Goal: Task Accomplishment & Management: Use online tool/utility

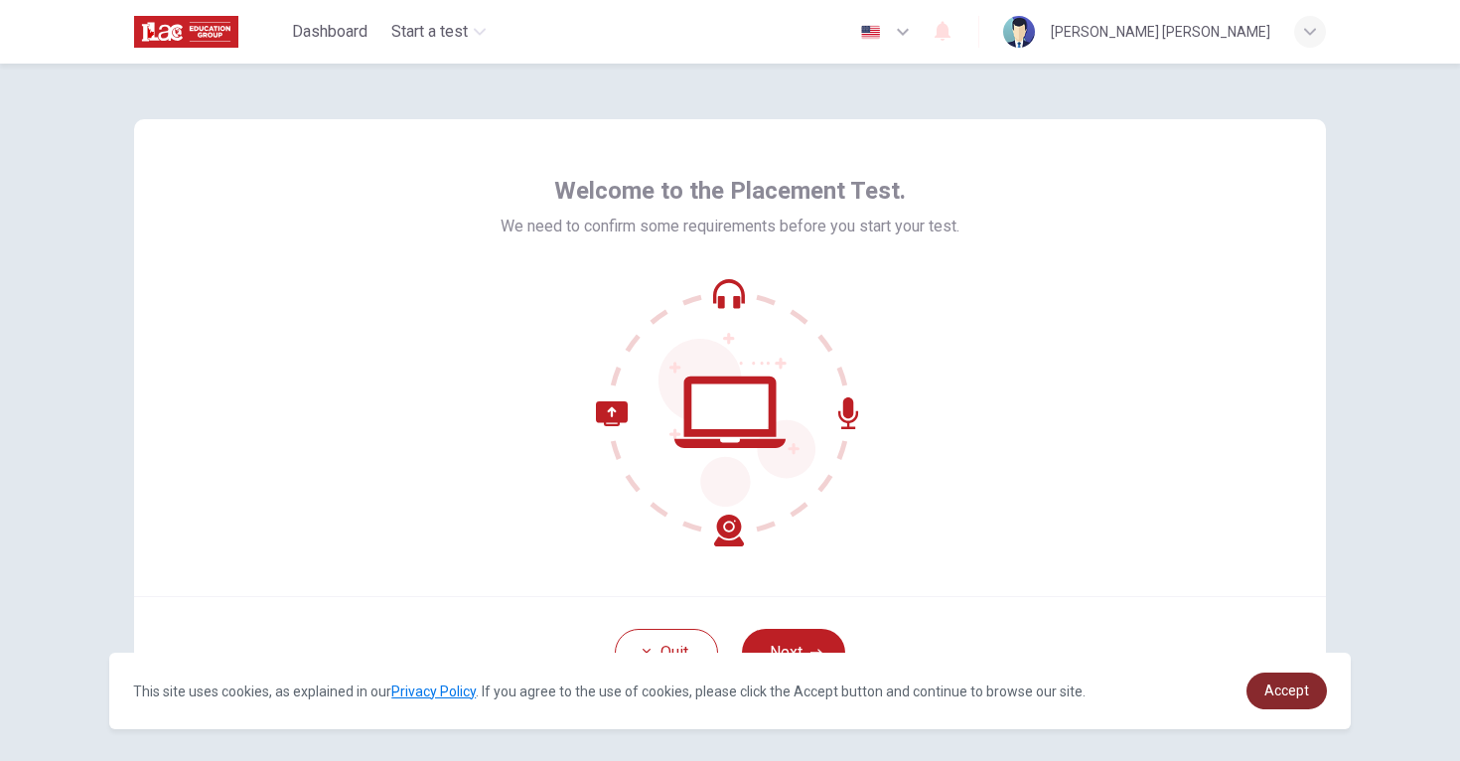
click at [1306, 680] on link "Accept" at bounding box center [1287, 691] width 80 height 37
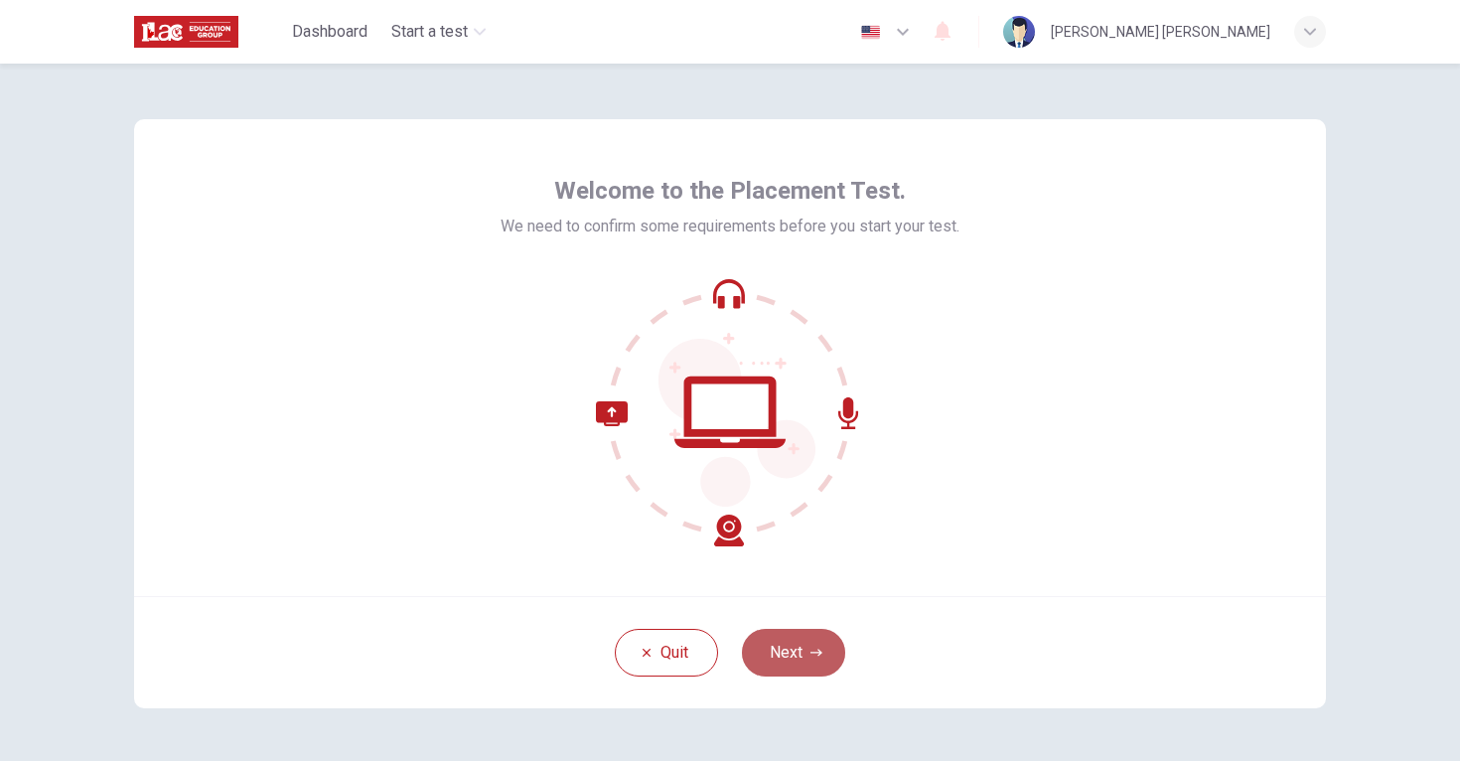
click at [797, 658] on button "Next" at bounding box center [793, 653] width 103 height 48
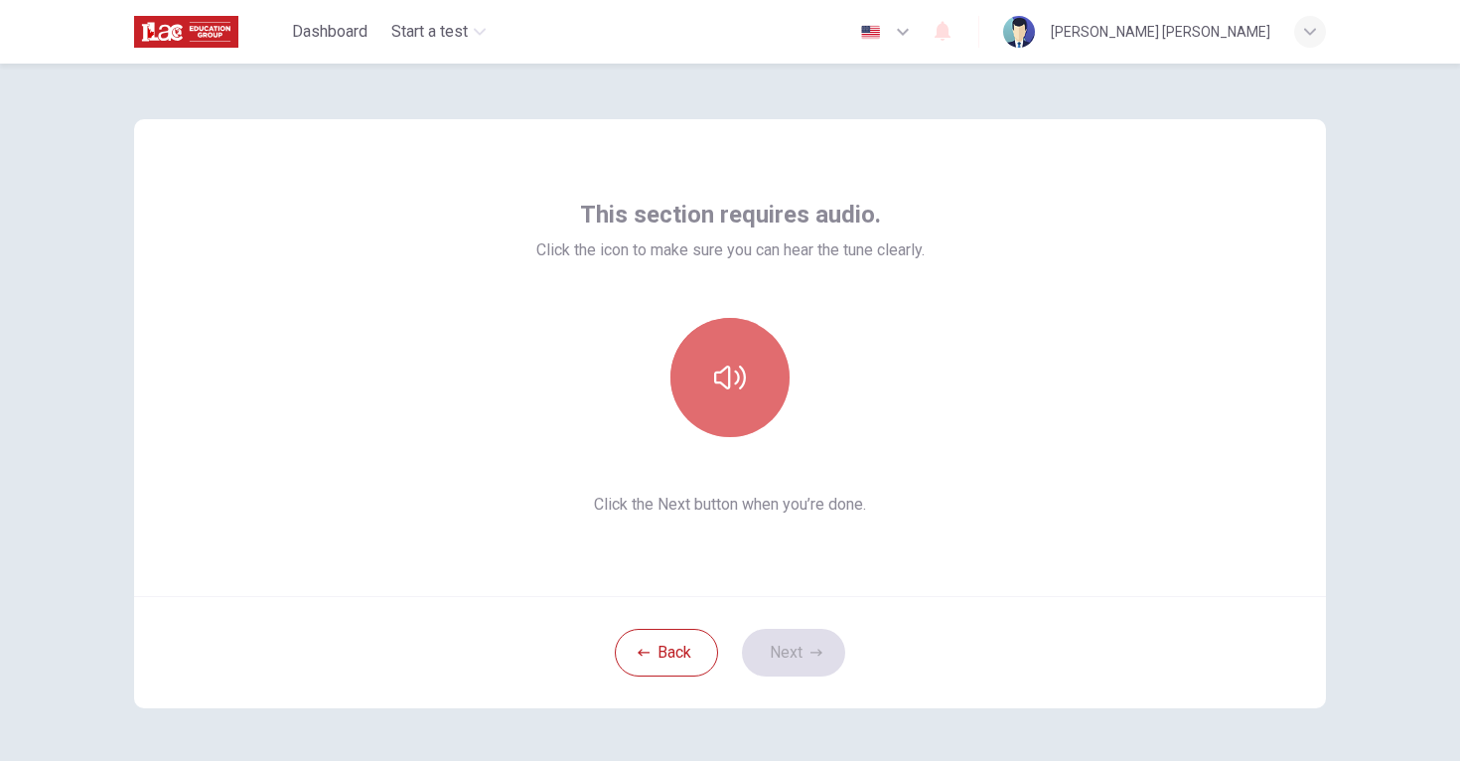
click at [694, 378] on button "button" at bounding box center [730, 377] width 119 height 119
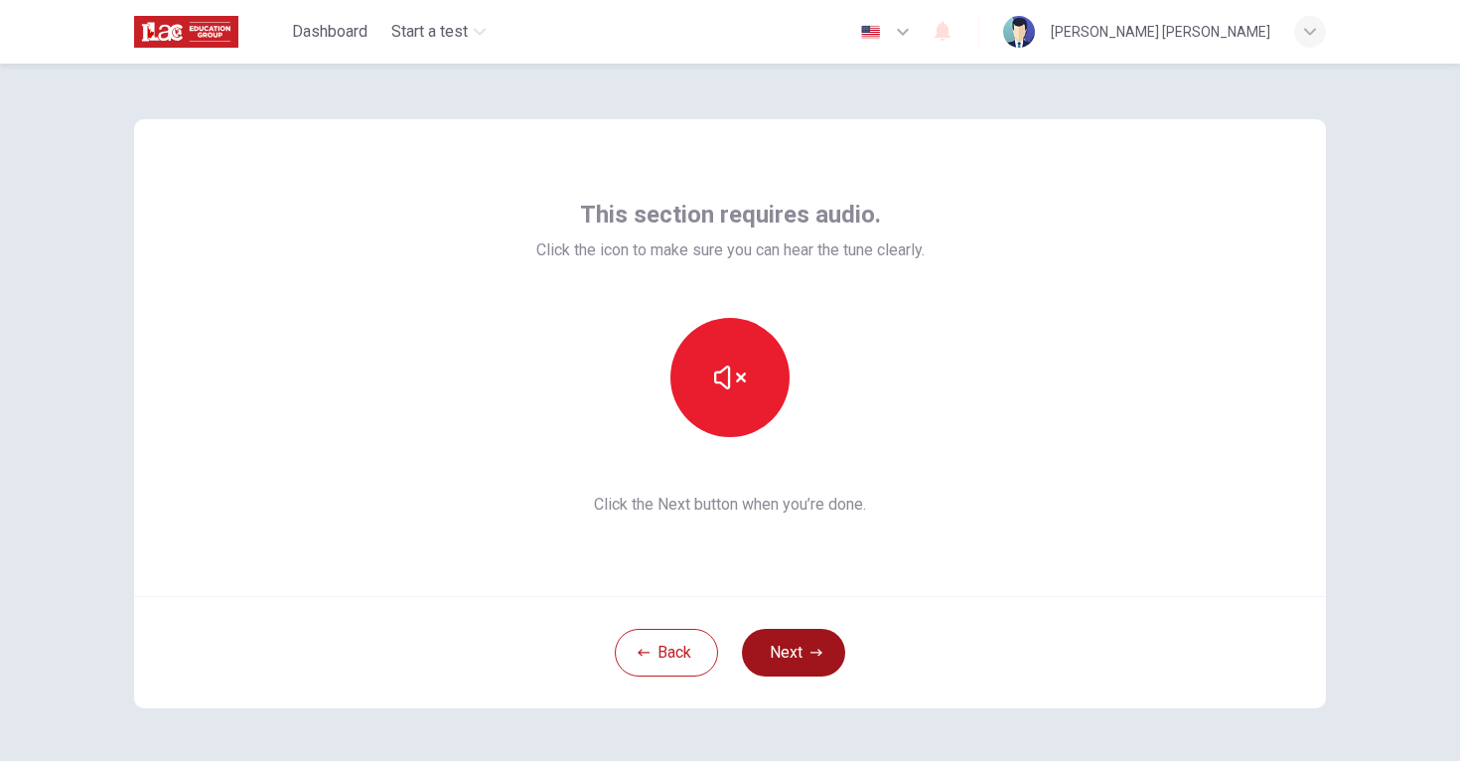
click at [781, 647] on button "Next" at bounding box center [793, 653] width 103 height 48
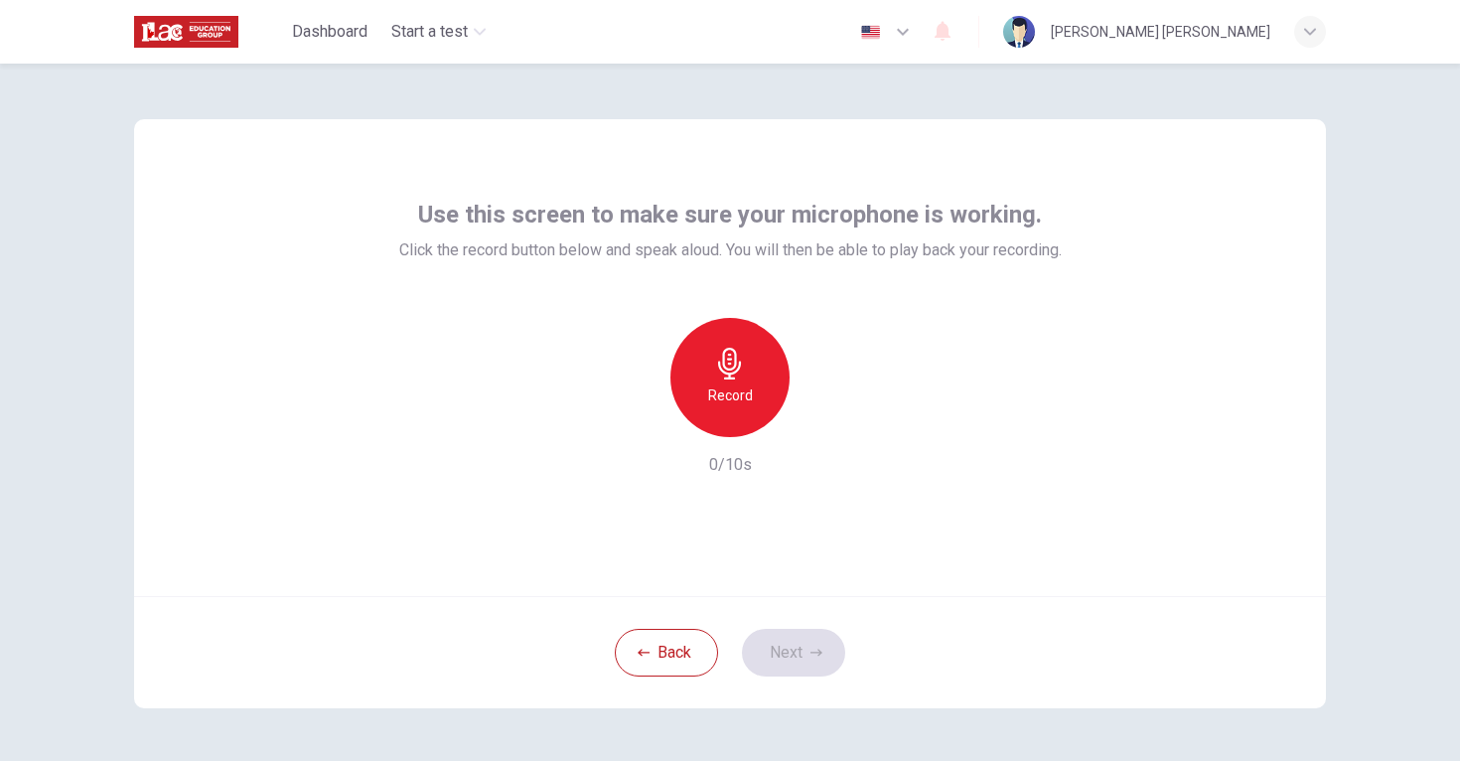
click at [711, 389] on h6 "Record" at bounding box center [730, 395] width 45 height 24
click at [803, 660] on button "Next" at bounding box center [793, 653] width 103 height 48
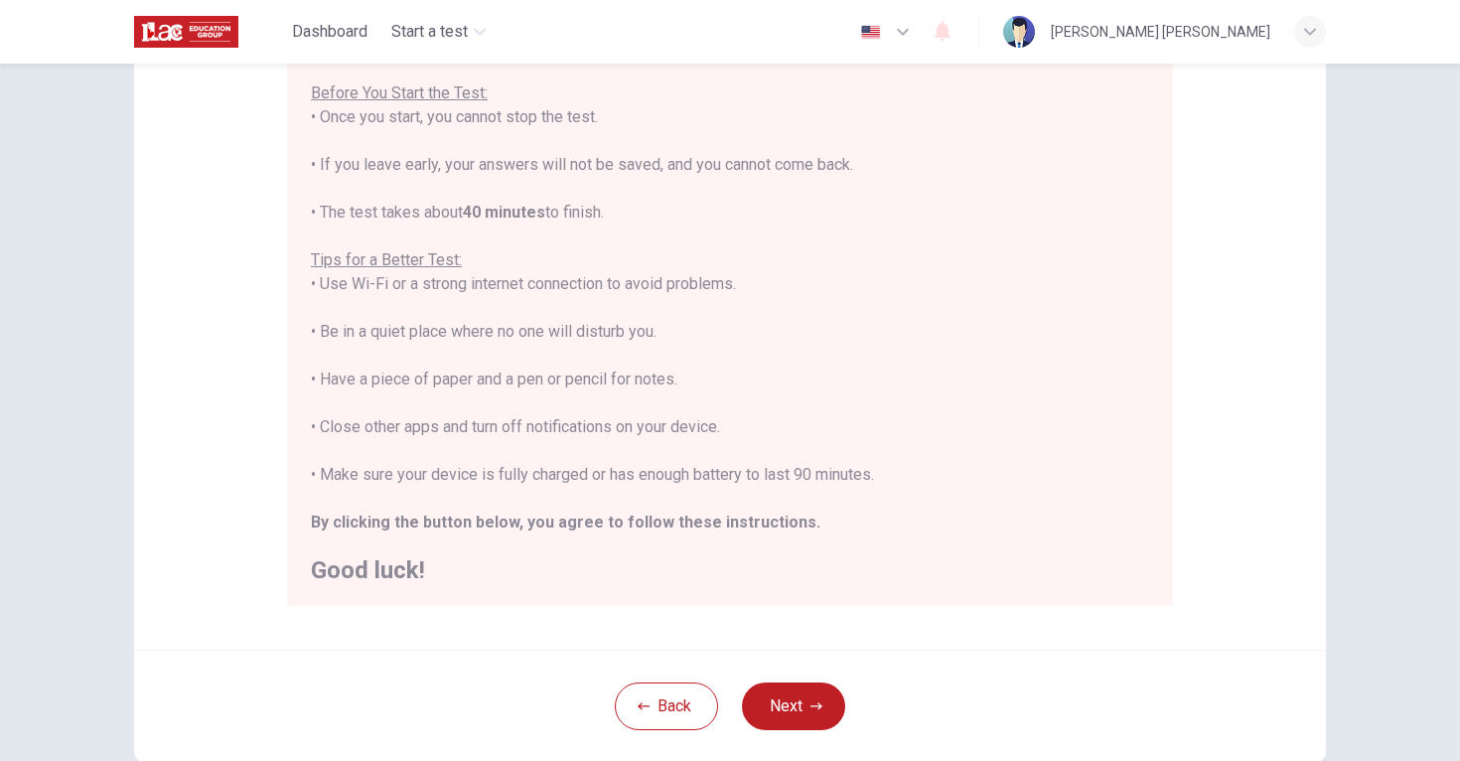
scroll to position [227, 0]
click at [813, 701] on icon "button" at bounding box center [817, 703] width 12 height 12
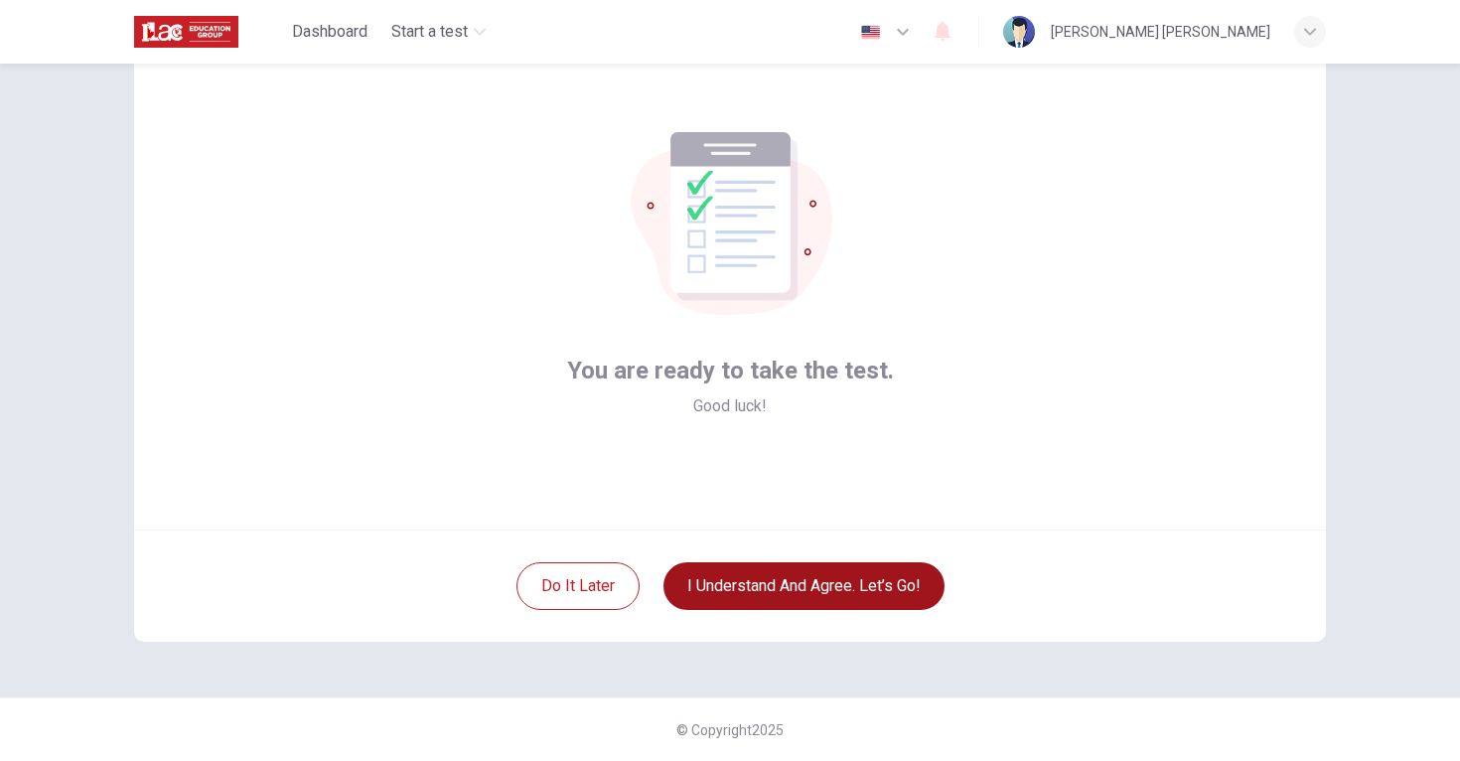
scroll to position [67, 0]
click at [754, 593] on button "I understand and agree. Let’s go!" at bounding box center [804, 586] width 281 height 48
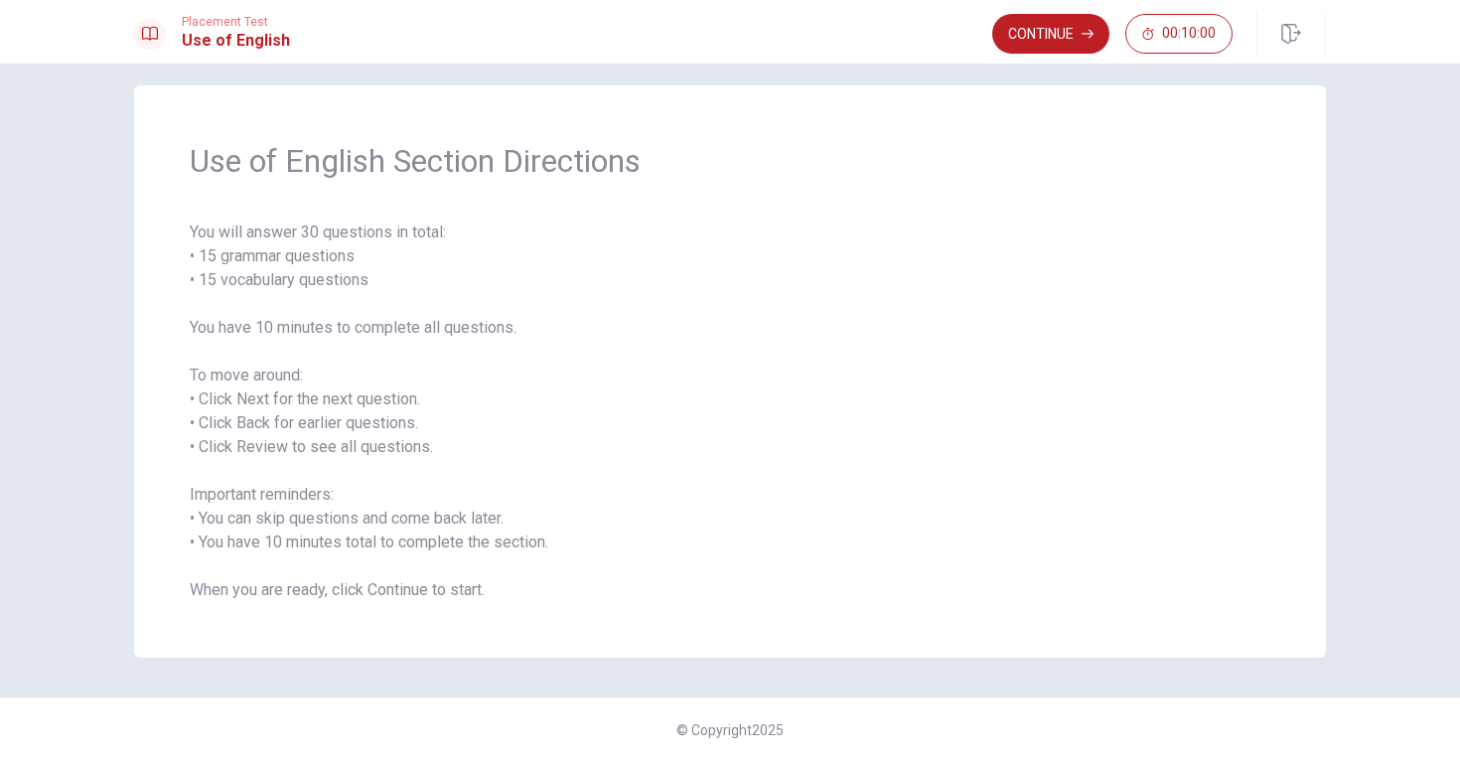
scroll to position [18, 0]
click at [1044, 34] on button "Continue" at bounding box center [1050, 34] width 117 height 40
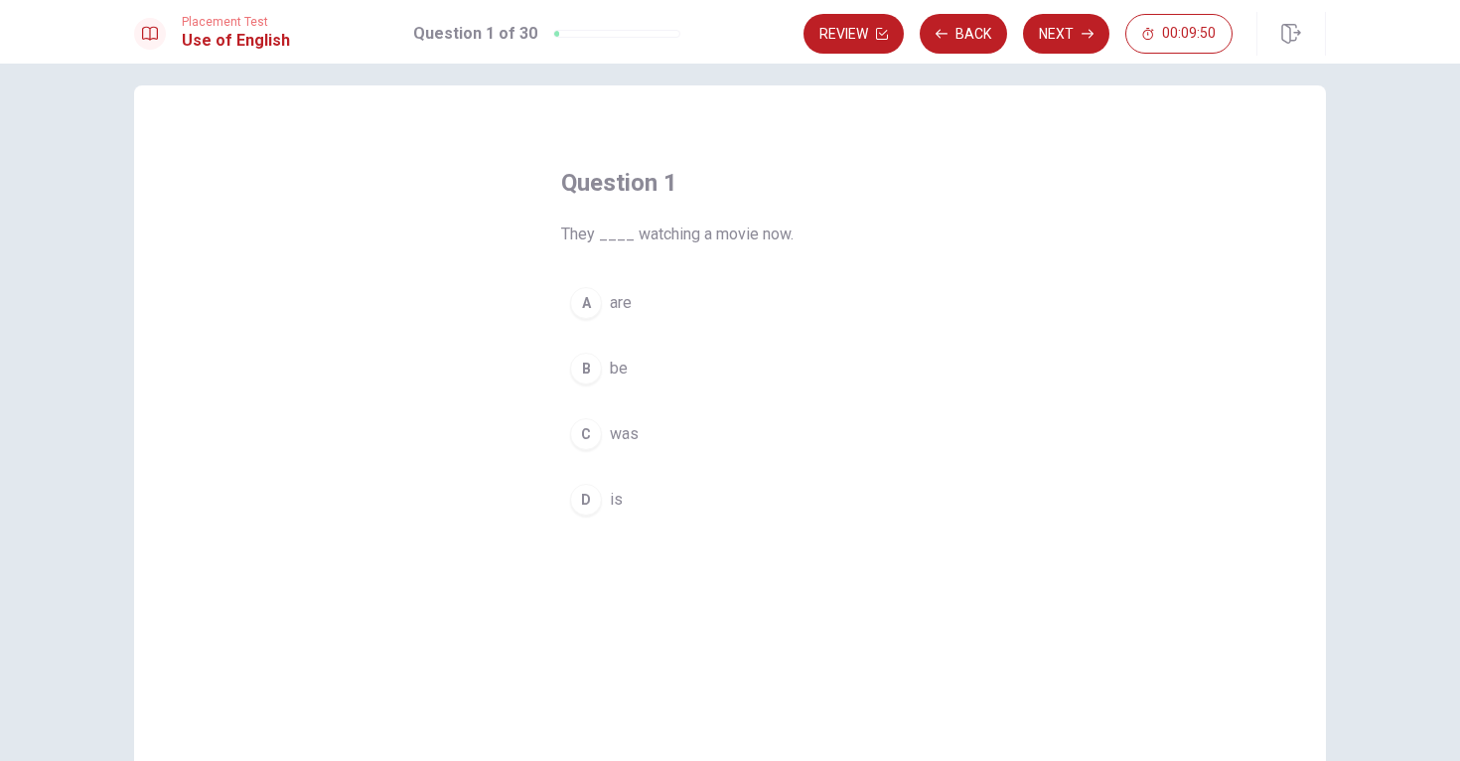
click at [591, 305] on div "A" at bounding box center [586, 303] width 32 height 32
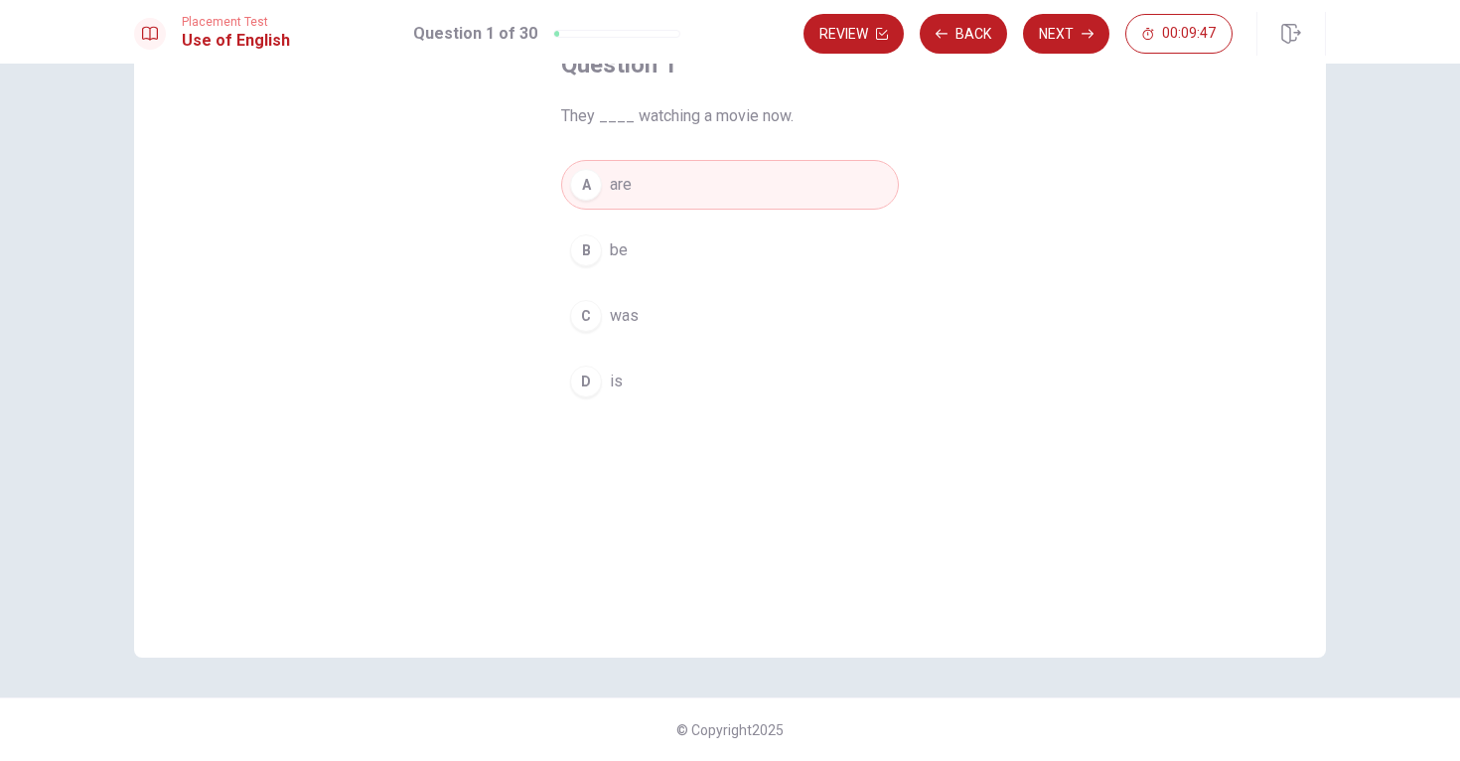
scroll to position [0, 0]
click at [1059, 36] on button "Next" at bounding box center [1066, 34] width 86 height 40
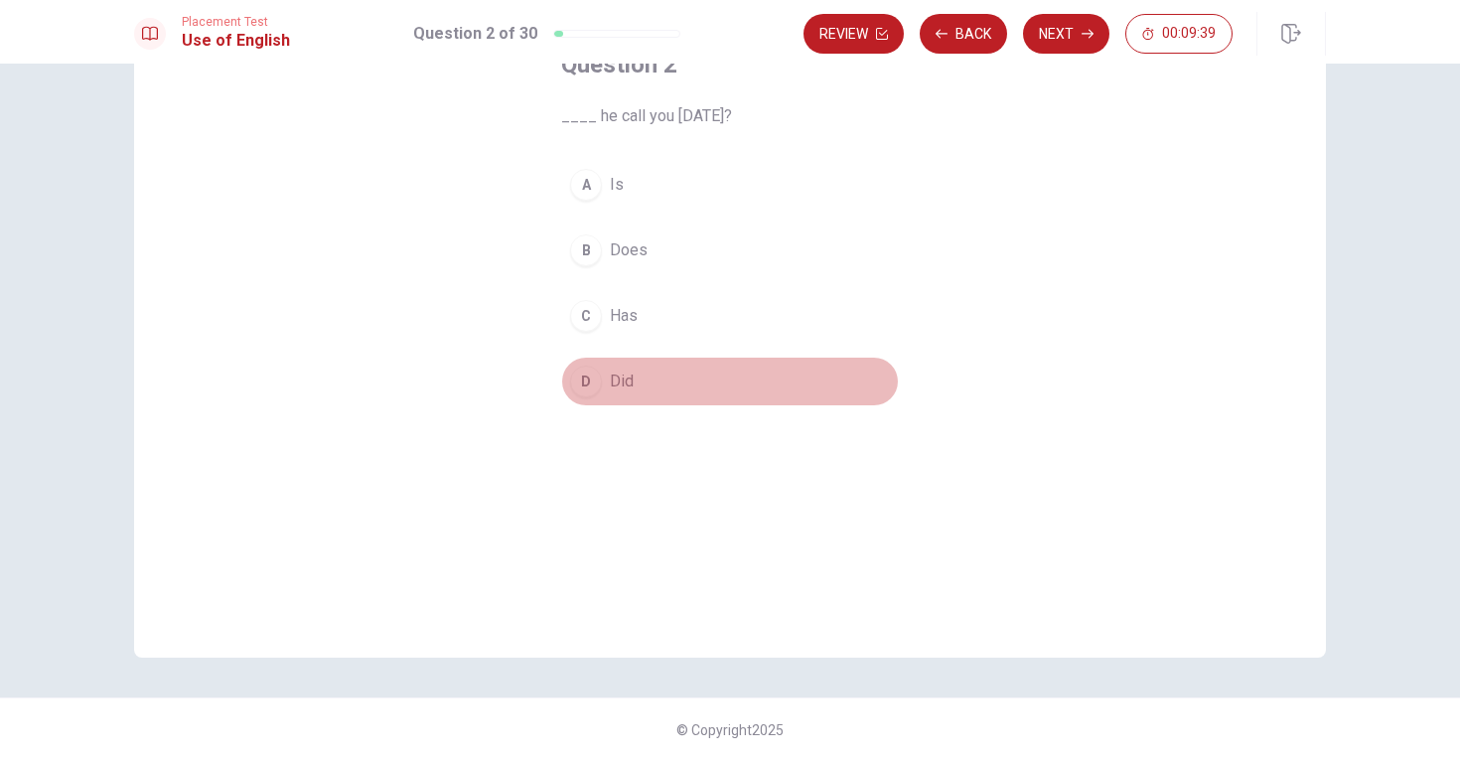
click at [581, 380] on div "D" at bounding box center [586, 382] width 32 height 32
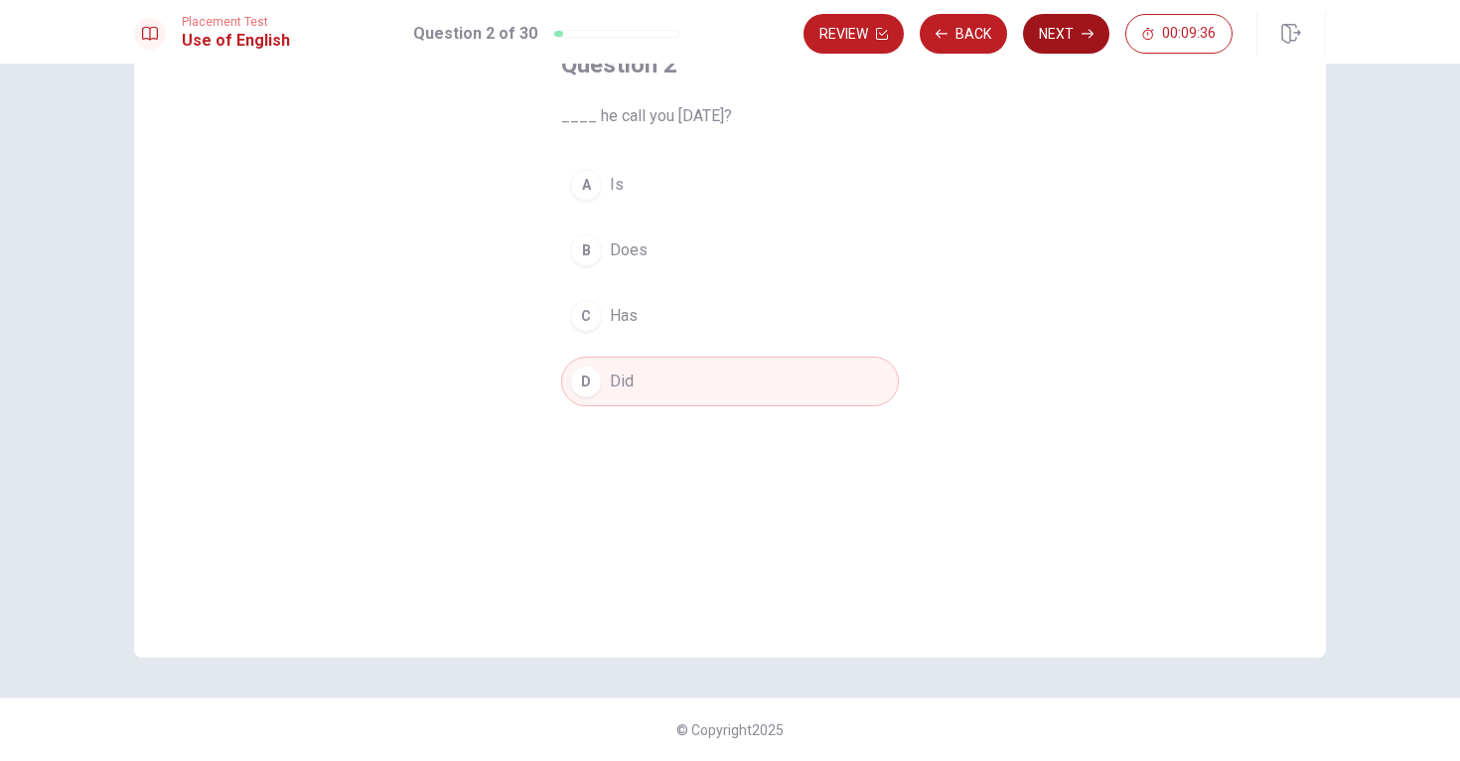
click at [1073, 42] on button "Next" at bounding box center [1066, 34] width 86 height 40
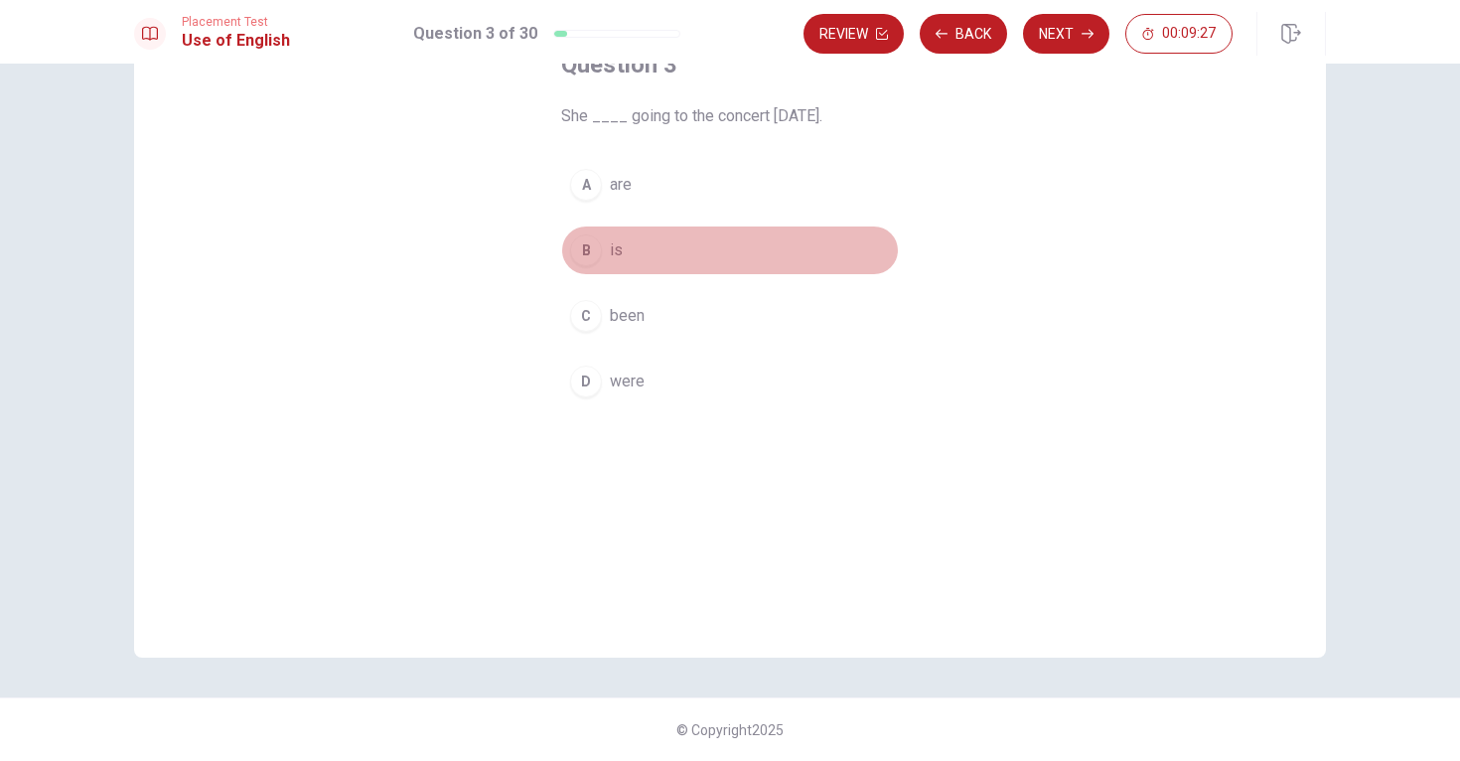
click at [586, 254] on div "B" at bounding box center [586, 250] width 32 height 32
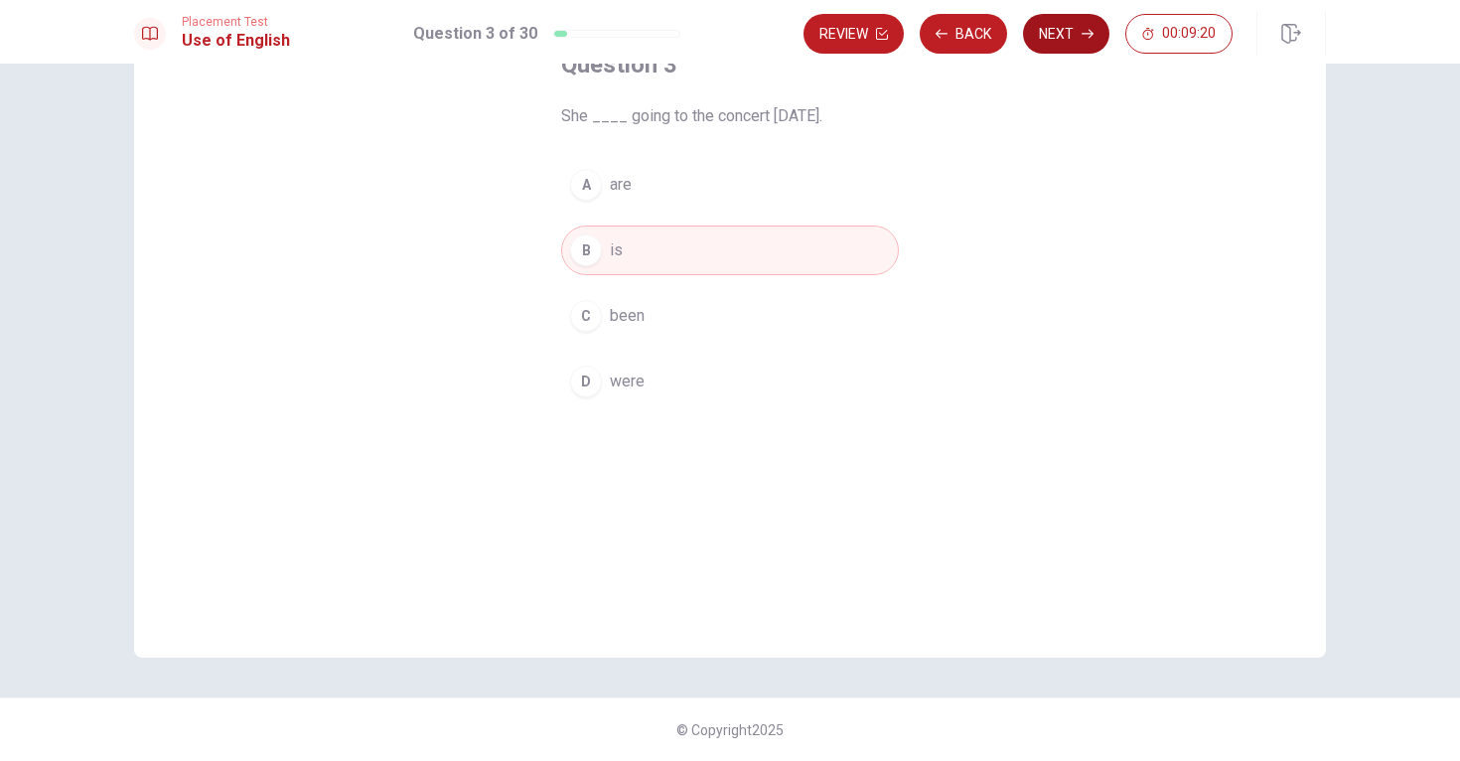
click at [1066, 28] on button "Next" at bounding box center [1066, 34] width 86 height 40
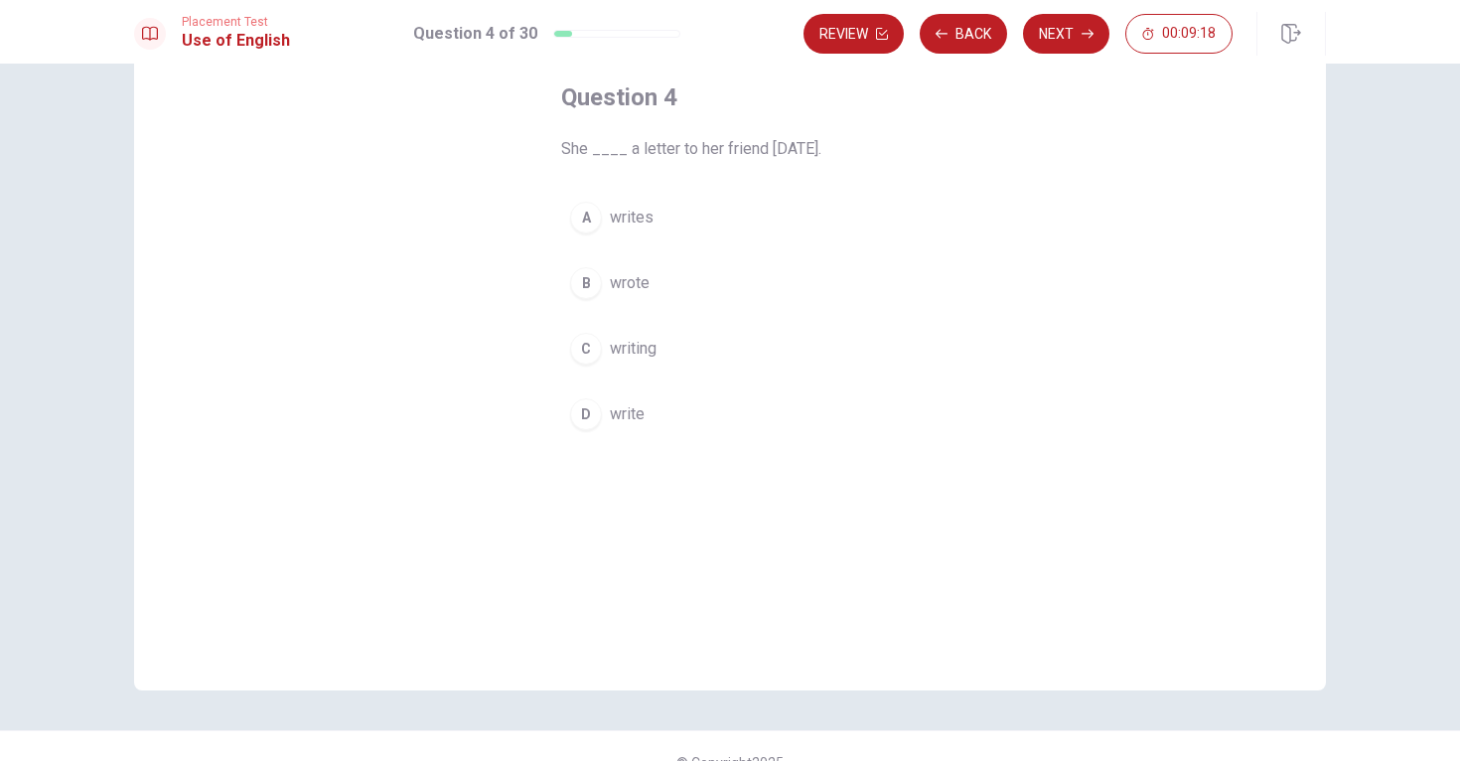
scroll to position [92, 0]
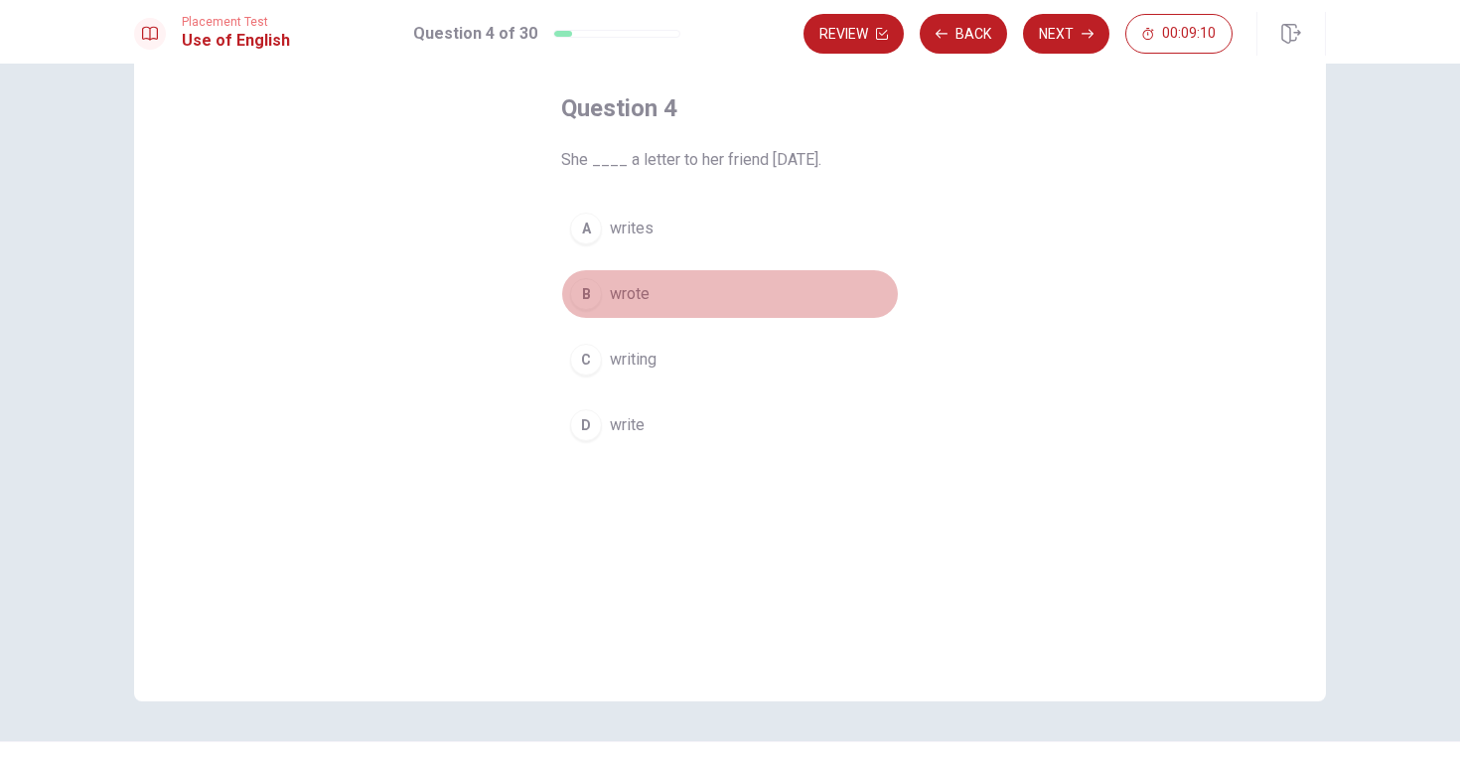
click at [578, 284] on div "B" at bounding box center [586, 294] width 32 height 32
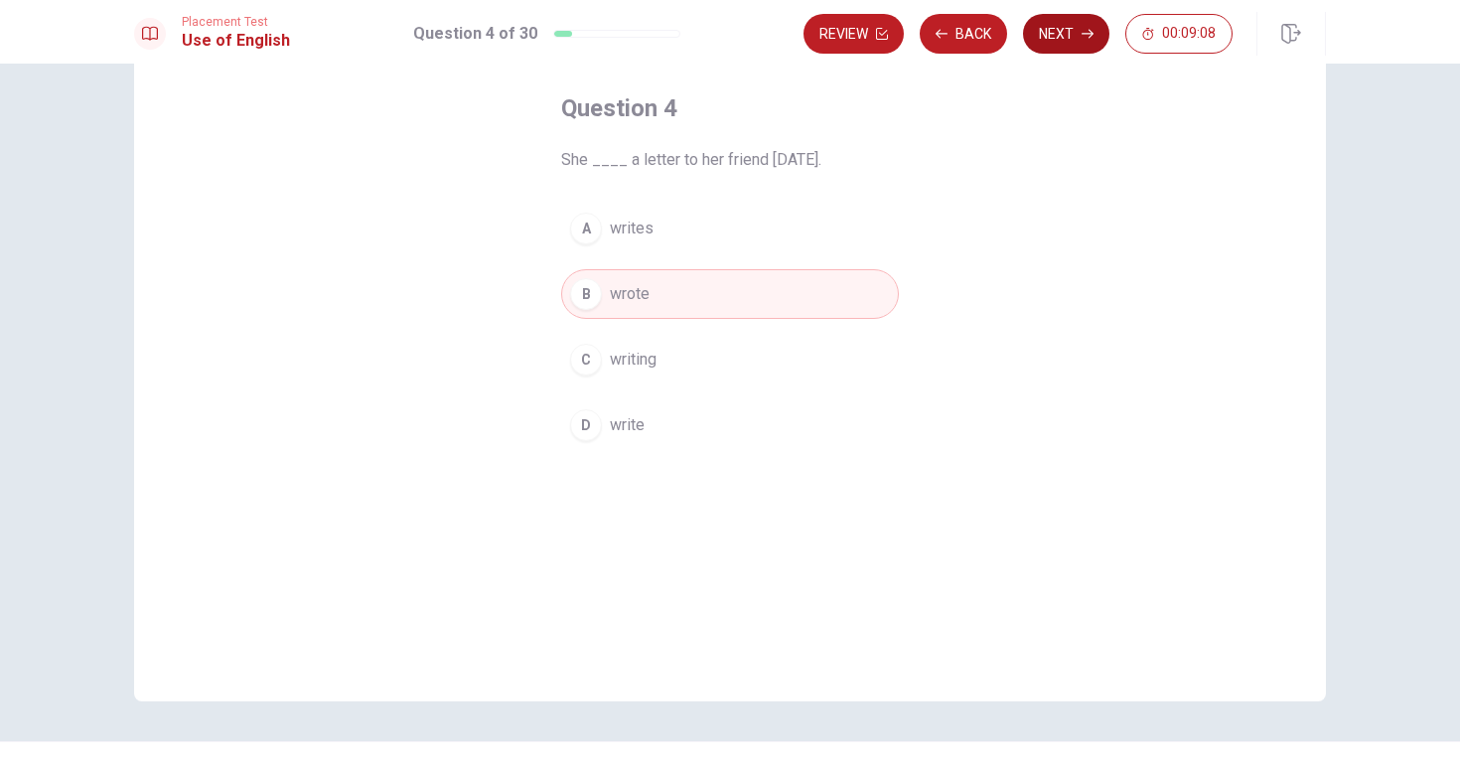
click at [1048, 38] on button "Next" at bounding box center [1066, 34] width 86 height 40
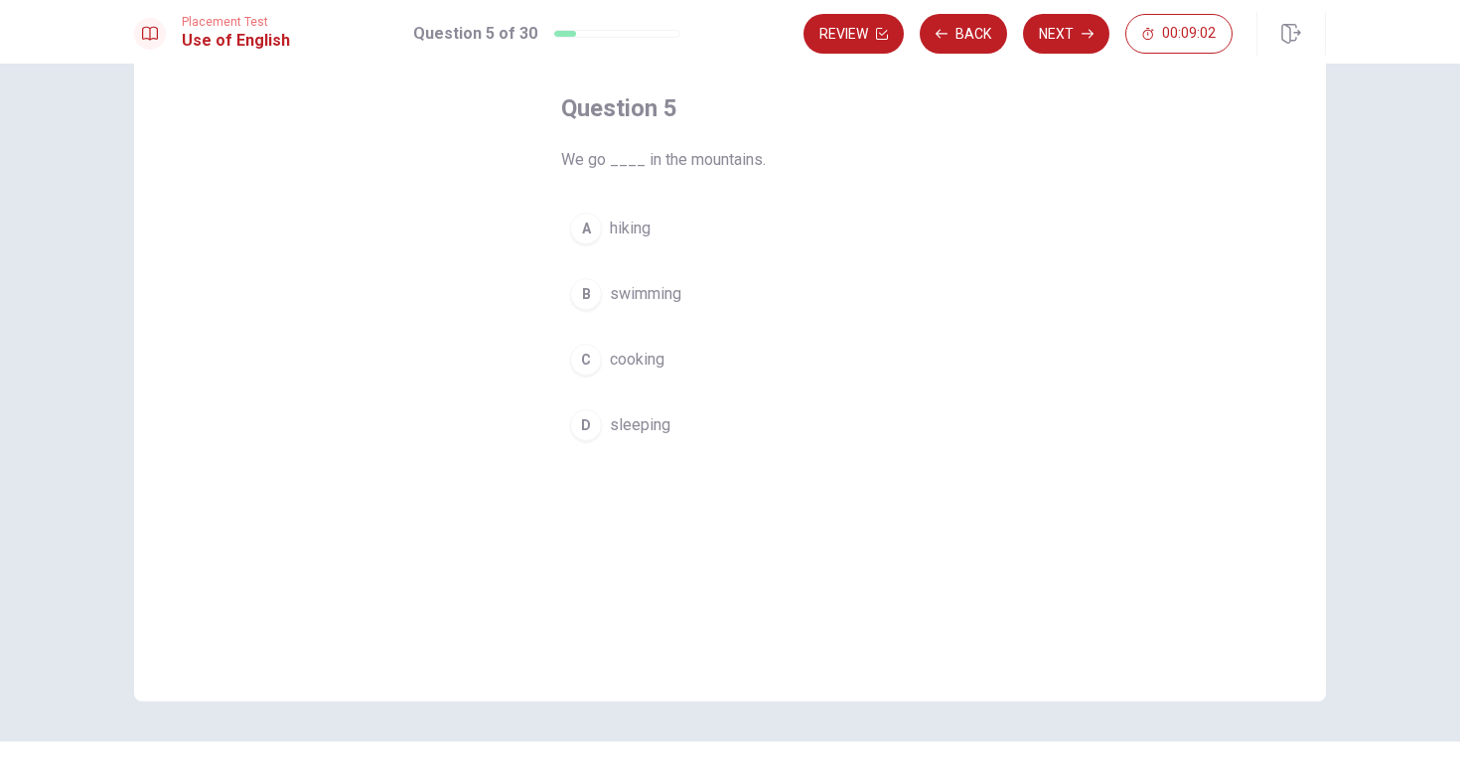
click at [589, 231] on div "A" at bounding box center [586, 229] width 32 height 32
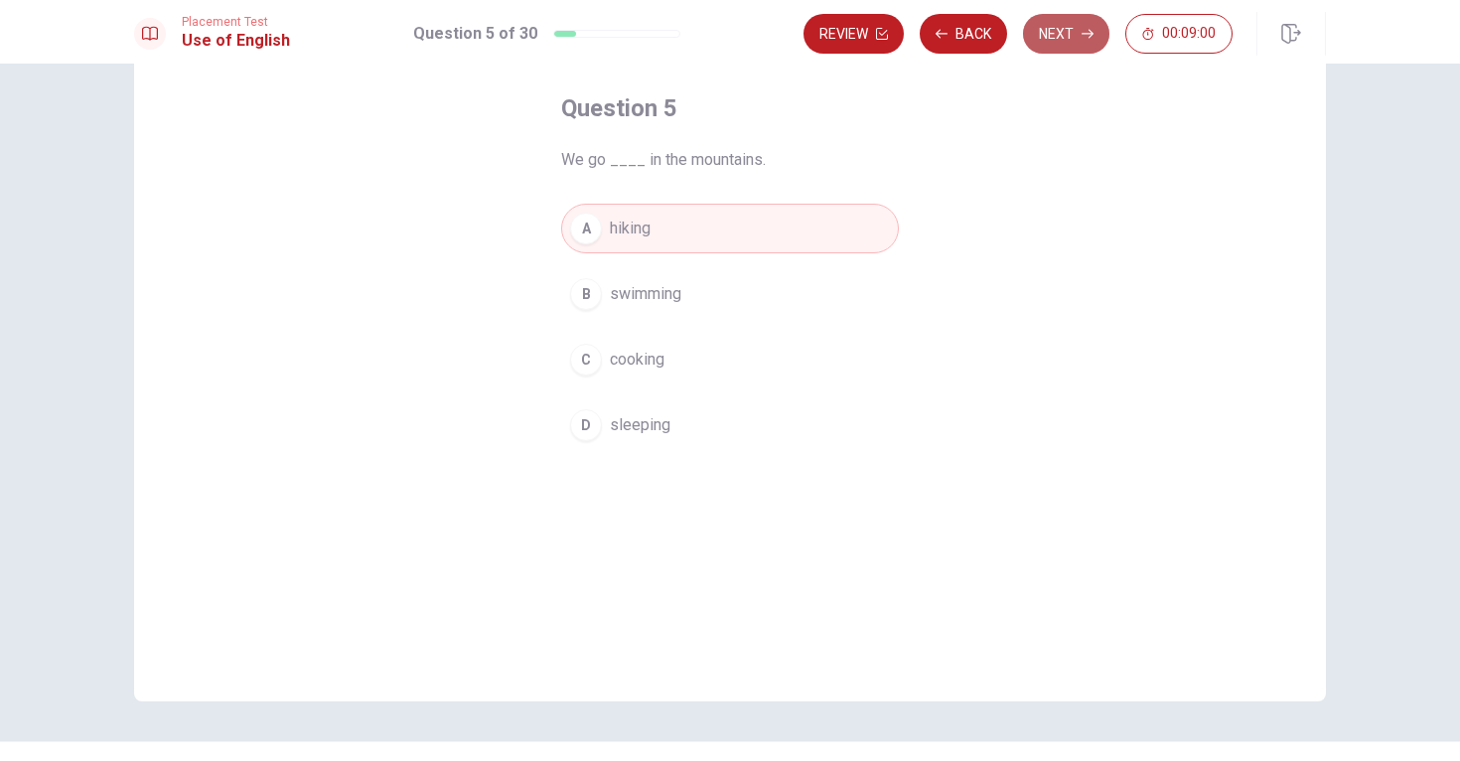
click at [1069, 38] on button "Next" at bounding box center [1066, 34] width 86 height 40
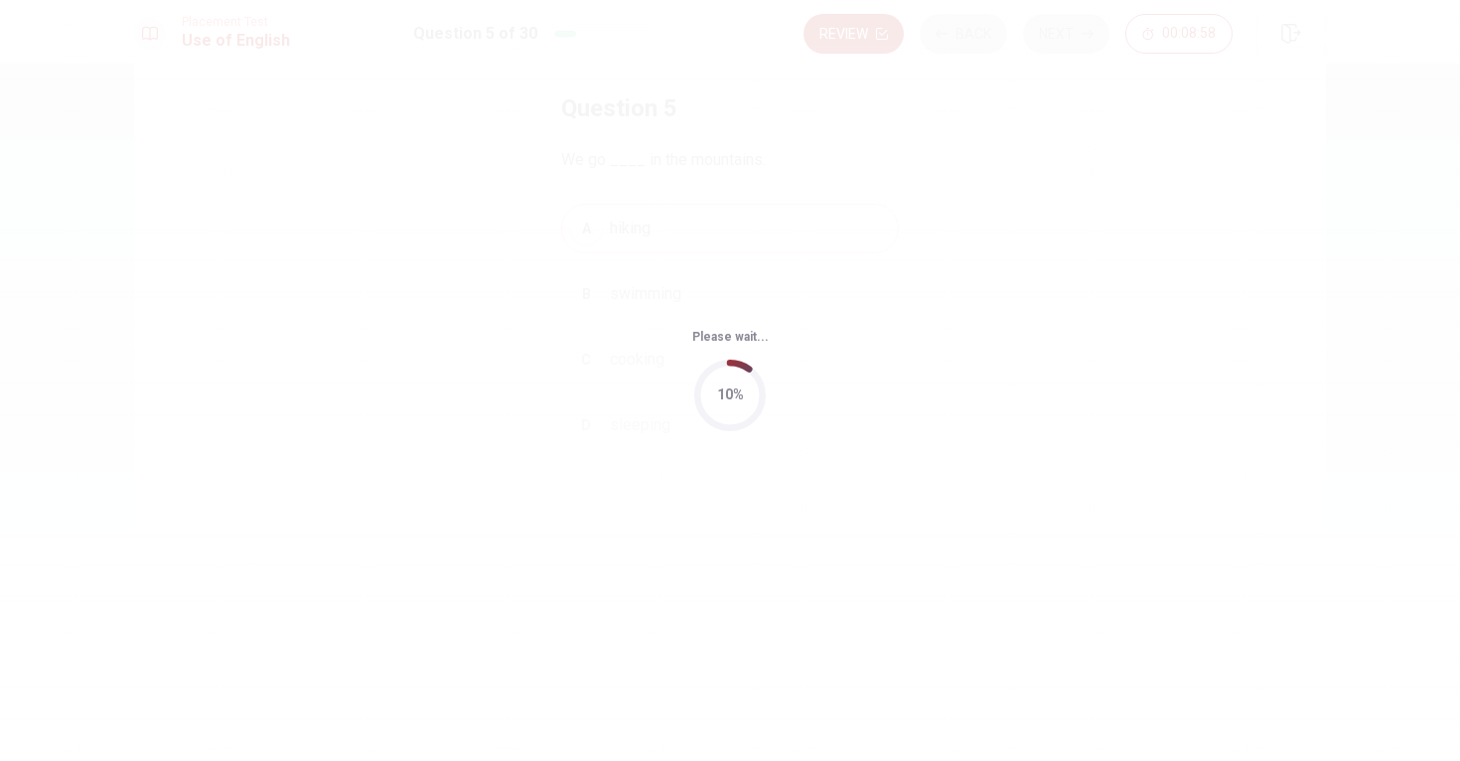
scroll to position [0, 0]
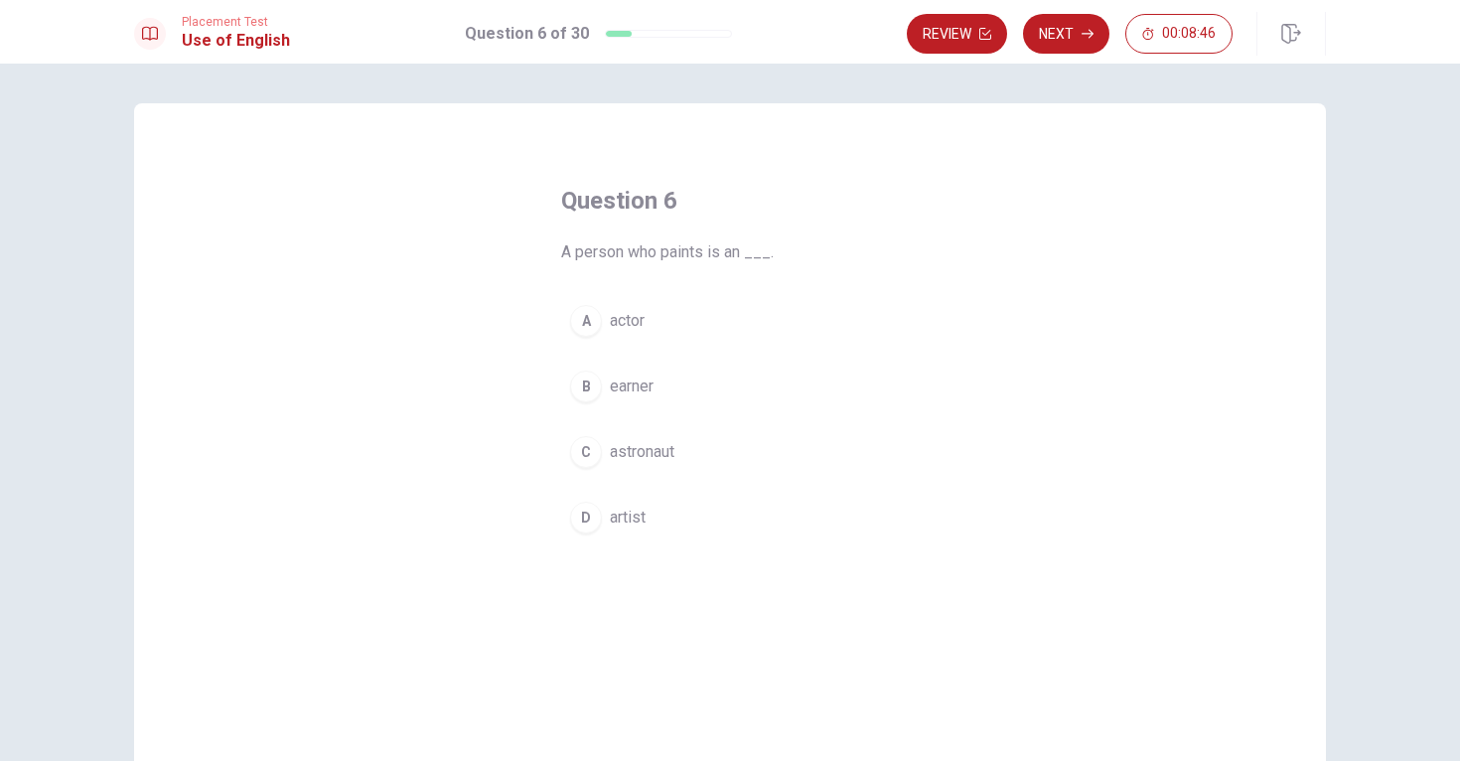
click at [578, 515] on div "D" at bounding box center [586, 518] width 32 height 32
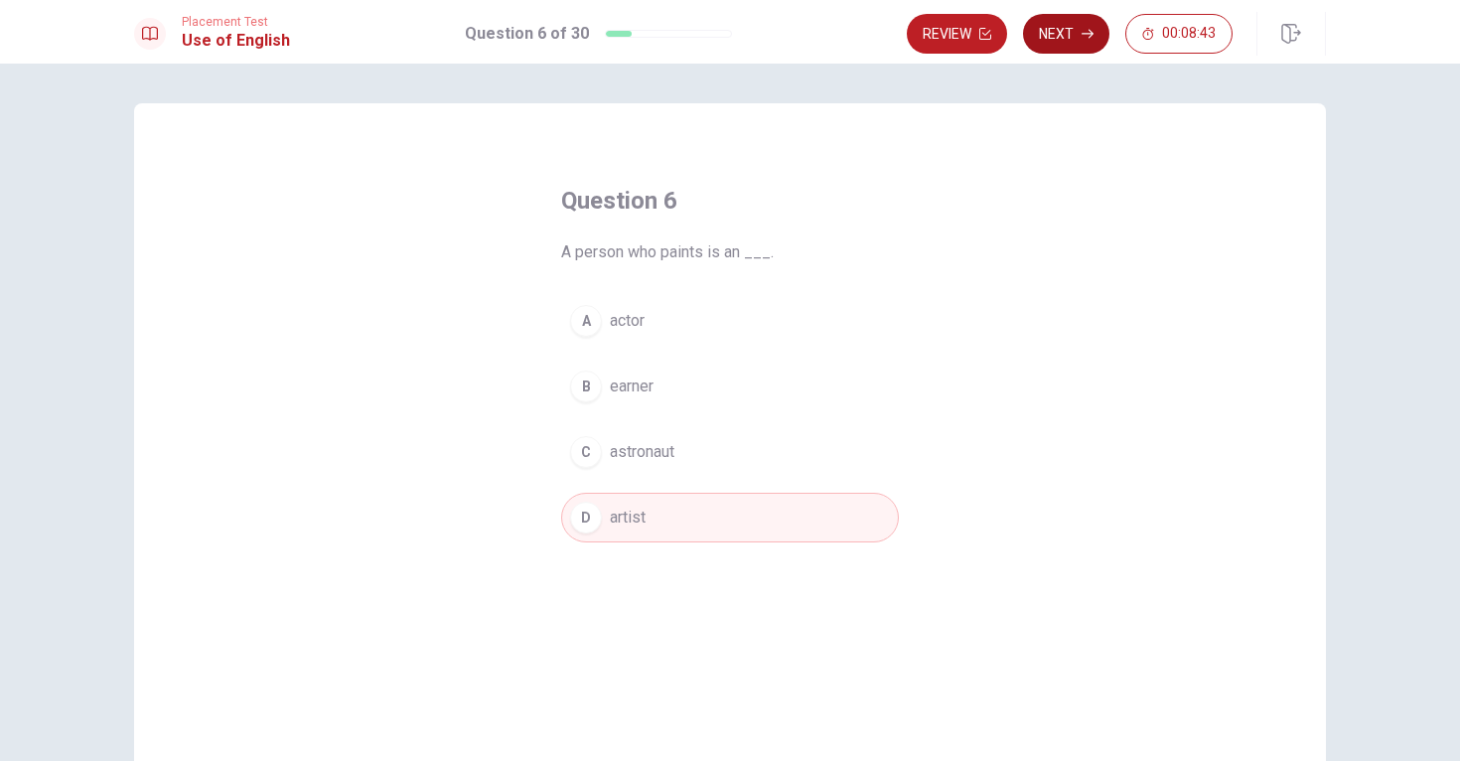
click at [1053, 40] on button "Next" at bounding box center [1066, 34] width 86 height 40
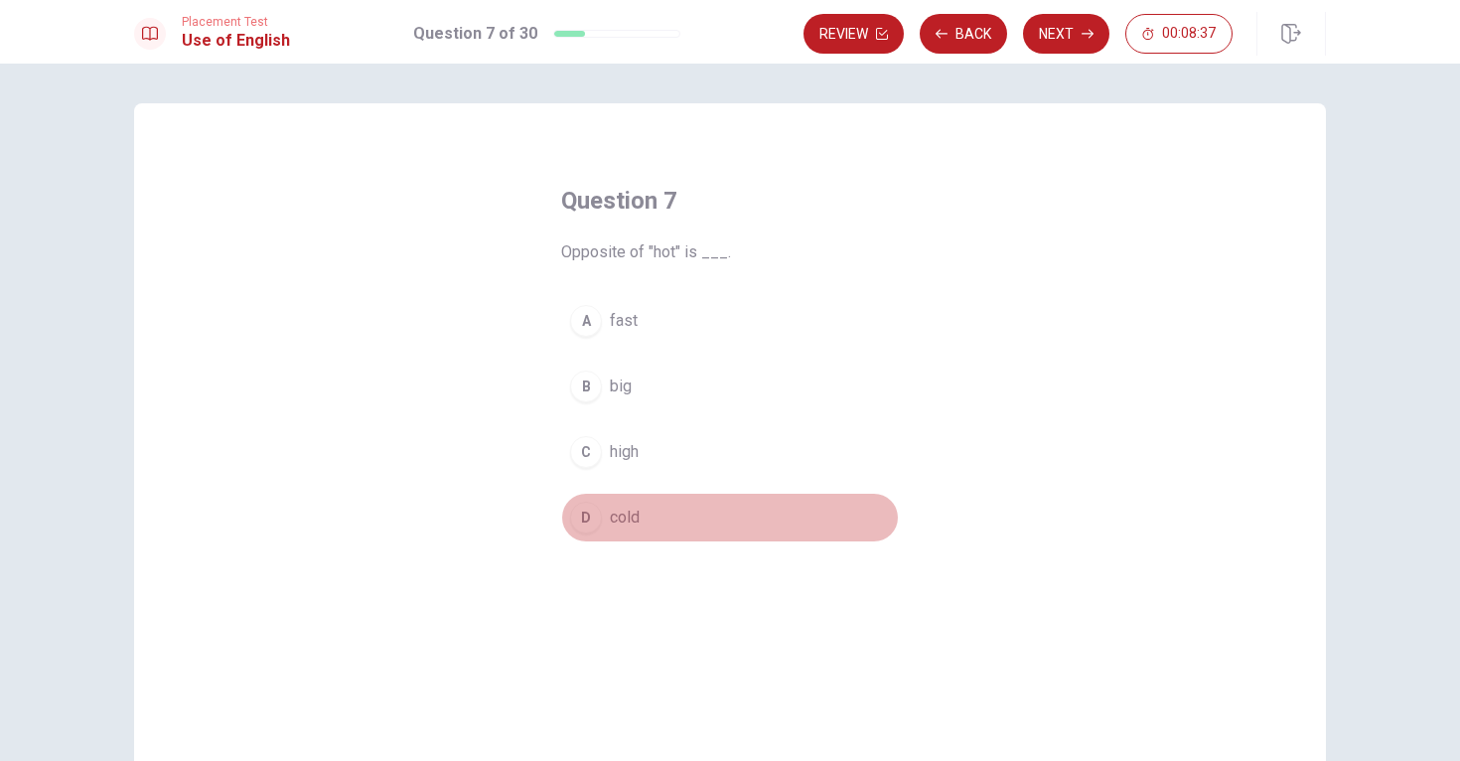
click at [580, 516] on div "D" at bounding box center [586, 518] width 32 height 32
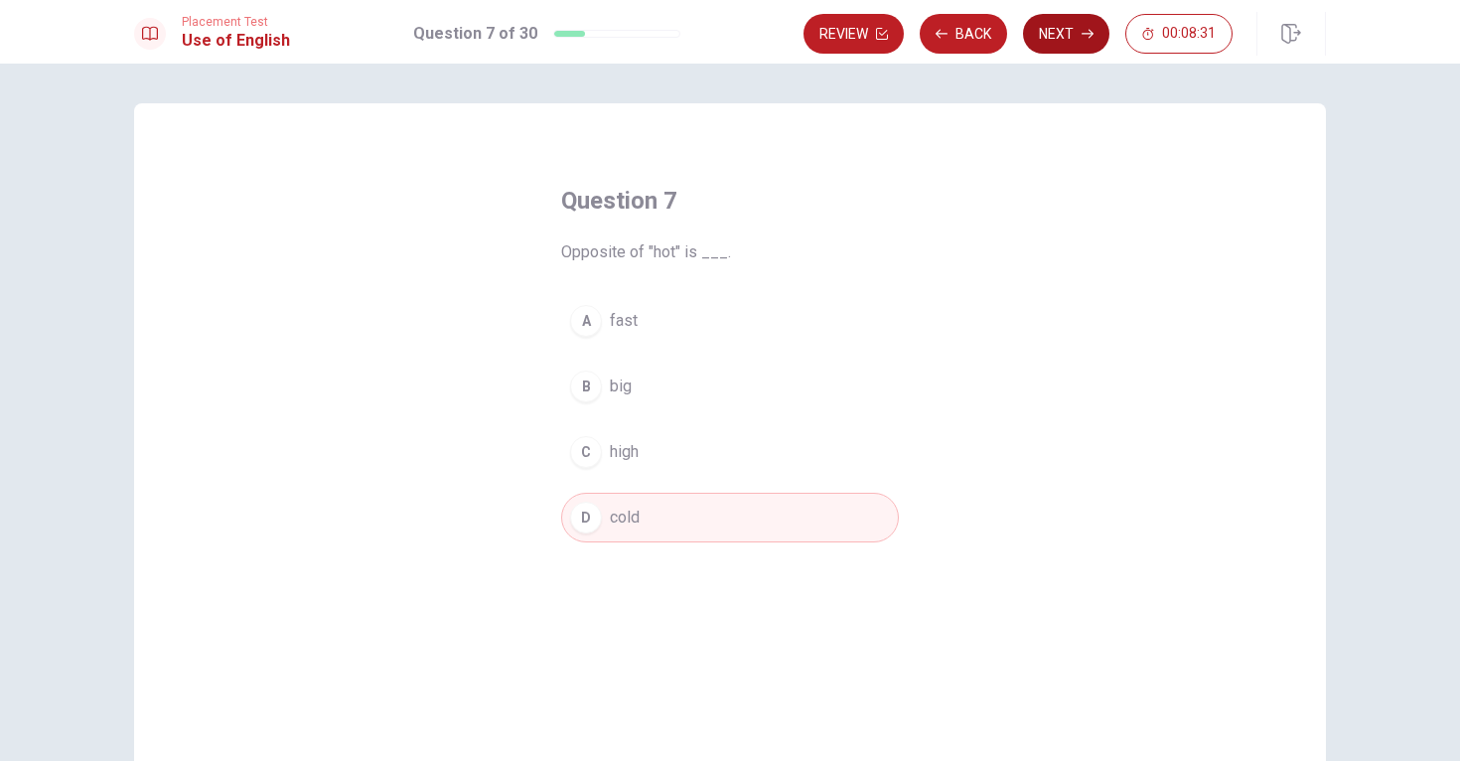
click at [1079, 38] on button "Next" at bounding box center [1066, 34] width 86 height 40
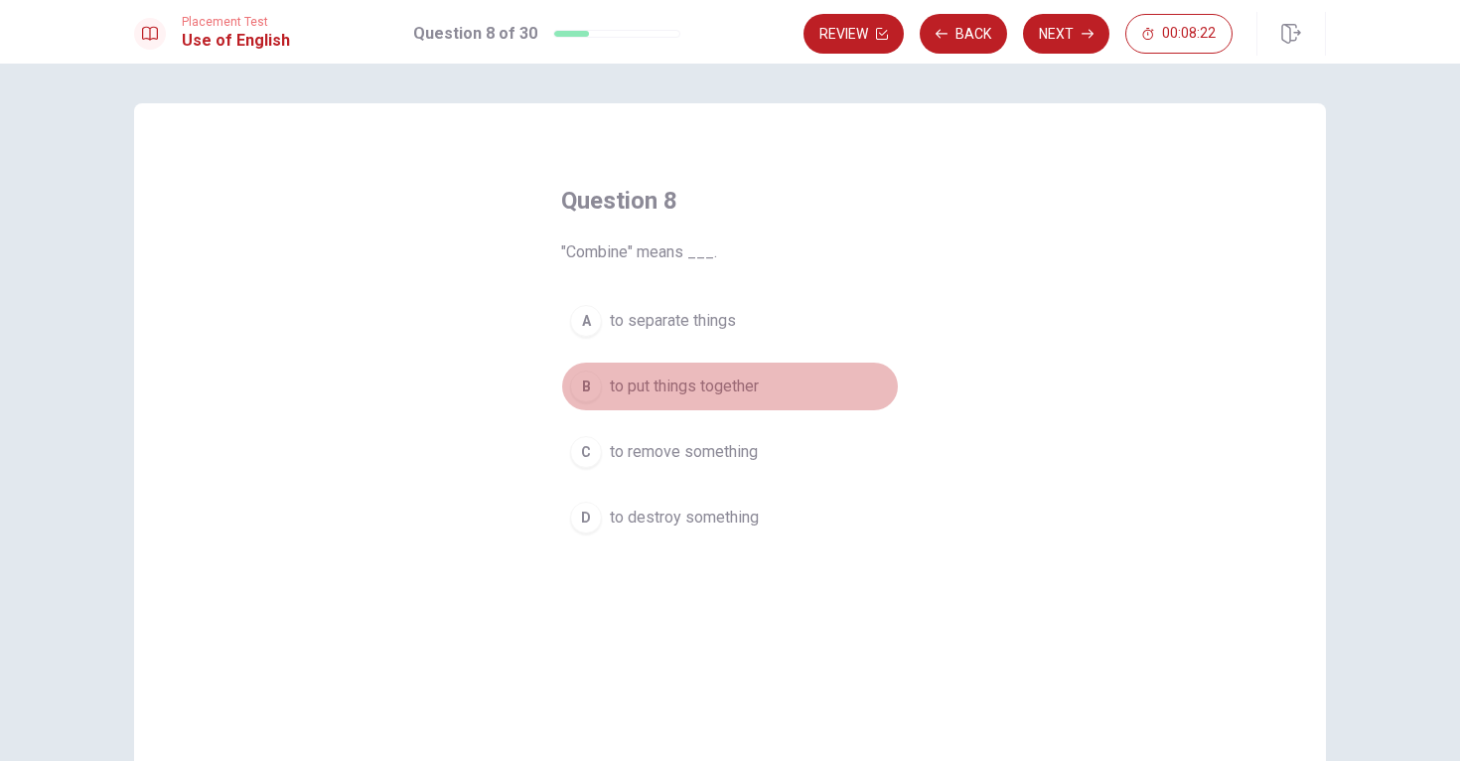
click at [578, 381] on div "B" at bounding box center [586, 387] width 32 height 32
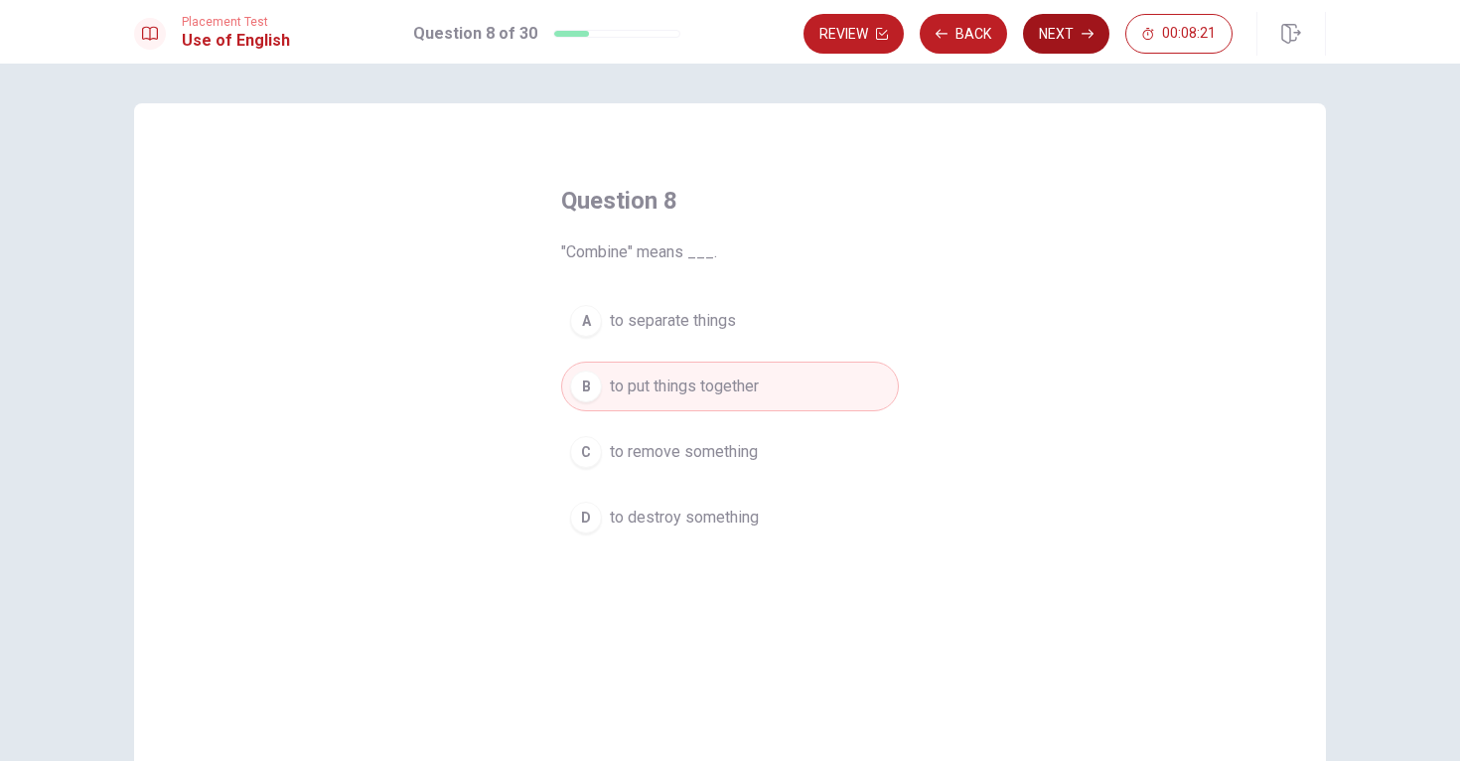
click at [1049, 32] on button "Next" at bounding box center [1066, 34] width 86 height 40
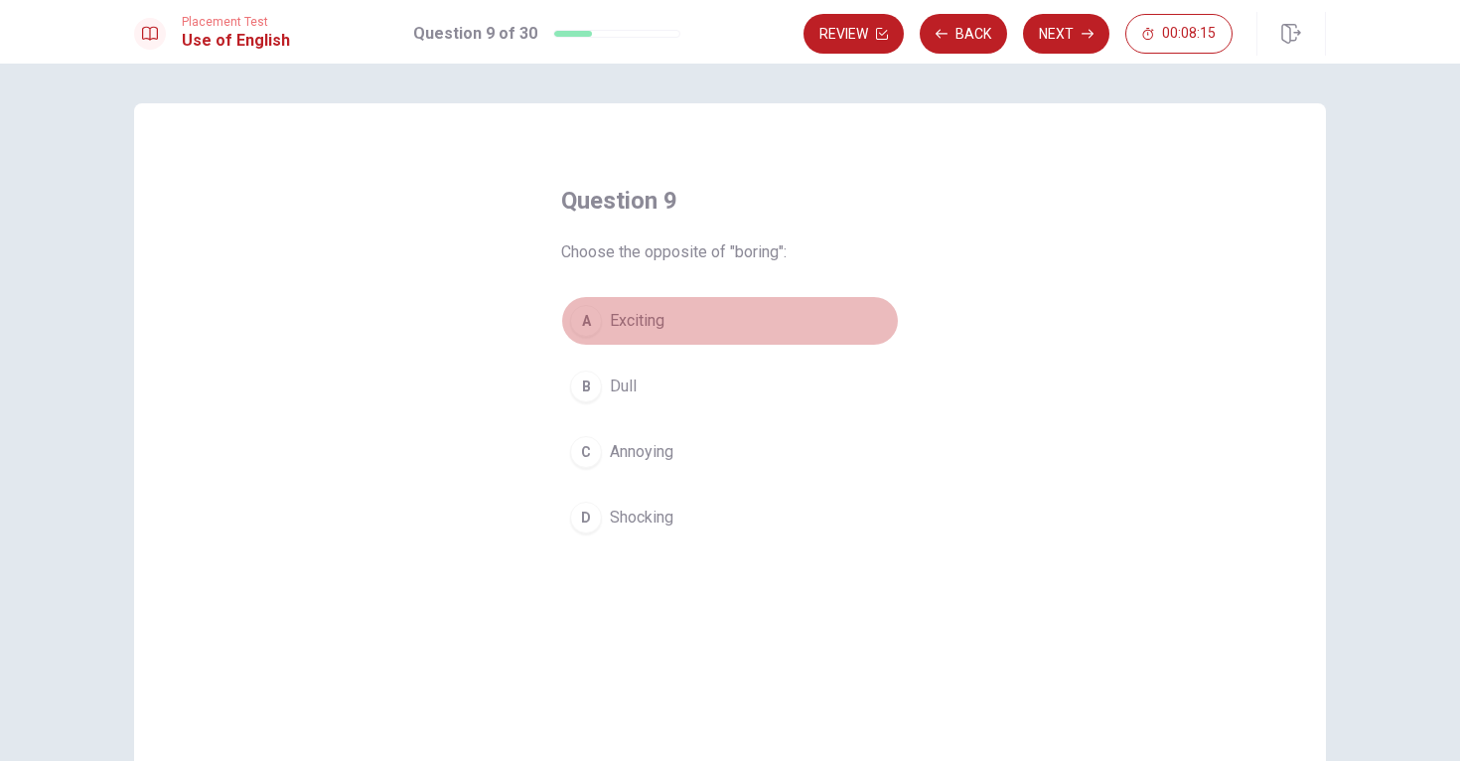
click at [581, 323] on div "A" at bounding box center [586, 321] width 32 height 32
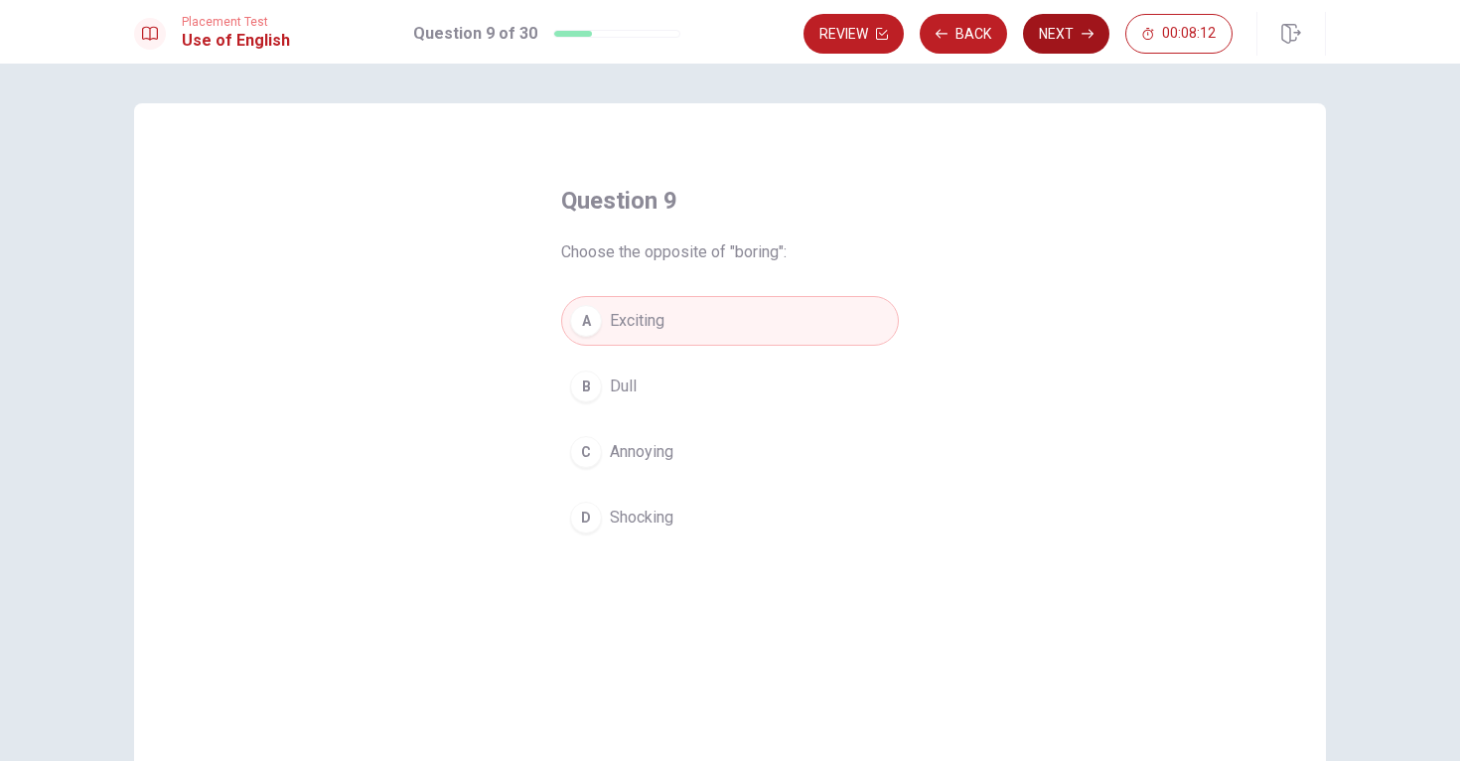
click at [1046, 39] on button "Next" at bounding box center [1066, 34] width 86 height 40
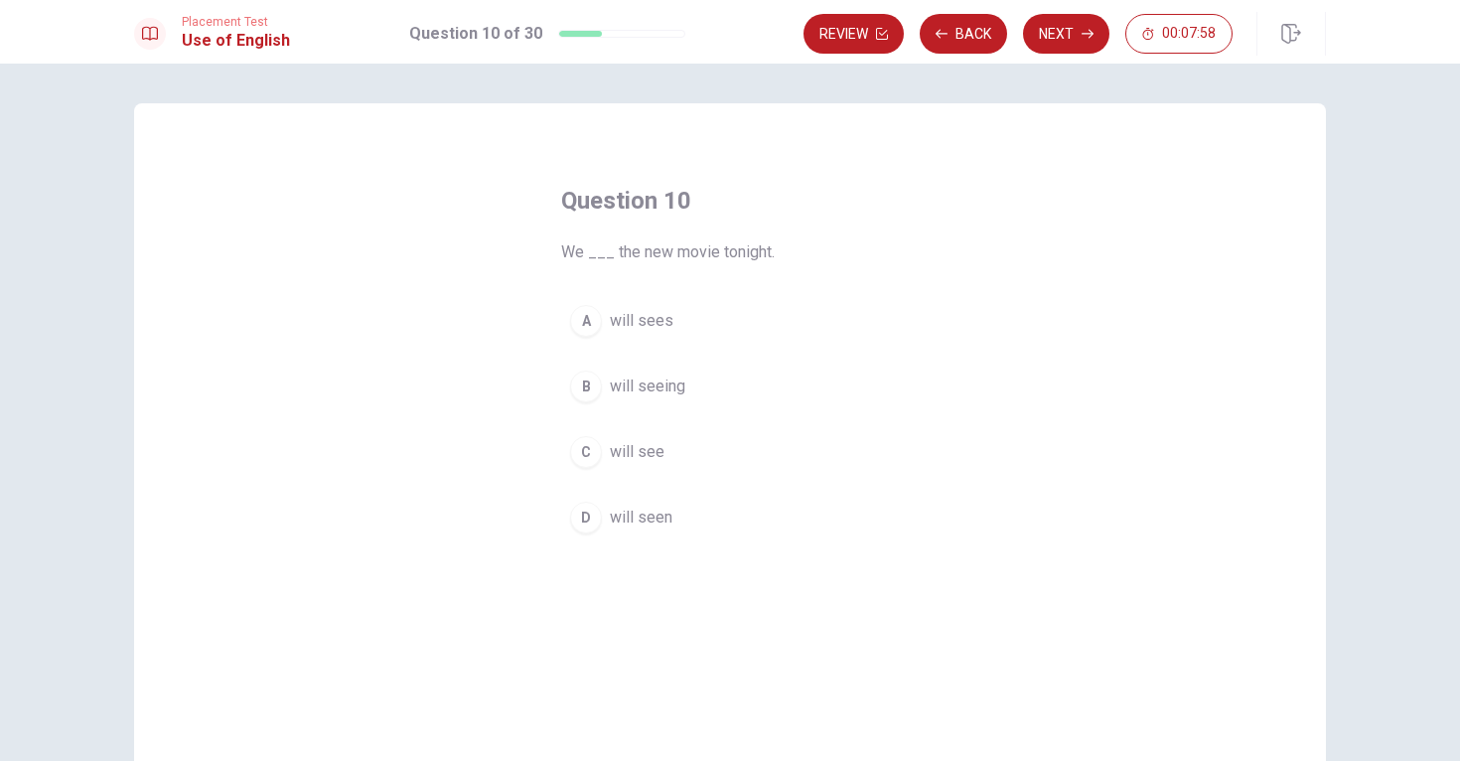
click at [583, 520] on div "D" at bounding box center [586, 518] width 32 height 32
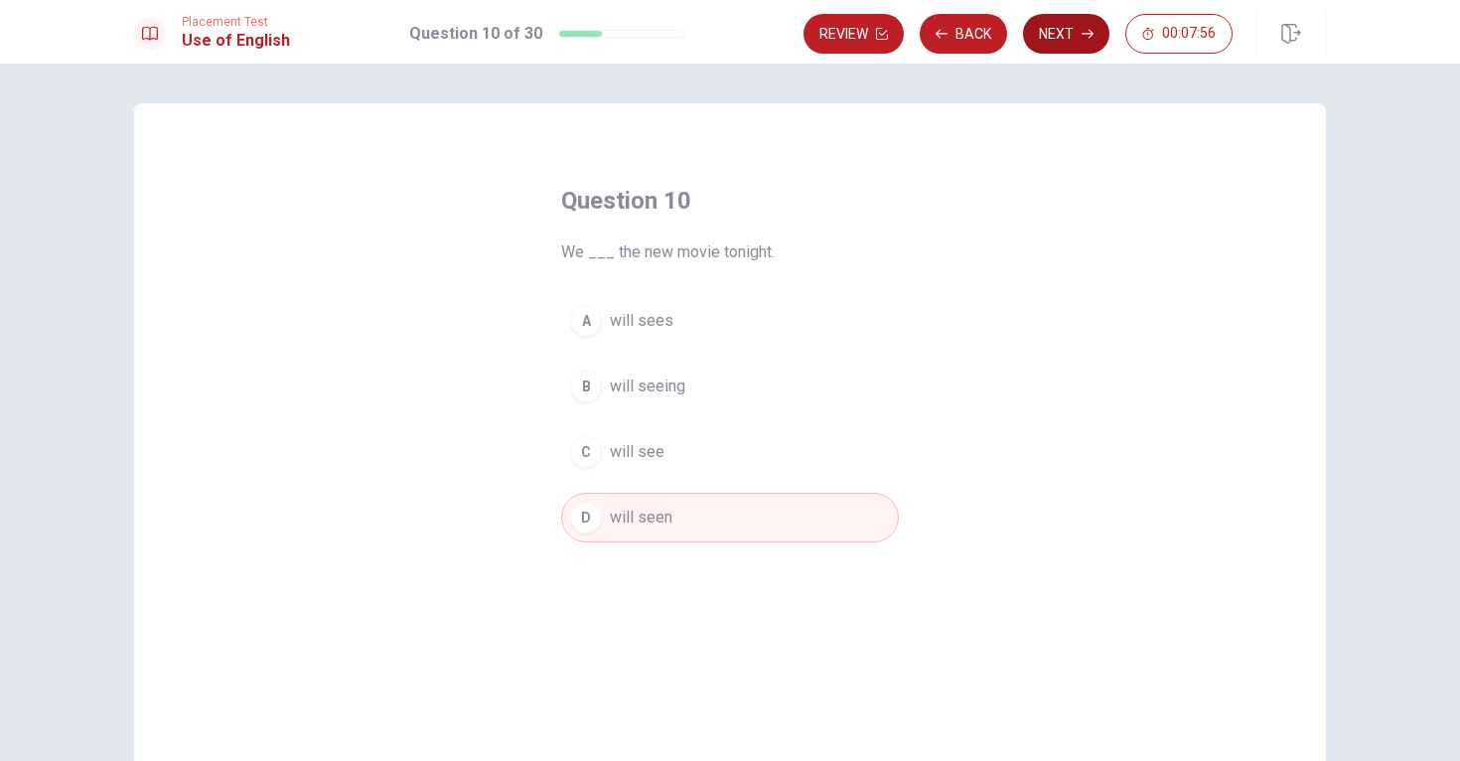
click at [1074, 35] on button "Next" at bounding box center [1066, 34] width 86 height 40
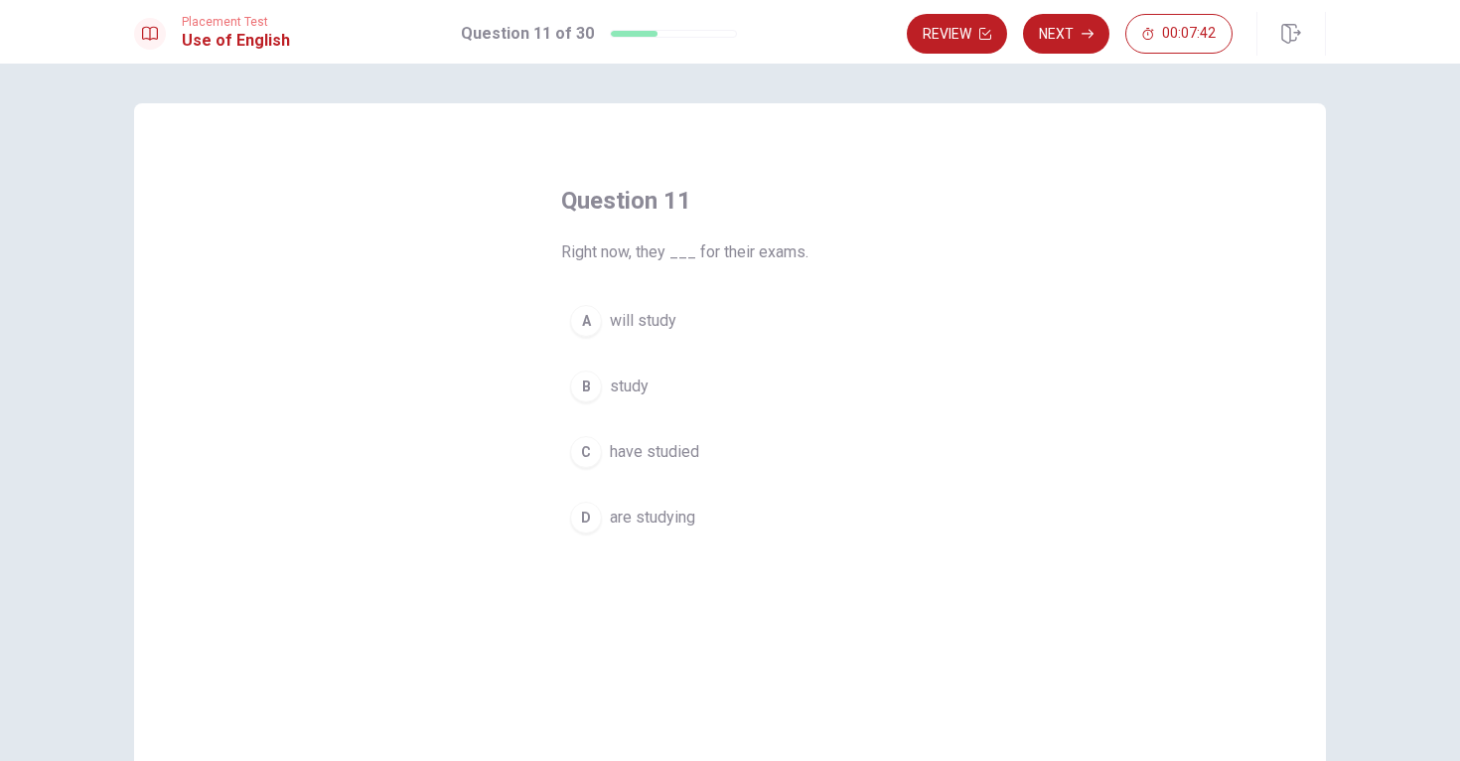
click at [588, 511] on div "D" at bounding box center [586, 518] width 32 height 32
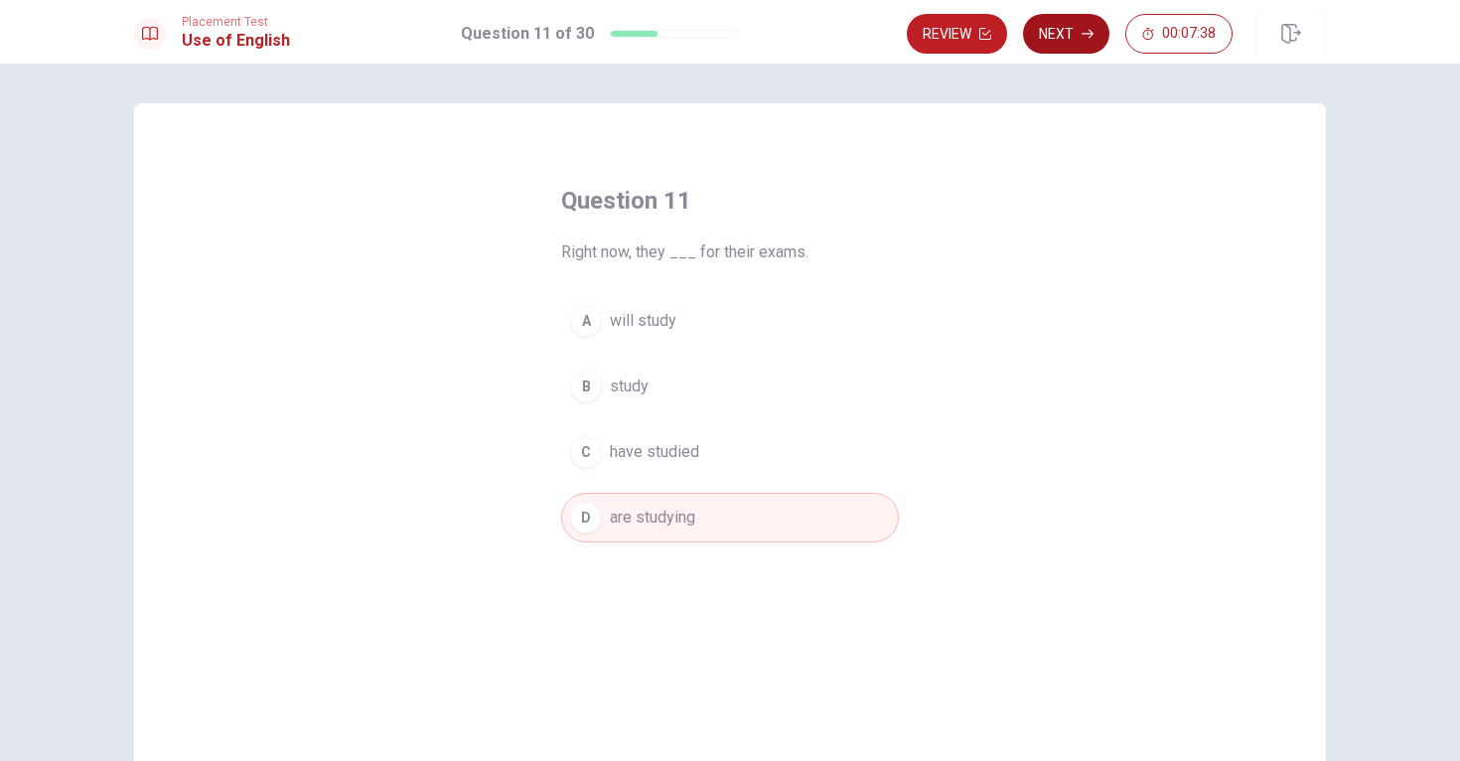
click at [1046, 35] on button "Next" at bounding box center [1066, 34] width 86 height 40
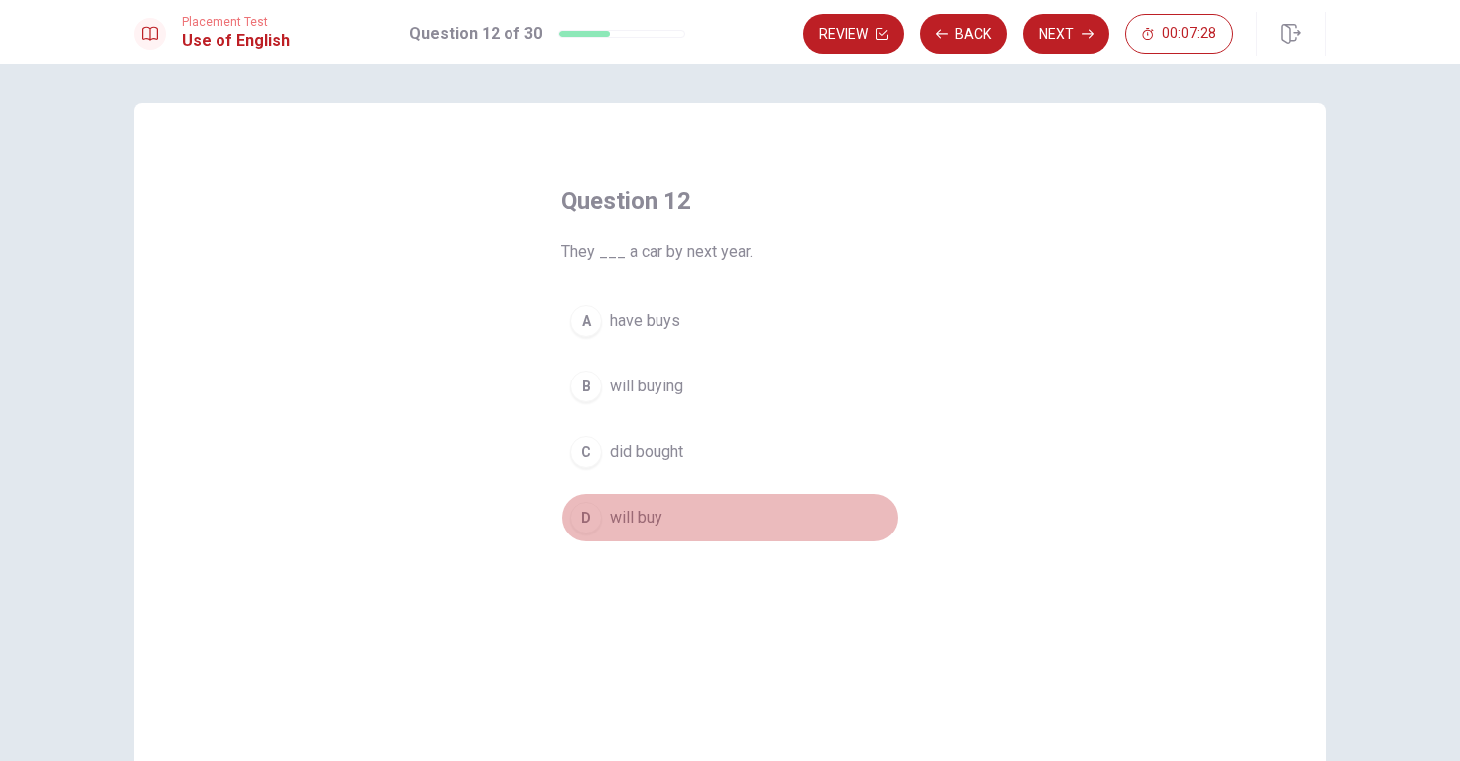
click at [582, 517] on div "D" at bounding box center [586, 518] width 32 height 32
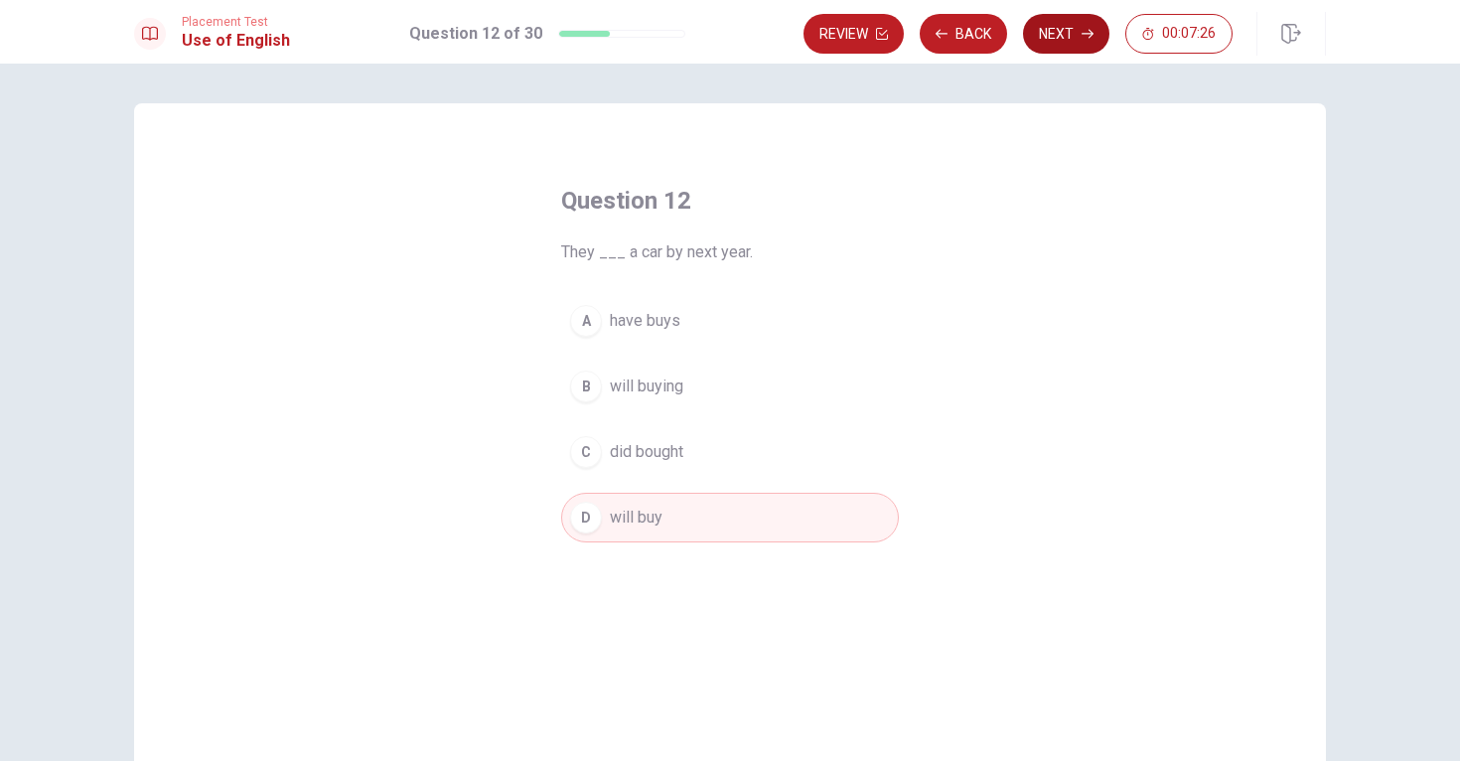
click at [1063, 29] on button "Next" at bounding box center [1066, 34] width 86 height 40
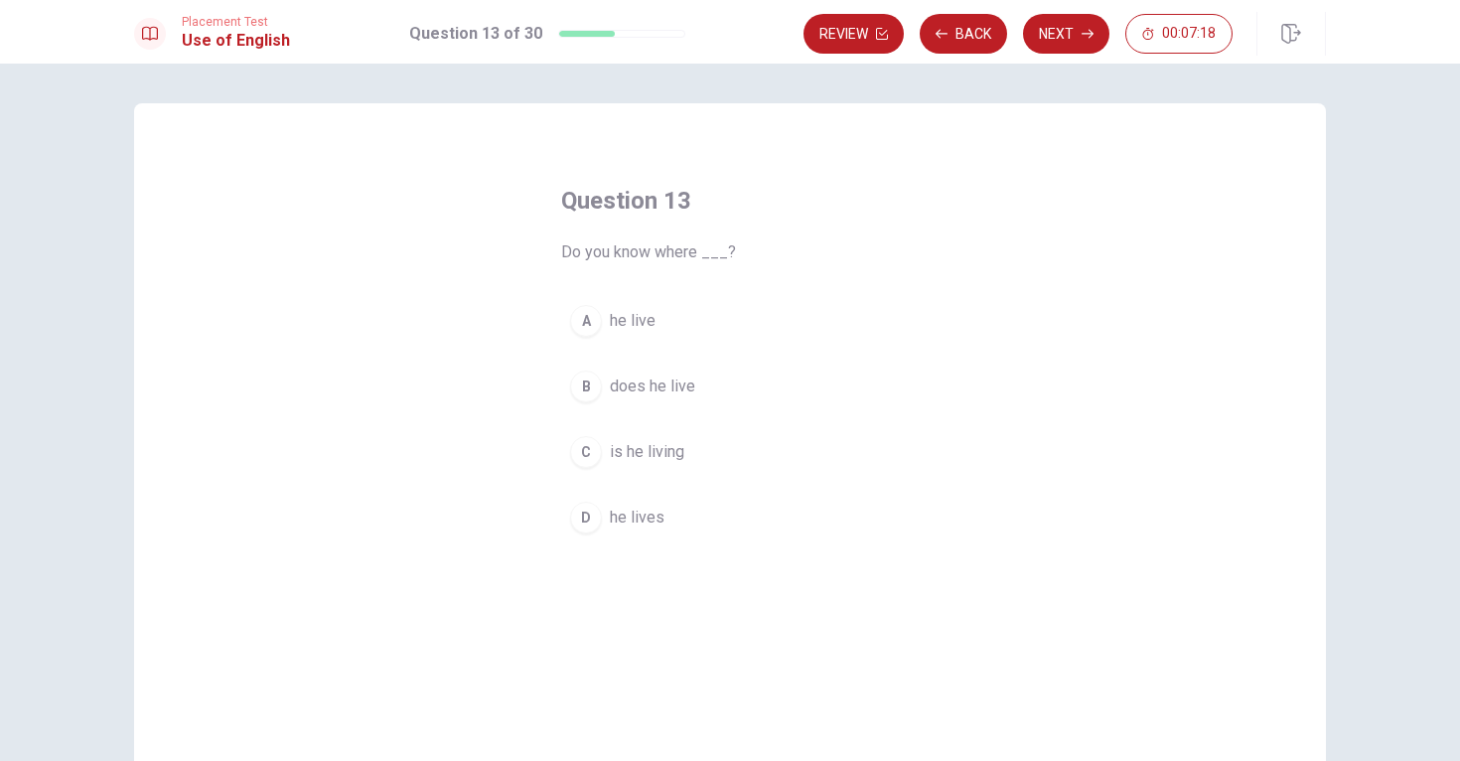
click at [588, 339] on button "A he live" at bounding box center [730, 321] width 338 height 50
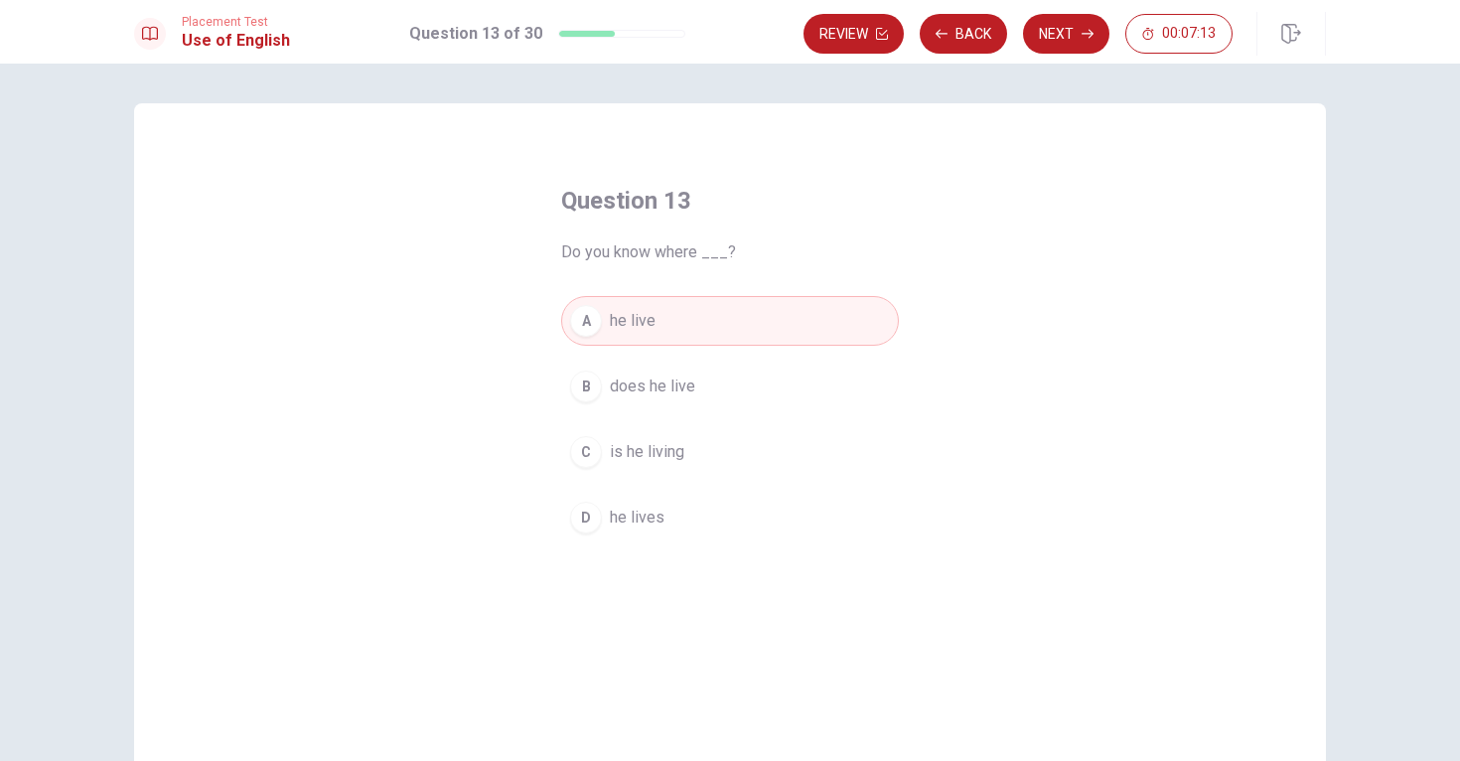
click at [584, 511] on div "D" at bounding box center [586, 518] width 32 height 32
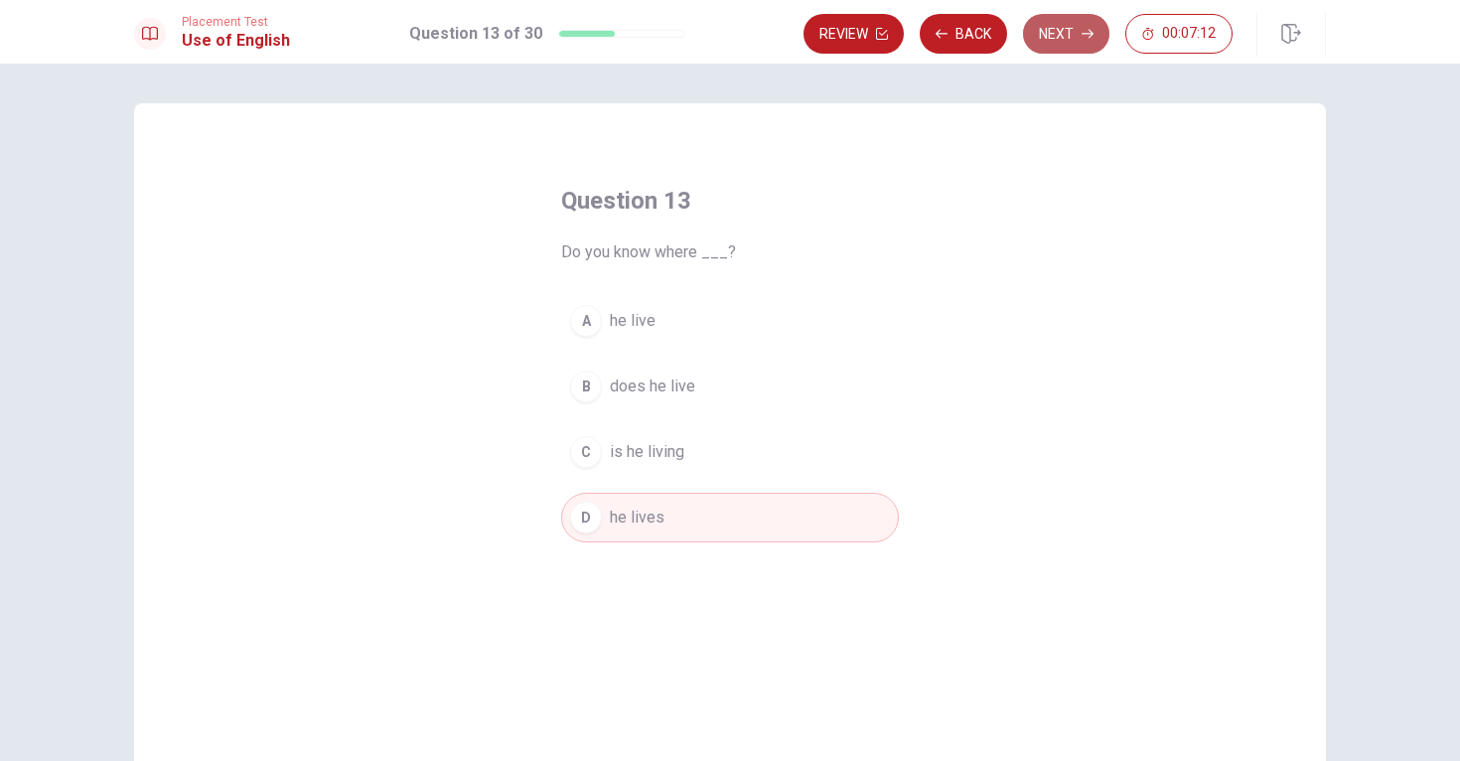
click at [1062, 40] on button "Next" at bounding box center [1066, 34] width 86 height 40
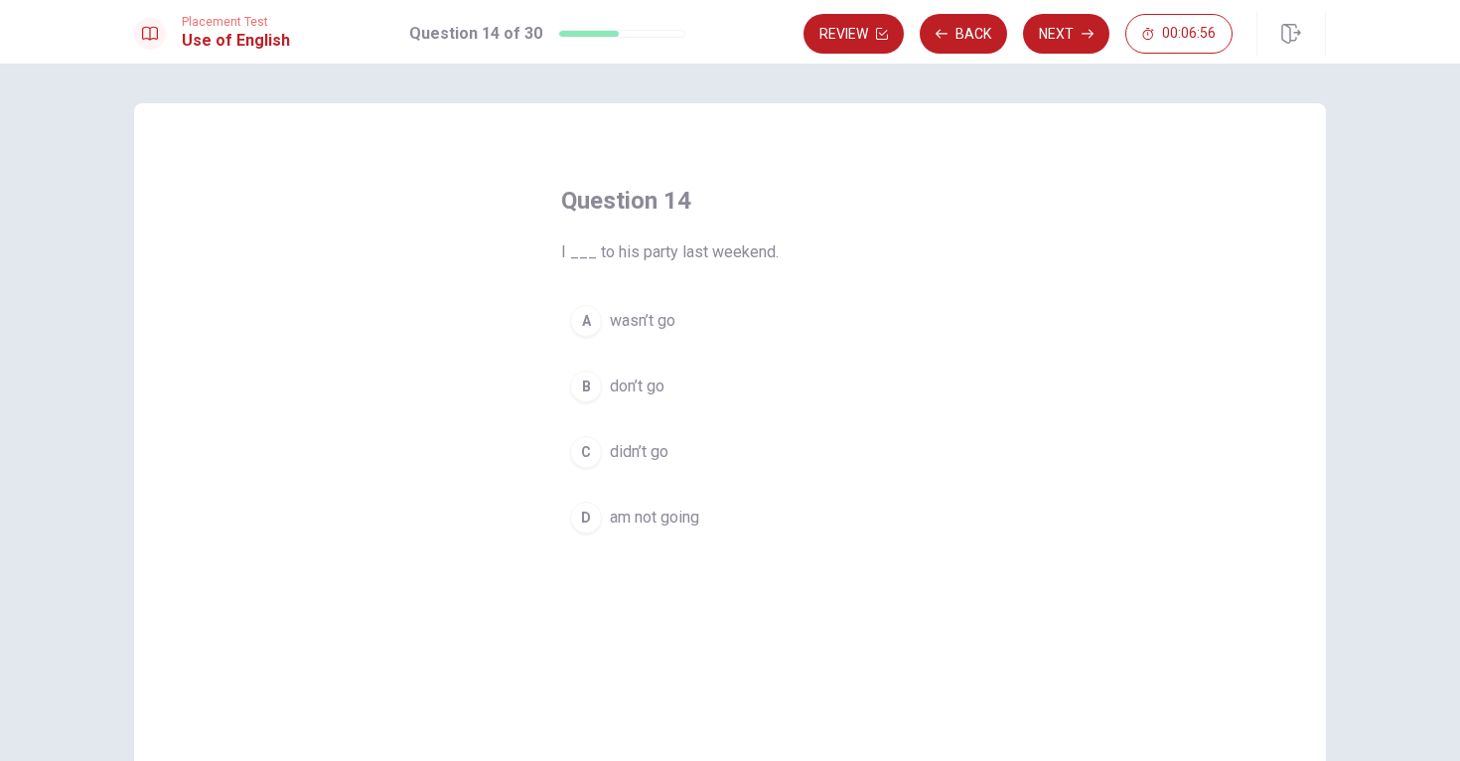
click at [581, 457] on div "C" at bounding box center [586, 452] width 32 height 32
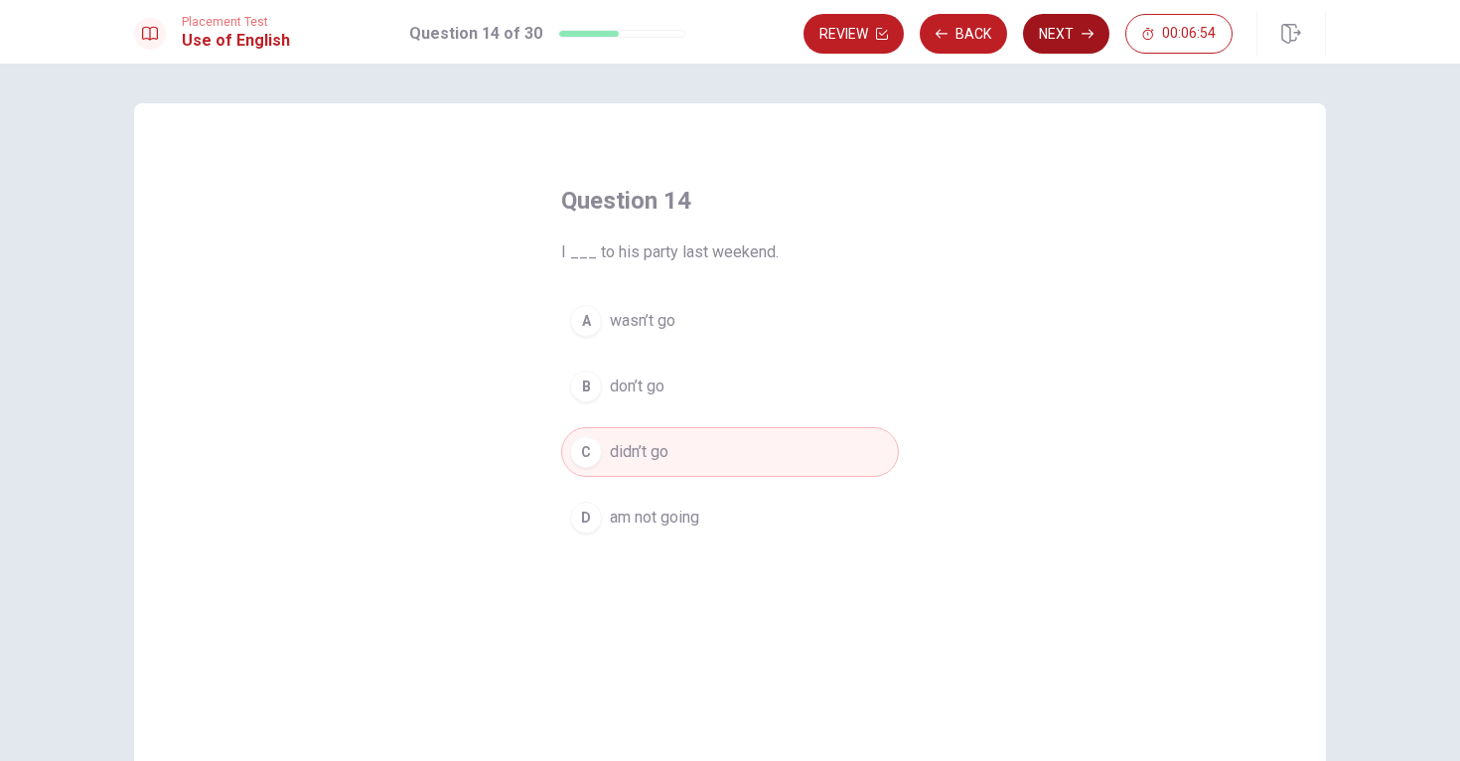
click at [1065, 22] on button "Next" at bounding box center [1066, 34] width 86 height 40
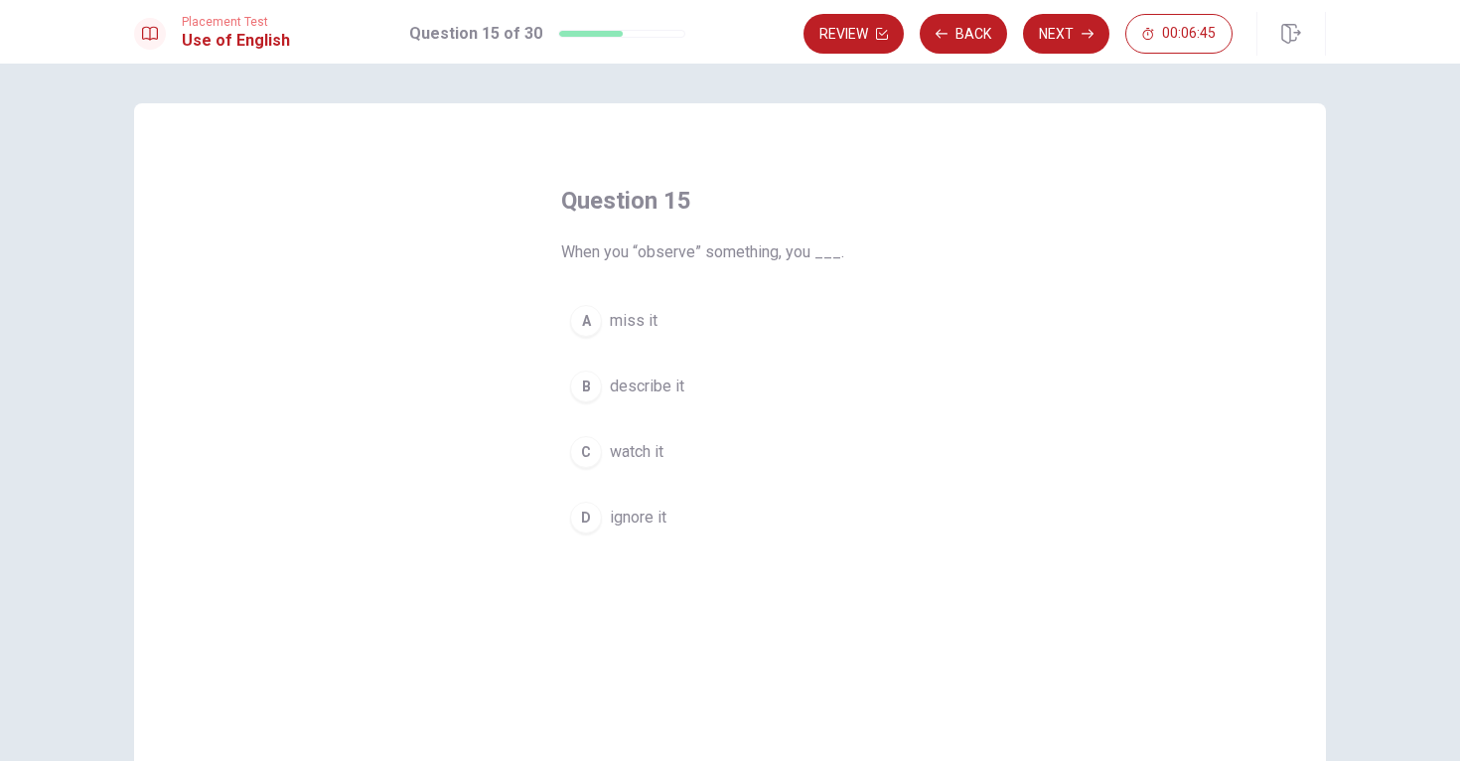
click at [585, 391] on div "B" at bounding box center [586, 387] width 32 height 32
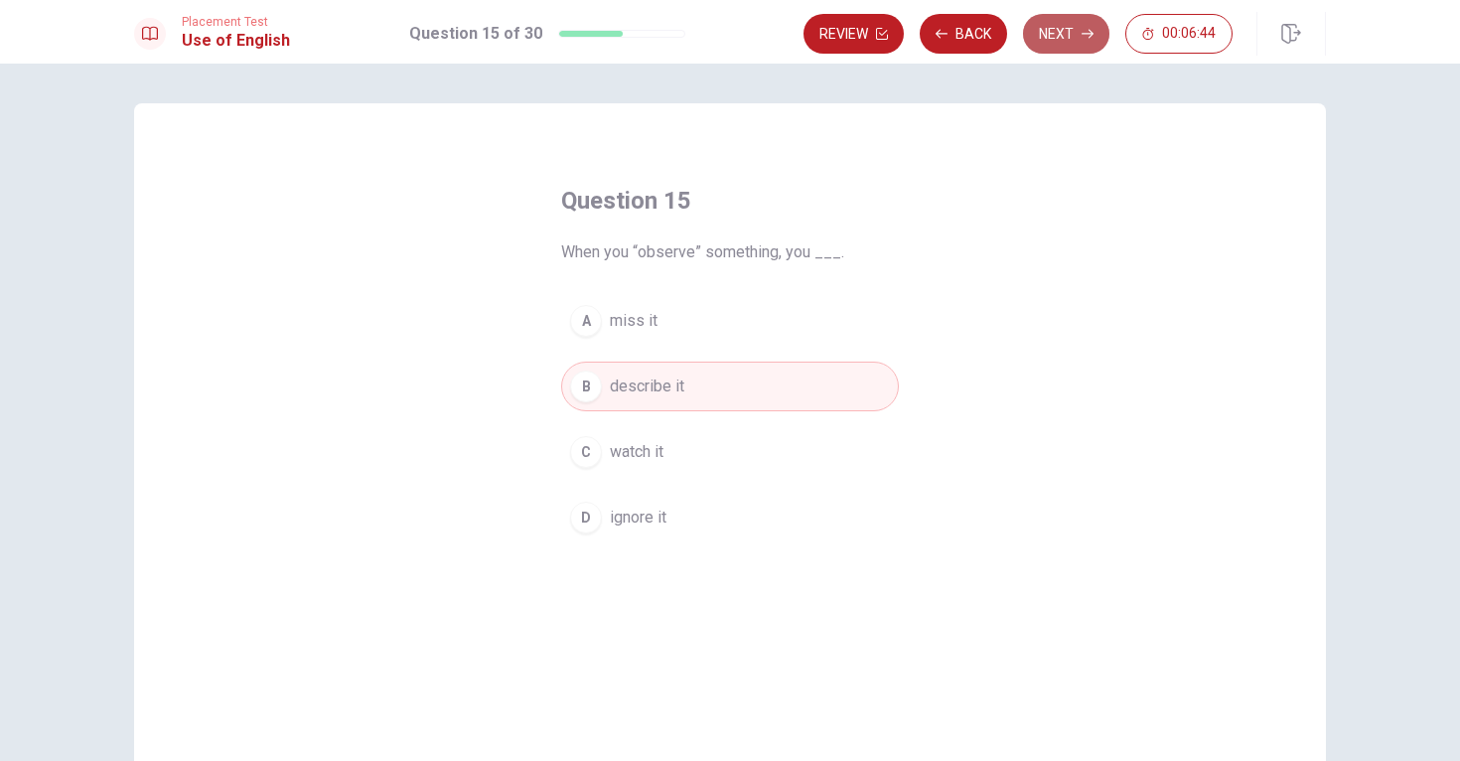
click at [1064, 36] on button "Next" at bounding box center [1066, 34] width 86 height 40
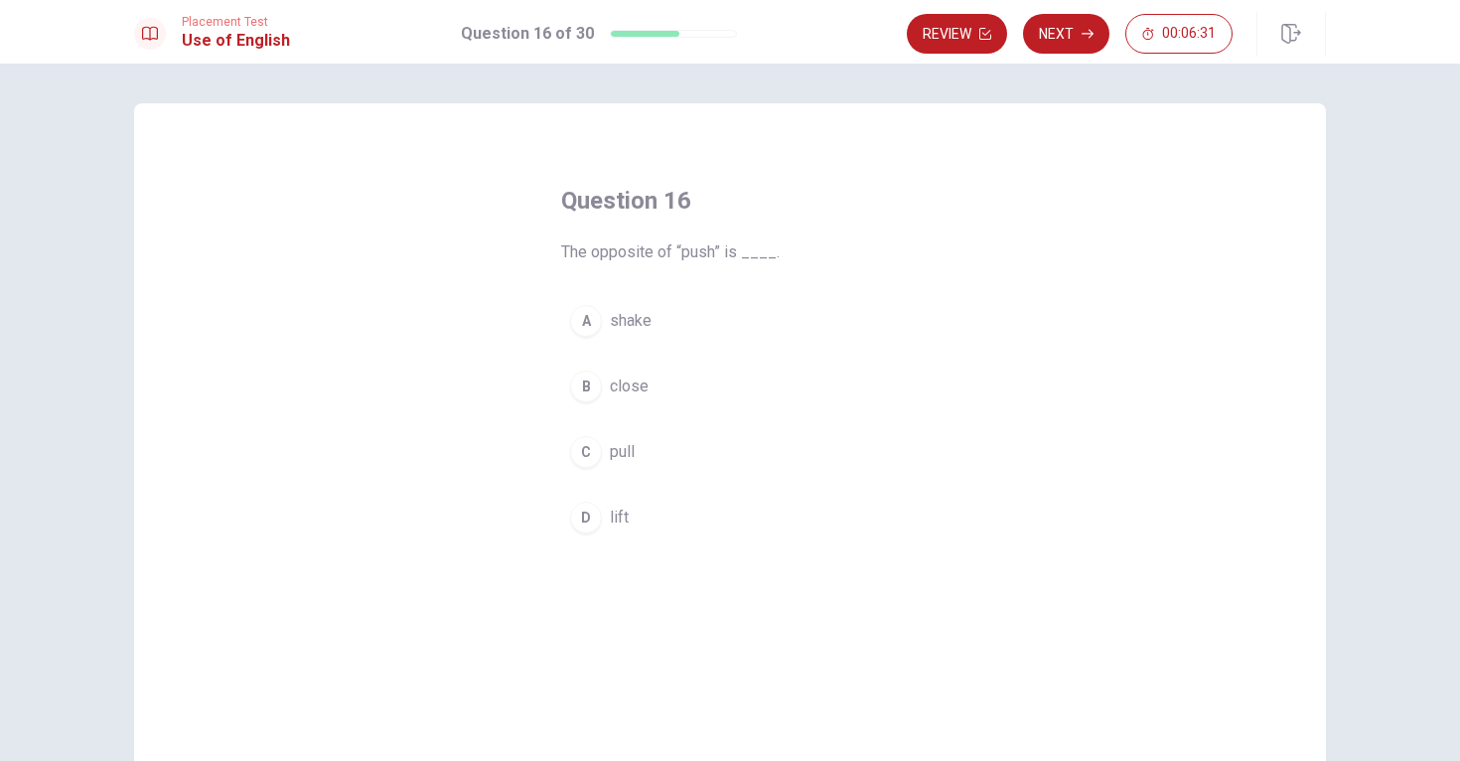
click at [581, 387] on div "B" at bounding box center [586, 387] width 32 height 32
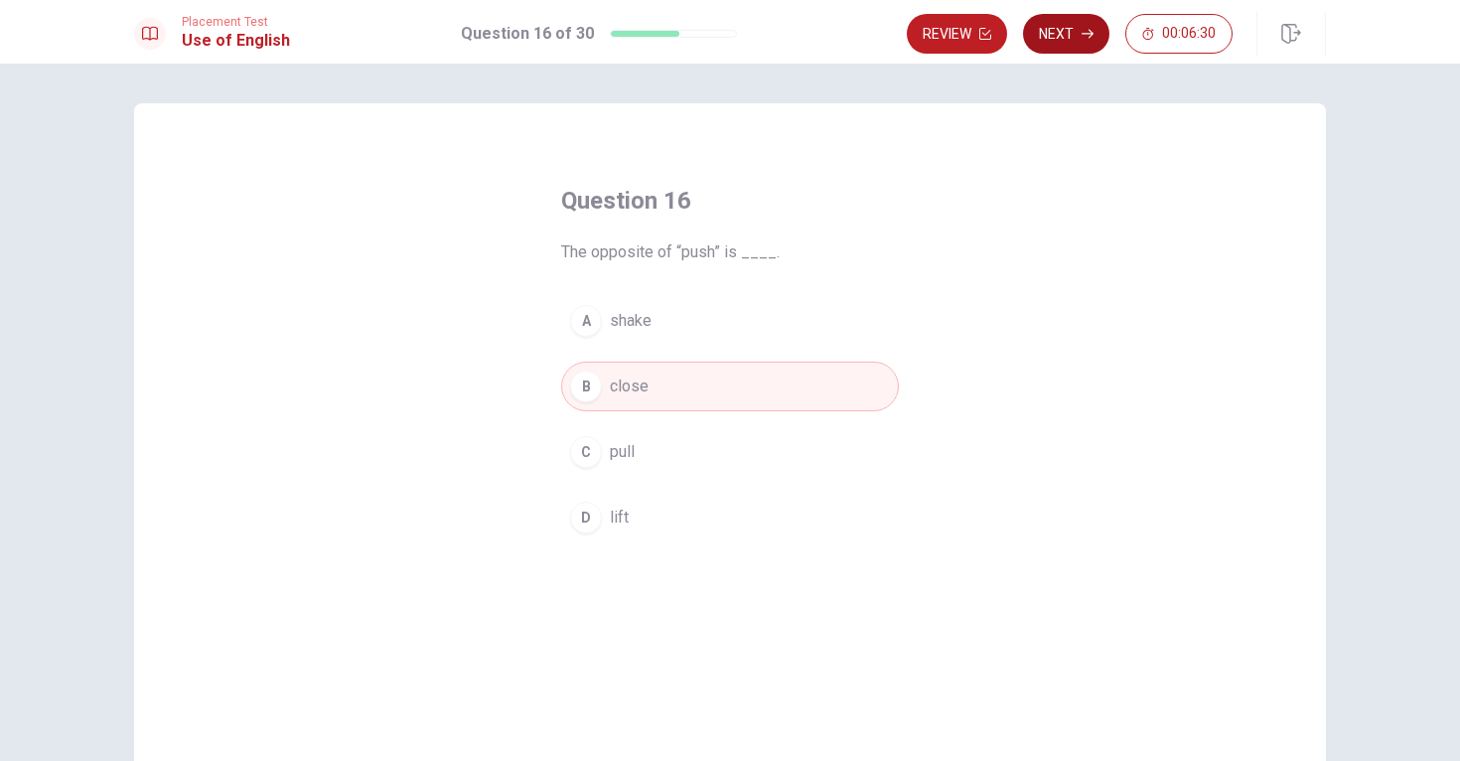
click at [1063, 37] on button "Next" at bounding box center [1066, 34] width 86 height 40
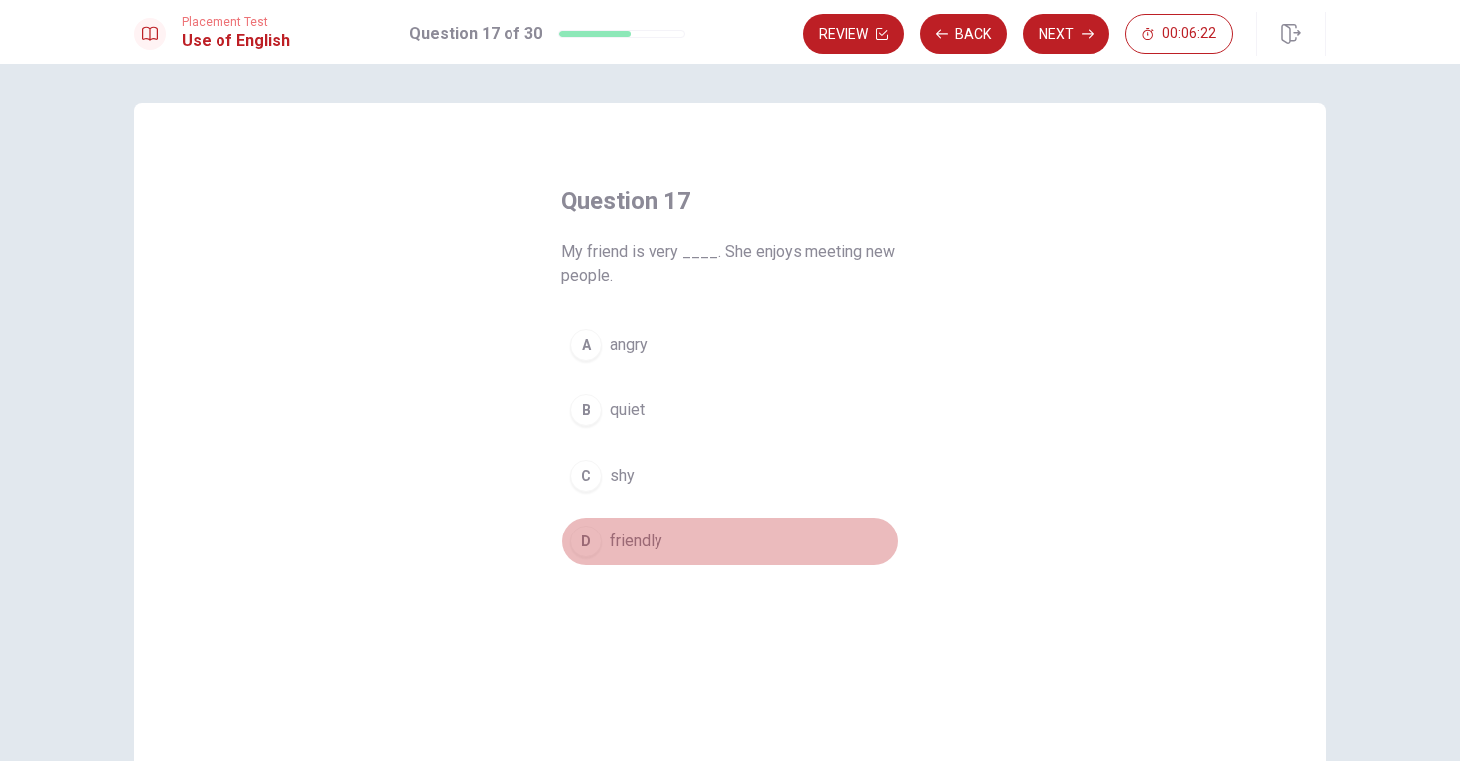
click at [574, 524] on button "D friendly" at bounding box center [730, 542] width 338 height 50
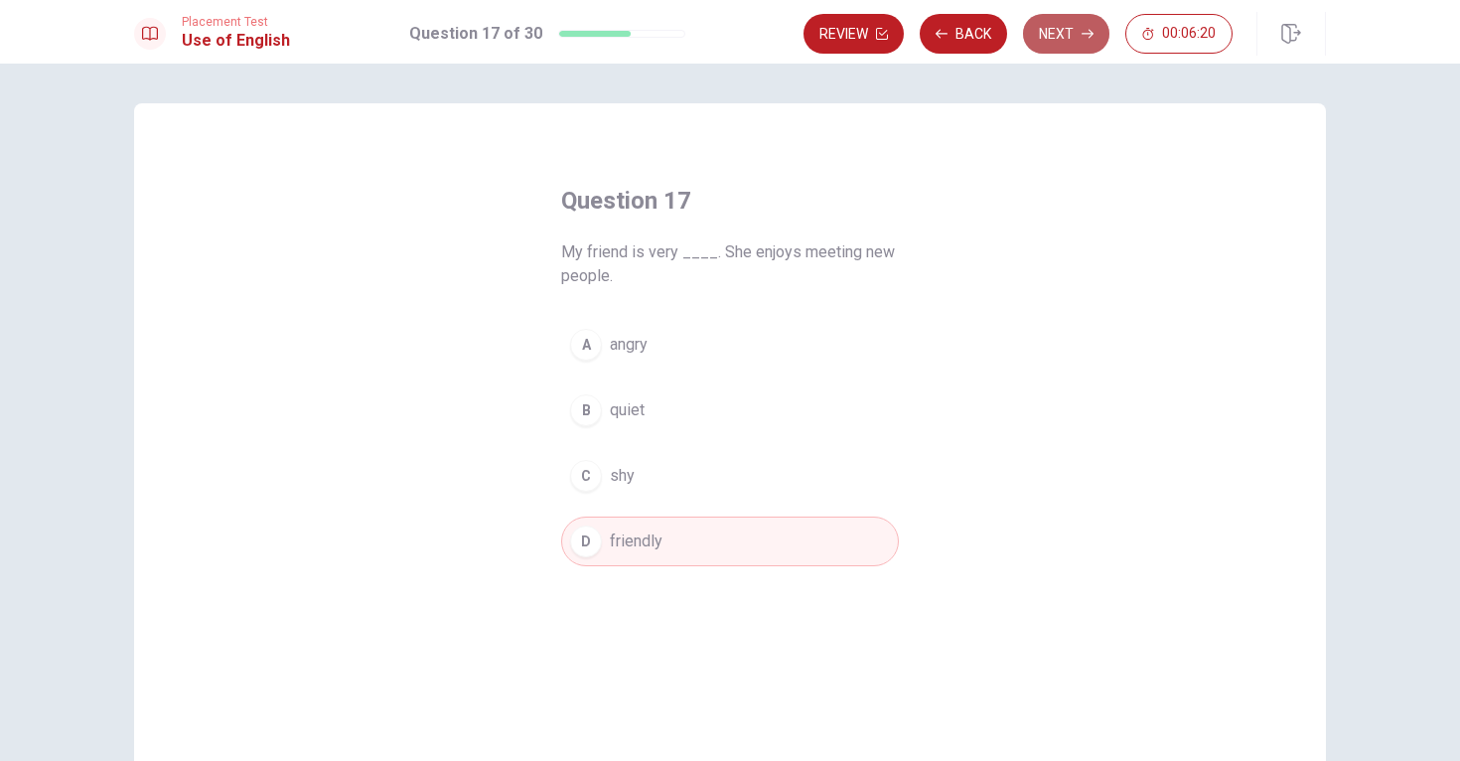
click at [1058, 32] on button "Next" at bounding box center [1066, 34] width 86 height 40
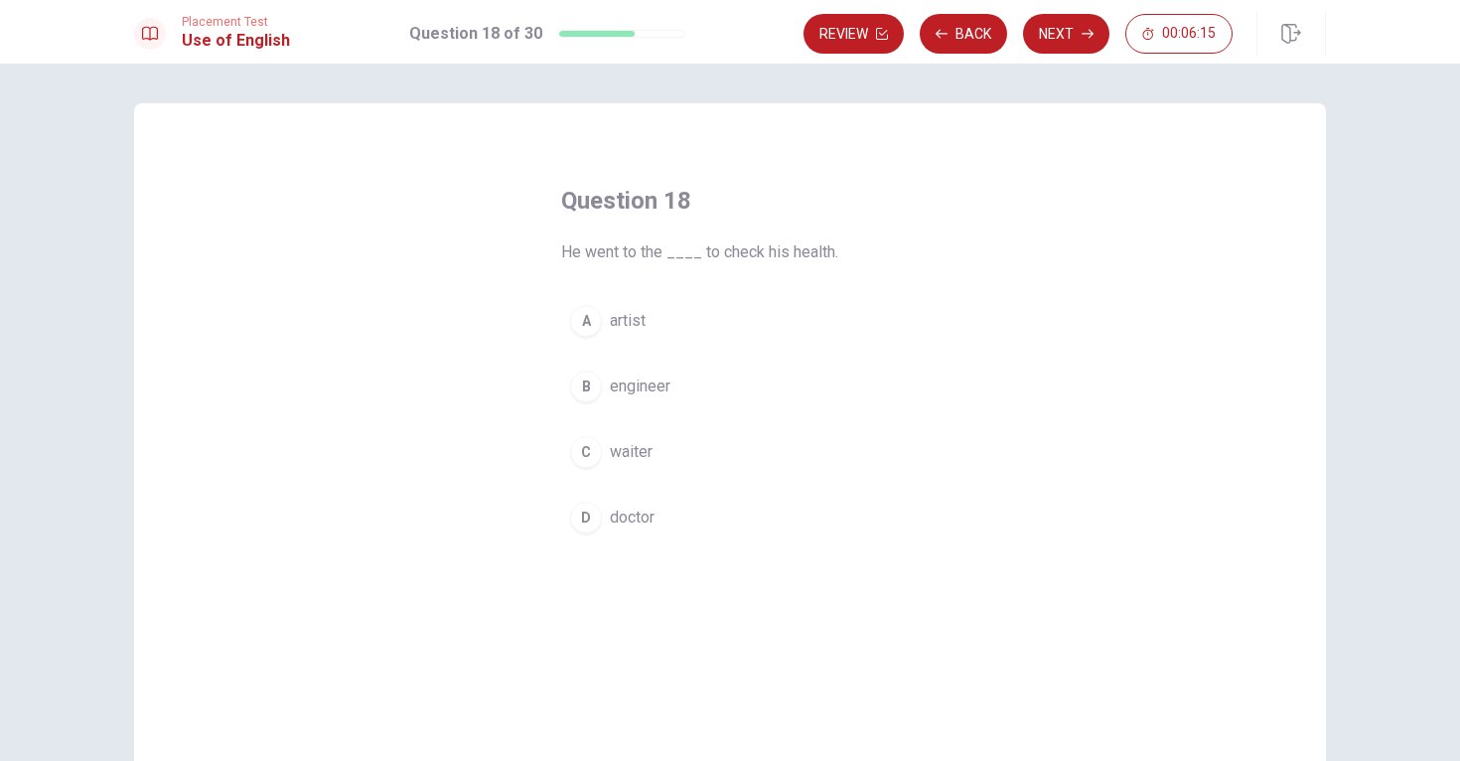
click at [584, 501] on button "D doctor" at bounding box center [730, 518] width 338 height 50
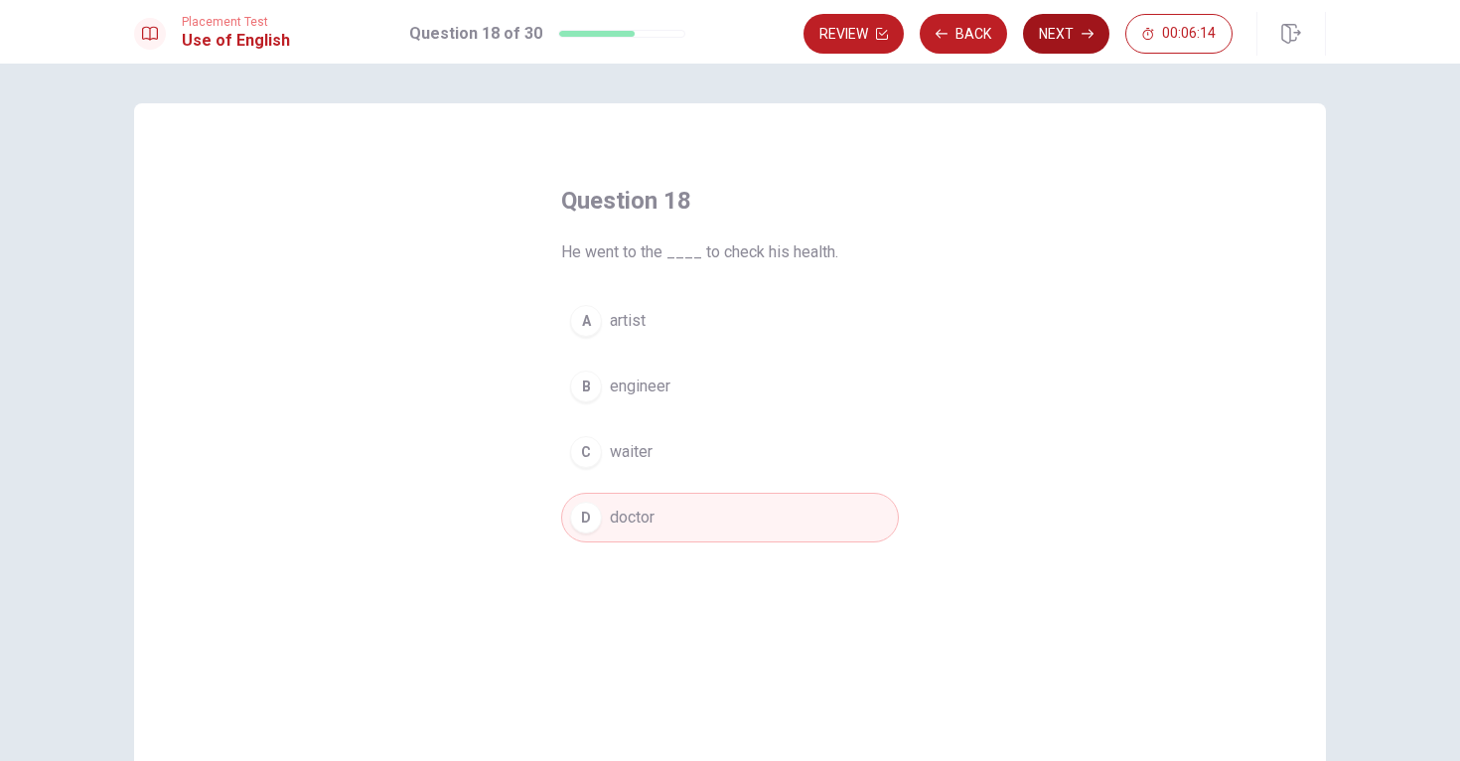
click at [1068, 37] on button "Next" at bounding box center [1066, 34] width 86 height 40
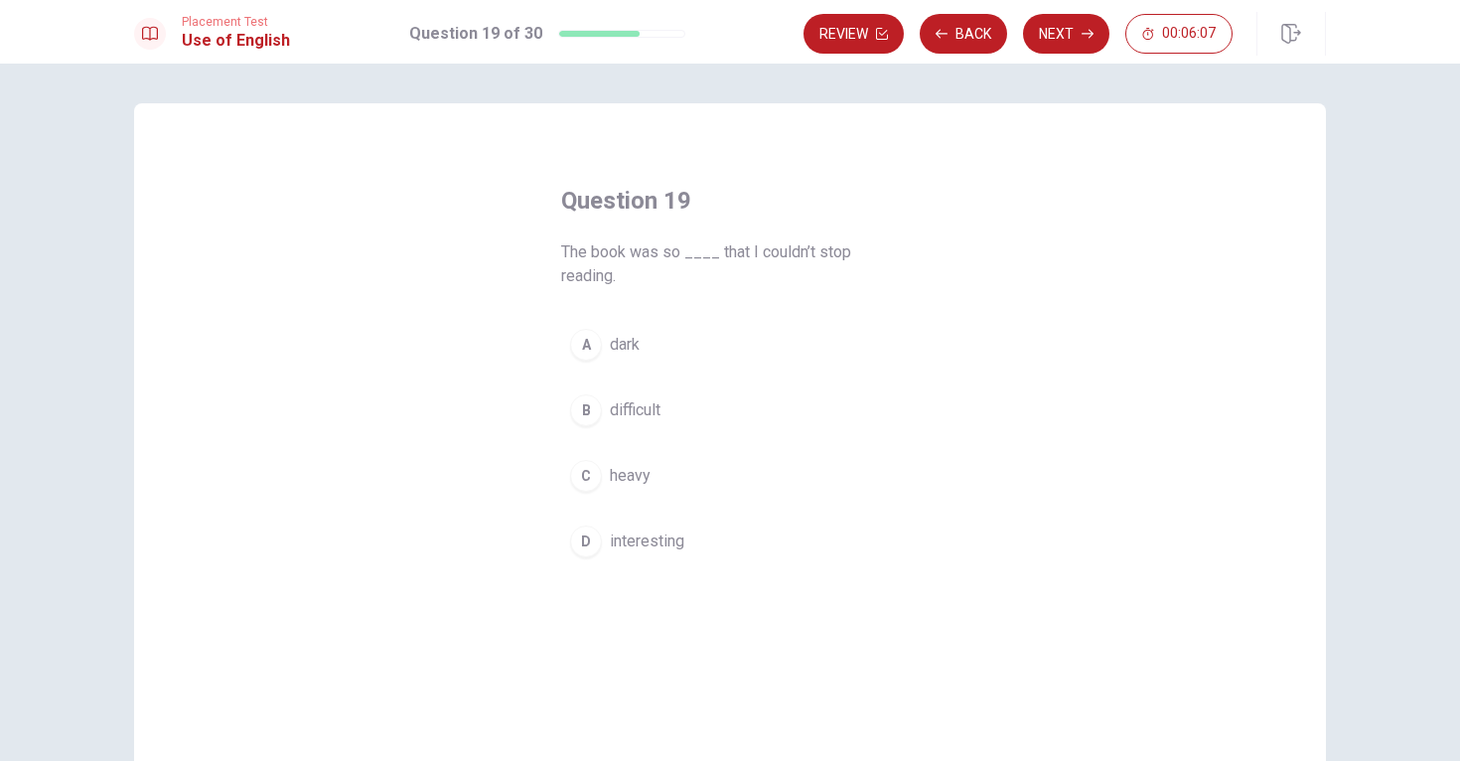
click at [586, 536] on div "D" at bounding box center [586, 542] width 32 height 32
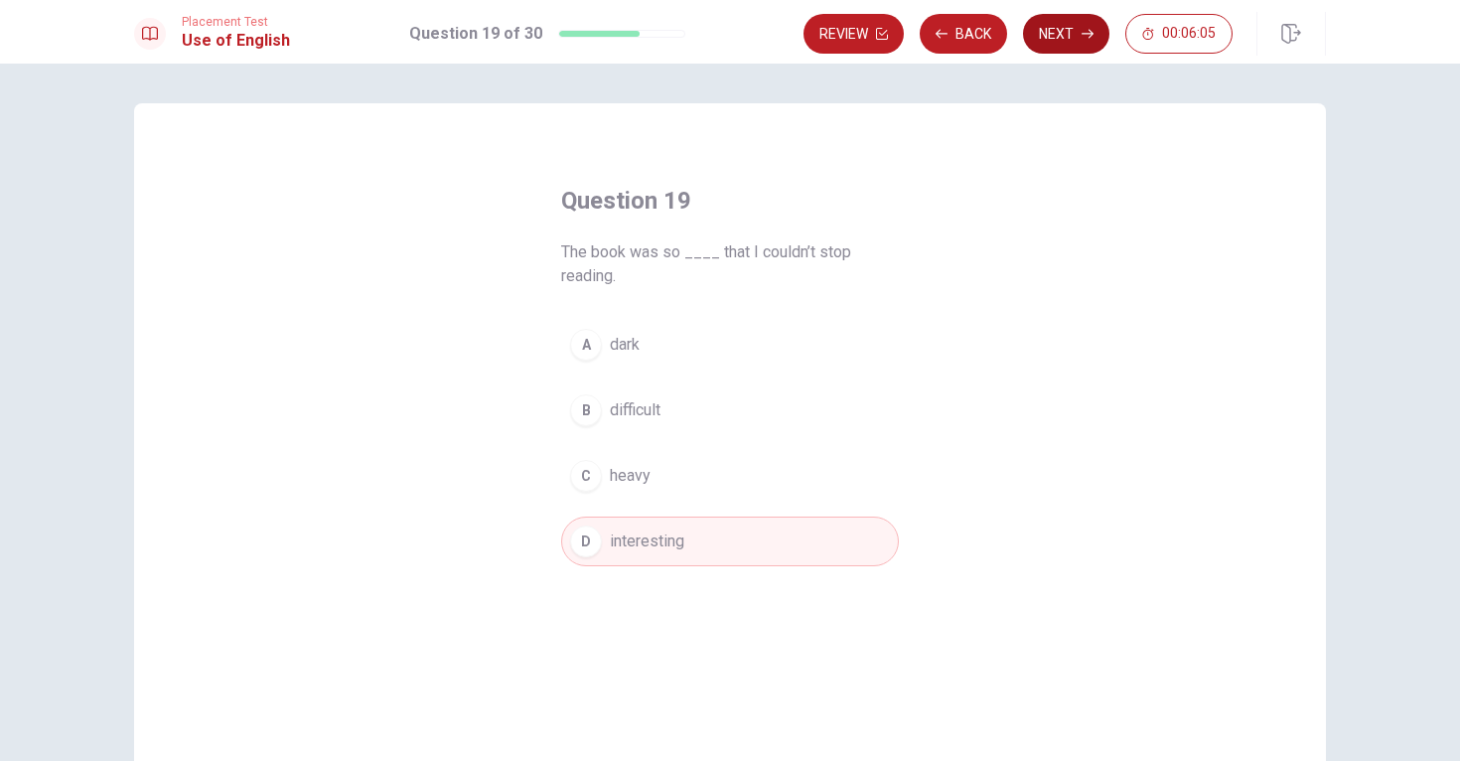
click at [1060, 41] on button "Next" at bounding box center [1066, 34] width 86 height 40
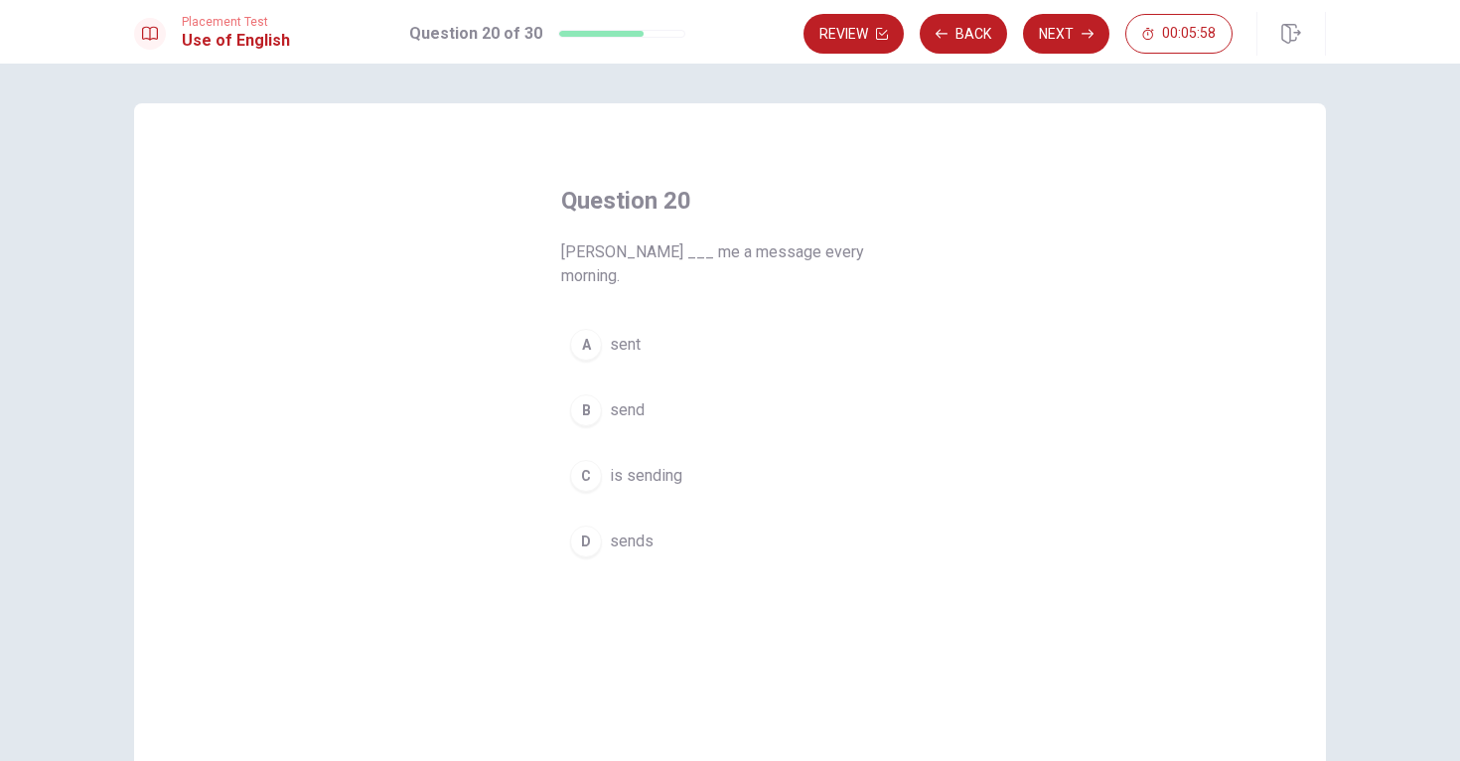
click at [581, 394] on div "B" at bounding box center [586, 410] width 32 height 32
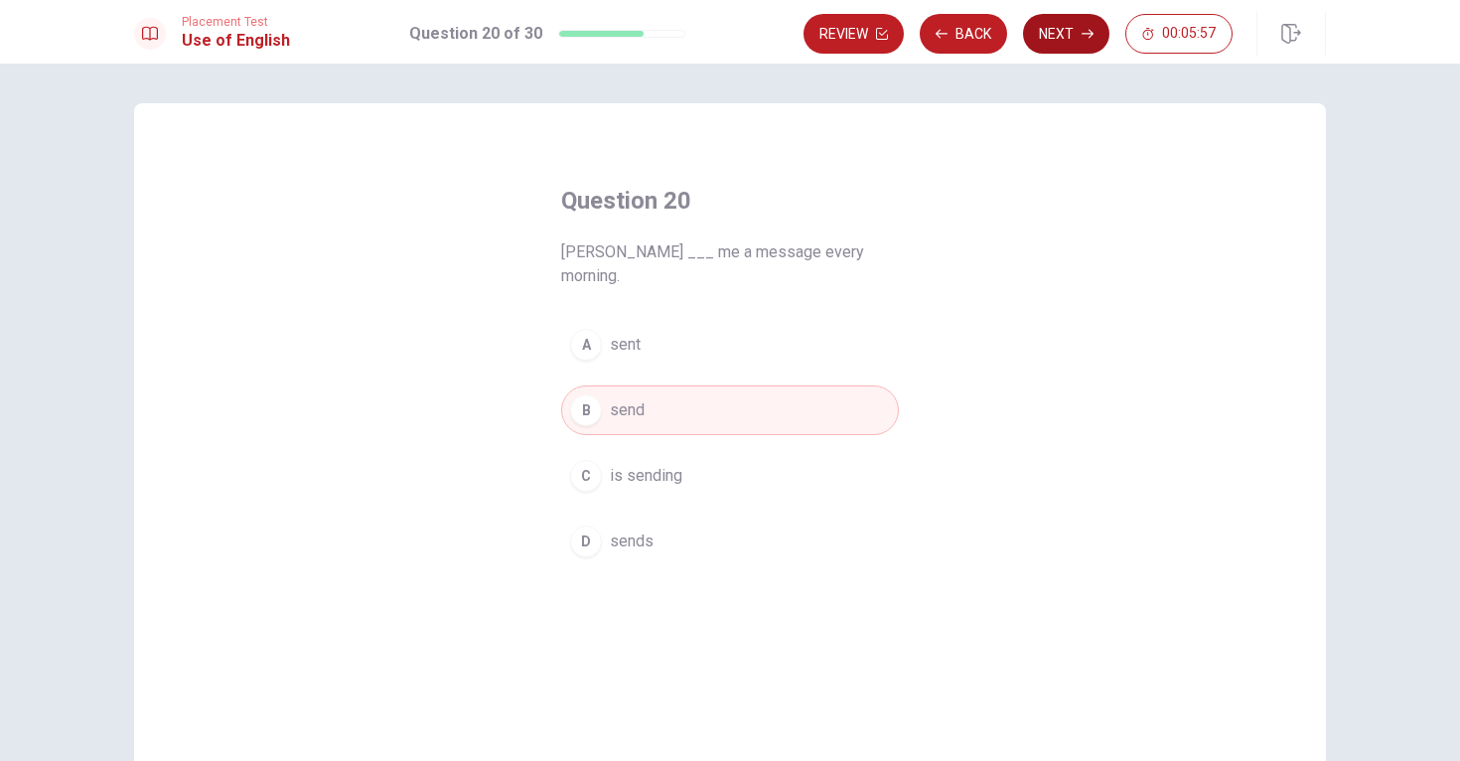
click at [1090, 33] on icon "button" at bounding box center [1088, 34] width 12 height 12
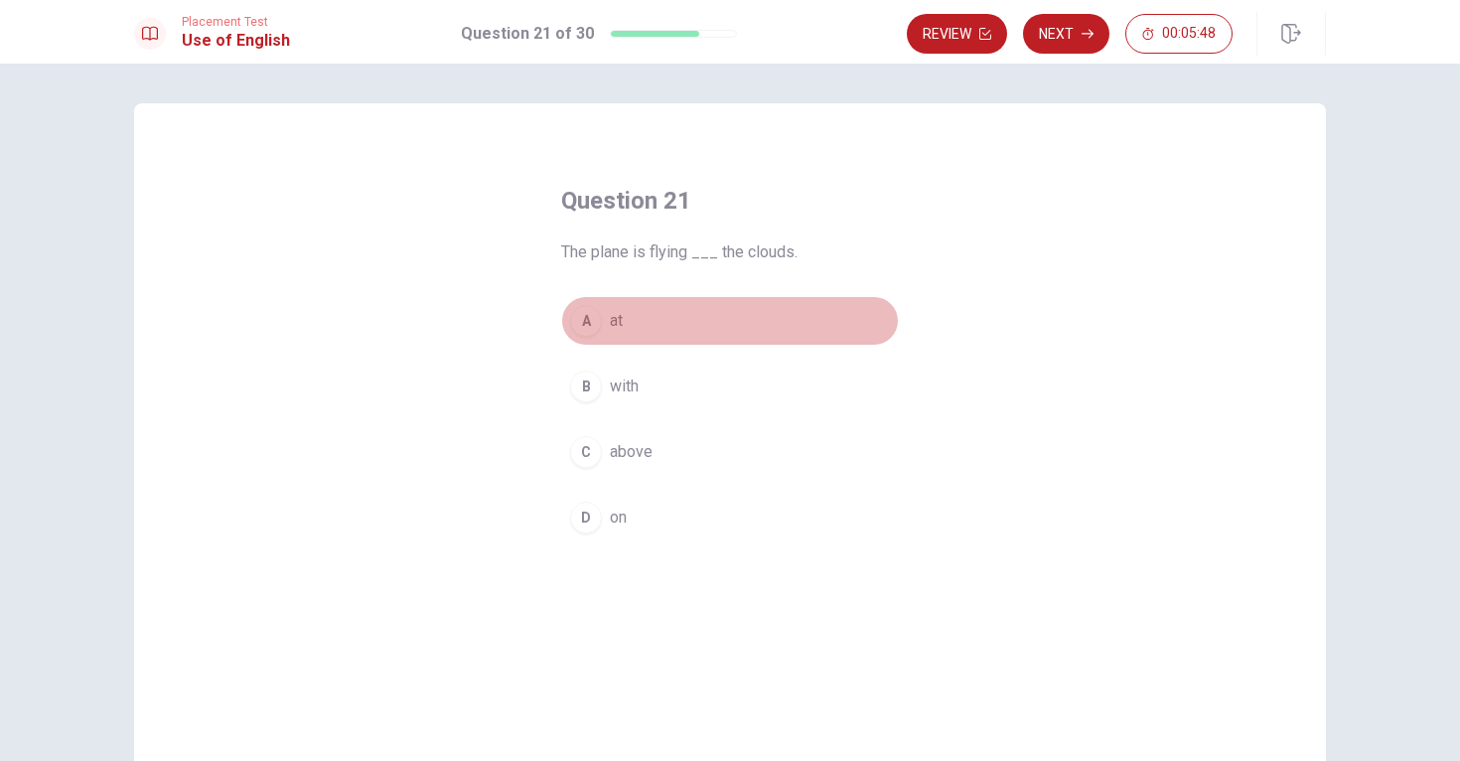
click at [581, 310] on div "A" at bounding box center [586, 321] width 32 height 32
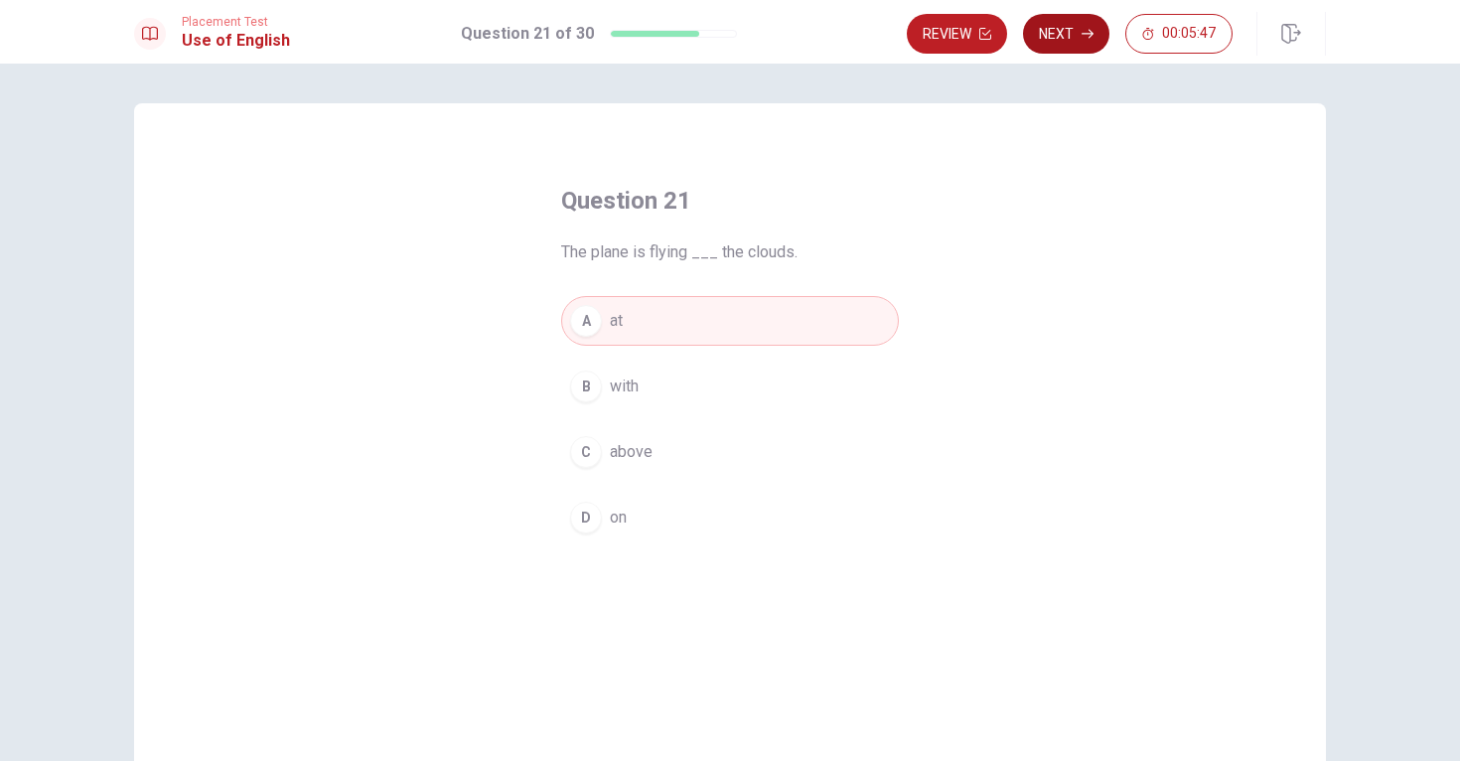
click at [1094, 27] on button "Next" at bounding box center [1066, 34] width 86 height 40
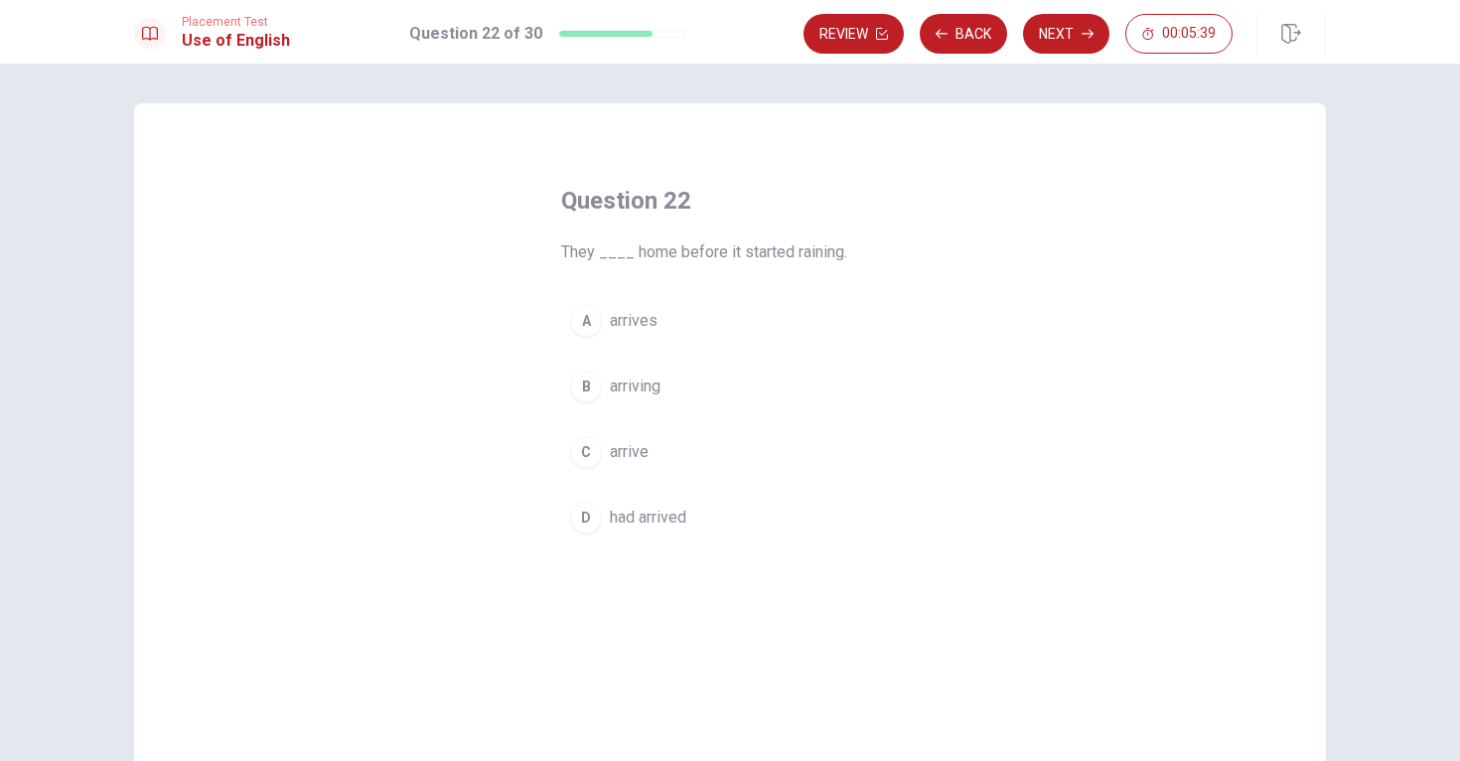
click at [583, 455] on div "C" at bounding box center [586, 452] width 32 height 32
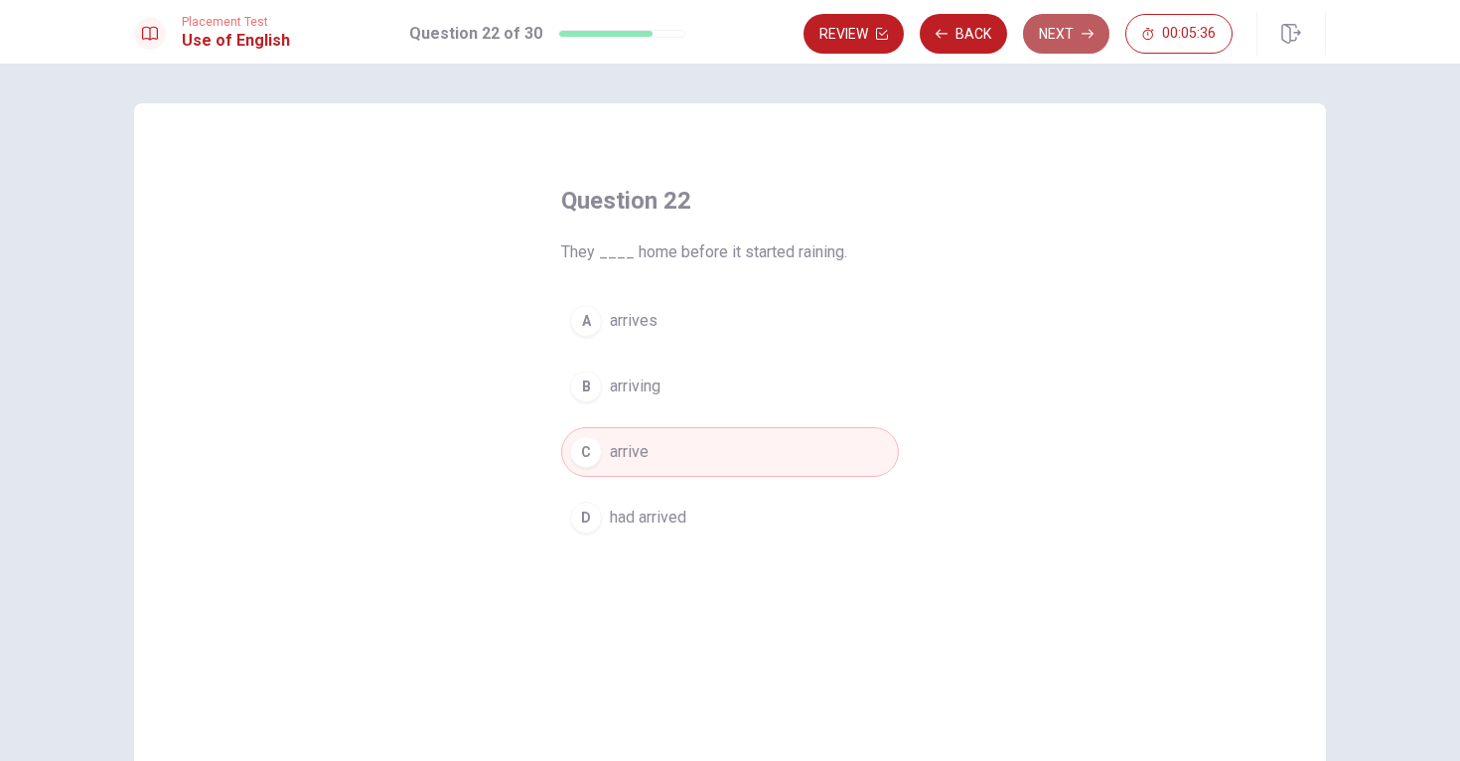
click at [1059, 37] on button "Next" at bounding box center [1066, 34] width 86 height 40
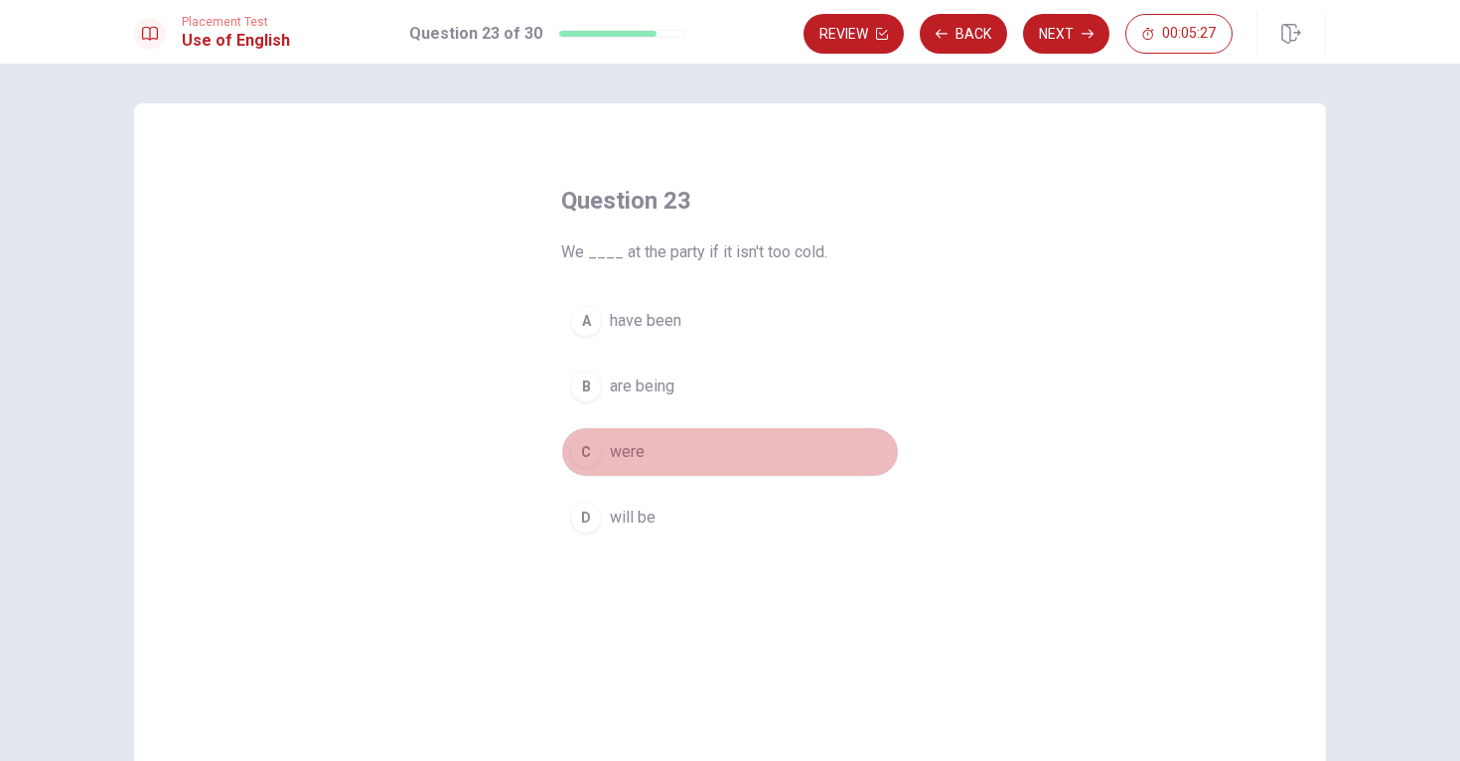
click at [575, 462] on div "C" at bounding box center [586, 452] width 32 height 32
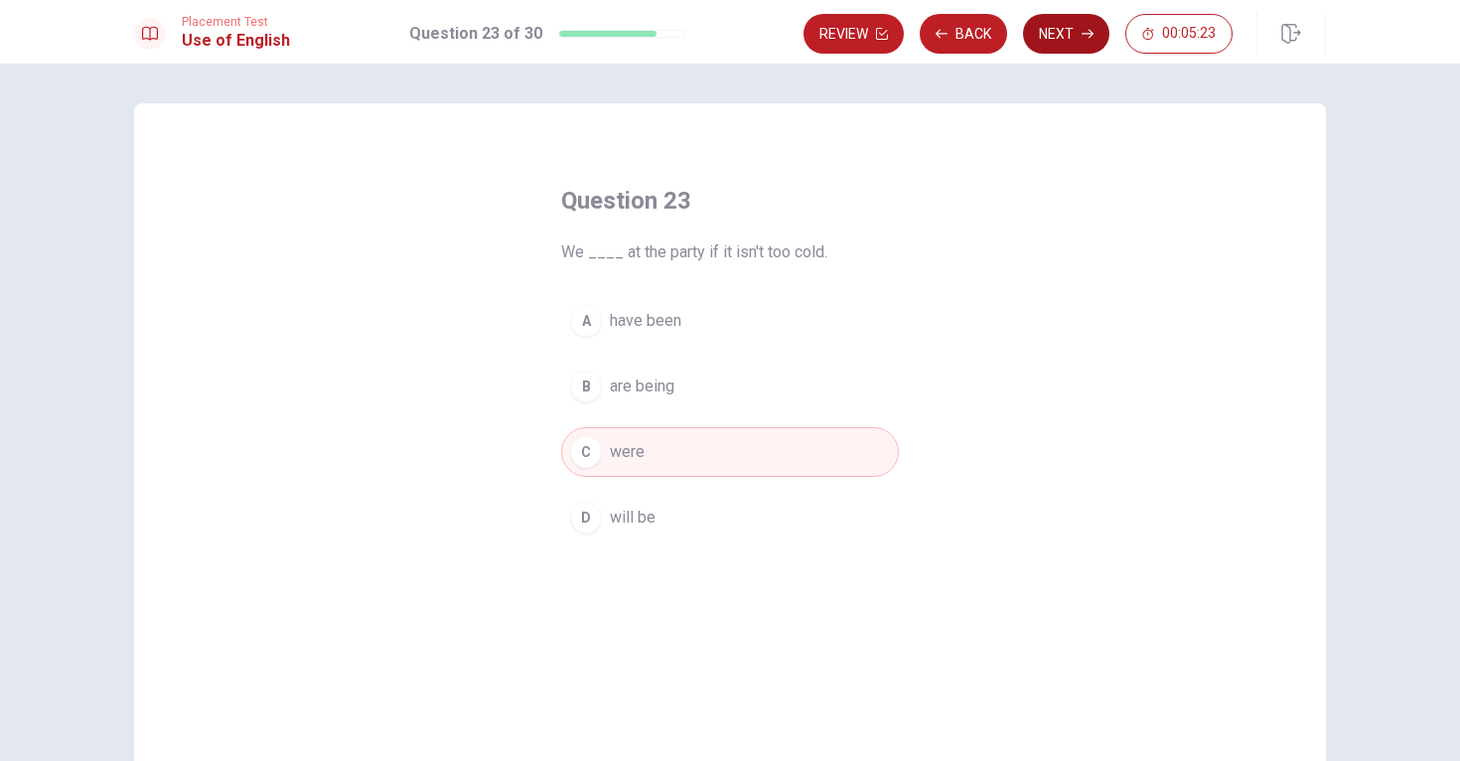
click at [1054, 25] on button "Next" at bounding box center [1066, 34] width 86 height 40
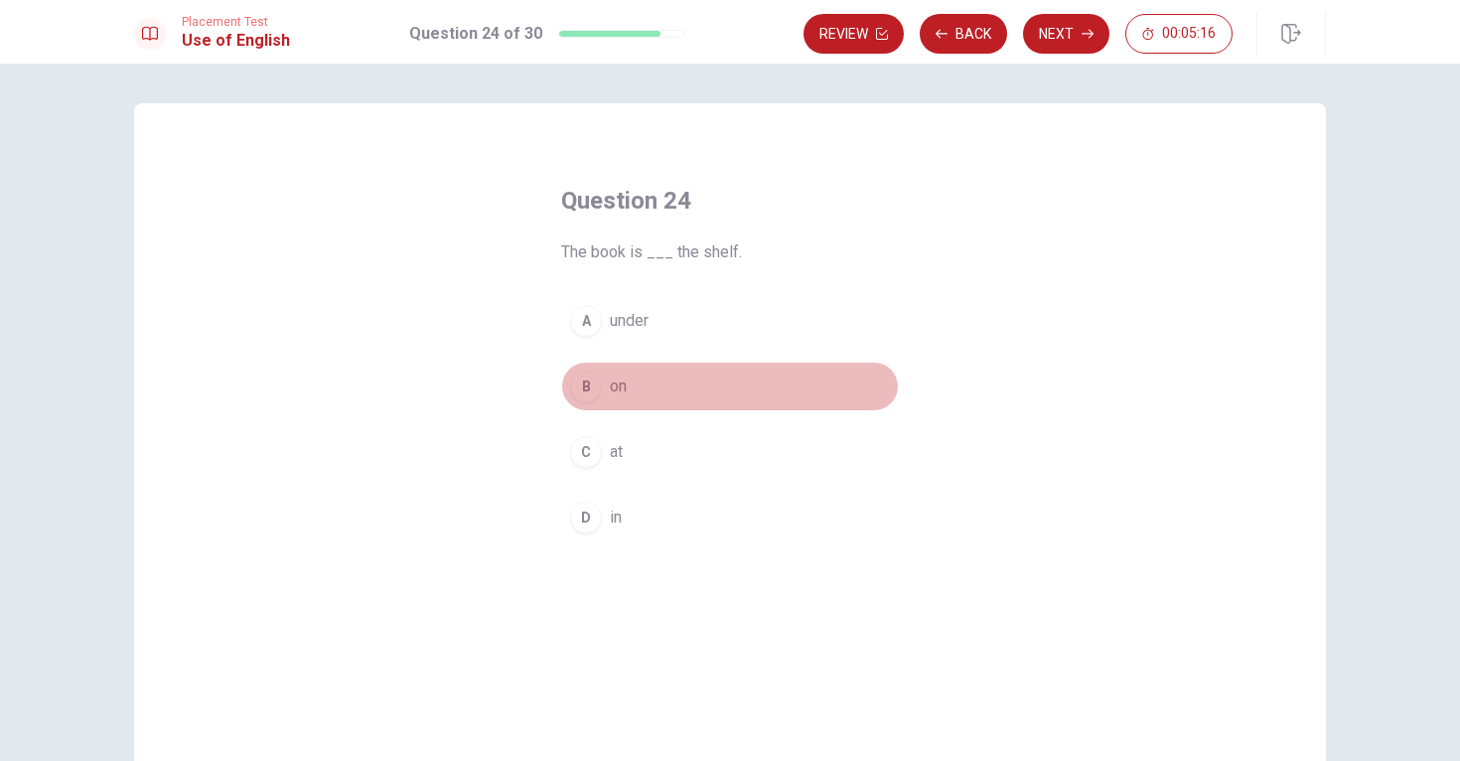
click at [589, 386] on div "B" at bounding box center [586, 387] width 32 height 32
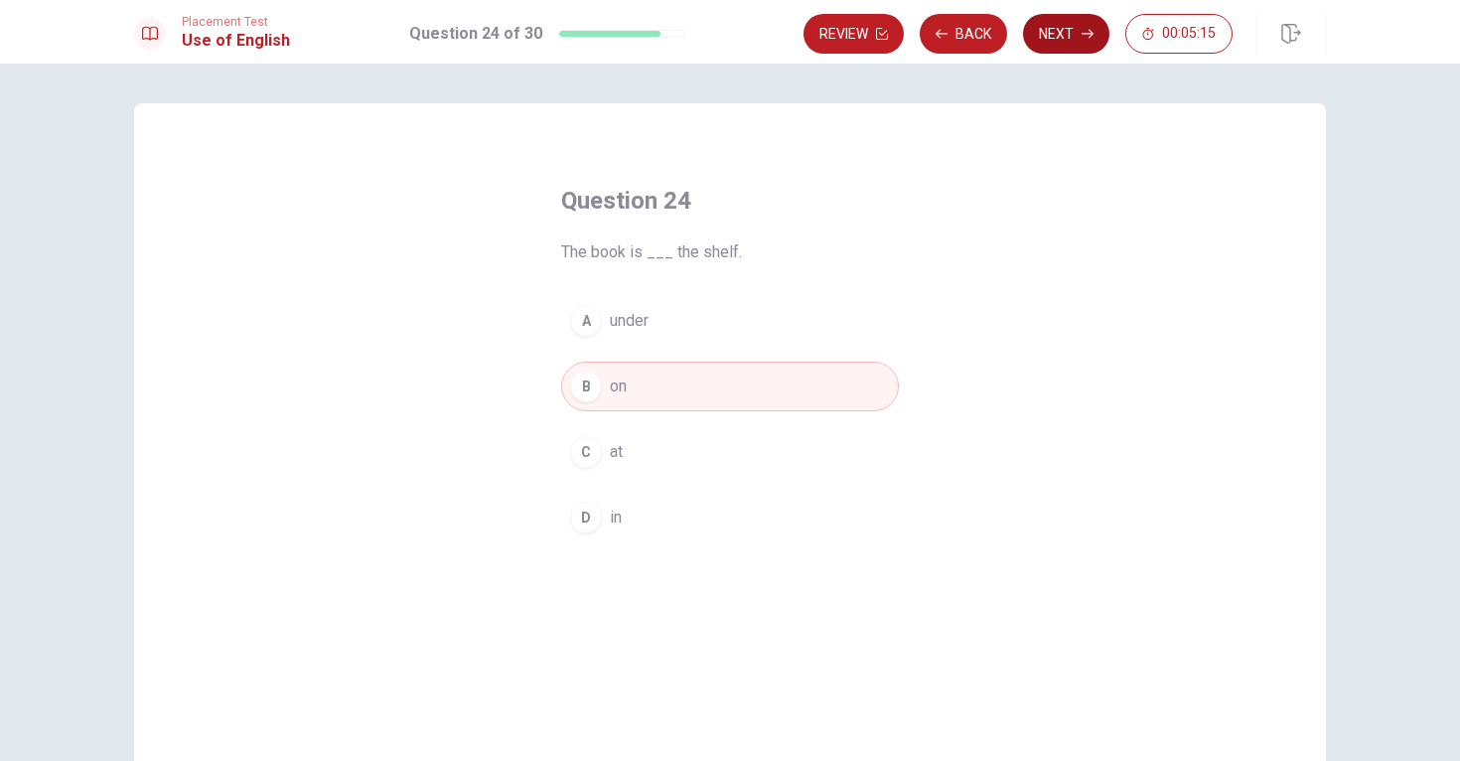
click at [1070, 37] on button "Next" at bounding box center [1066, 34] width 86 height 40
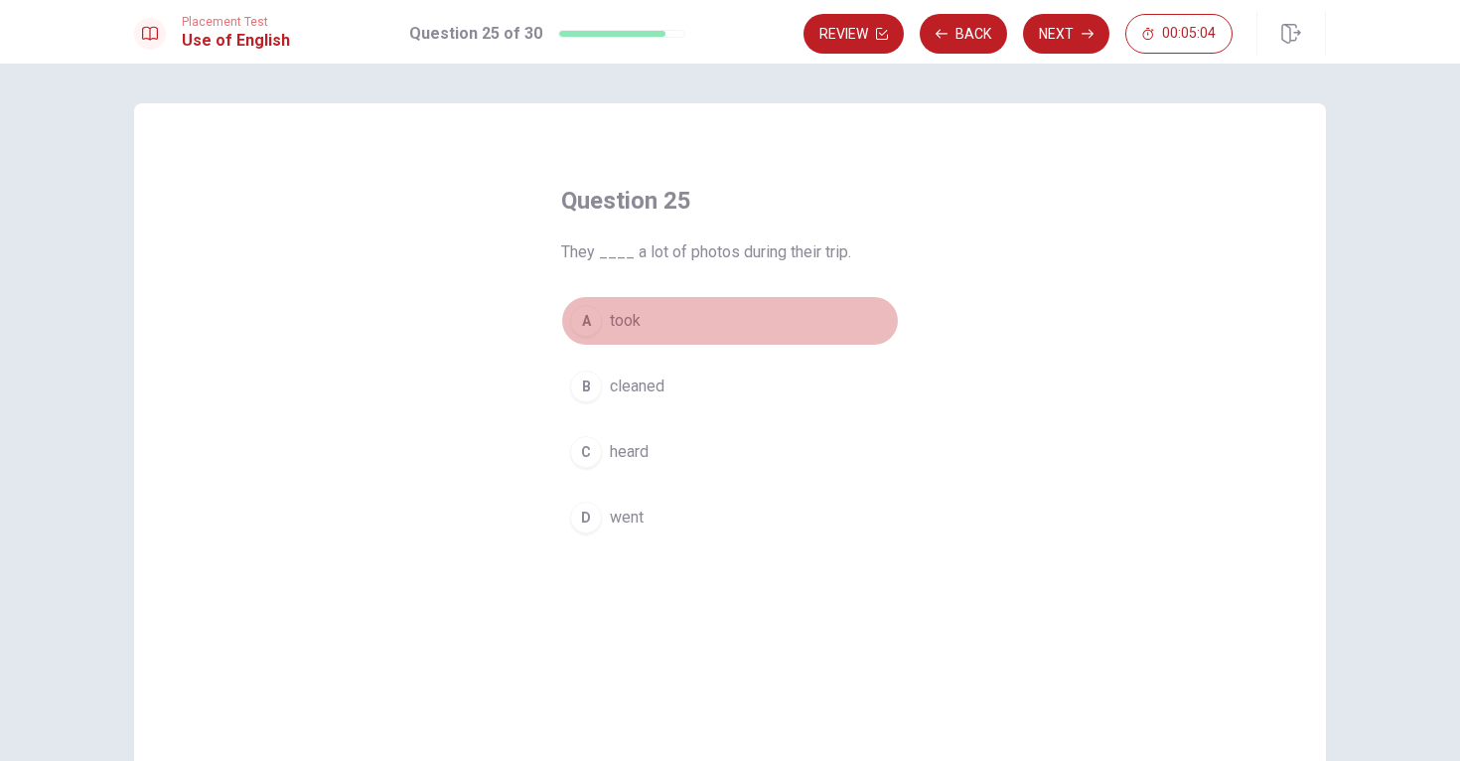
click at [590, 321] on div "A" at bounding box center [586, 321] width 32 height 32
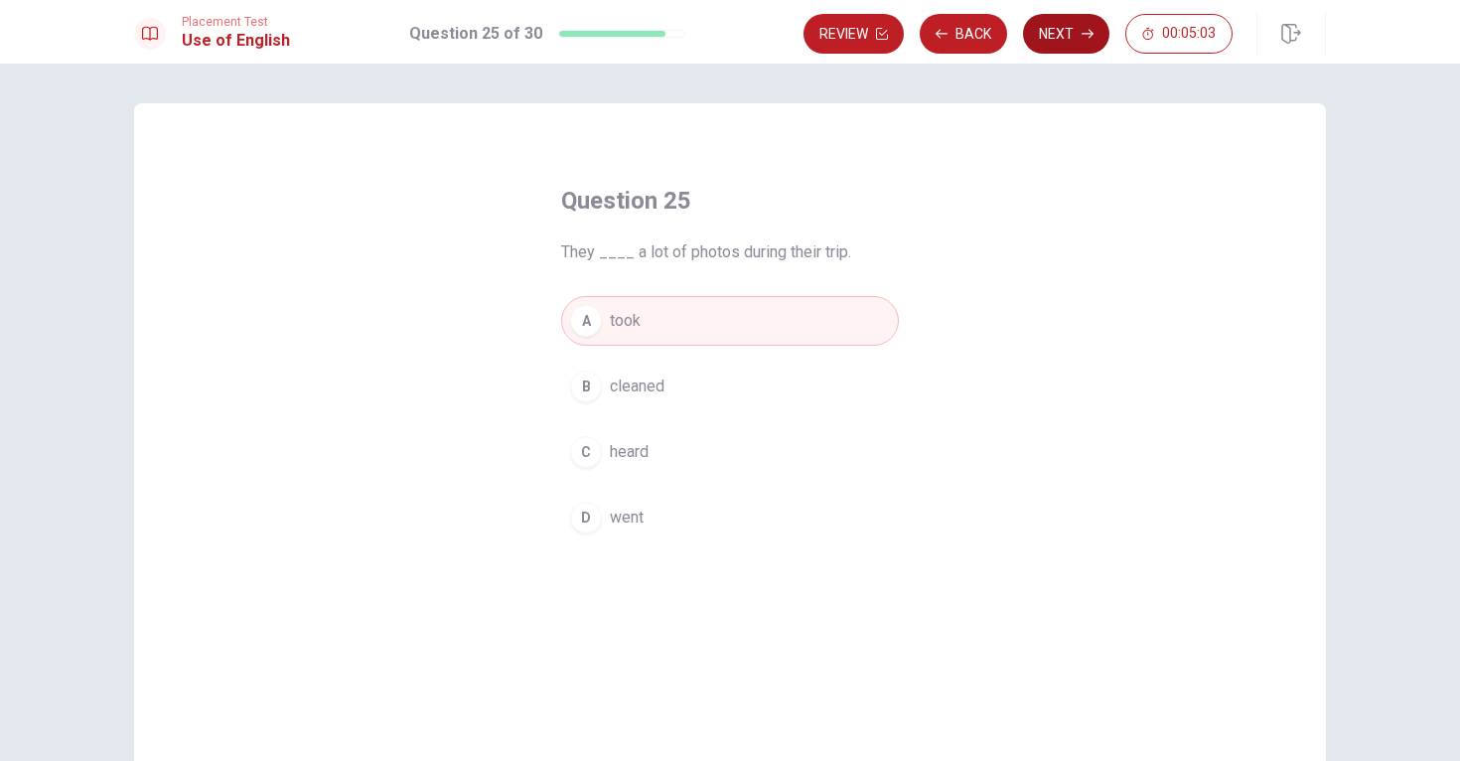
click at [1089, 30] on icon "button" at bounding box center [1088, 34] width 12 height 9
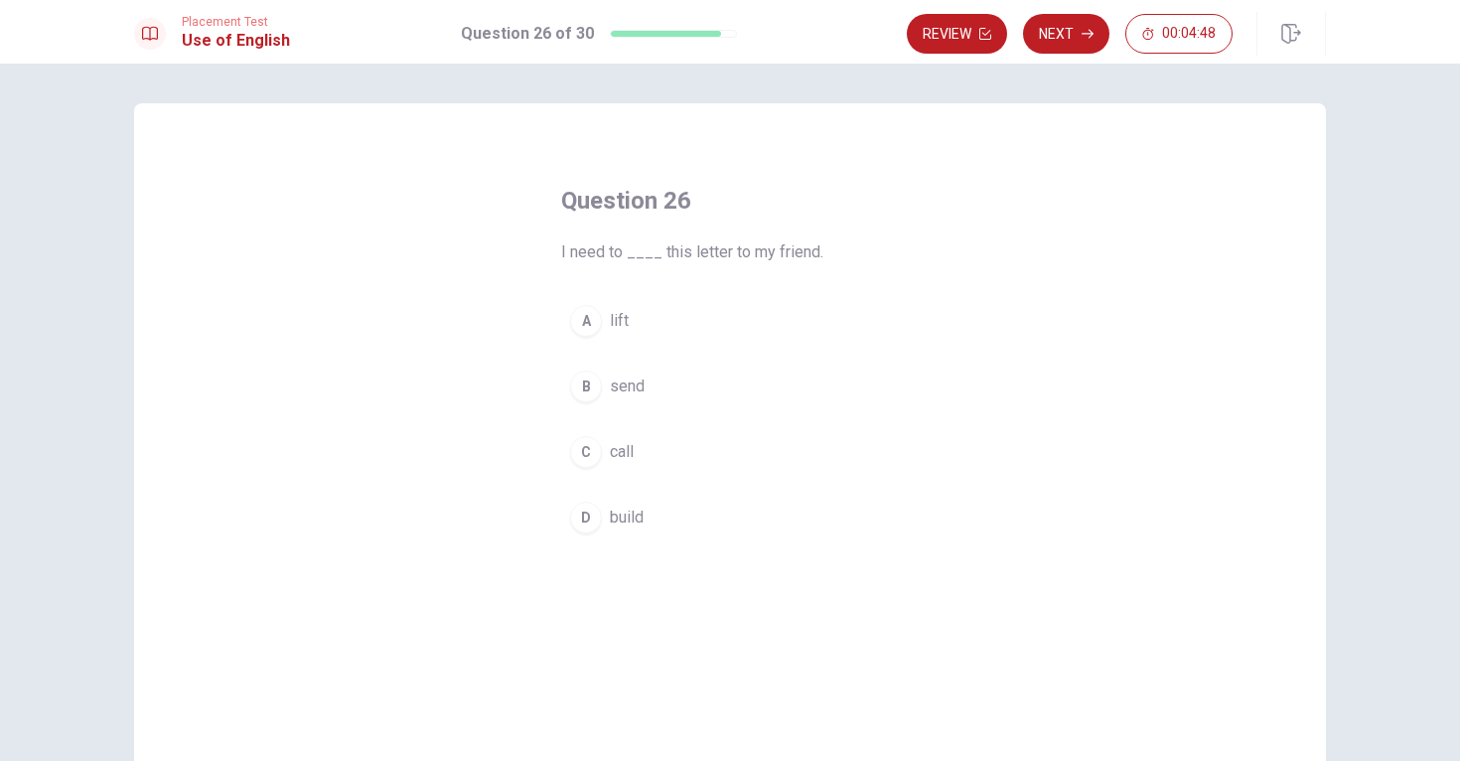
click at [585, 393] on div "B" at bounding box center [586, 387] width 32 height 32
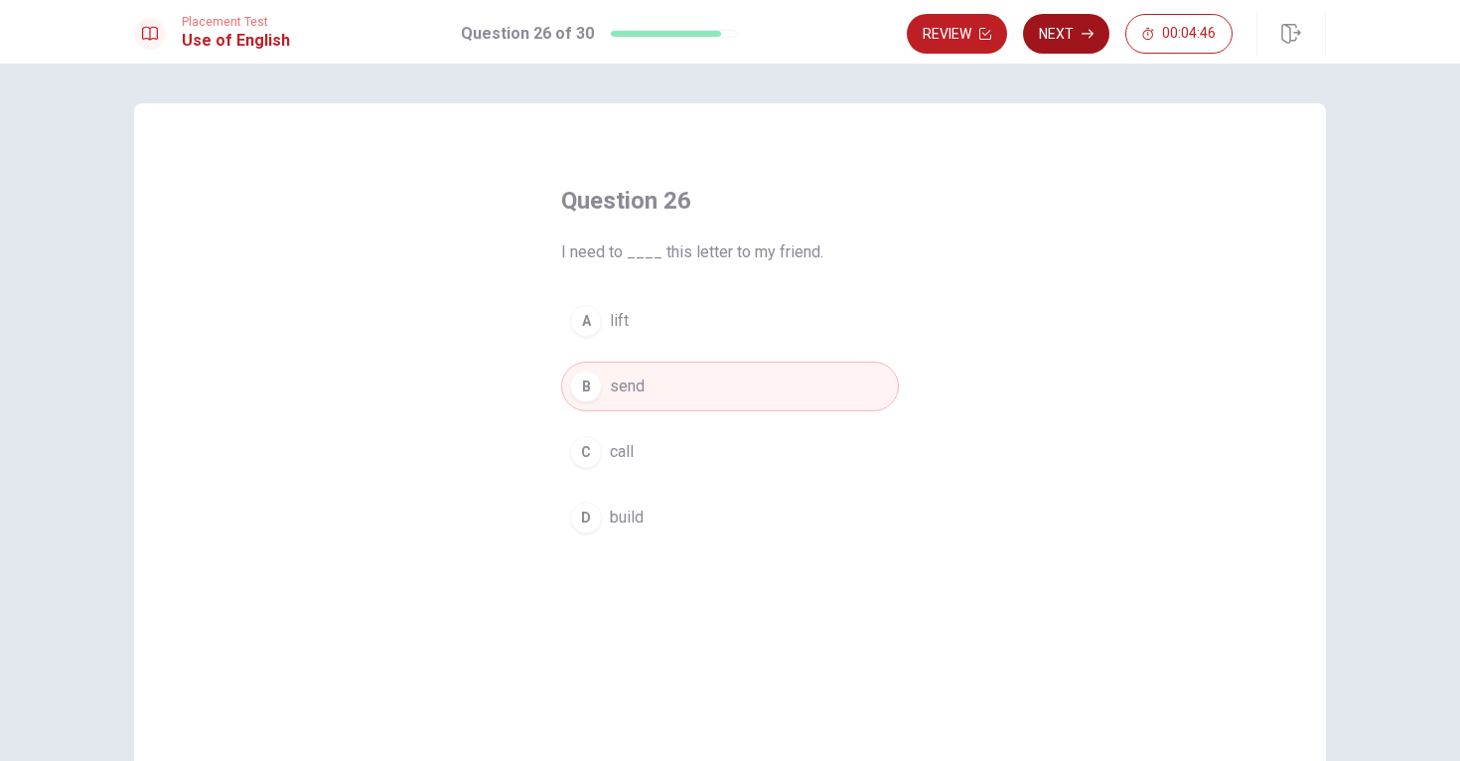
click at [1064, 24] on button "Next" at bounding box center [1066, 34] width 86 height 40
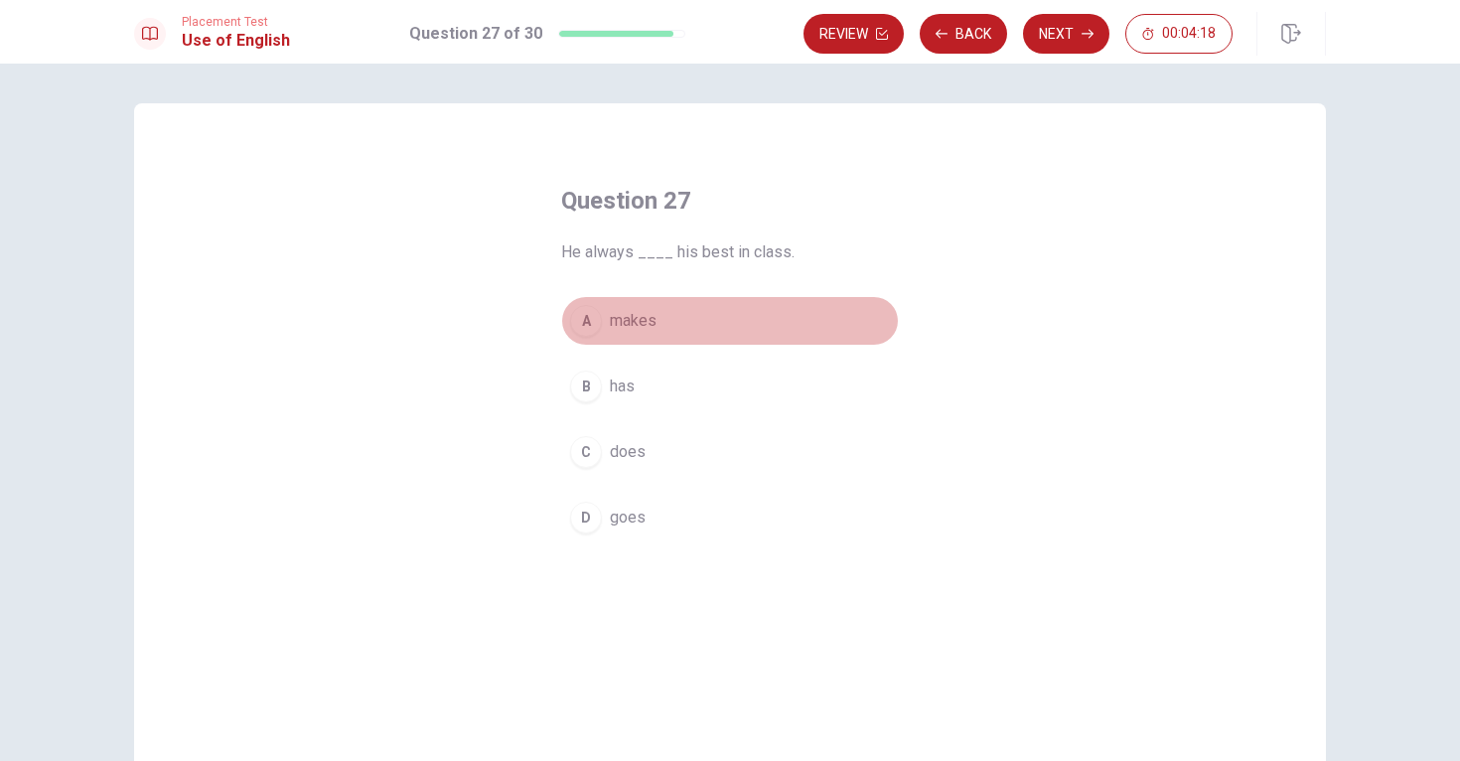
click at [580, 329] on div "A" at bounding box center [586, 321] width 32 height 32
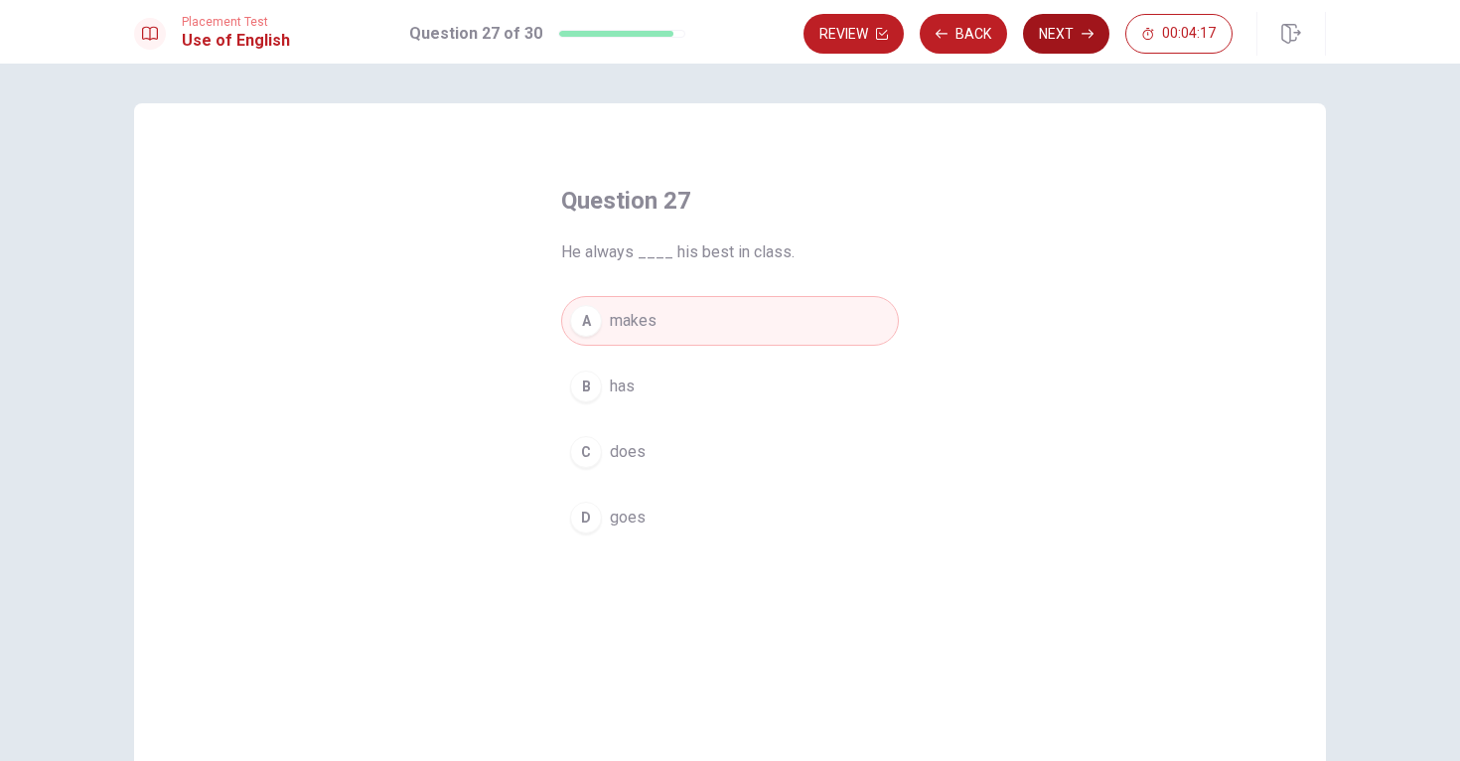
click at [1047, 23] on button "Next" at bounding box center [1066, 34] width 86 height 40
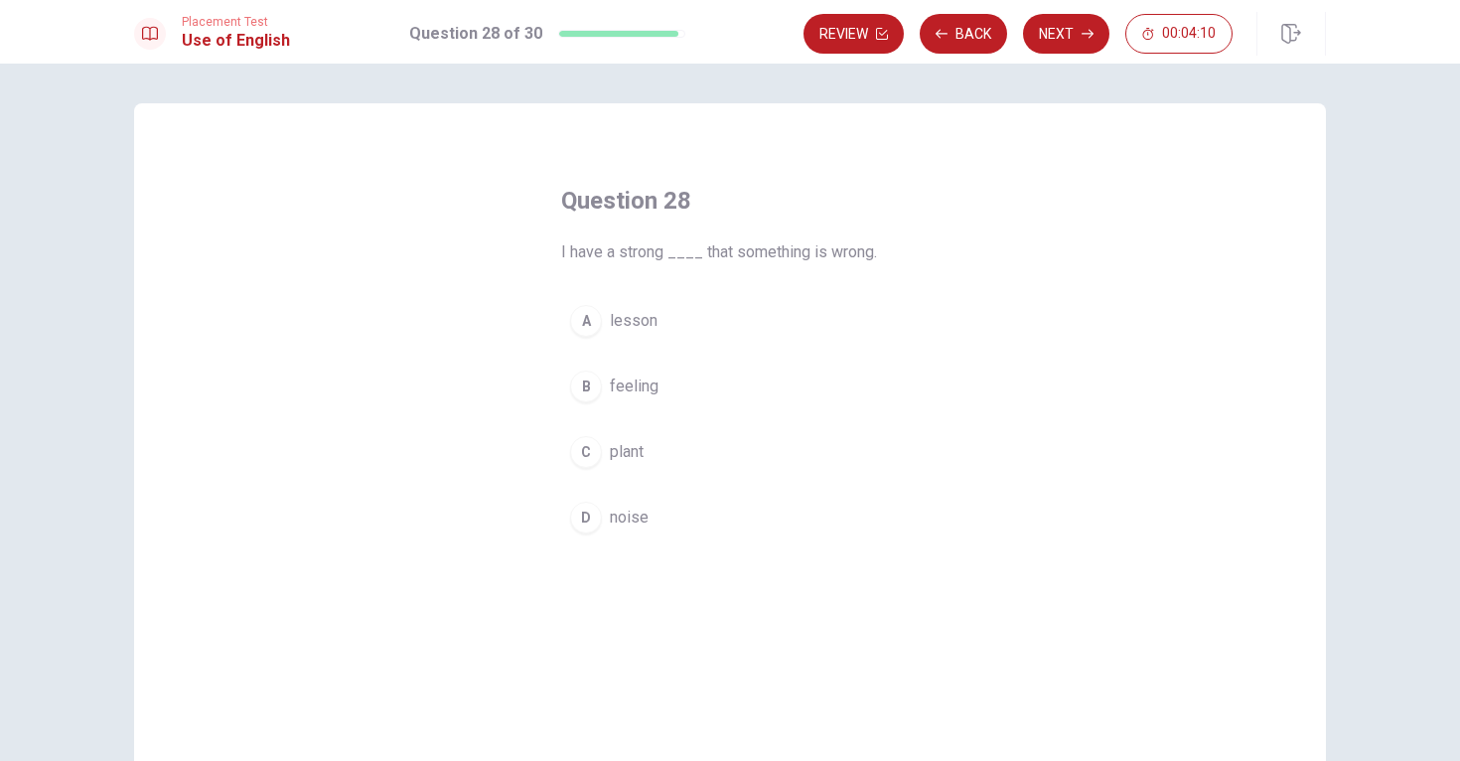
click at [584, 385] on div "B" at bounding box center [586, 387] width 32 height 32
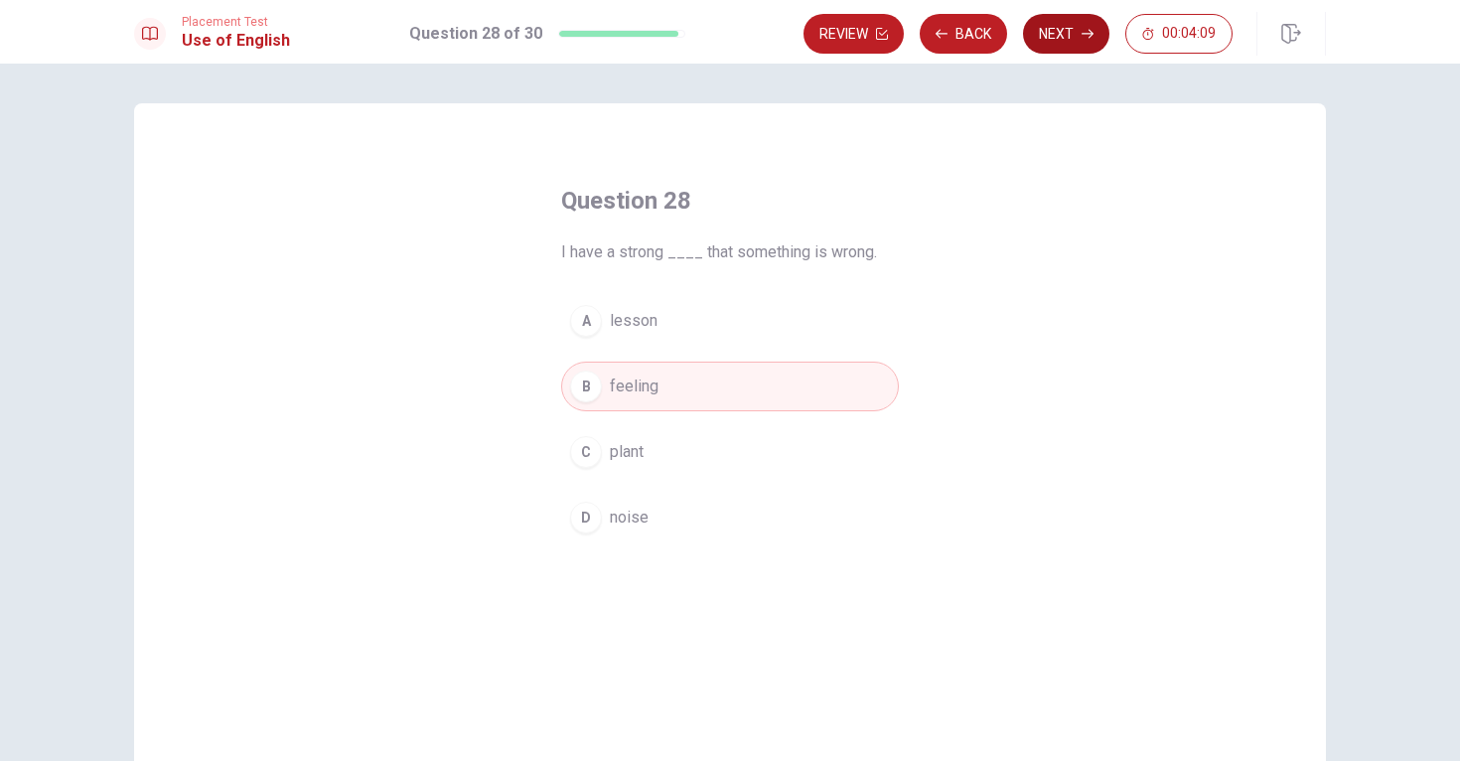
click at [1066, 46] on button "Next" at bounding box center [1066, 34] width 86 height 40
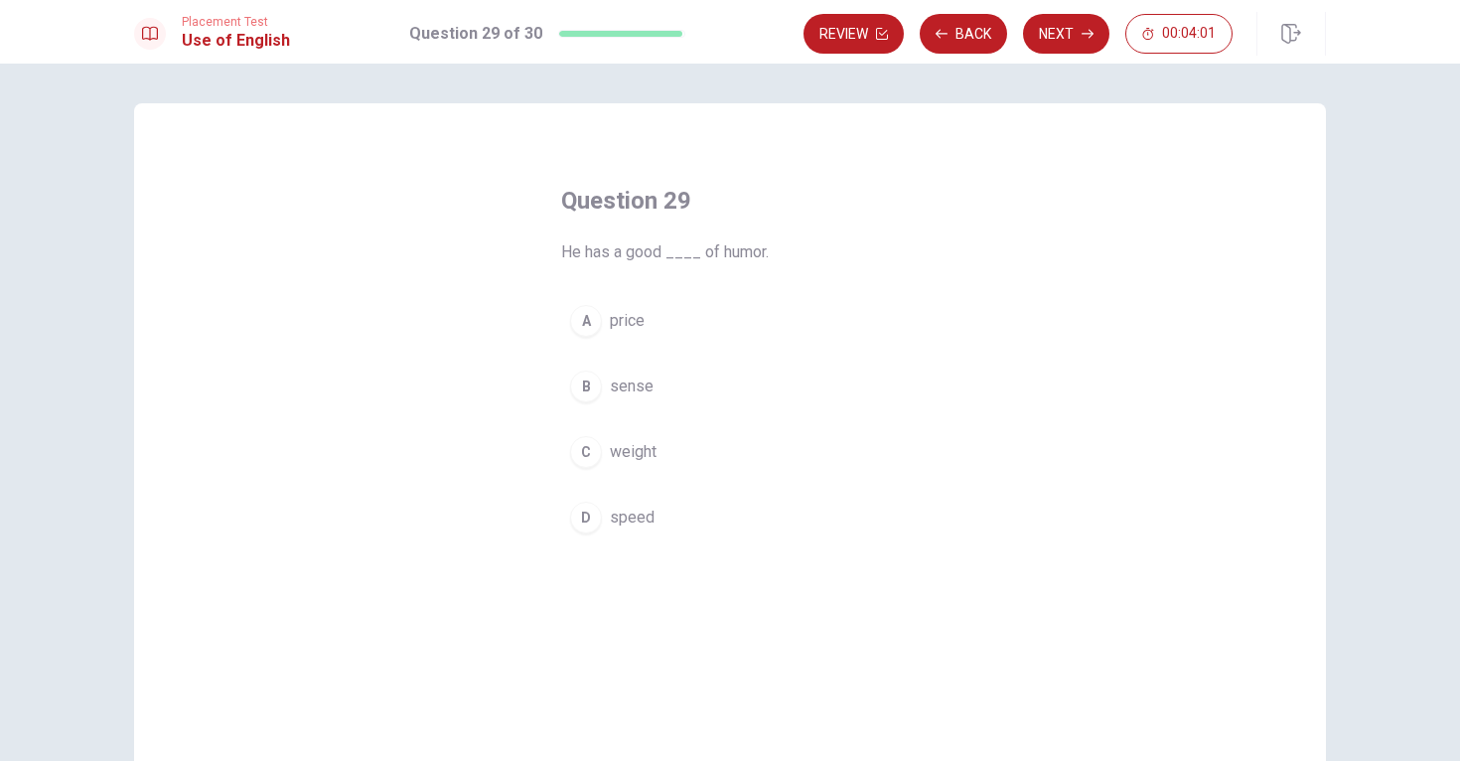
click at [582, 515] on div "D" at bounding box center [586, 518] width 32 height 32
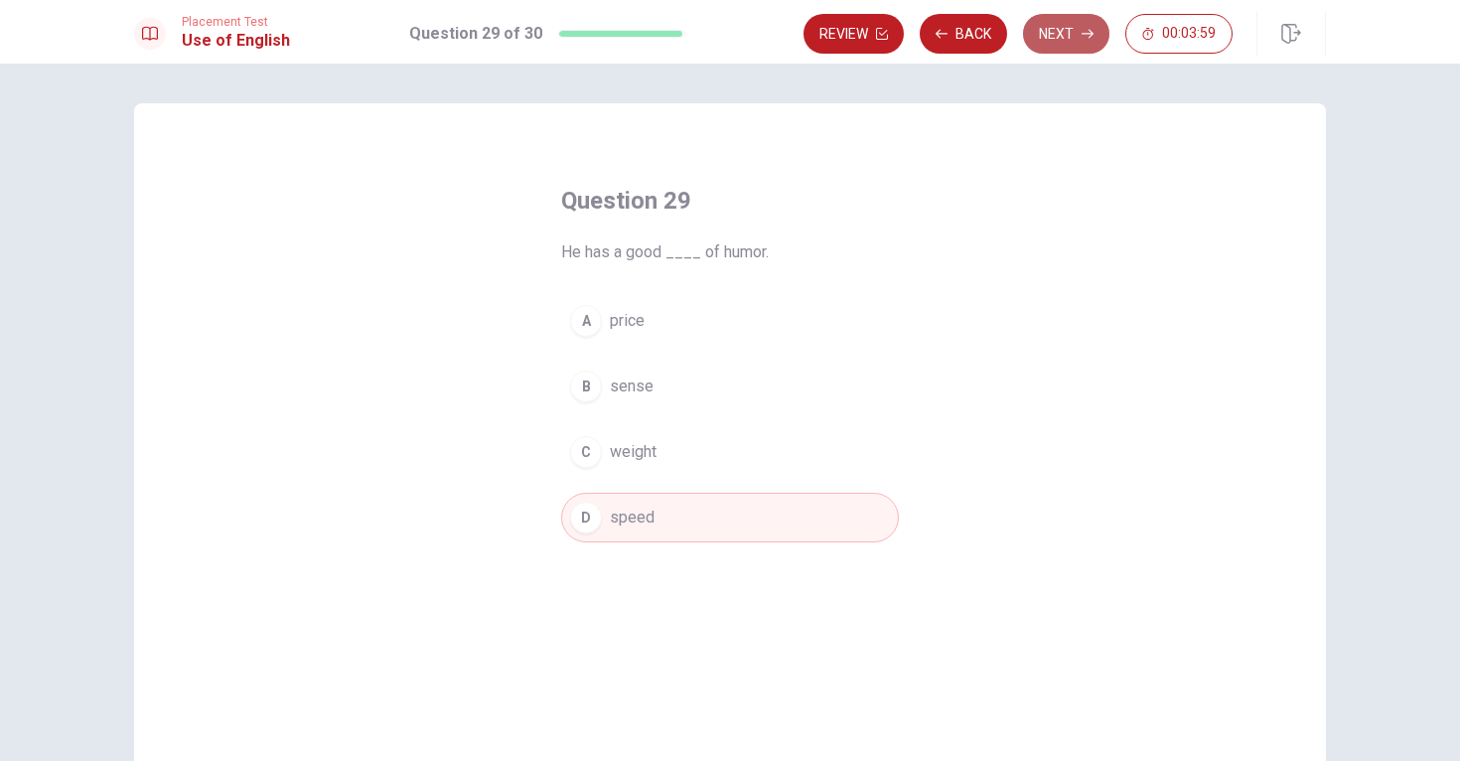
click at [1044, 46] on button "Next" at bounding box center [1066, 34] width 86 height 40
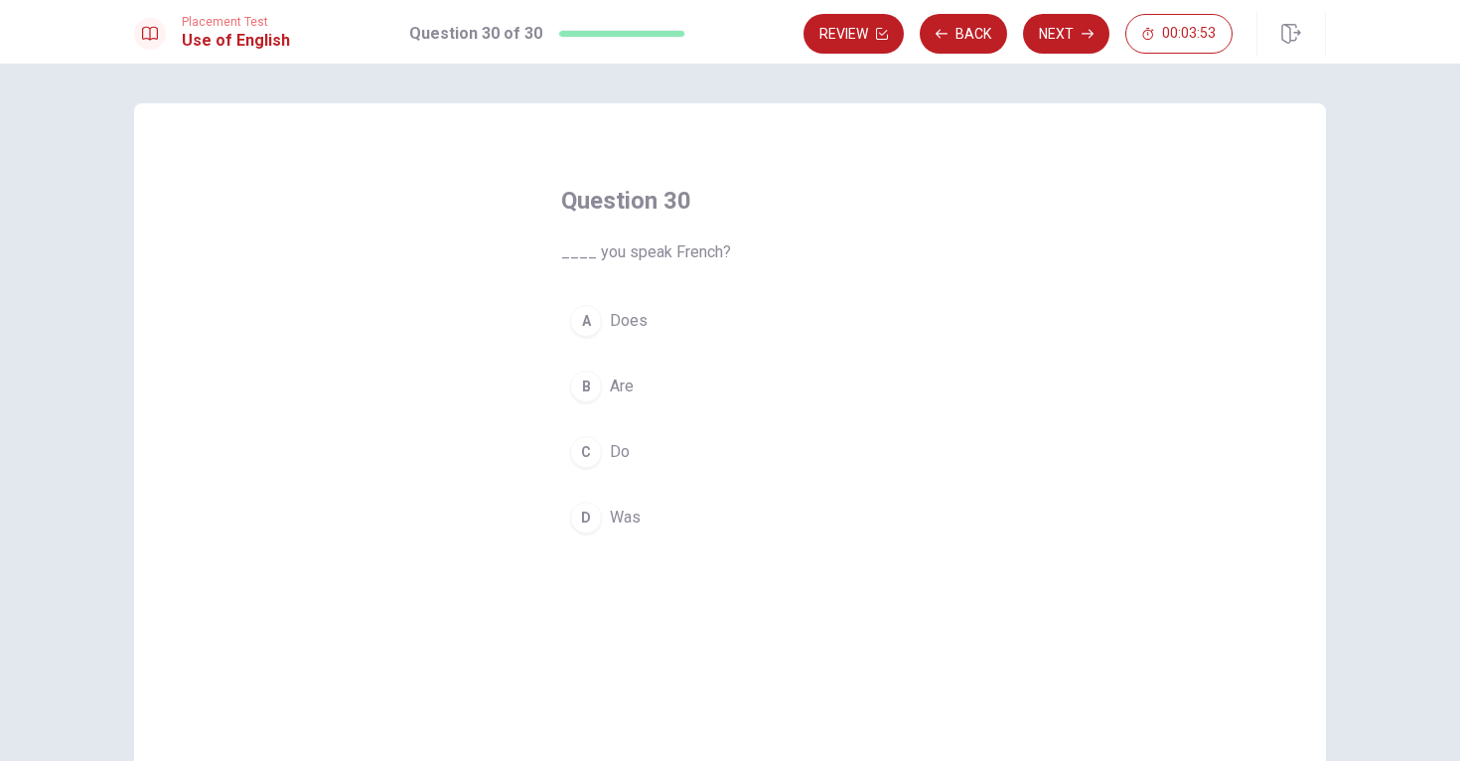
click at [586, 382] on div "B" at bounding box center [586, 387] width 32 height 32
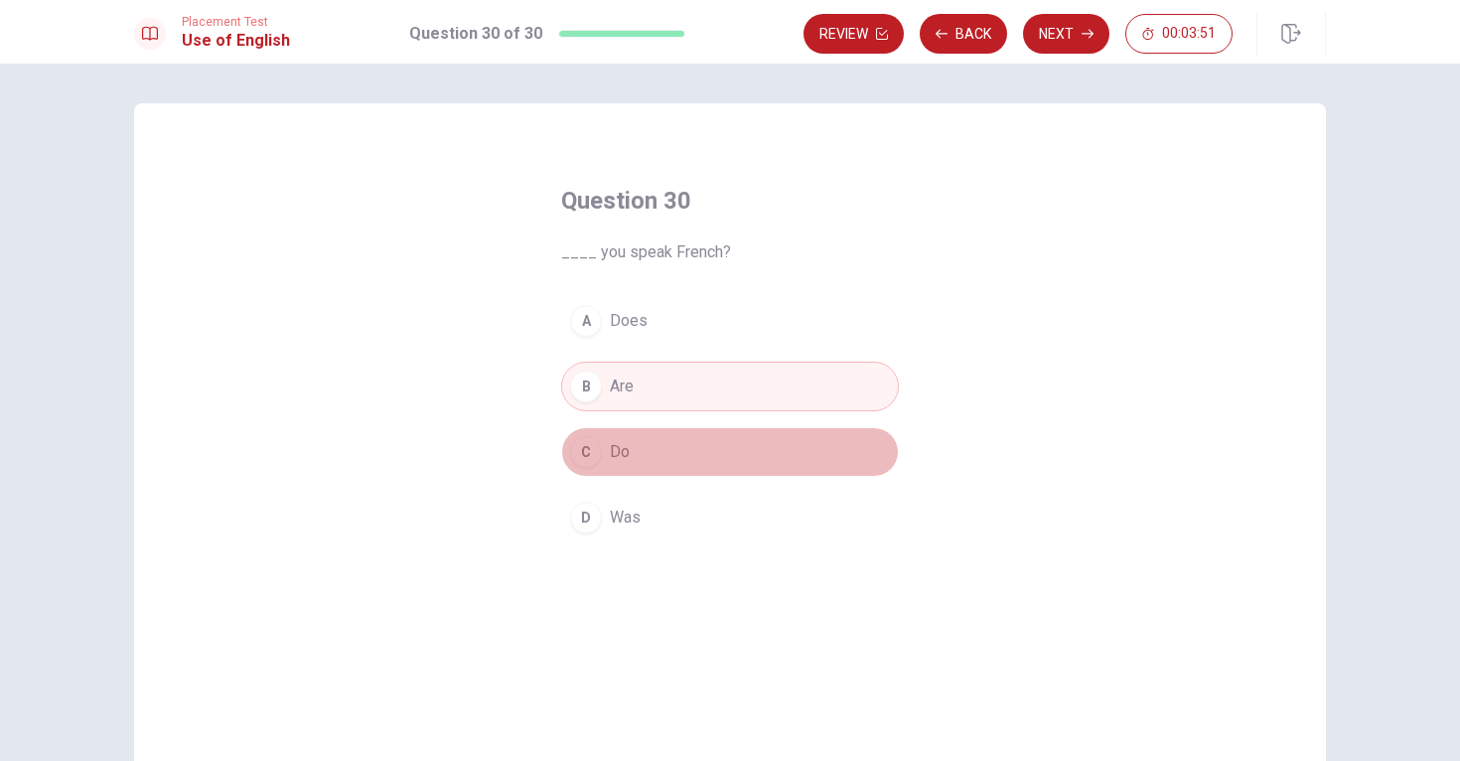
click at [576, 455] on div "C" at bounding box center [586, 452] width 32 height 32
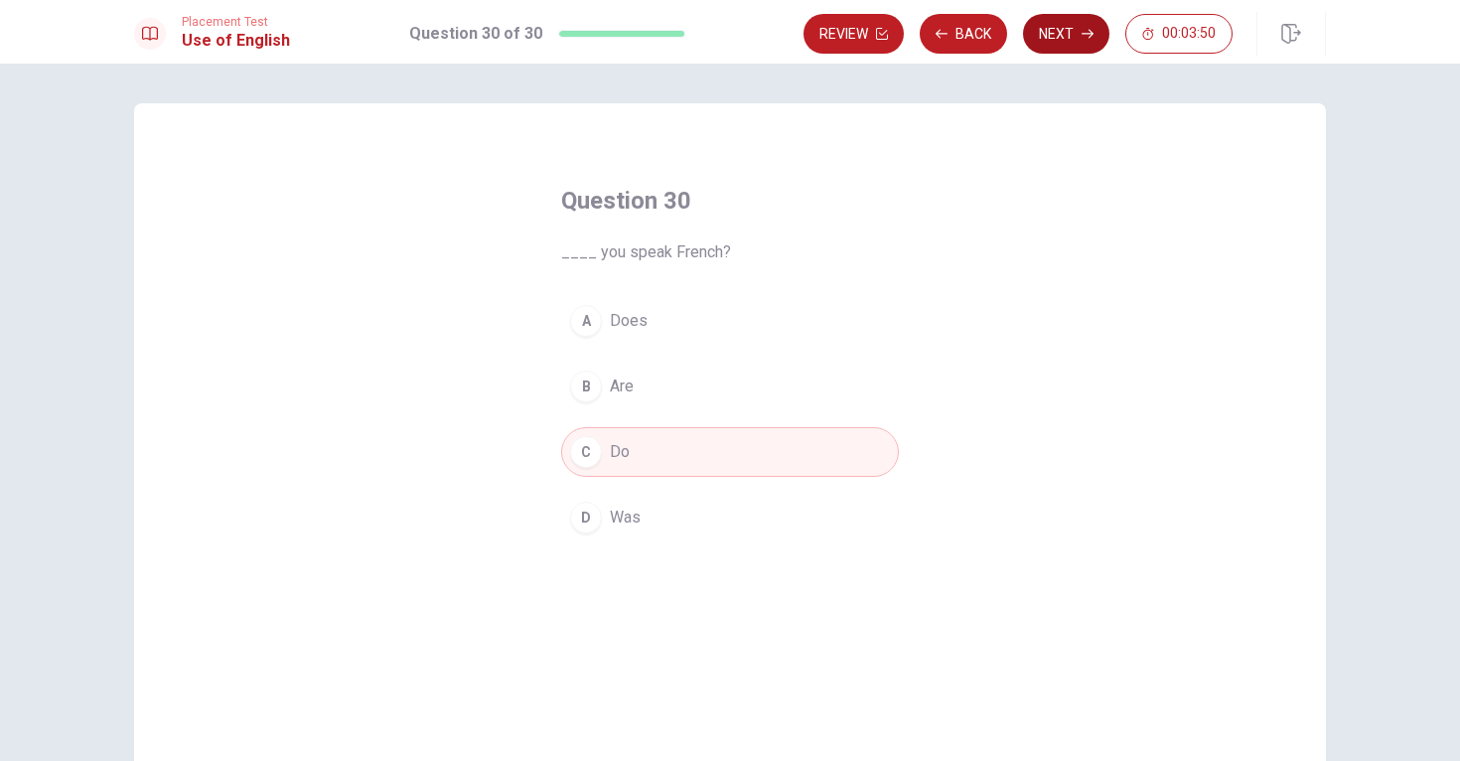
click at [1059, 33] on button "Next" at bounding box center [1066, 34] width 86 height 40
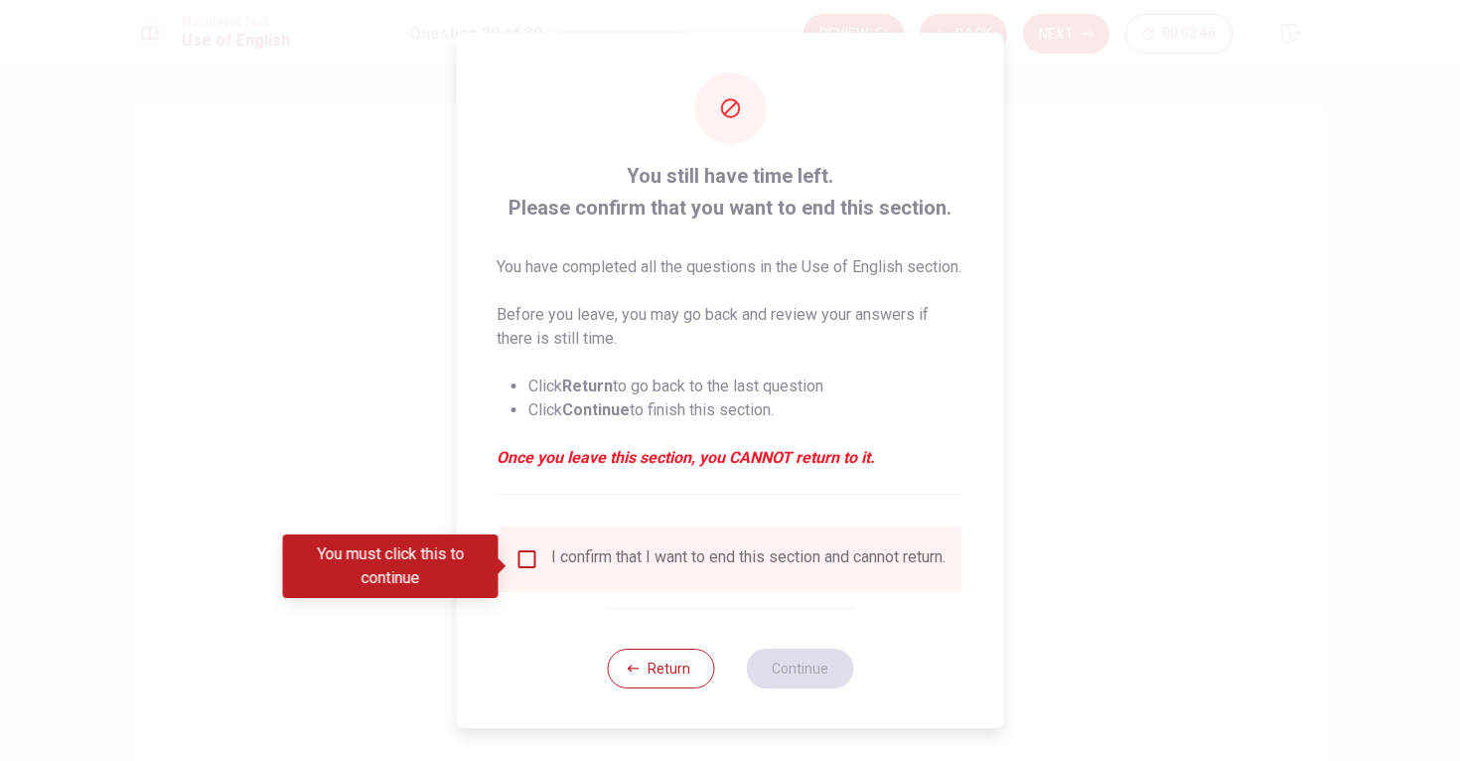
click at [528, 571] on input "You must click this to continue" at bounding box center [528, 559] width 24 height 24
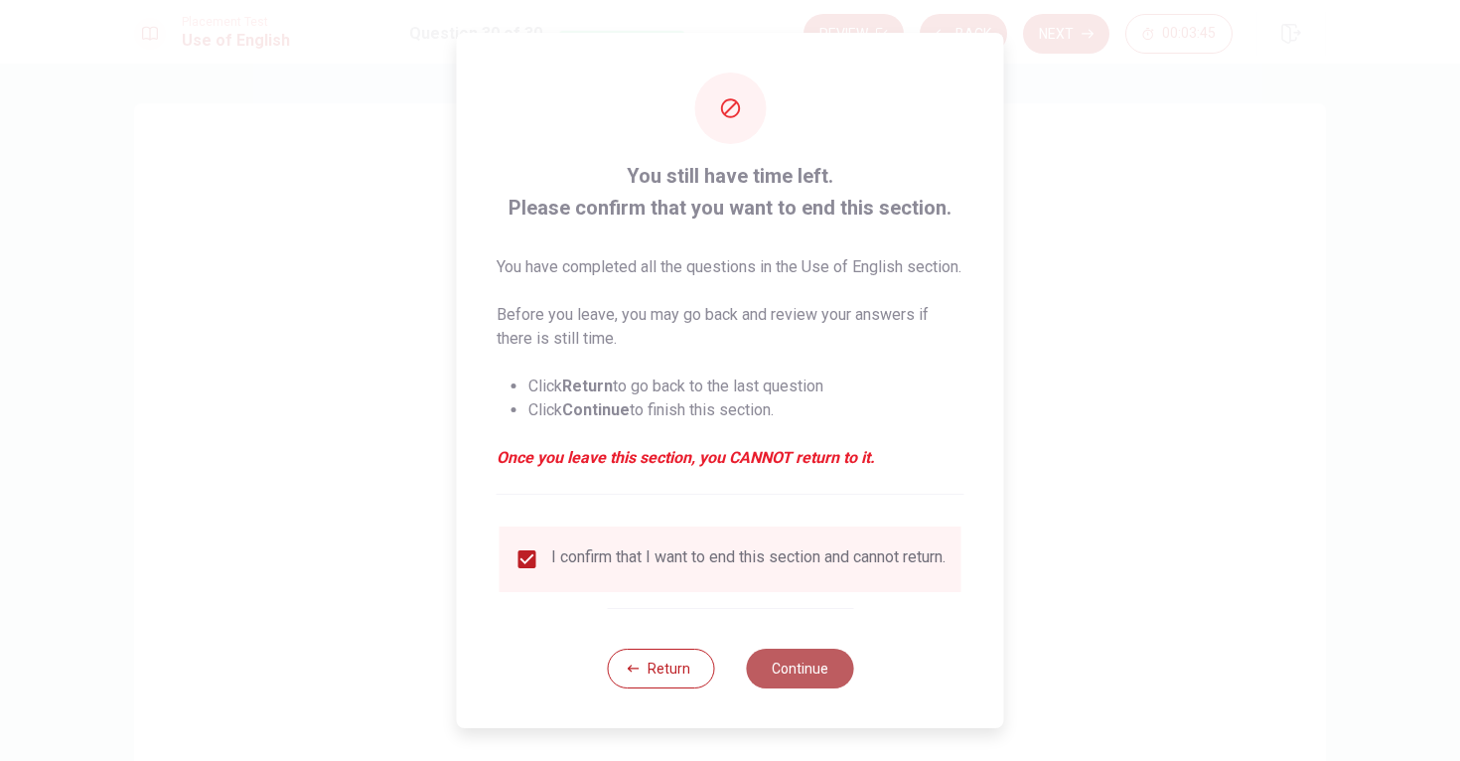
click at [802, 676] on button "Continue" at bounding box center [799, 669] width 107 height 40
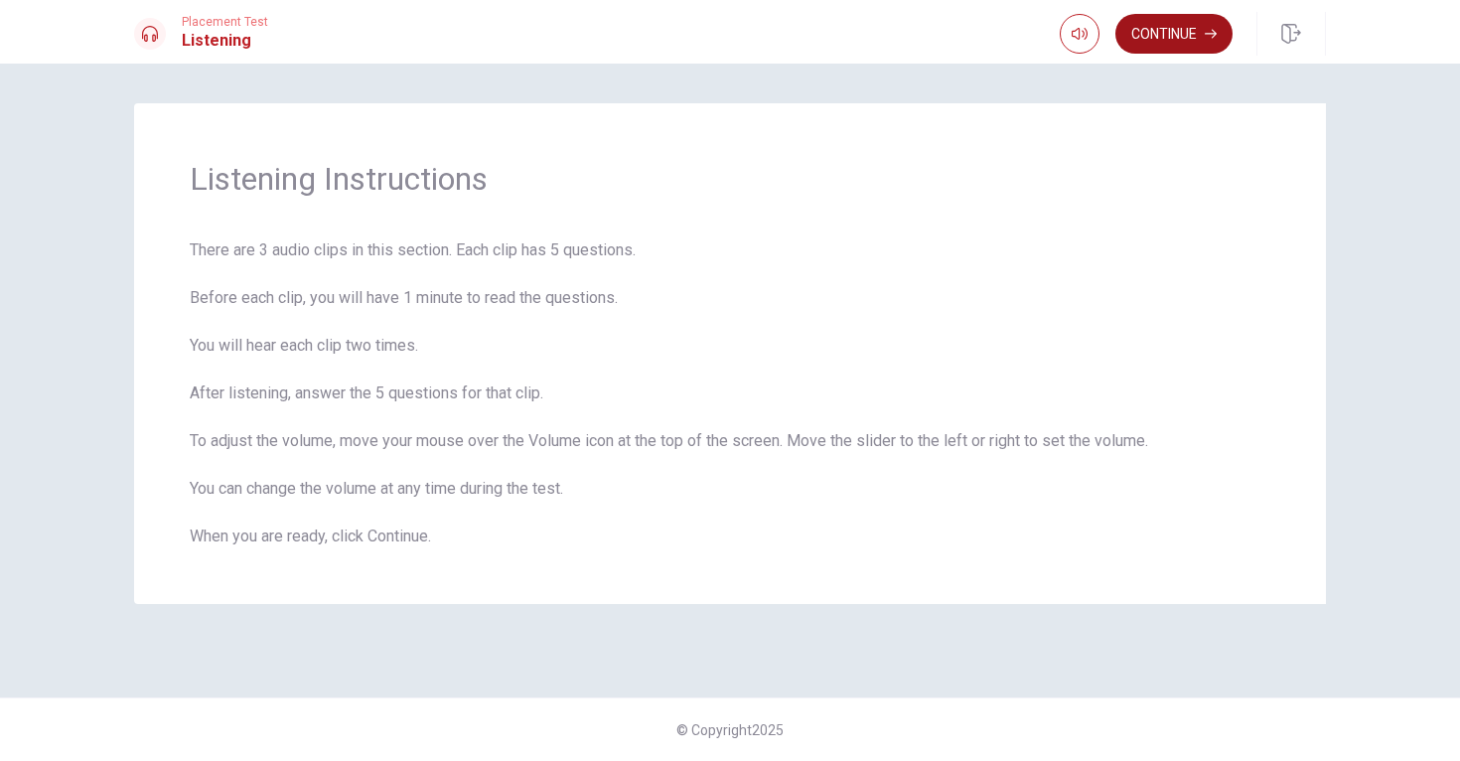
click at [1168, 41] on button "Continue" at bounding box center [1174, 34] width 117 height 40
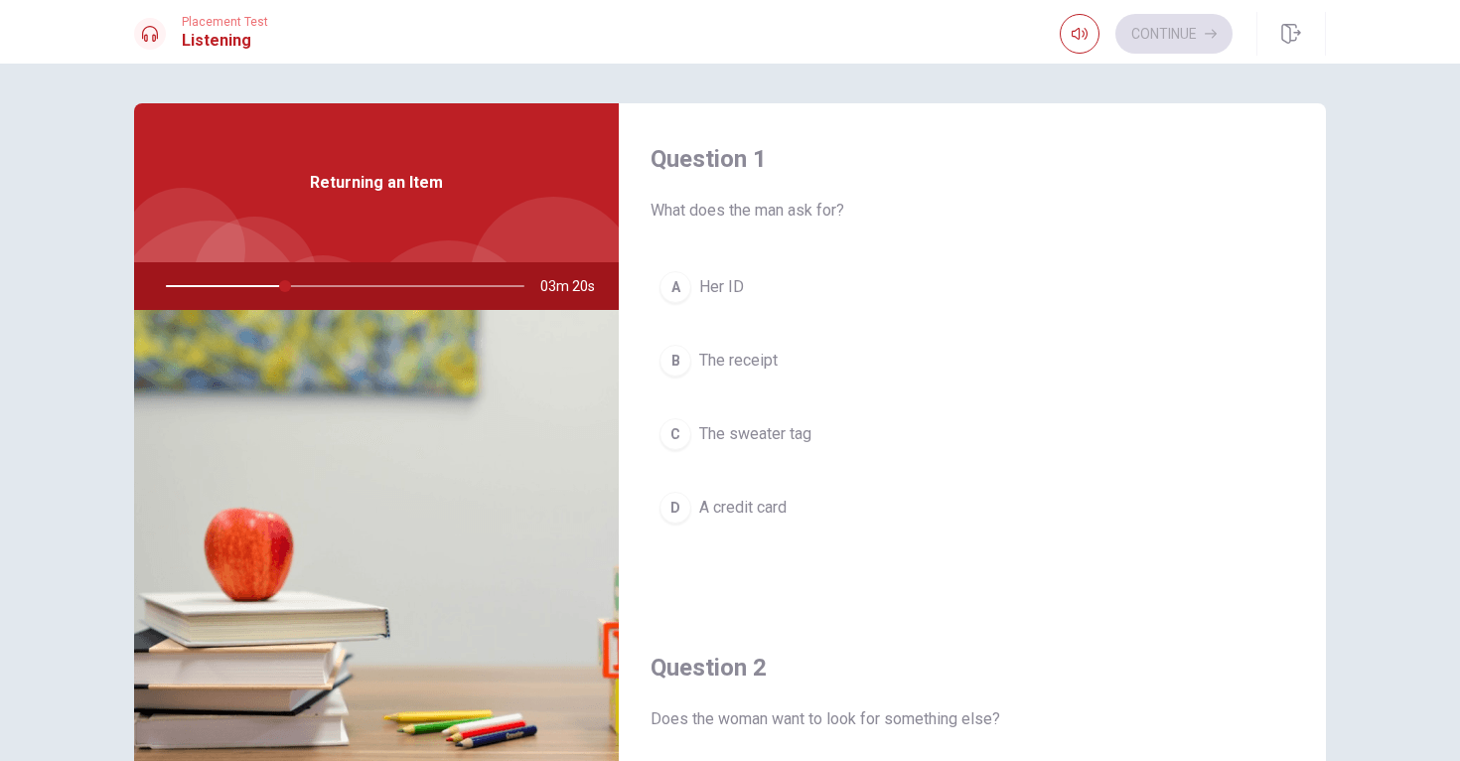
click at [670, 358] on div "B" at bounding box center [676, 361] width 32 height 32
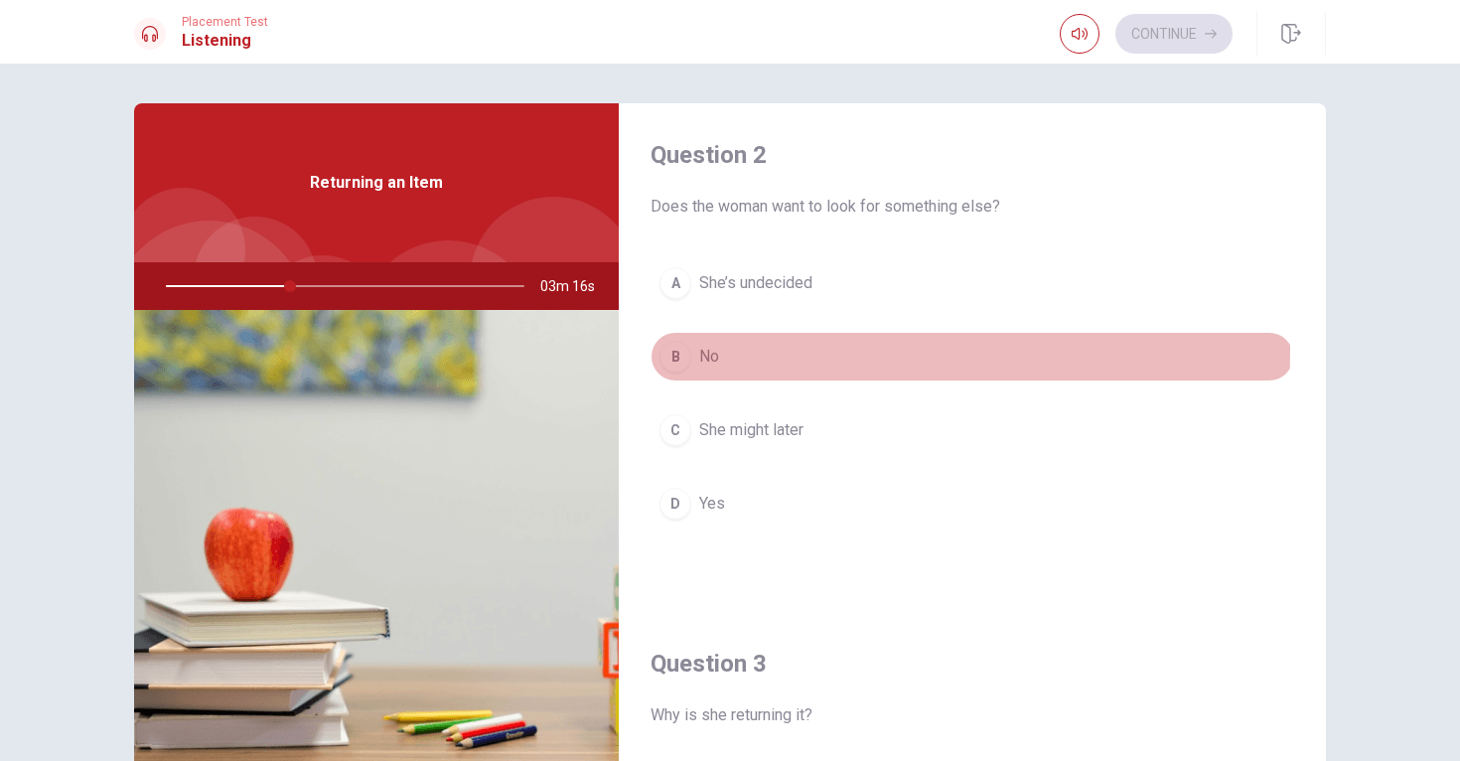
click at [668, 350] on div "B" at bounding box center [676, 357] width 32 height 32
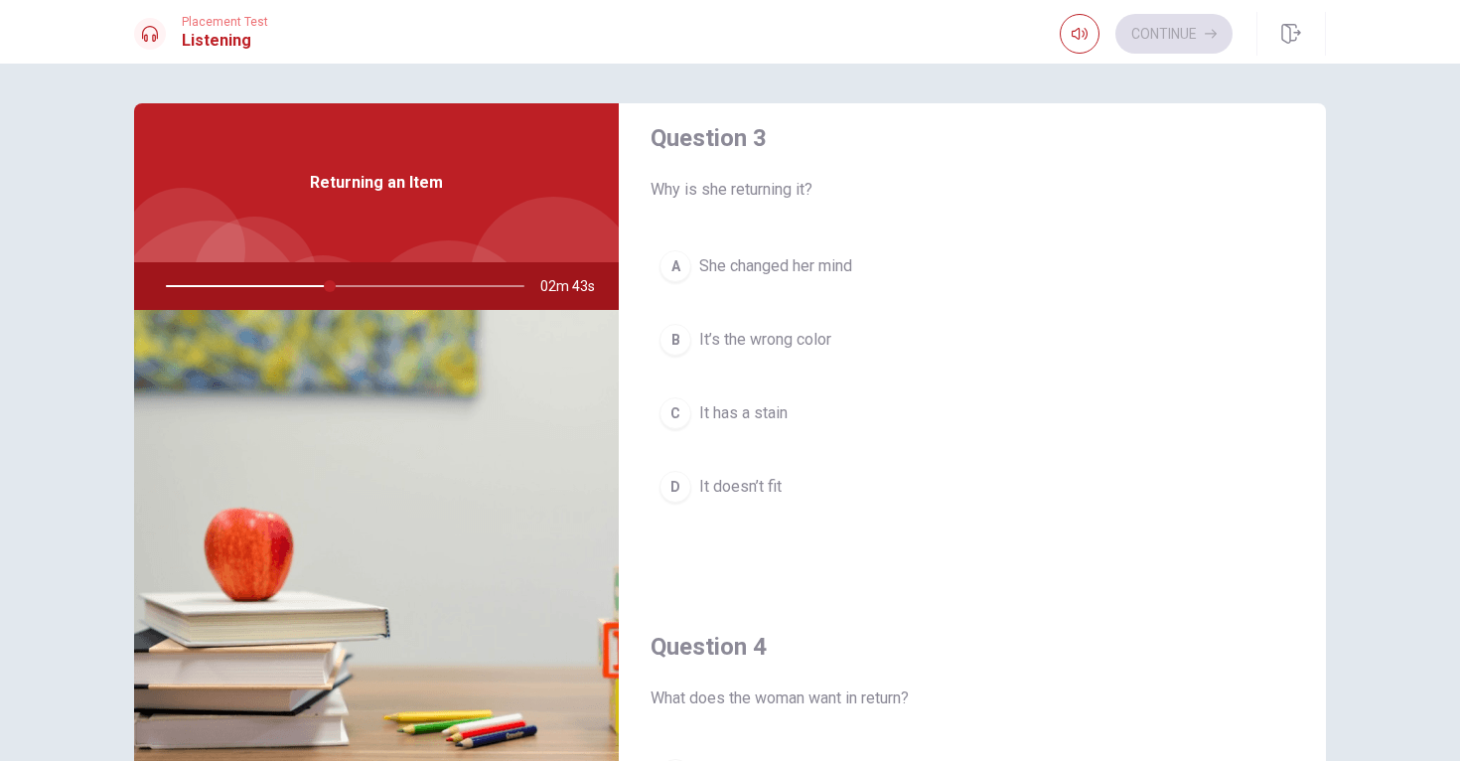
scroll to position [1040, 0]
click at [415, 288] on div at bounding box center [341, 286] width 398 height 48
click at [411, 288] on div at bounding box center [341, 286] width 398 height 48
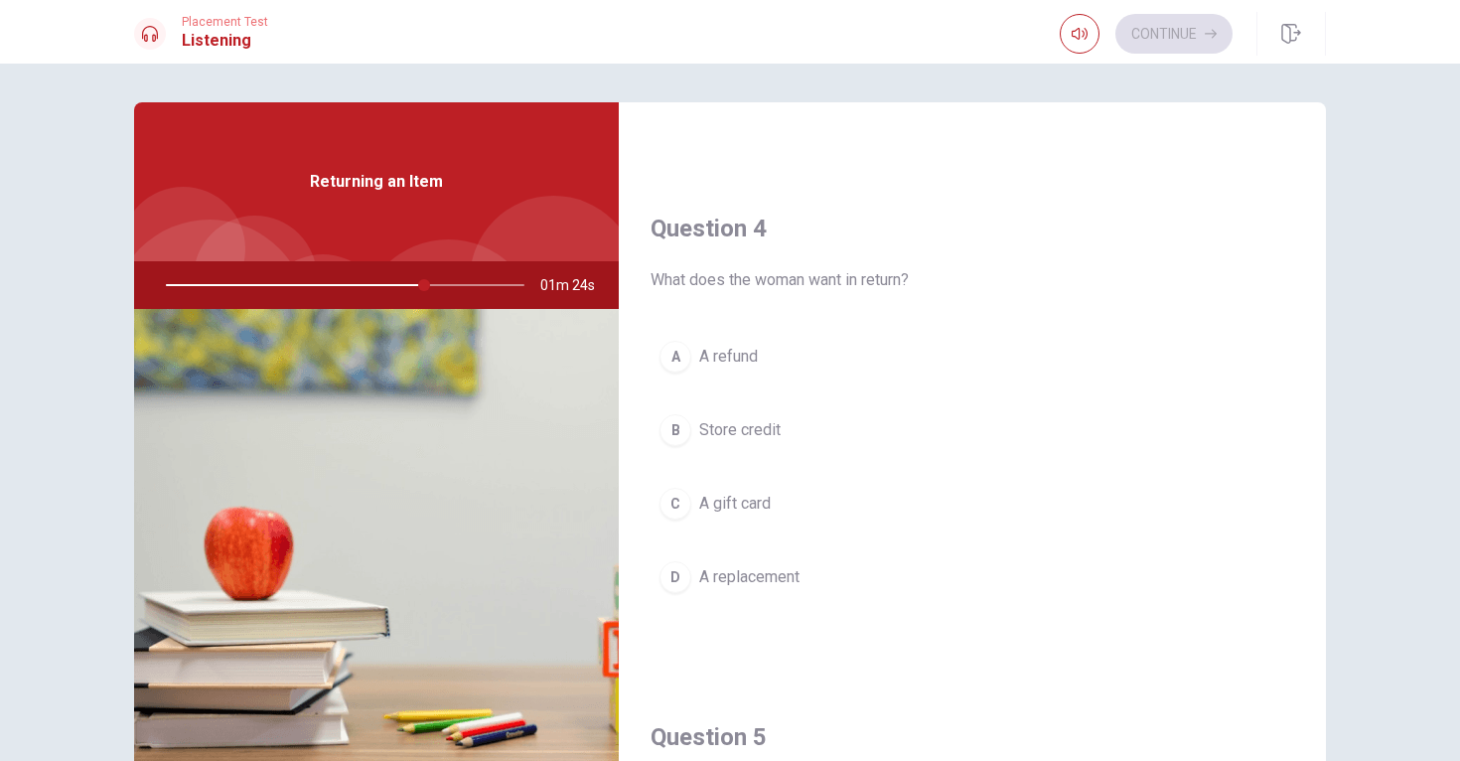
scroll to position [1475, 0]
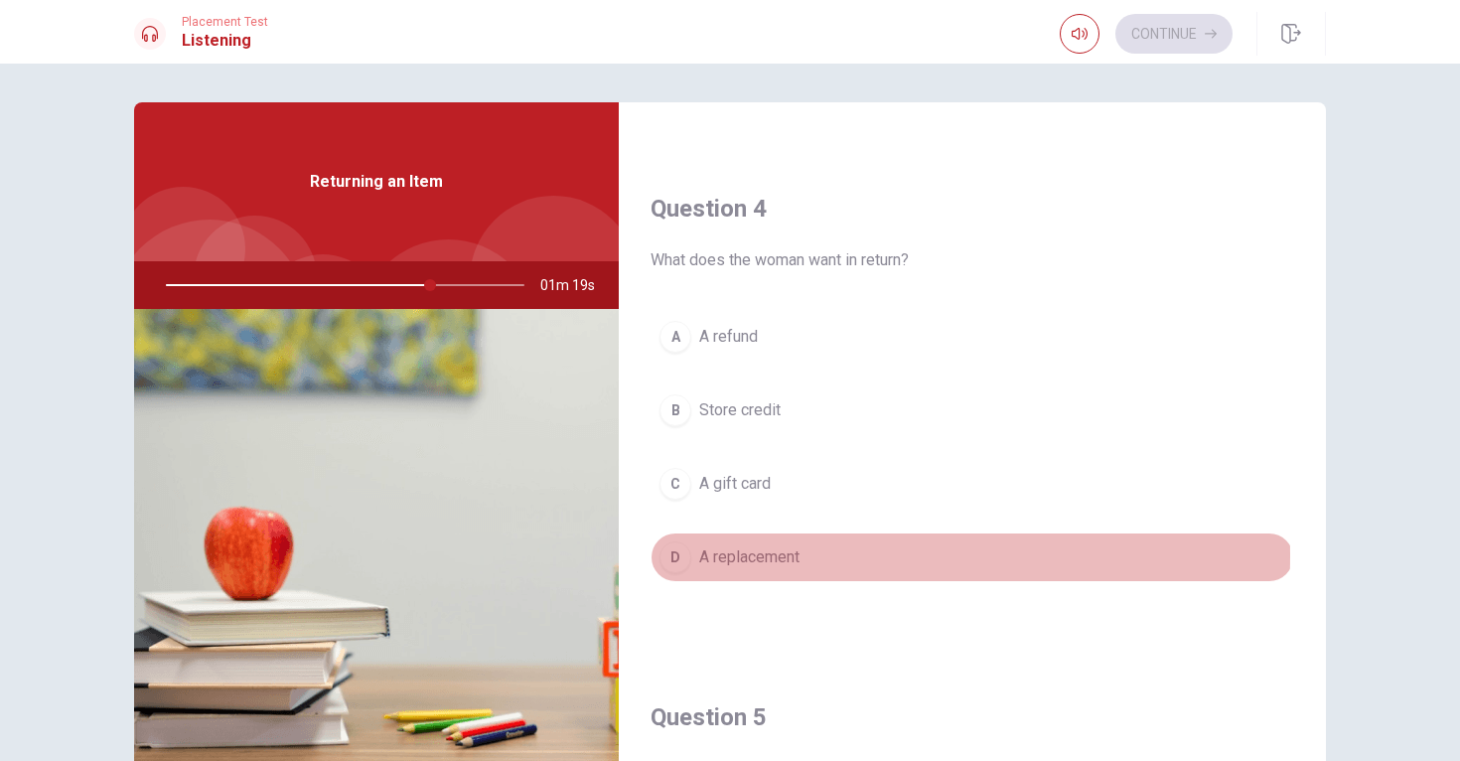
click at [664, 555] on div "D" at bounding box center [676, 557] width 32 height 32
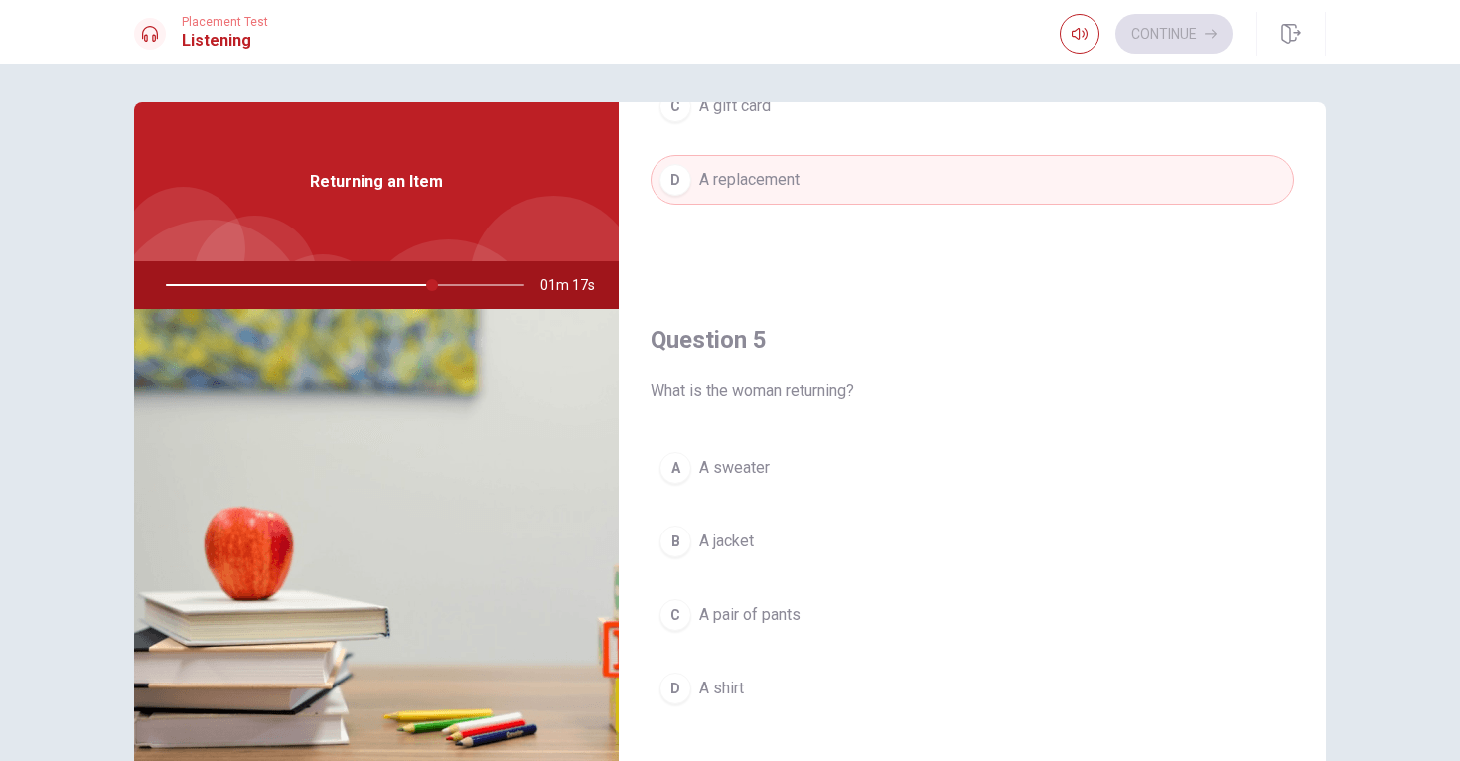
scroll to position [28, 0]
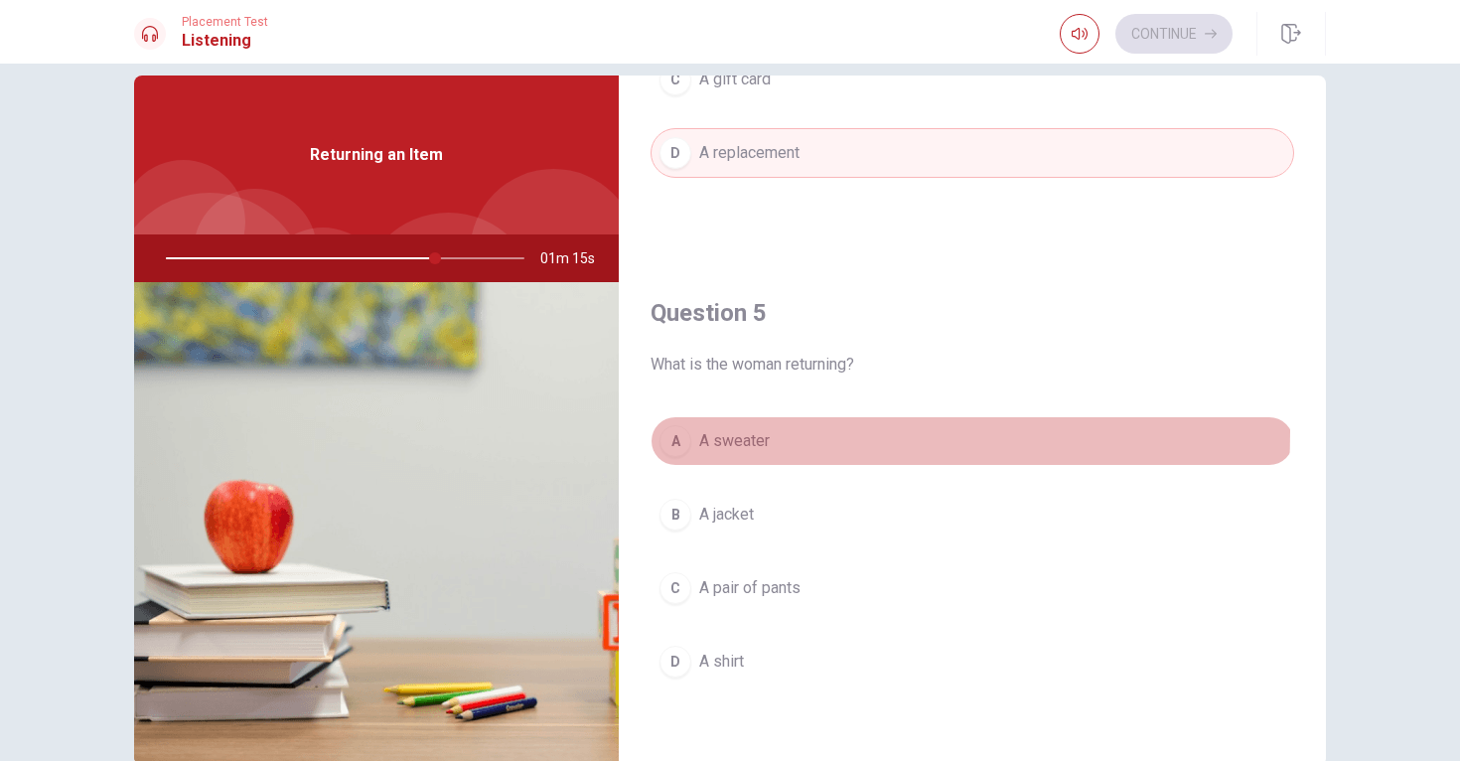
click at [673, 432] on div "A" at bounding box center [676, 441] width 32 height 32
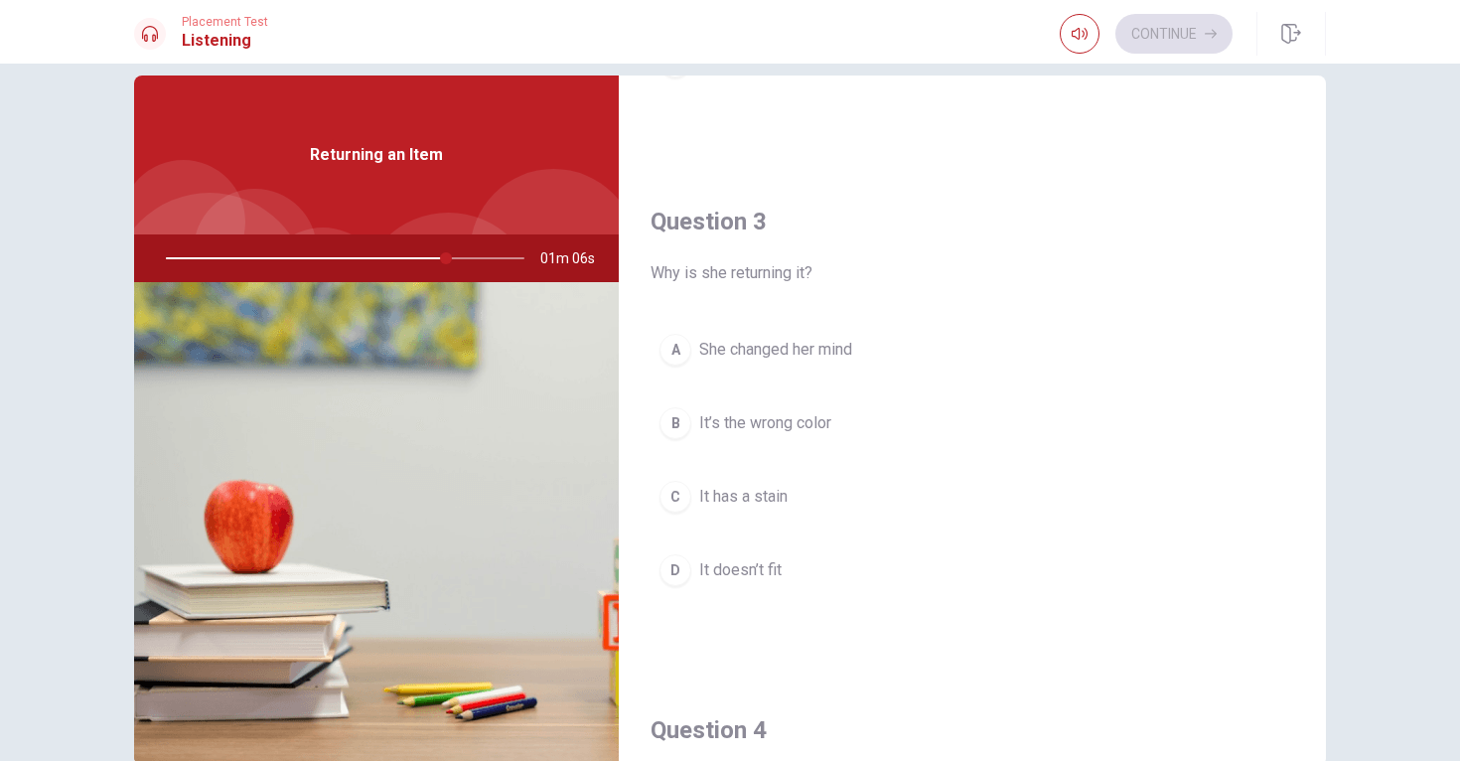
scroll to position [944, 0]
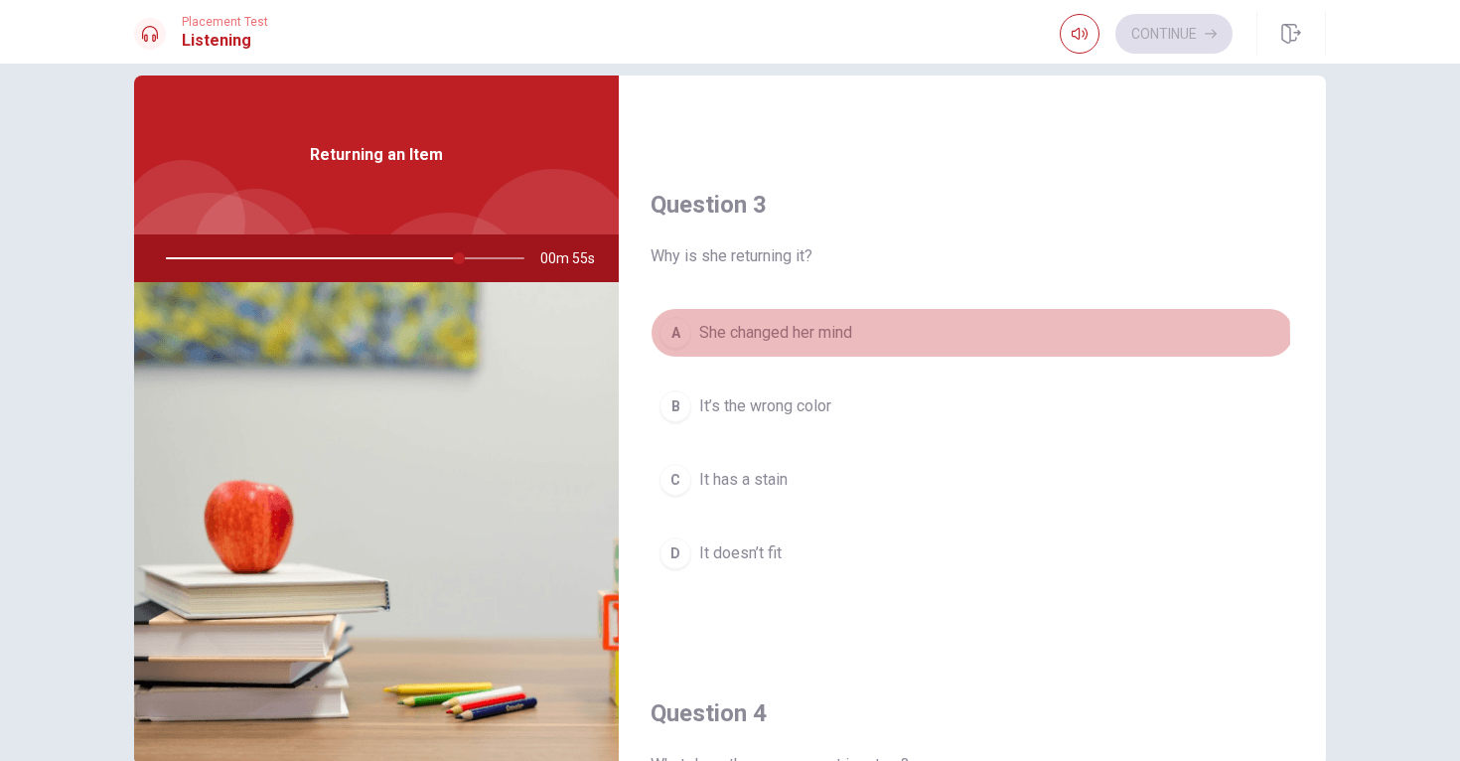
click at [668, 341] on div "A" at bounding box center [676, 333] width 32 height 32
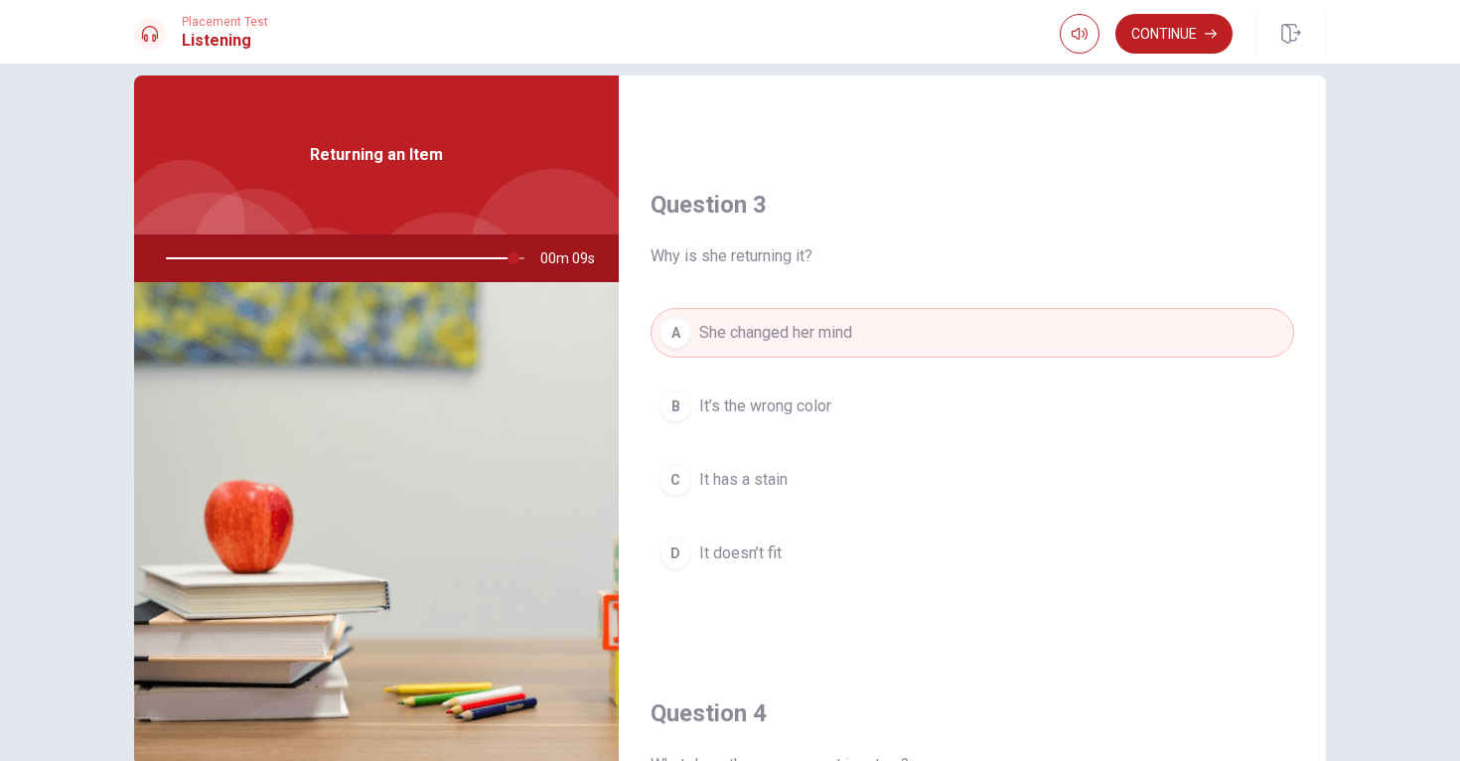
click at [424, 263] on div at bounding box center [341, 258] width 398 height 48
click at [423, 259] on div at bounding box center [341, 258] width 398 height 48
type input "0"
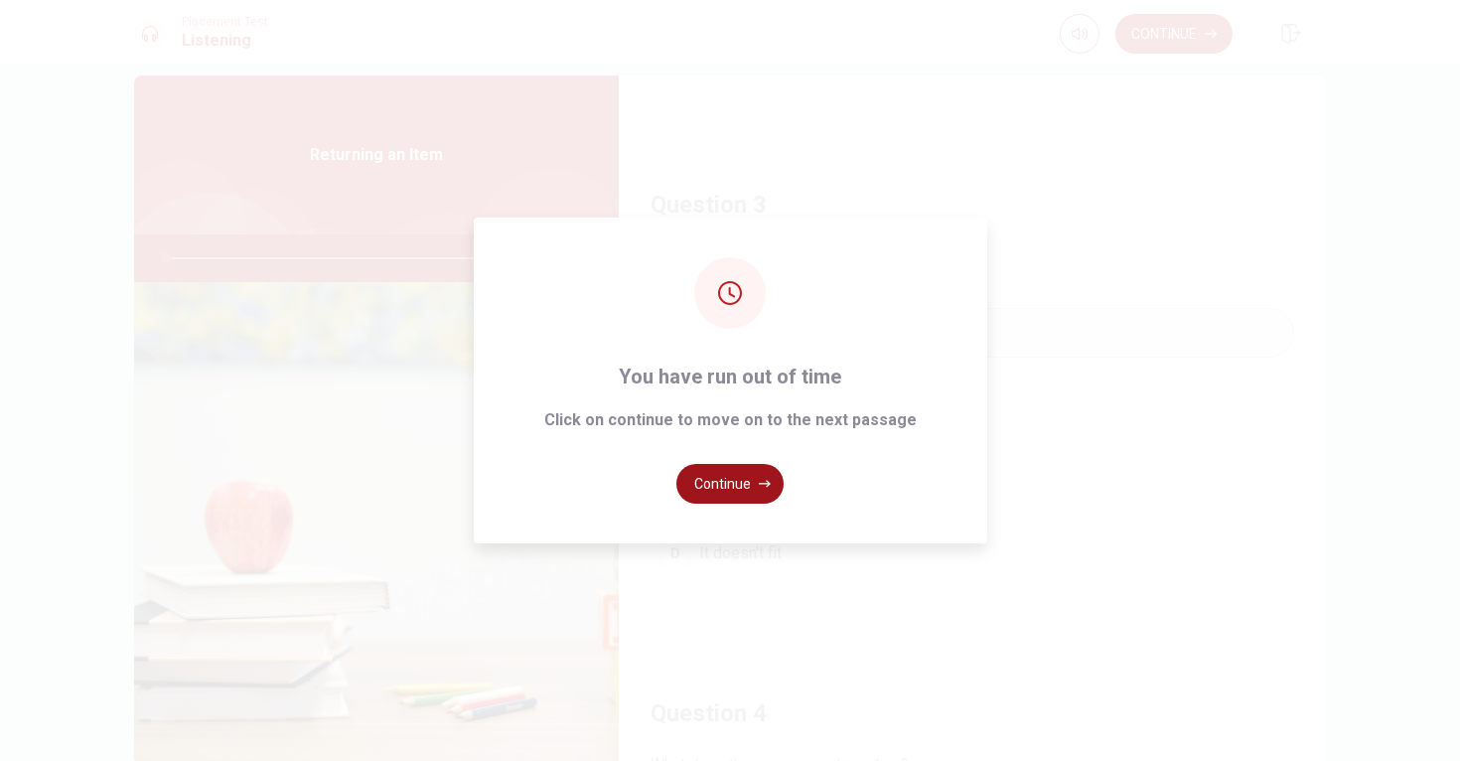
click at [696, 482] on button "Continue" at bounding box center [730, 484] width 107 height 40
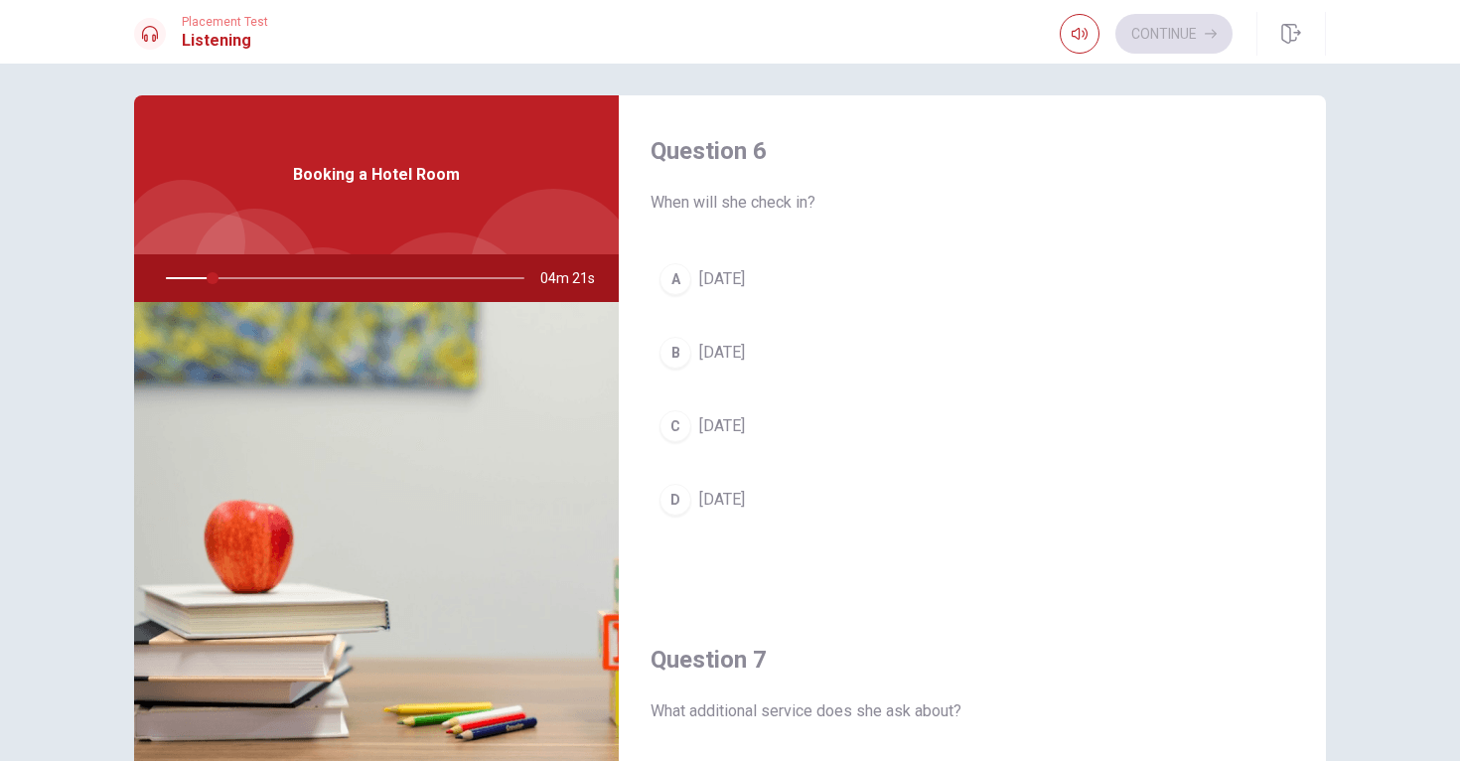
scroll to position [0, 0]
click at [668, 497] on div "D" at bounding box center [676, 500] width 32 height 32
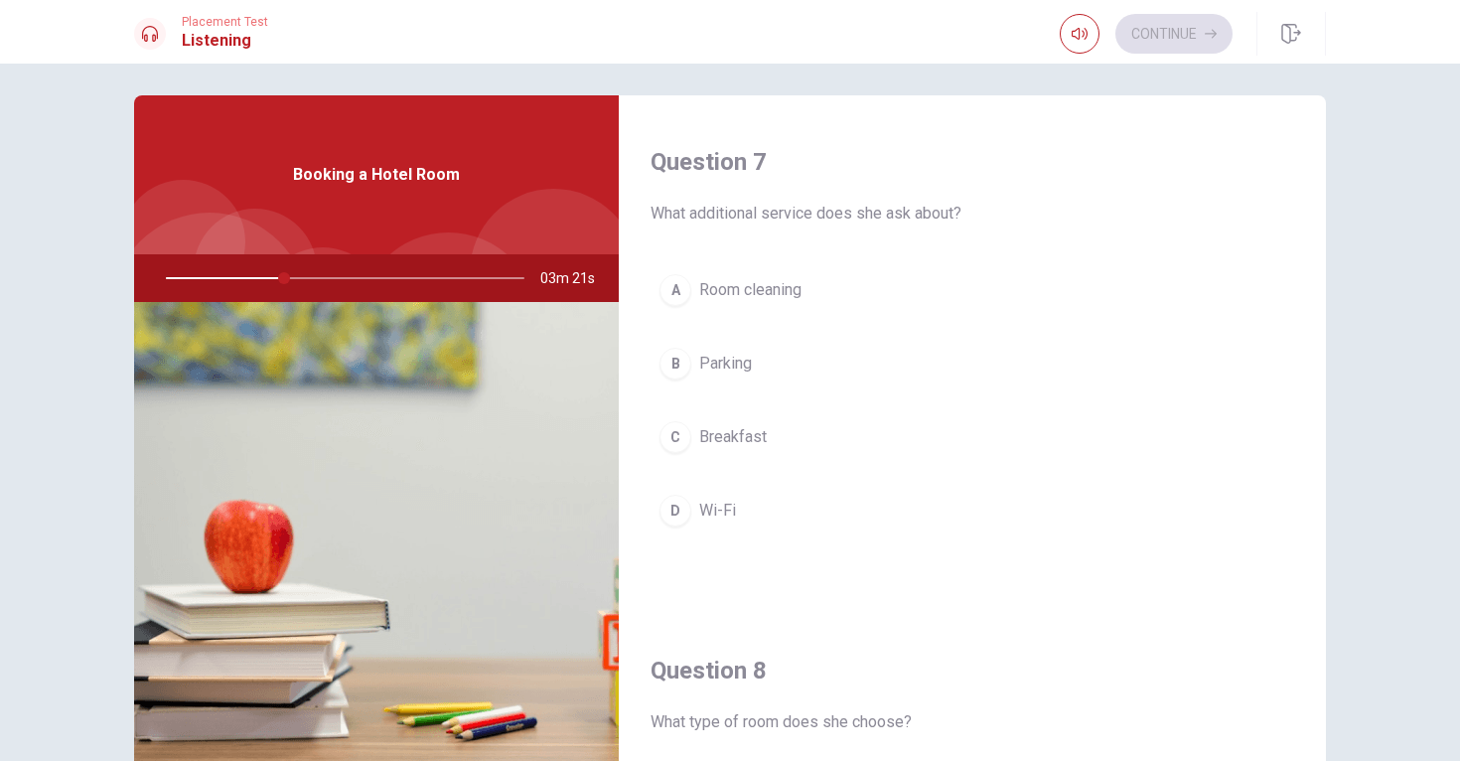
scroll to position [499, 0]
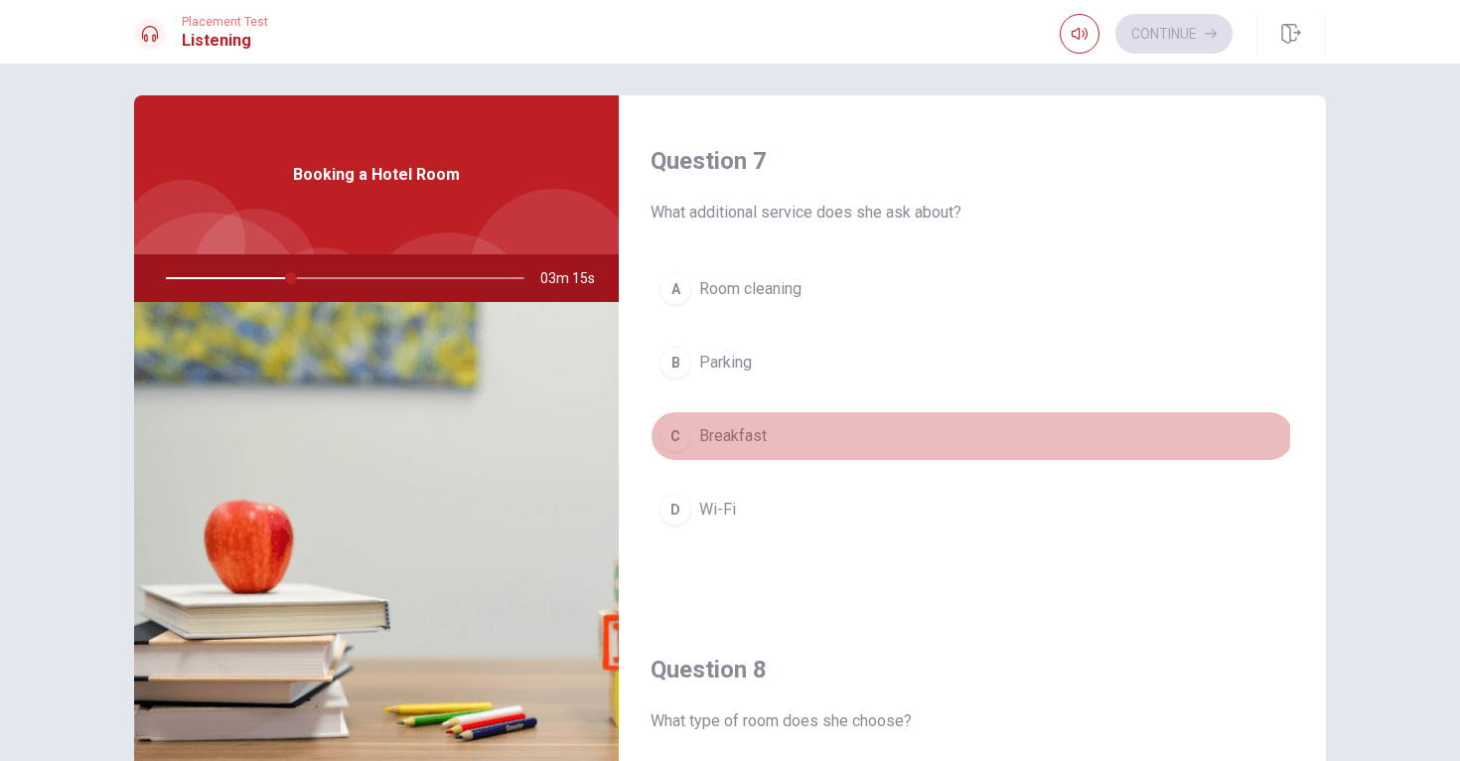
click at [677, 428] on div "C" at bounding box center [676, 436] width 32 height 32
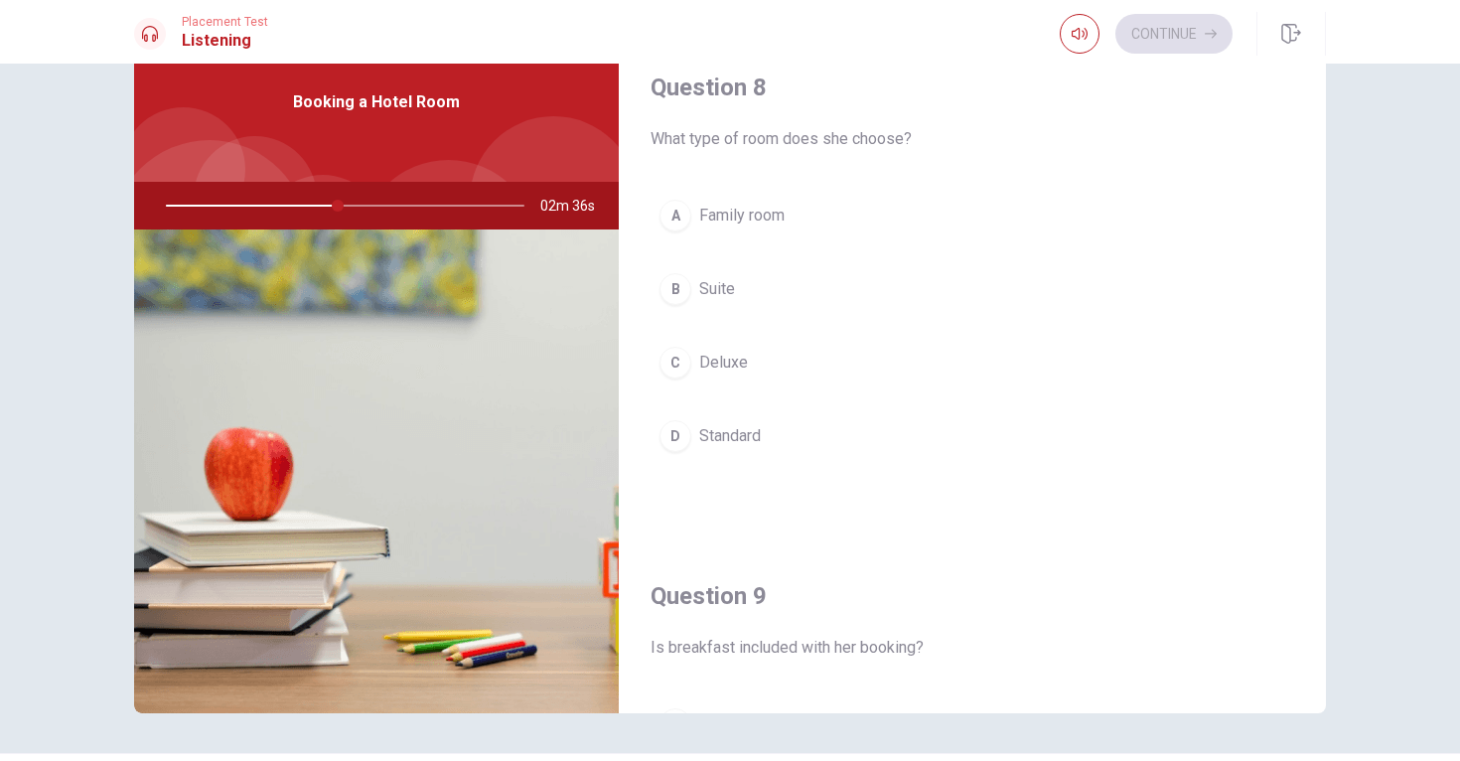
scroll to position [1013, 0]
click at [681, 215] on div "A" at bounding box center [676, 211] width 32 height 32
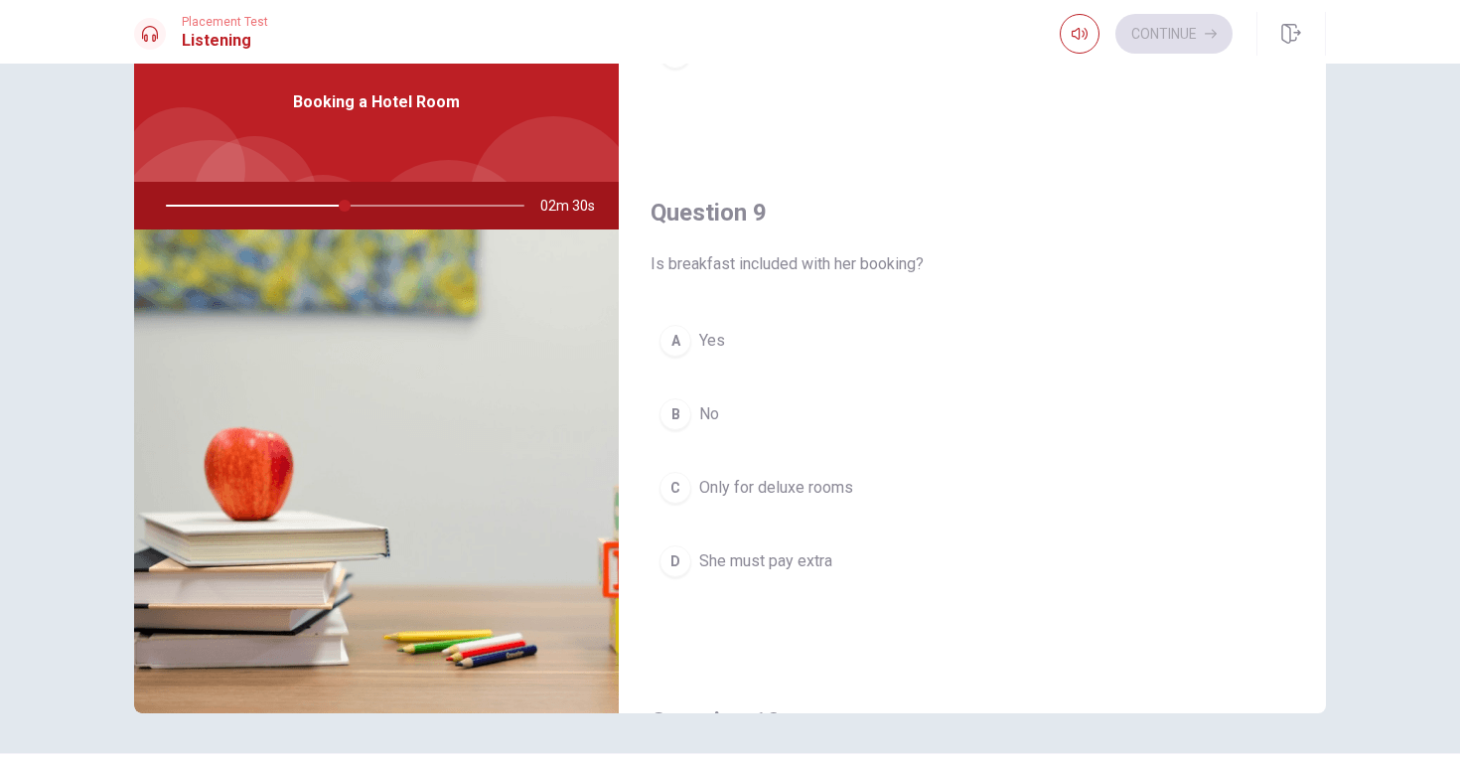
scroll to position [1395, 0]
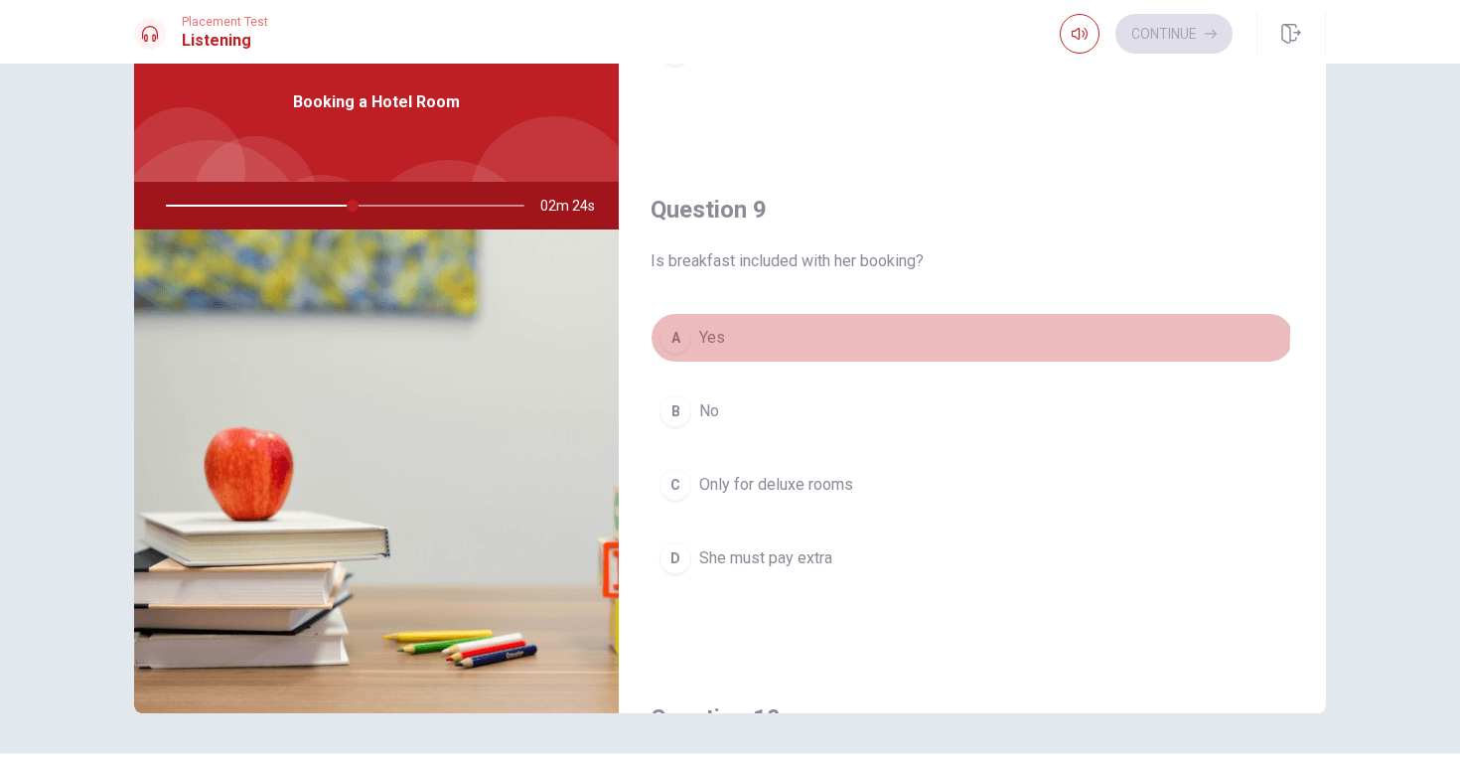
click at [671, 329] on div "A" at bounding box center [676, 338] width 32 height 32
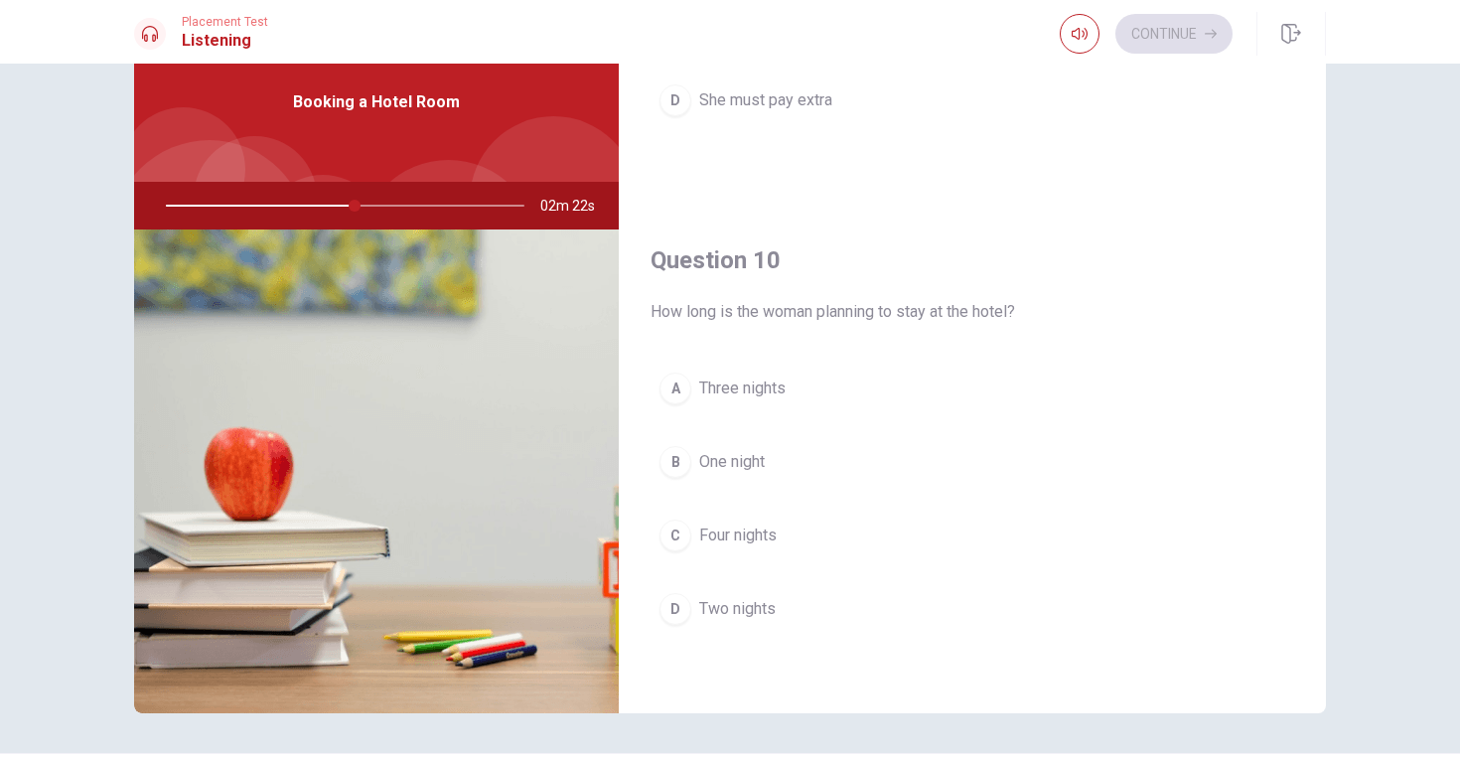
scroll to position [1853, 0]
click at [678, 463] on div "B" at bounding box center [676, 462] width 32 height 32
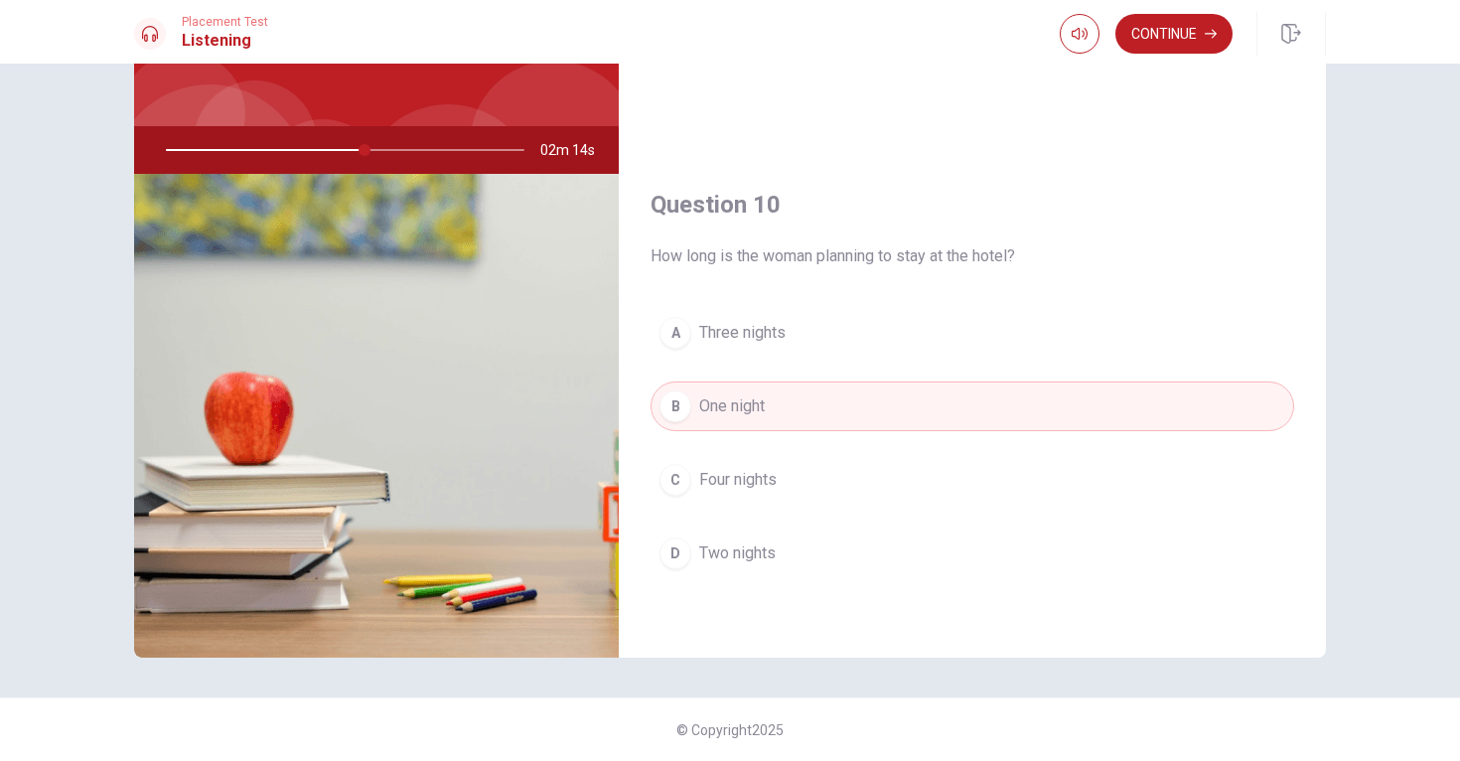
scroll to position [136, 0]
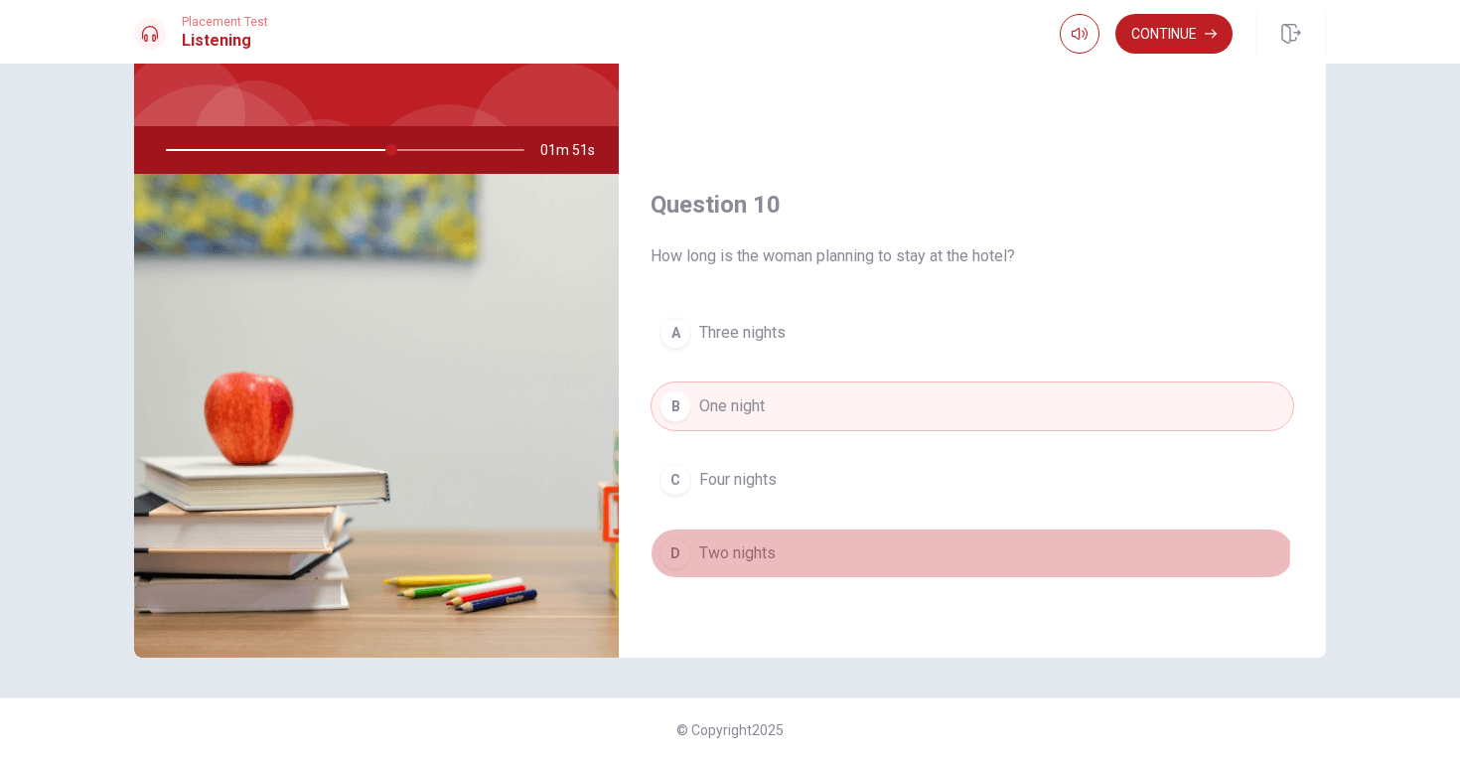
click at [674, 541] on div "D" at bounding box center [676, 553] width 32 height 32
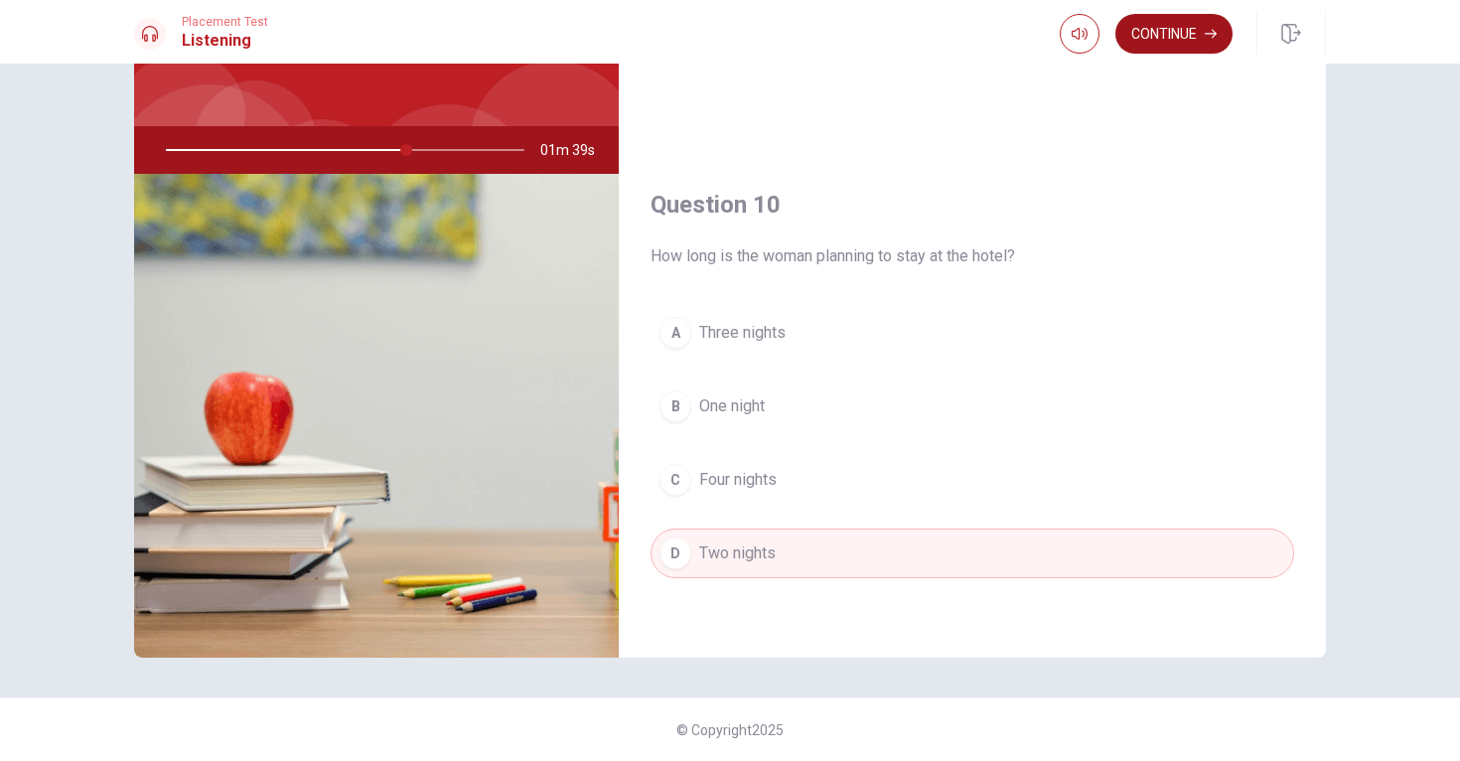
click at [1141, 23] on button "Continue" at bounding box center [1174, 34] width 117 height 40
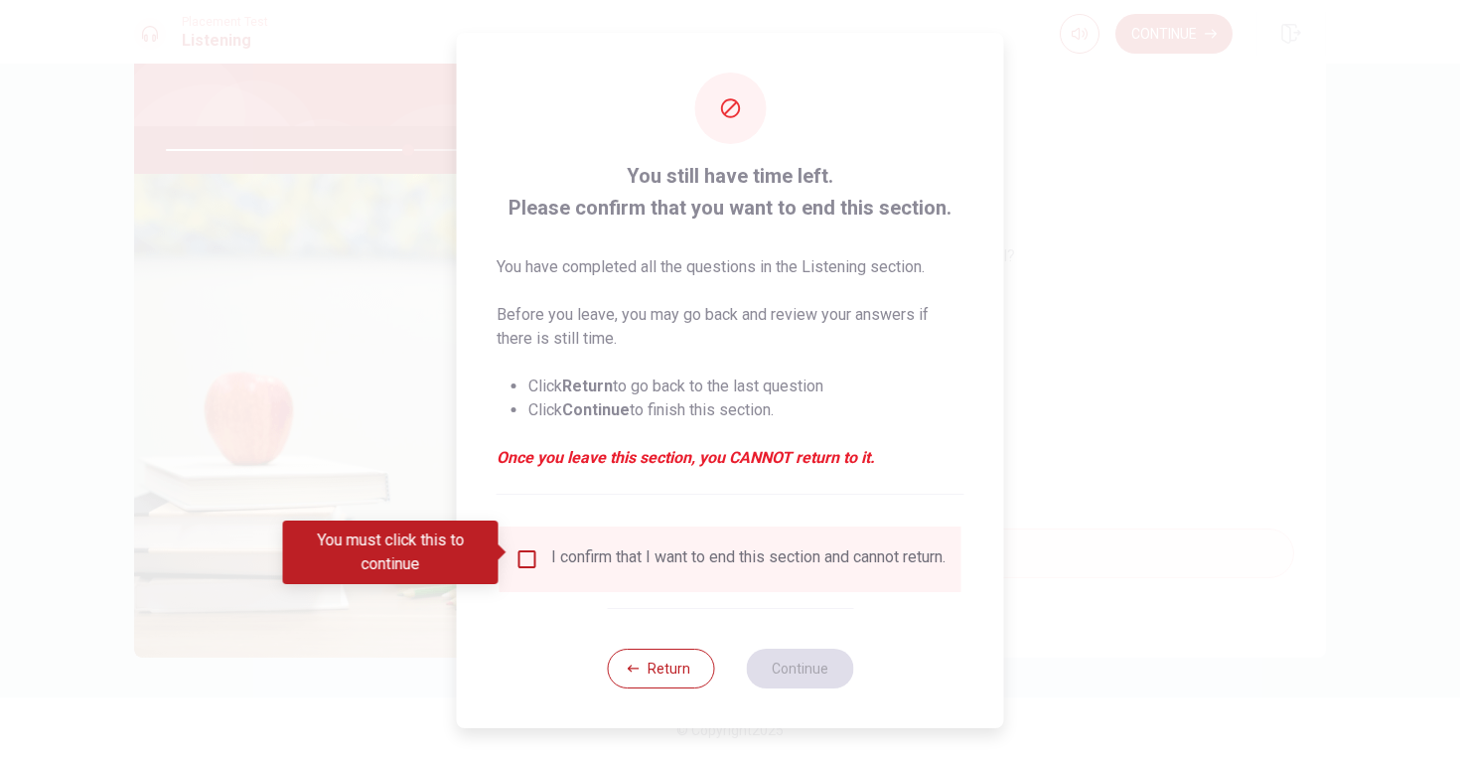
click at [527, 547] on input "You must click this to continue" at bounding box center [528, 559] width 24 height 24
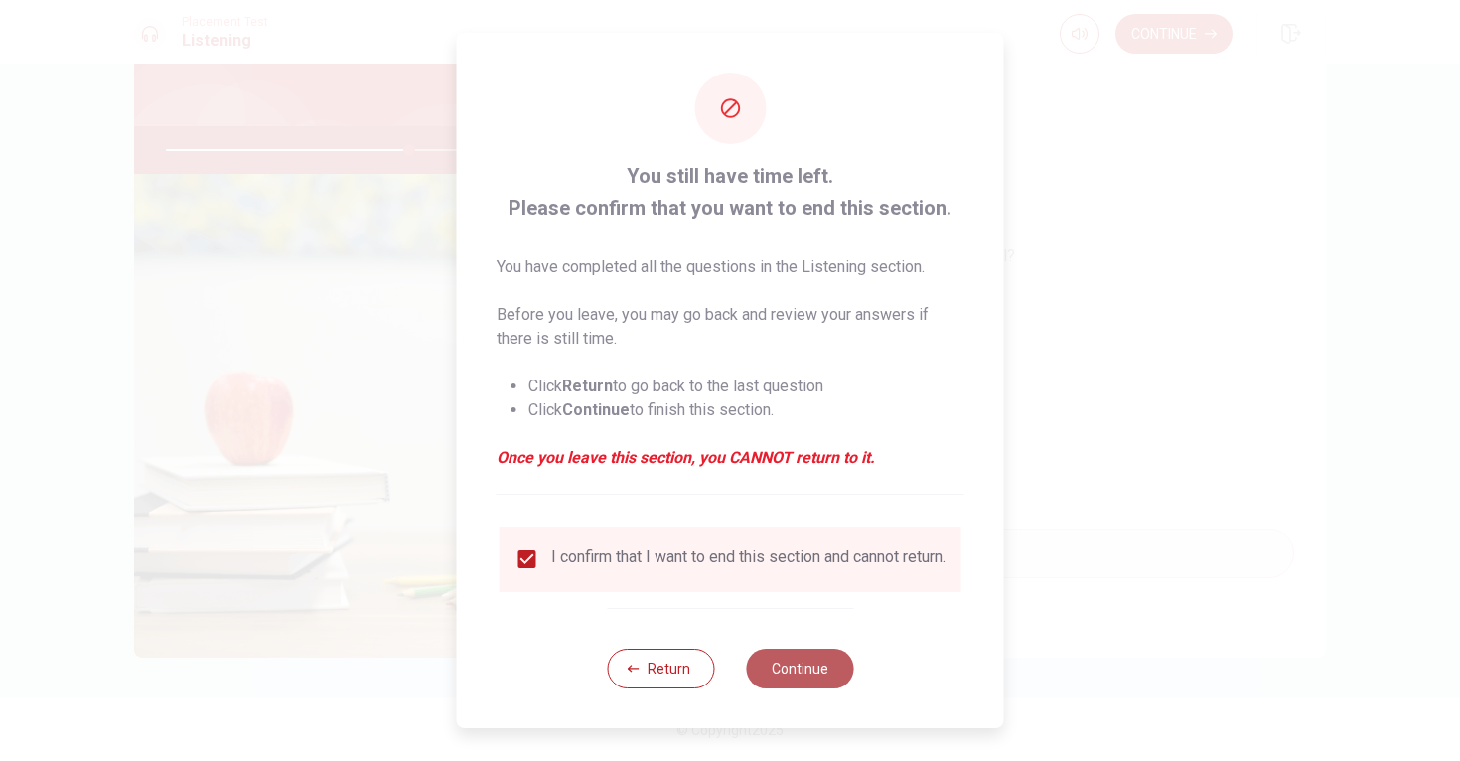
click at [797, 664] on button "Continue" at bounding box center [799, 669] width 107 height 40
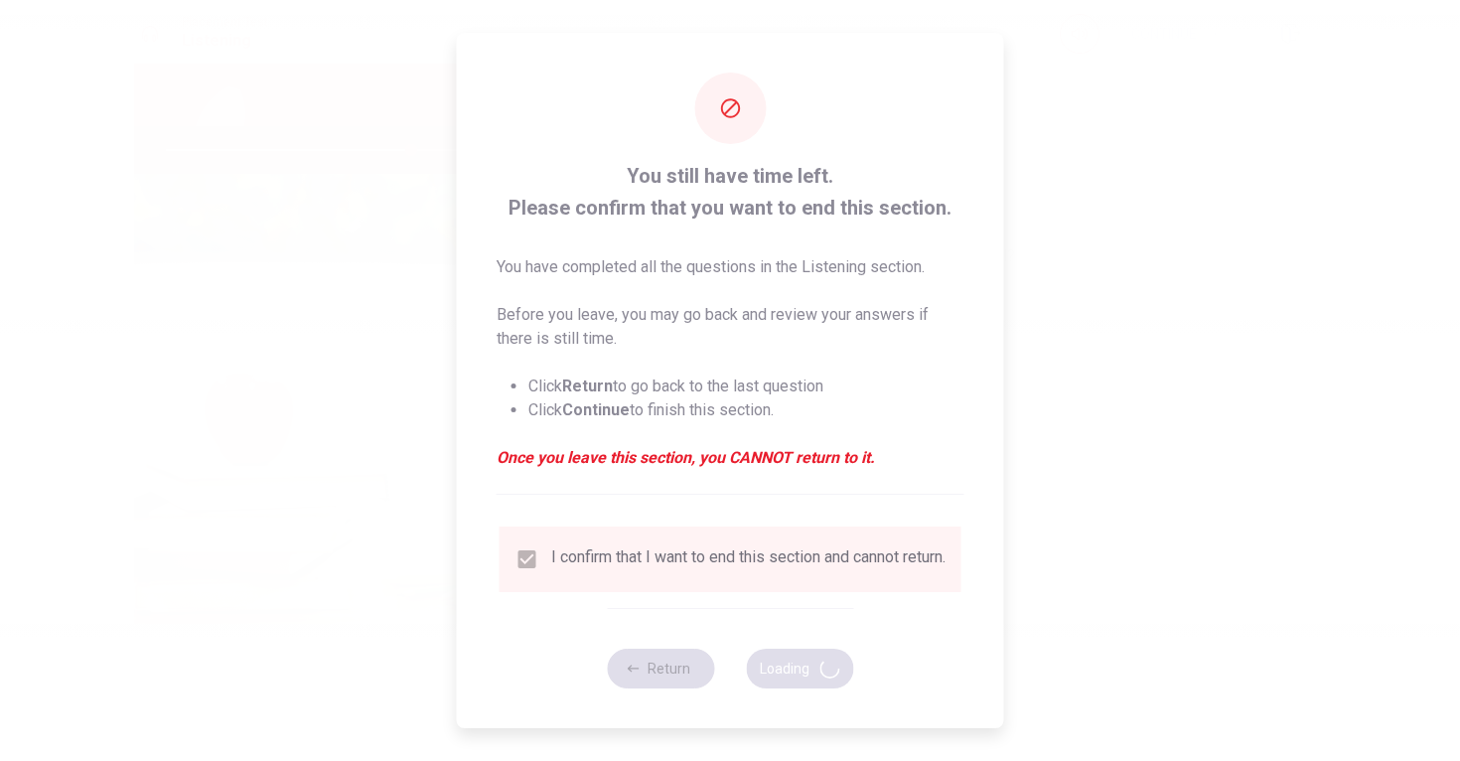
type input "69"
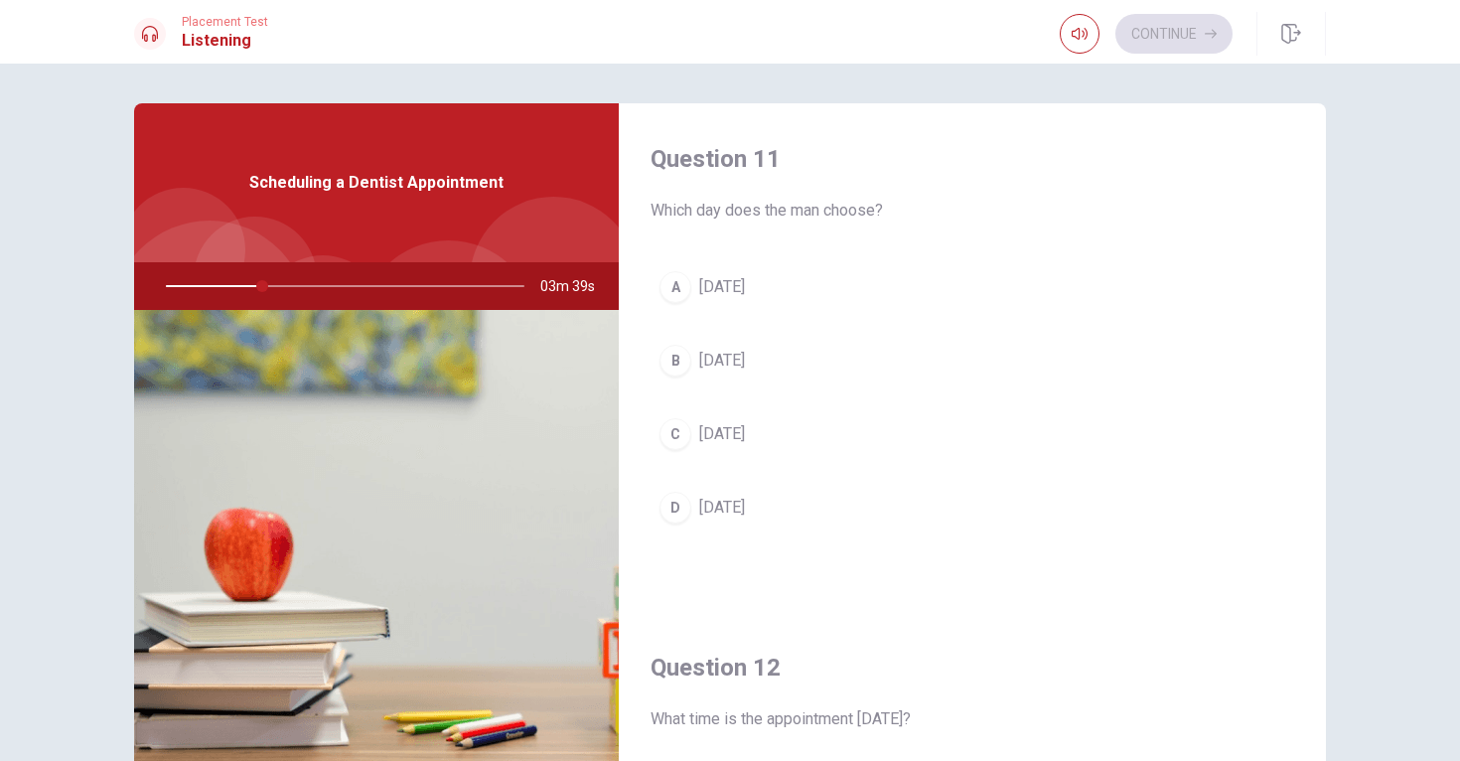
scroll to position [0, 0]
click at [674, 433] on div "C" at bounding box center [676, 434] width 32 height 32
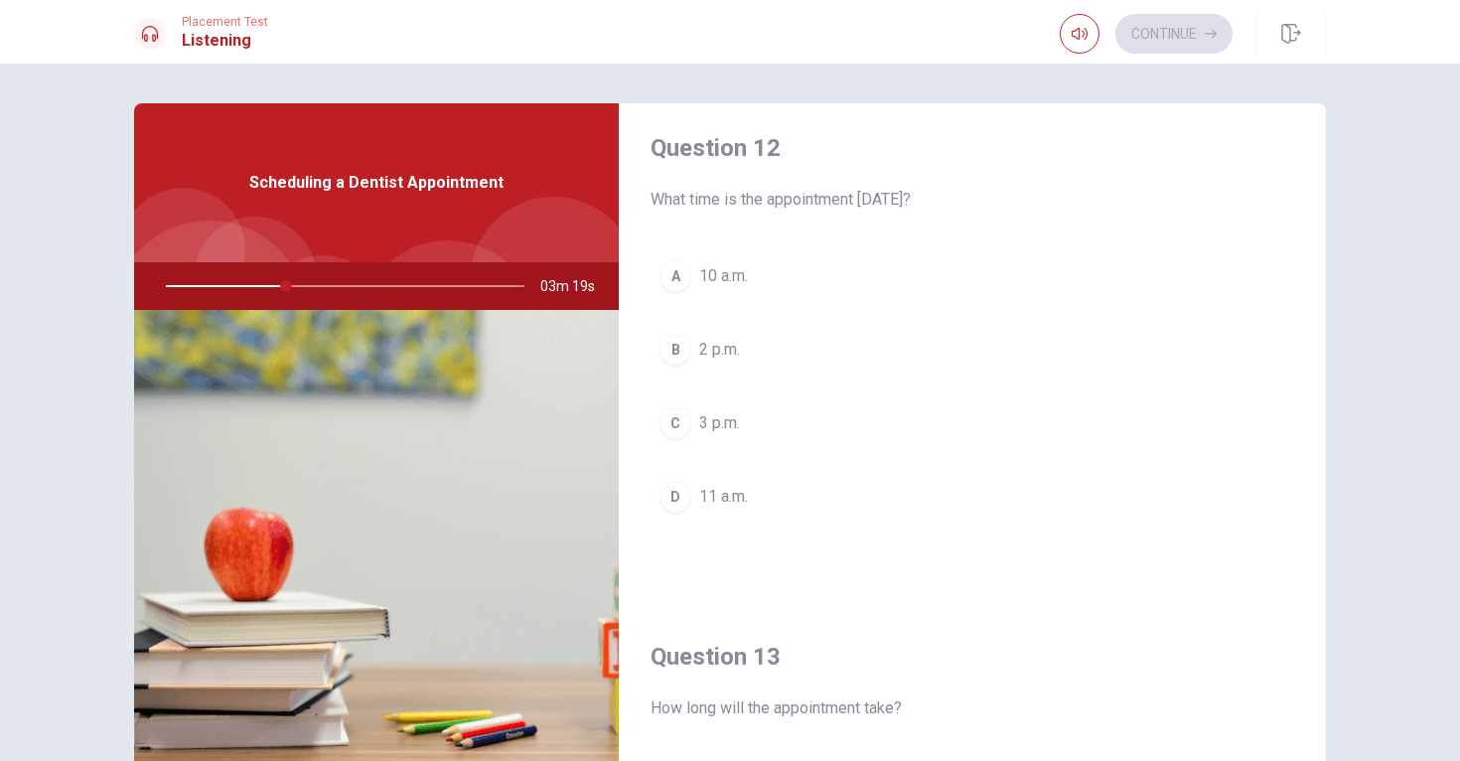
scroll to position [522, 0]
click at [672, 417] on div "C" at bounding box center [676, 421] width 32 height 32
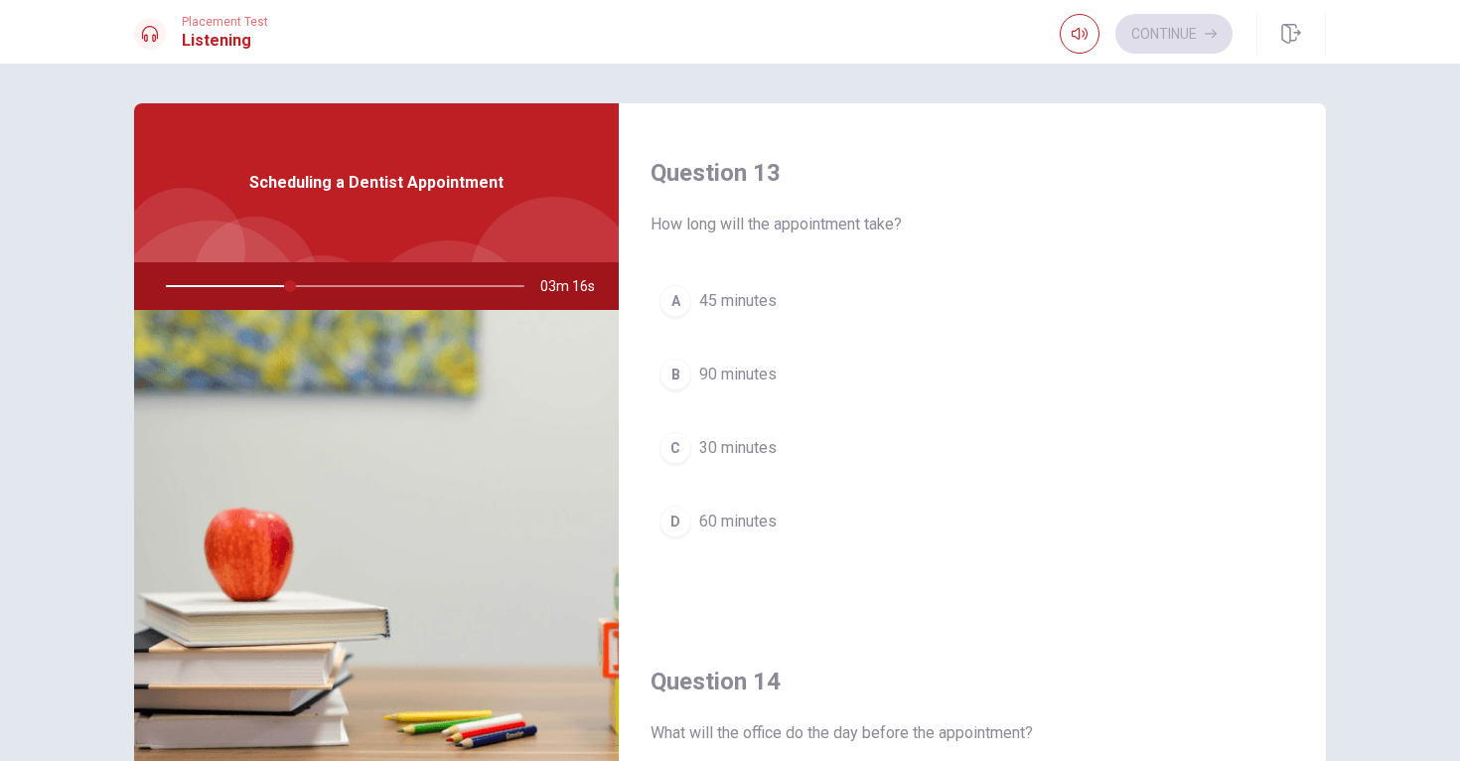
scroll to position [1005, 0]
click at [677, 295] on div "A" at bounding box center [676, 299] width 32 height 32
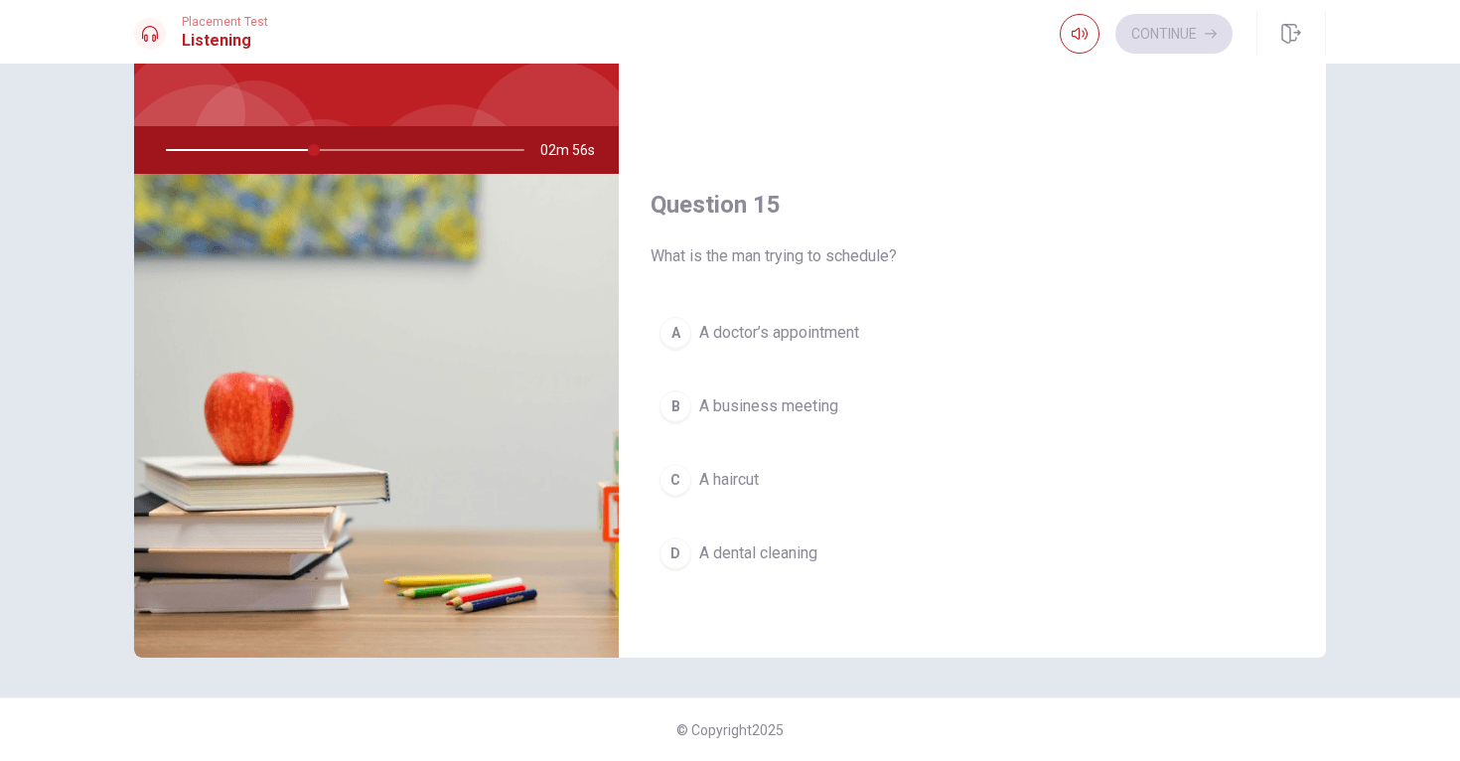
scroll to position [136, 0]
click at [675, 557] on div "D" at bounding box center [676, 553] width 32 height 32
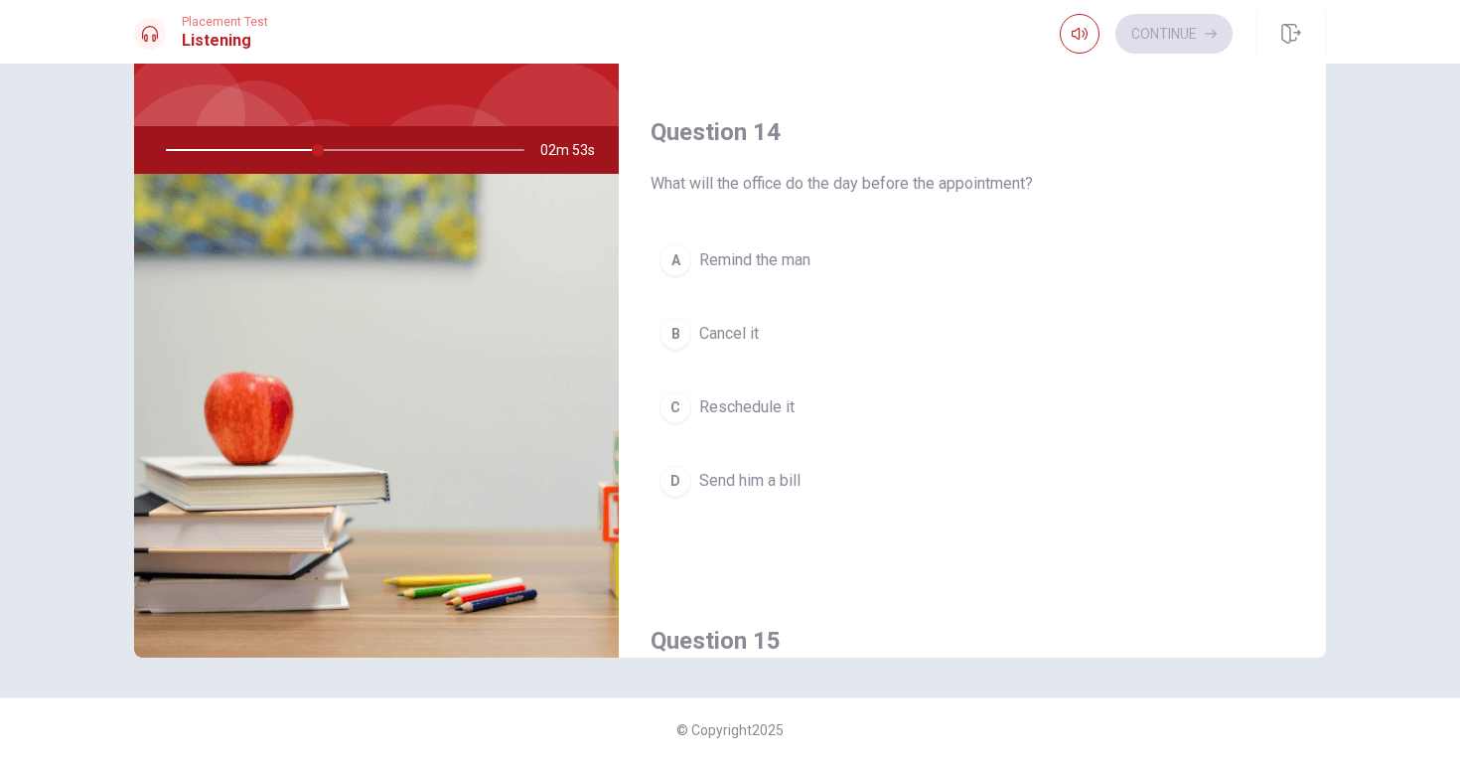
scroll to position [1398, 0]
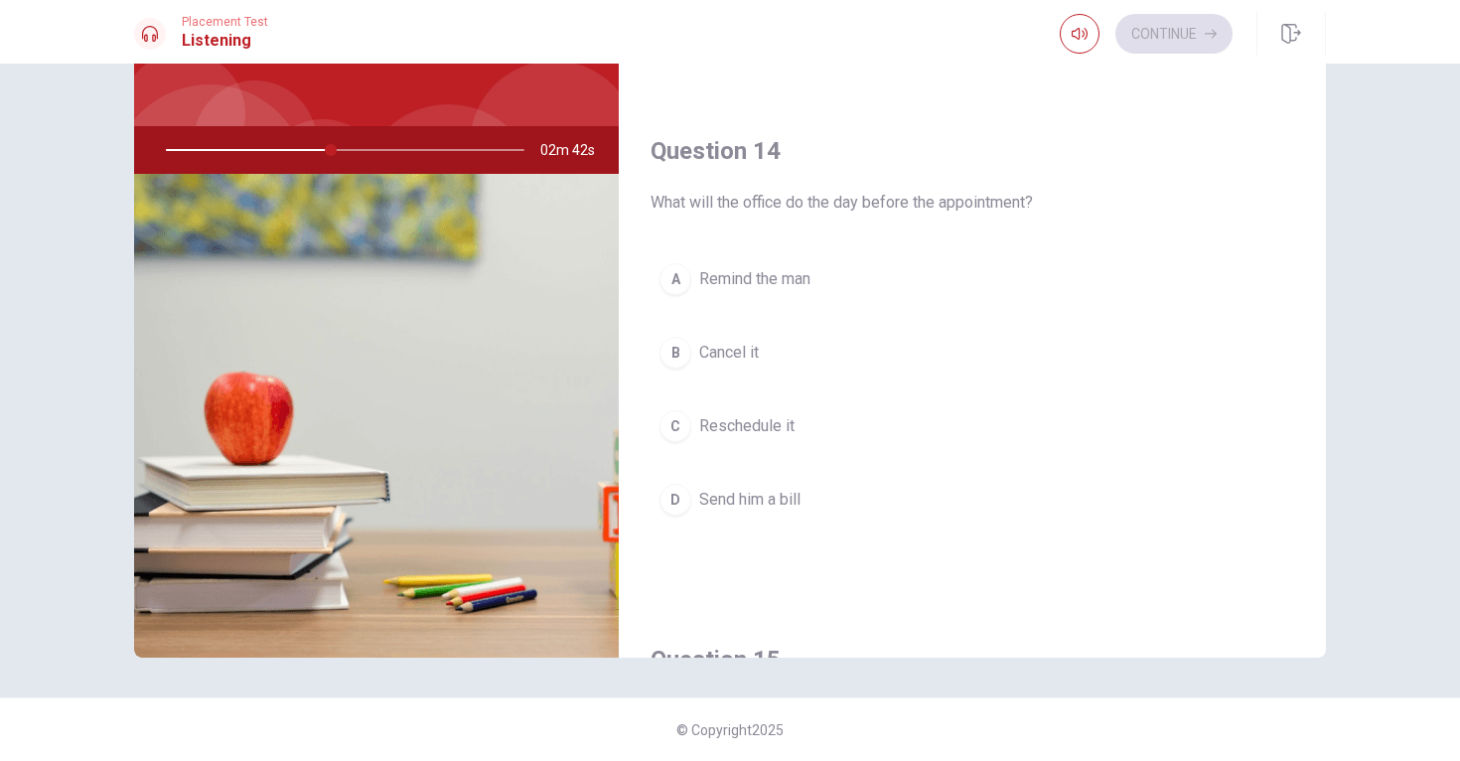
click at [665, 282] on div "A" at bounding box center [676, 279] width 32 height 32
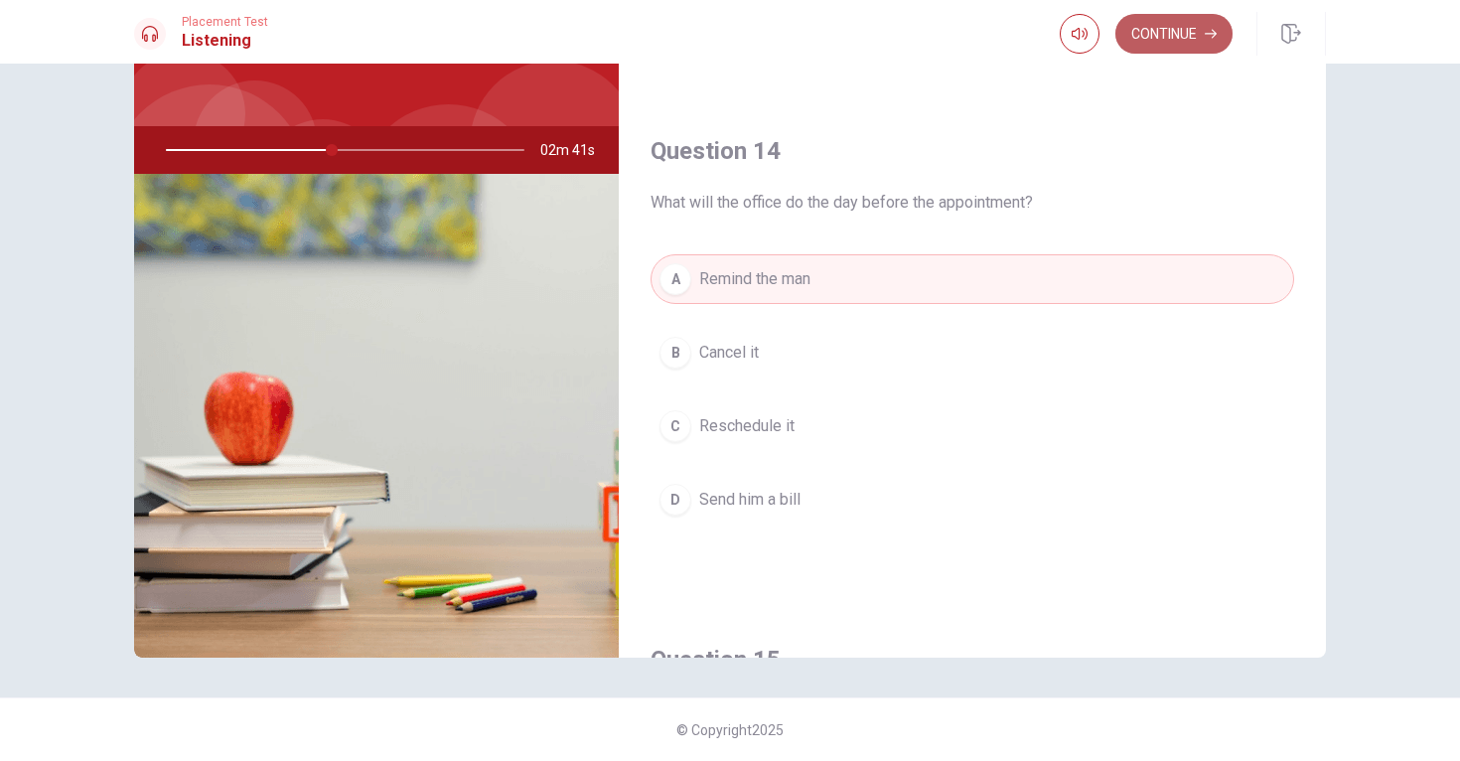
click at [1177, 37] on button "Continue" at bounding box center [1174, 34] width 117 height 40
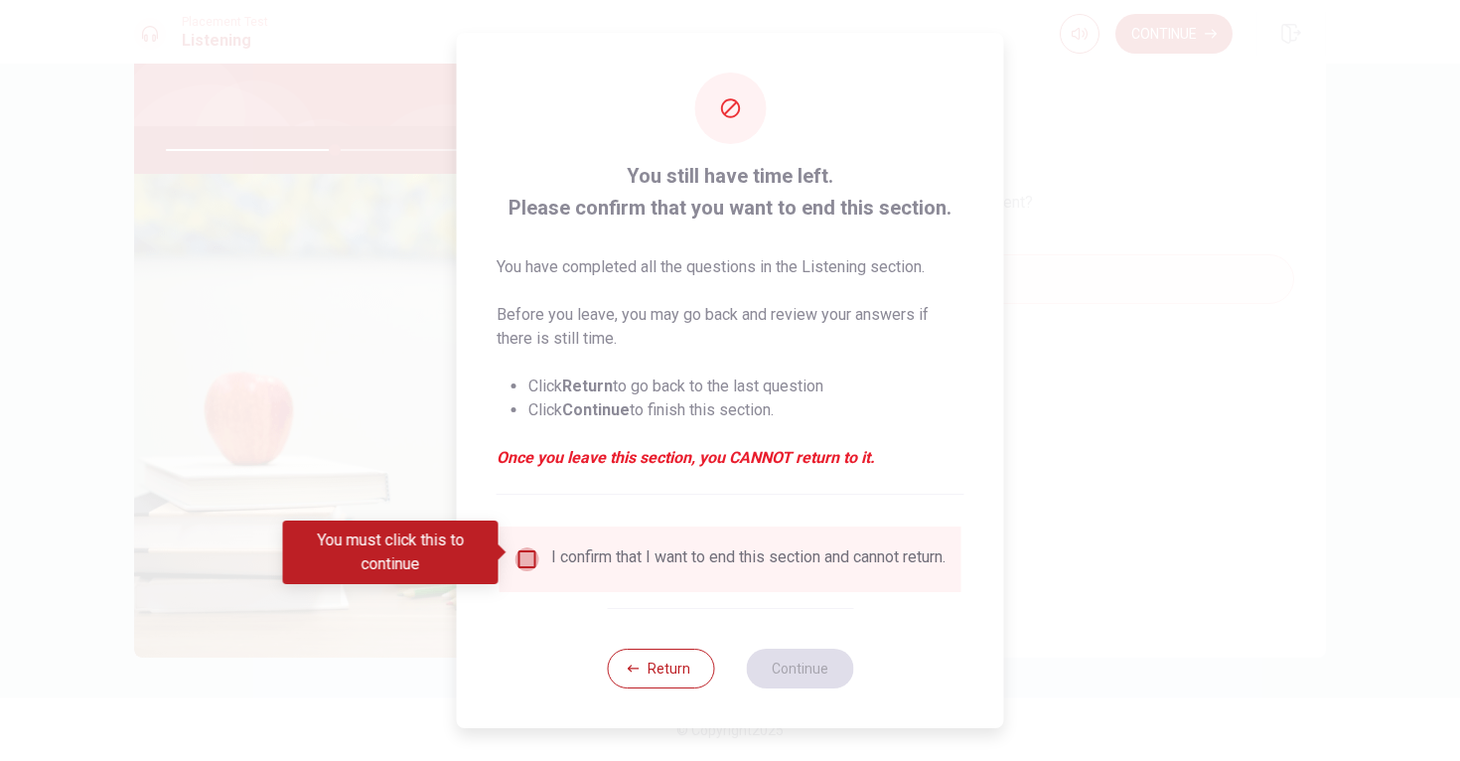
click at [529, 547] on input "You must click this to continue" at bounding box center [528, 559] width 24 height 24
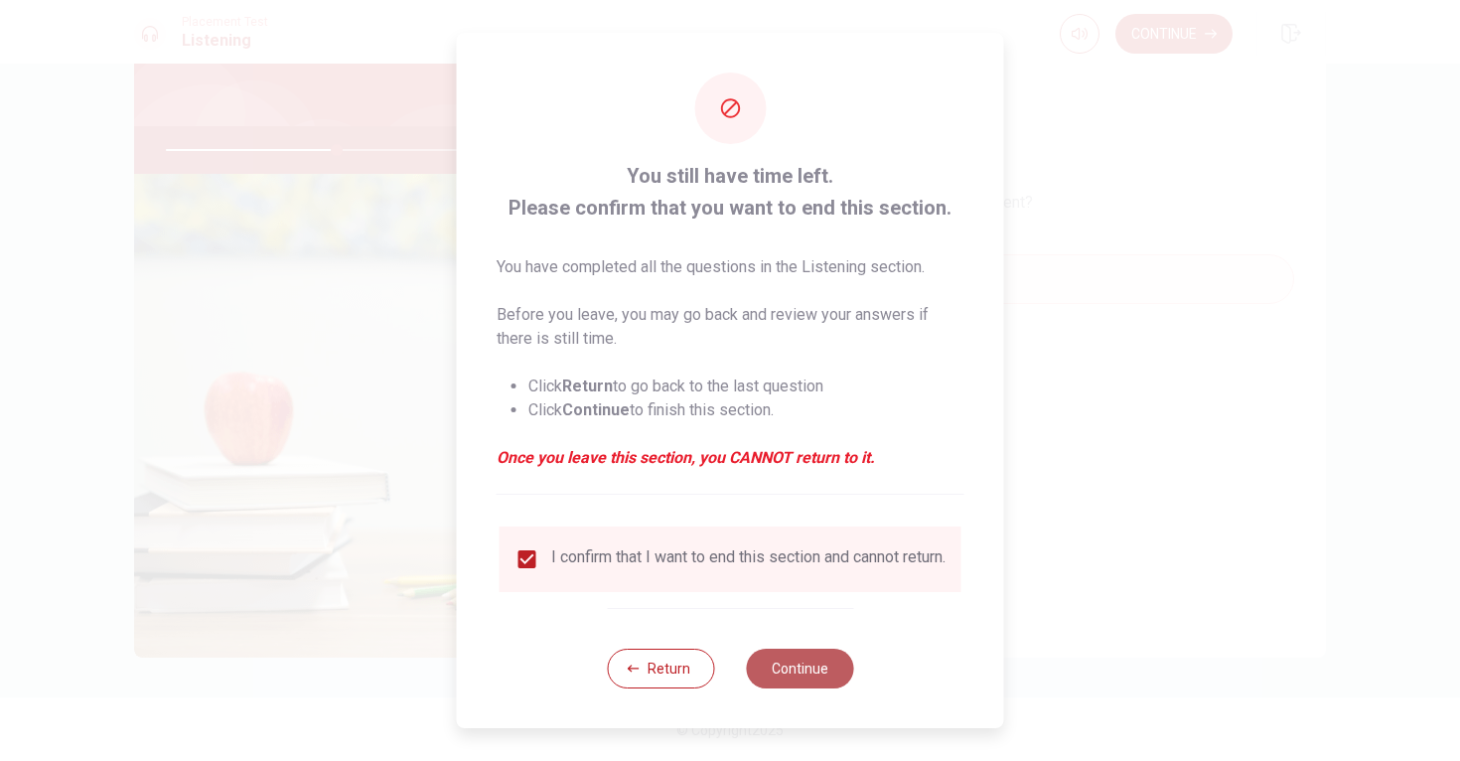
click at [791, 663] on button "Continue" at bounding box center [799, 669] width 107 height 40
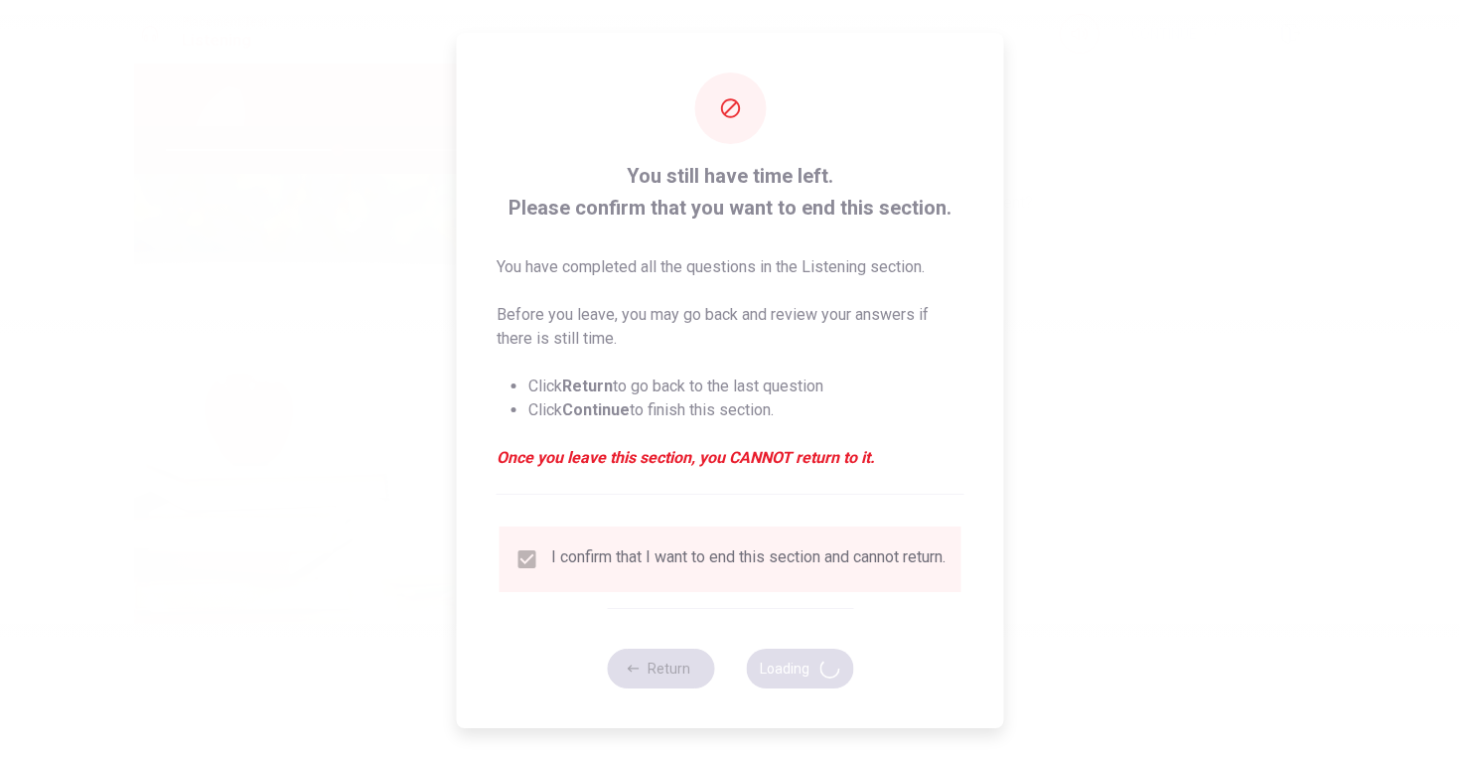
type input "48"
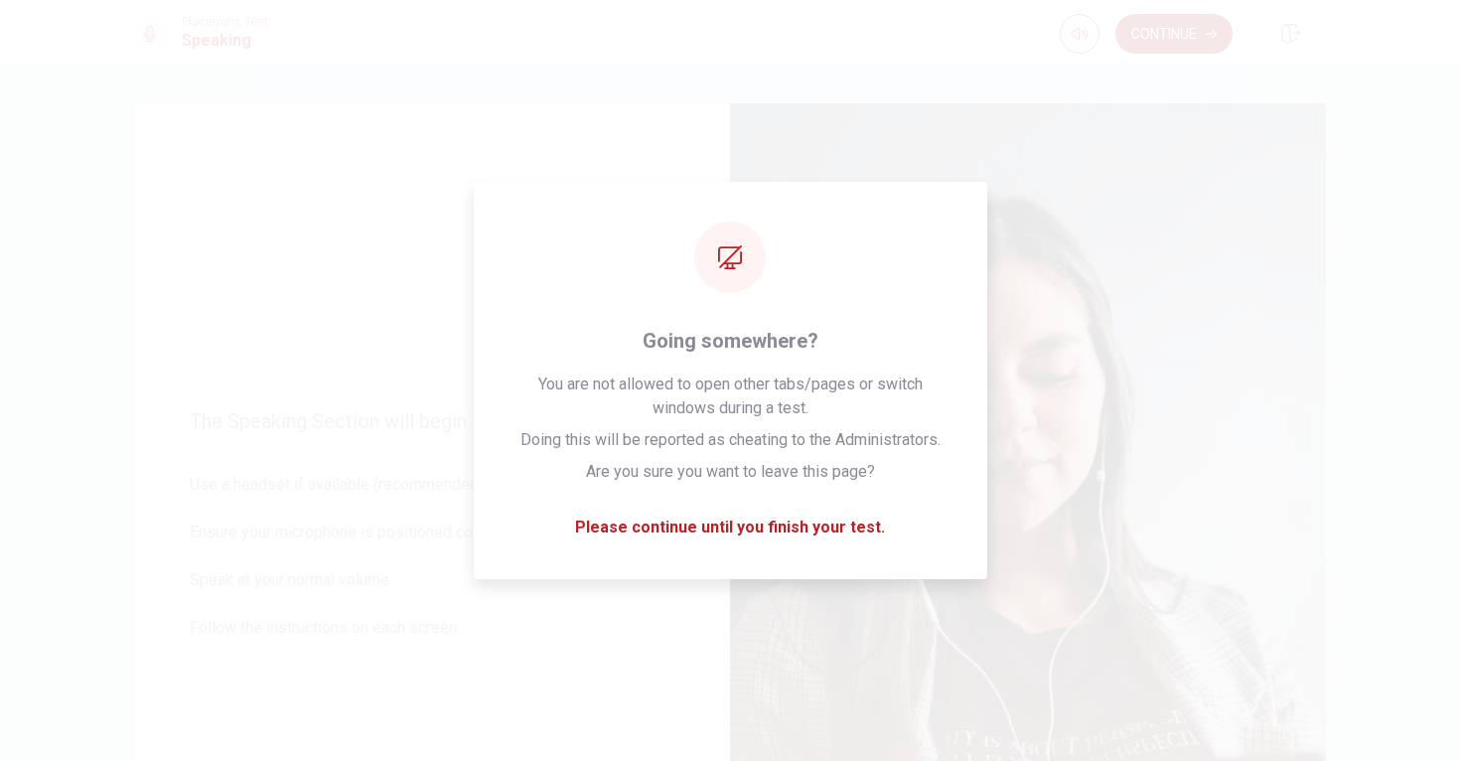
scroll to position [0, 0]
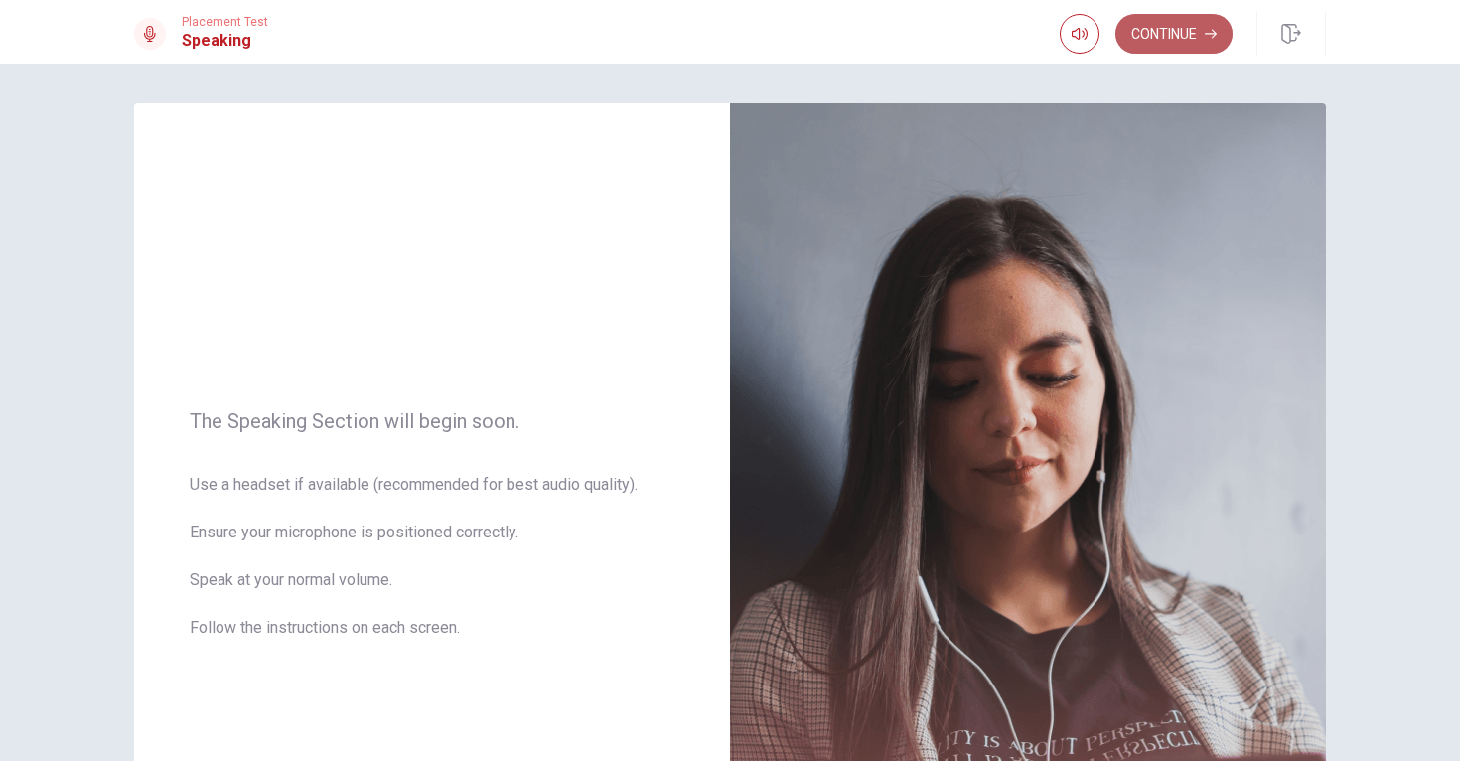
click at [1191, 29] on button "Continue" at bounding box center [1174, 34] width 117 height 40
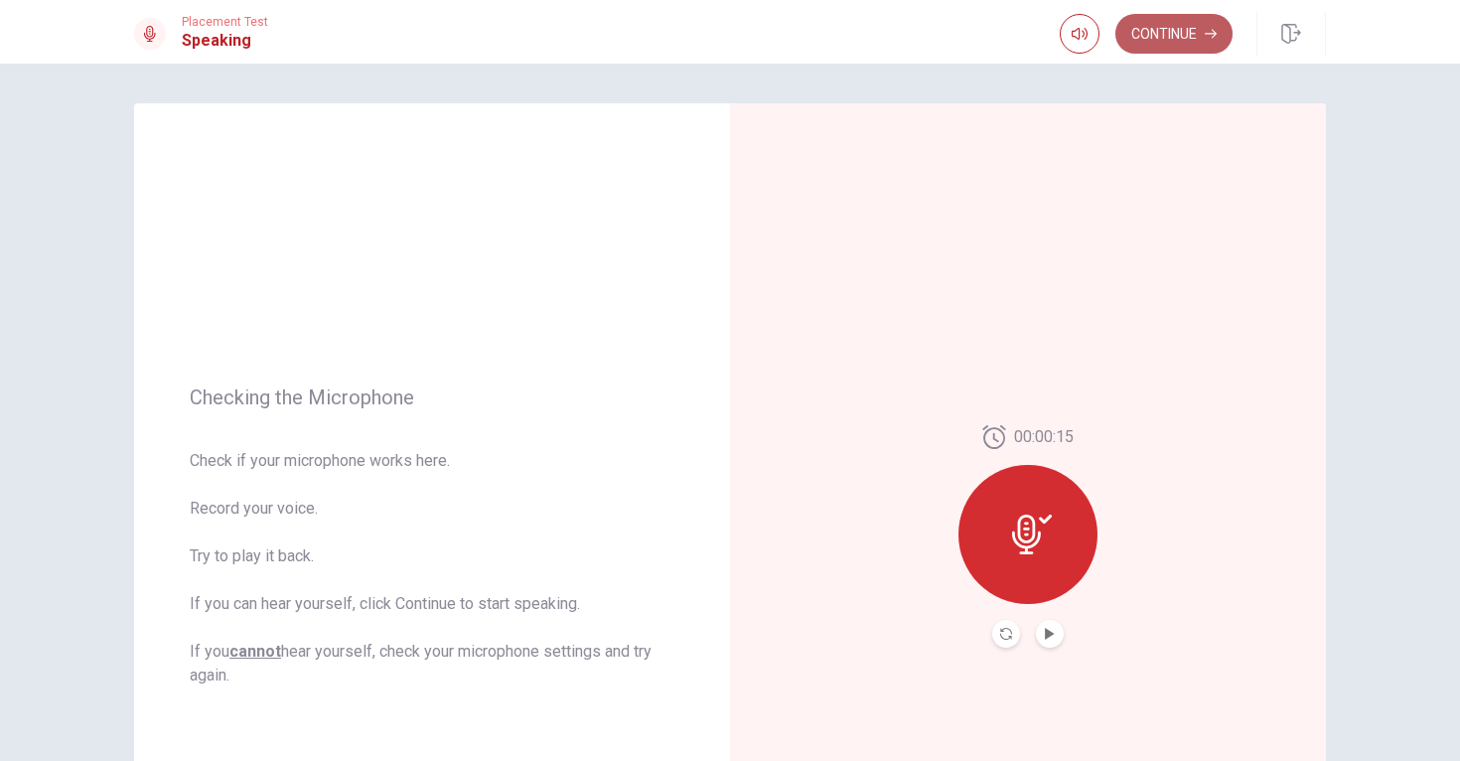
click at [1195, 32] on button "Continue" at bounding box center [1174, 34] width 117 height 40
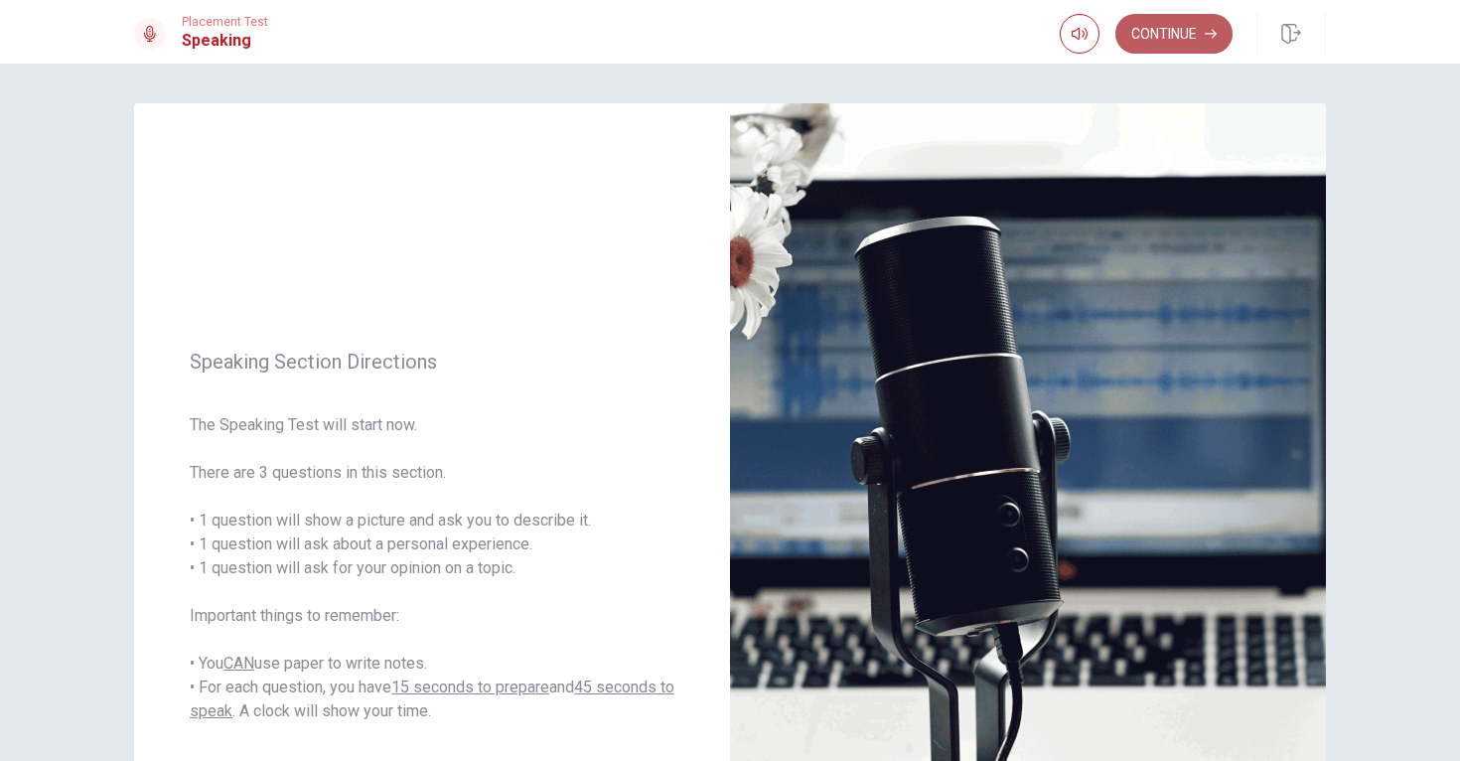
click at [1160, 31] on button "Continue" at bounding box center [1174, 34] width 117 height 40
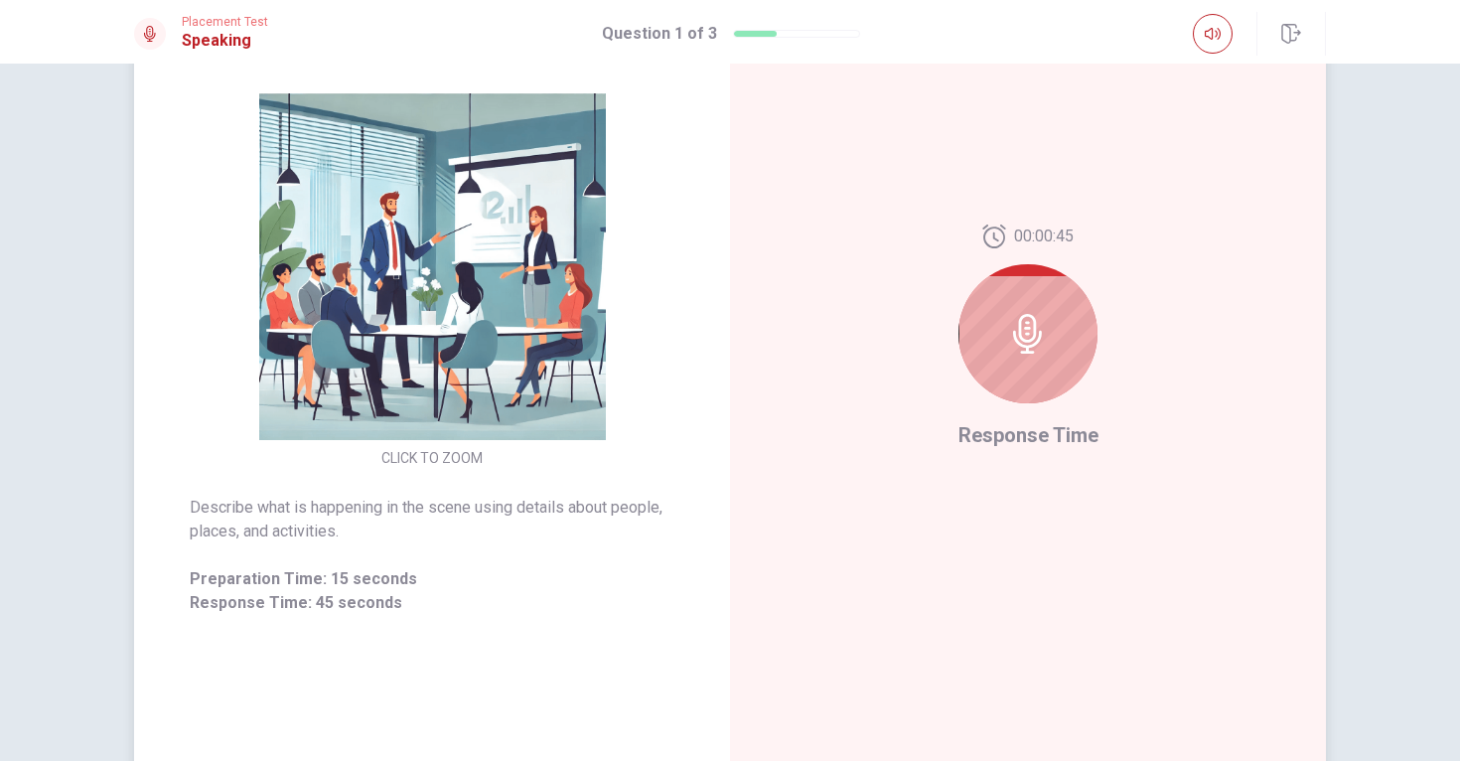
scroll to position [186, 0]
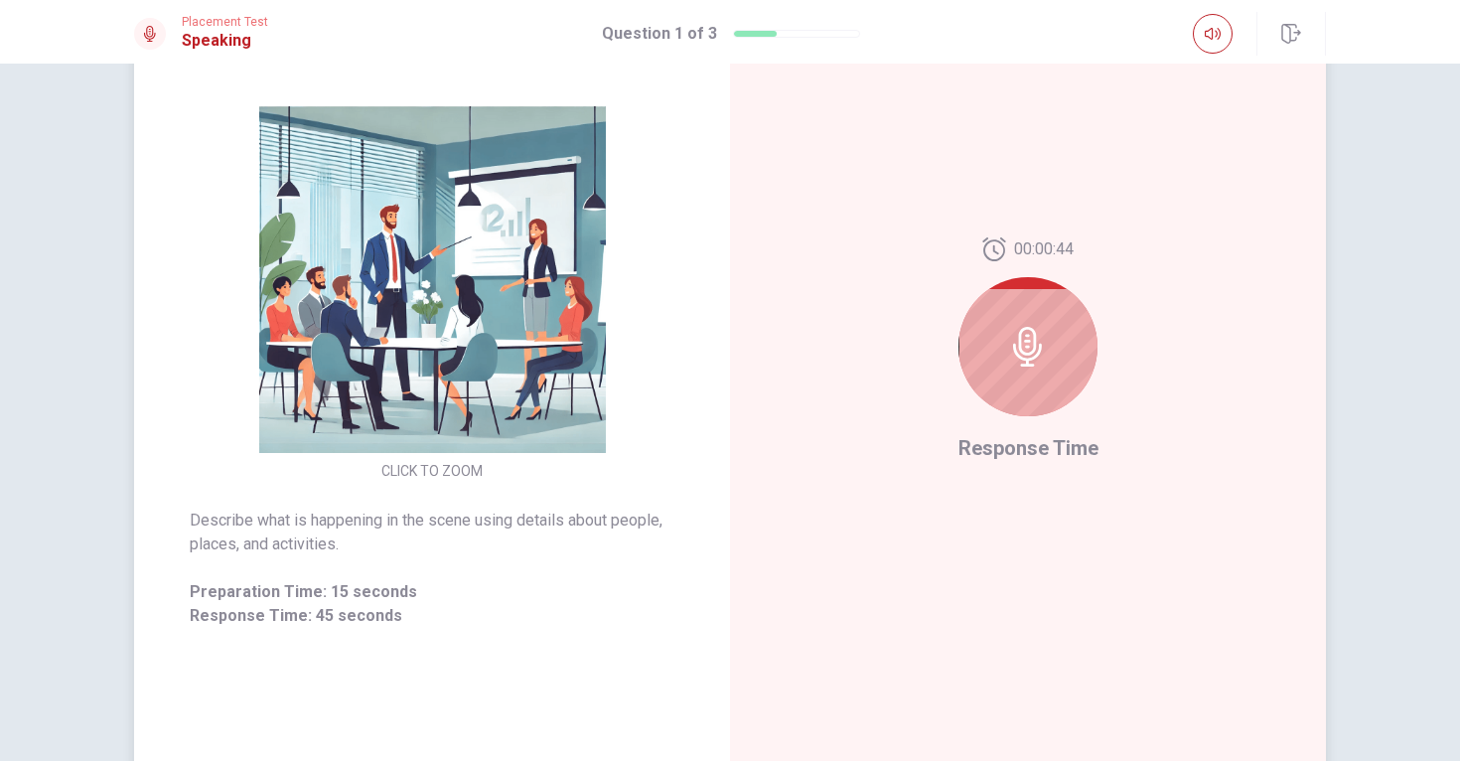
click at [1017, 344] on icon at bounding box center [1027, 347] width 29 height 40
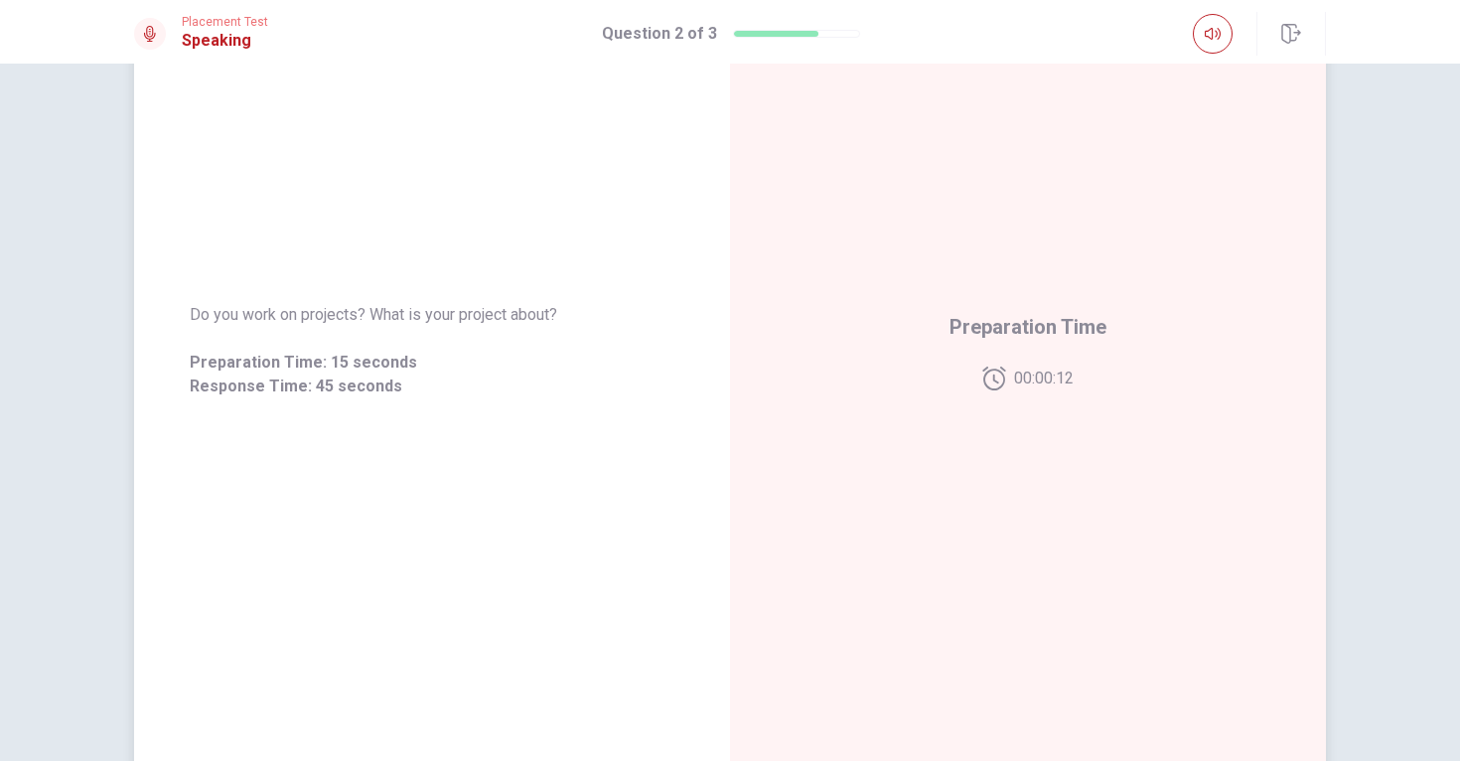
click at [1017, 344] on div "Preparation Time 00:00:12" at bounding box center [1028, 350] width 157 height 79
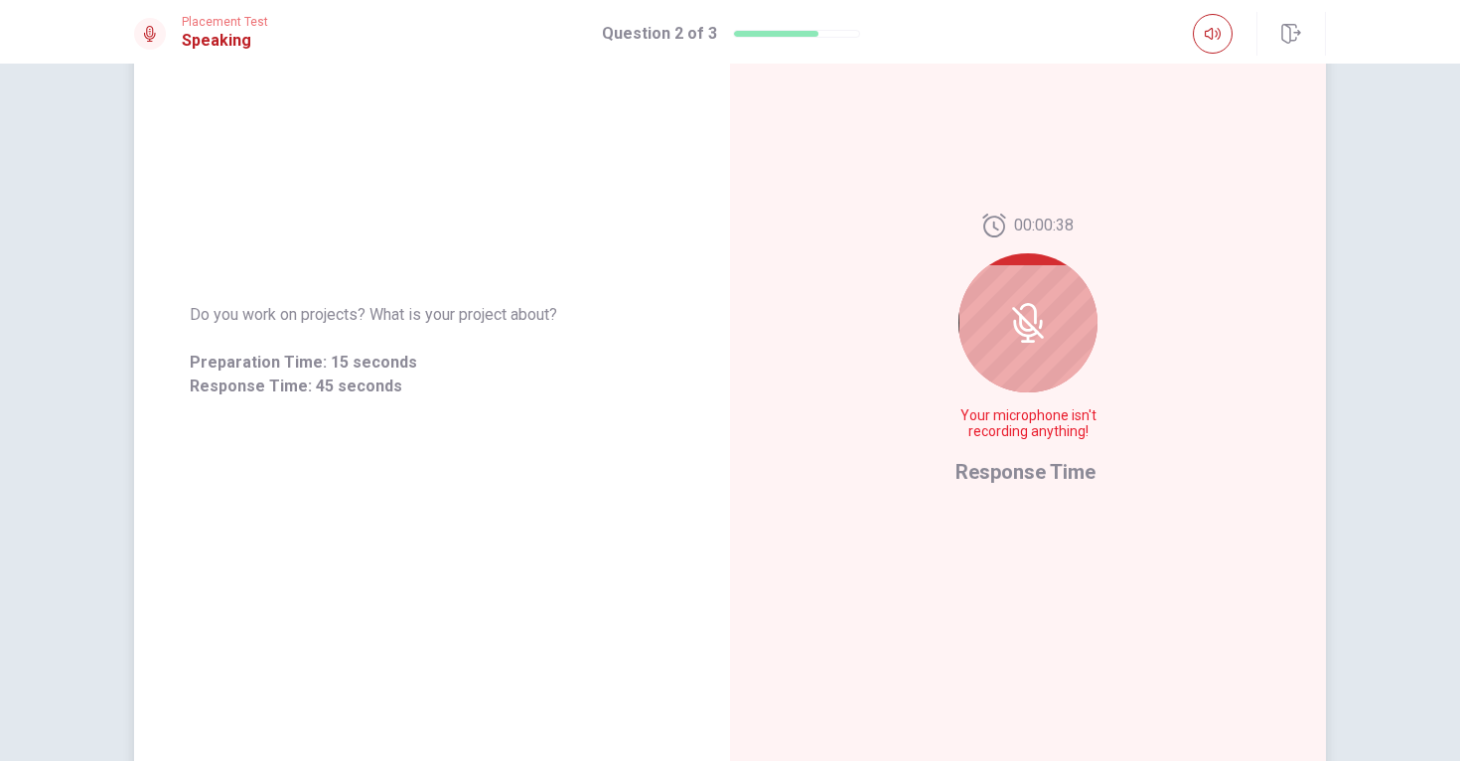
click at [1017, 345] on div at bounding box center [1028, 322] width 139 height 139
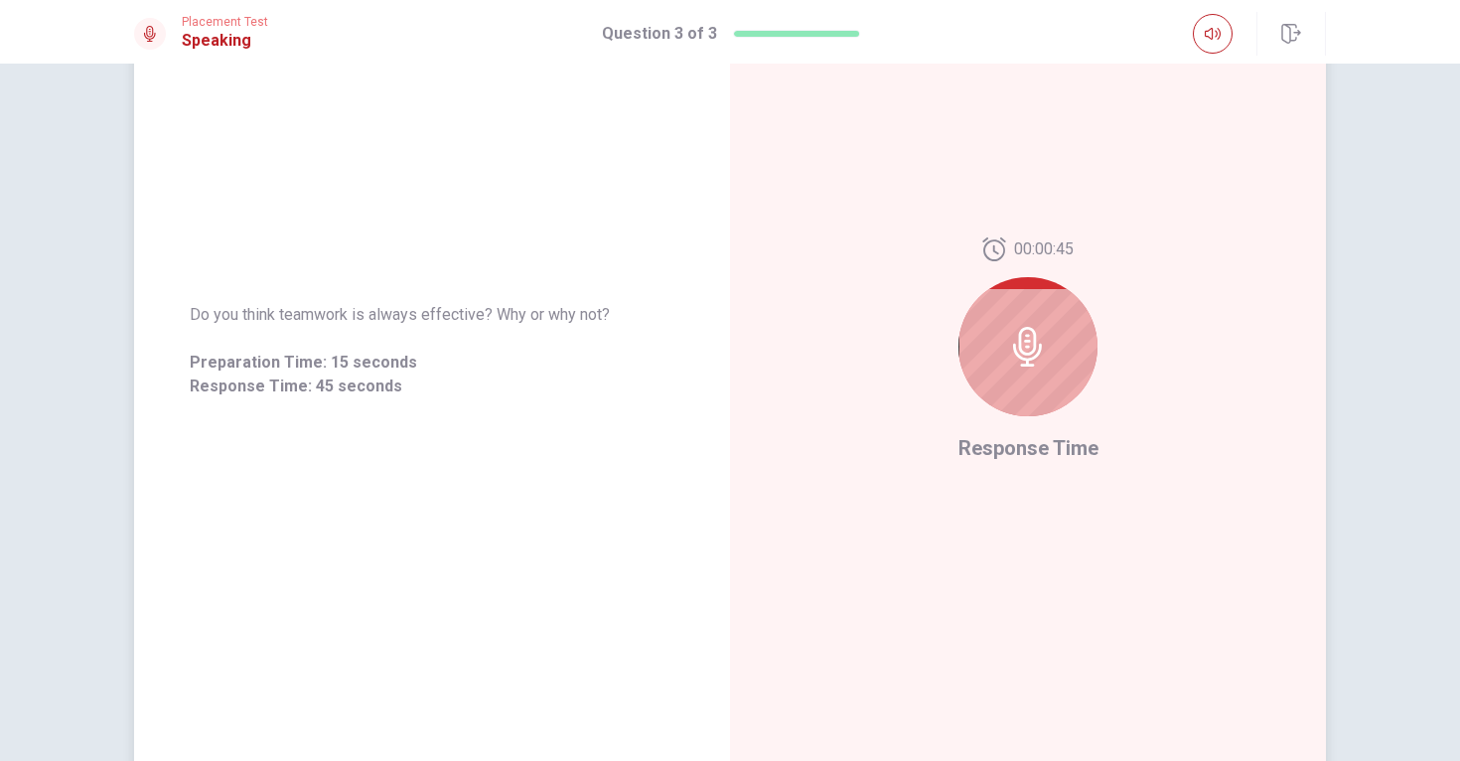
click at [1017, 345] on icon at bounding box center [1027, 347] width 29 height 40
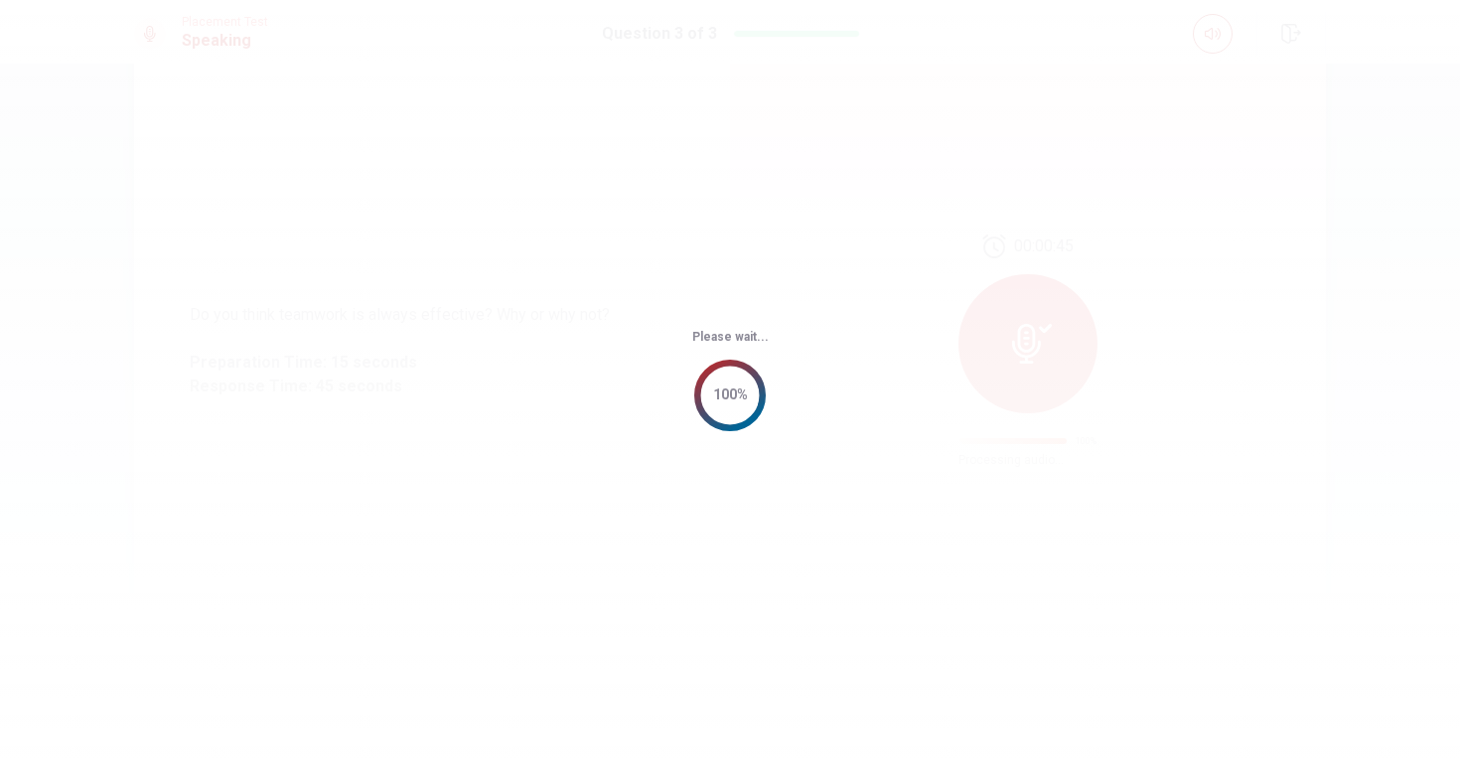
scroll to position [0, 0]
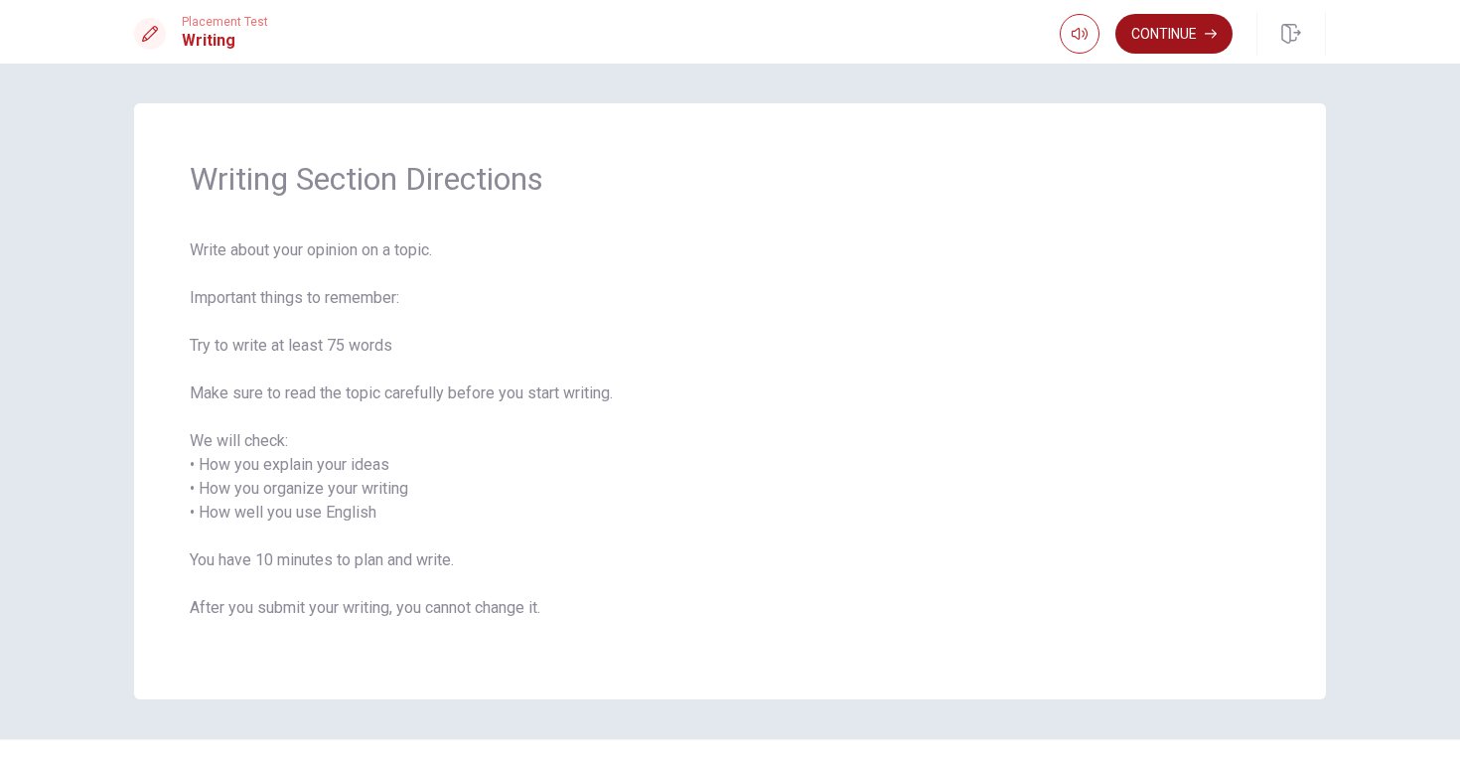
click at [1185, 49] on button "Continue" at bounding box center [1174, 34] width 117 height 40
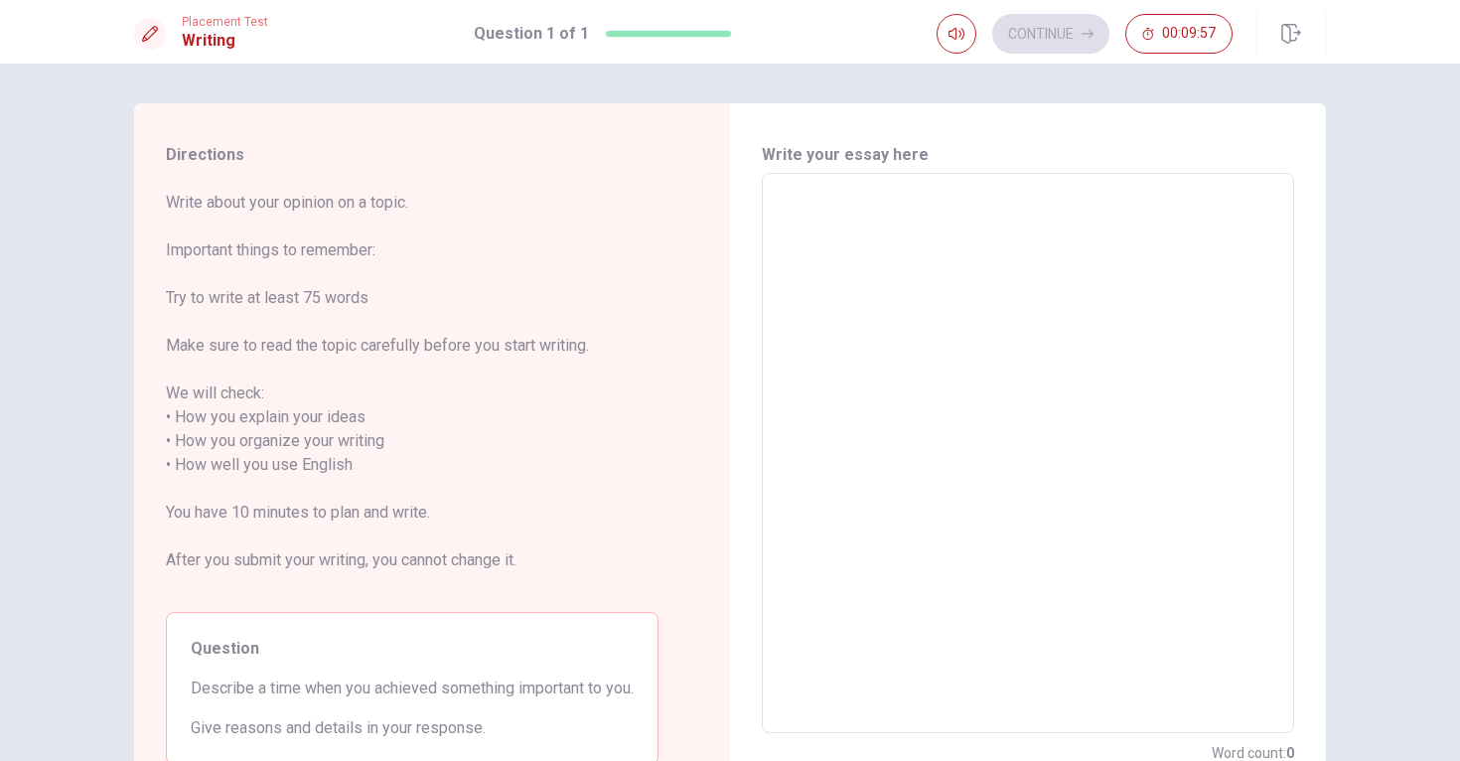
click at [933, 187] on div "x ​" at bounding box center [1028, 453] width 532 height 560
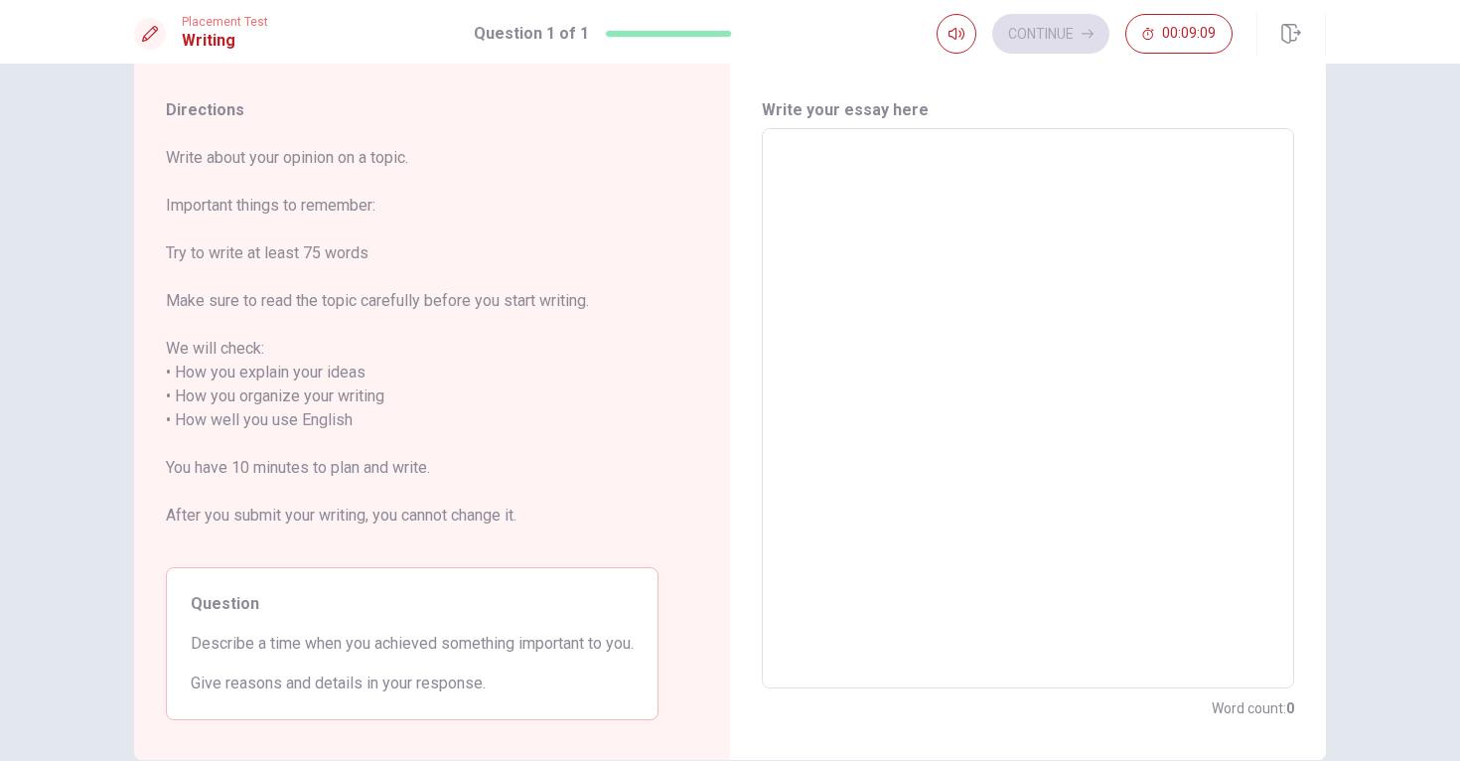
scroll to position [48, 0]
type textarea "t"
type textarea "x"
type textarea "th"
type textarea "x"
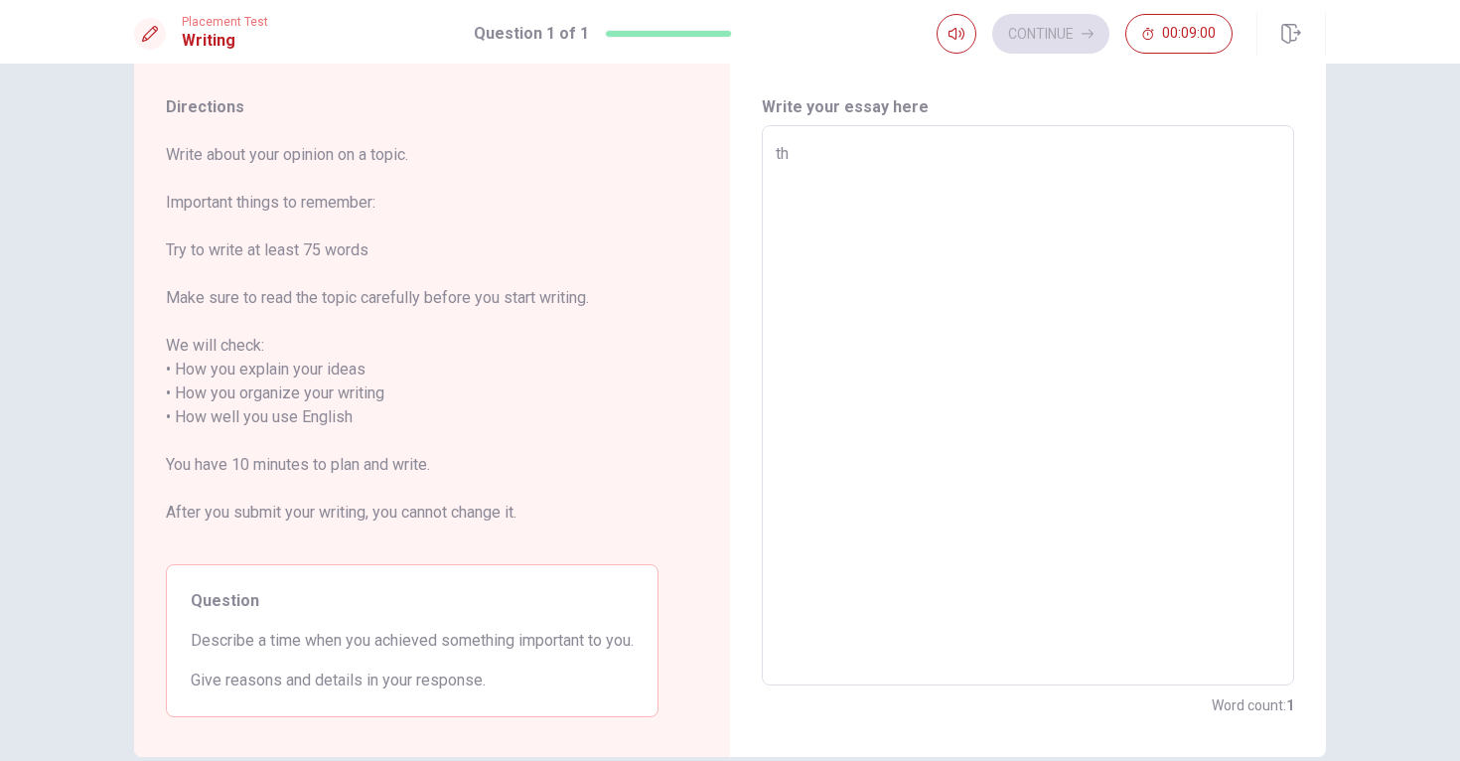
type textarea "the"
type textarea "x"
type textarea "the"
type textarea "x"
type textarea "the t"
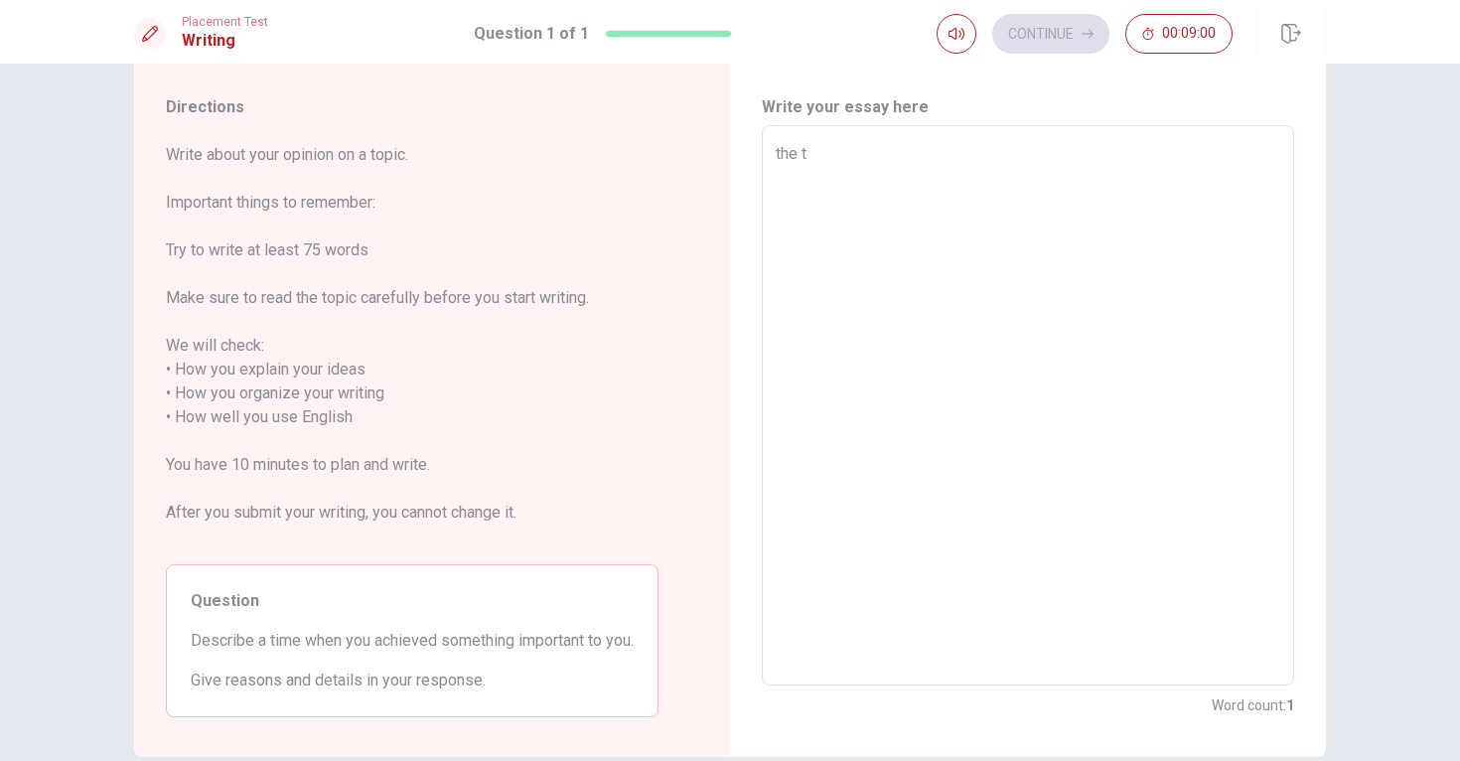
type textarea "x"
type textarea "the ti"
type textarea "x"
type textarea "the [PERSON_NAME]"
type textarea "x"
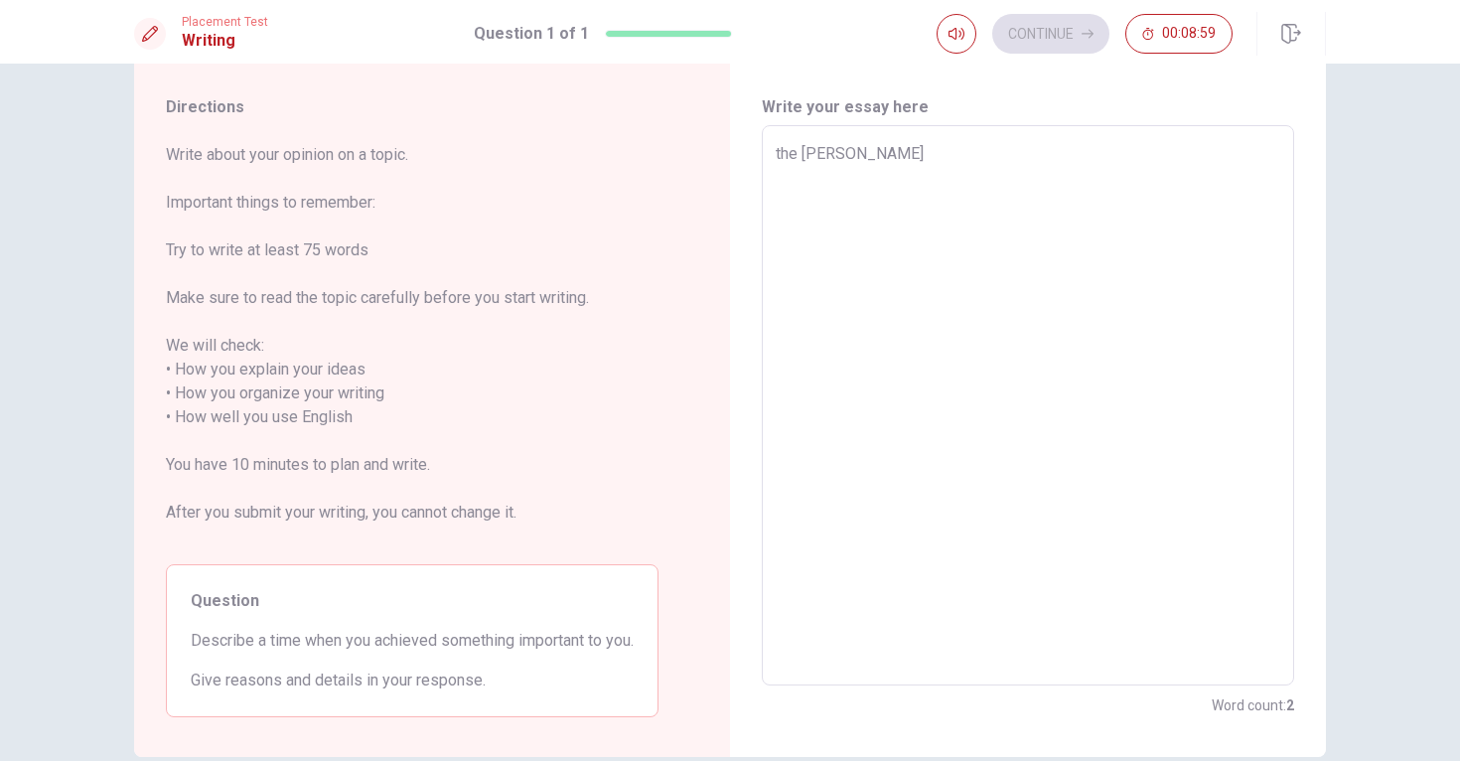
type textarea "the time"
type textarea "x"
type textarea "the time"
type textarea "x"
type textarea "the time t"
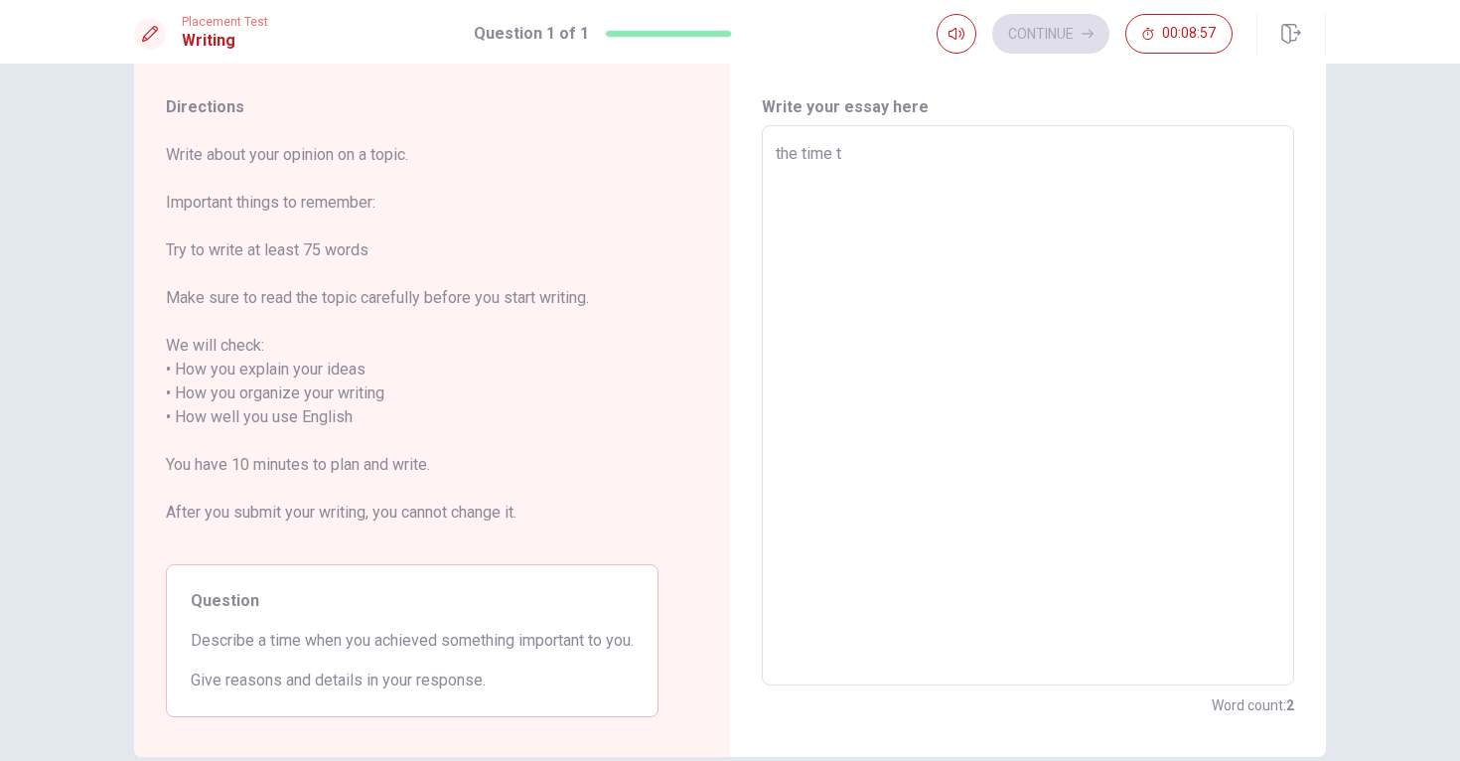
type textarea "x"
type textarea "the time th"
type textarea "x"
type textarea "the time tha"
type textarea "x"
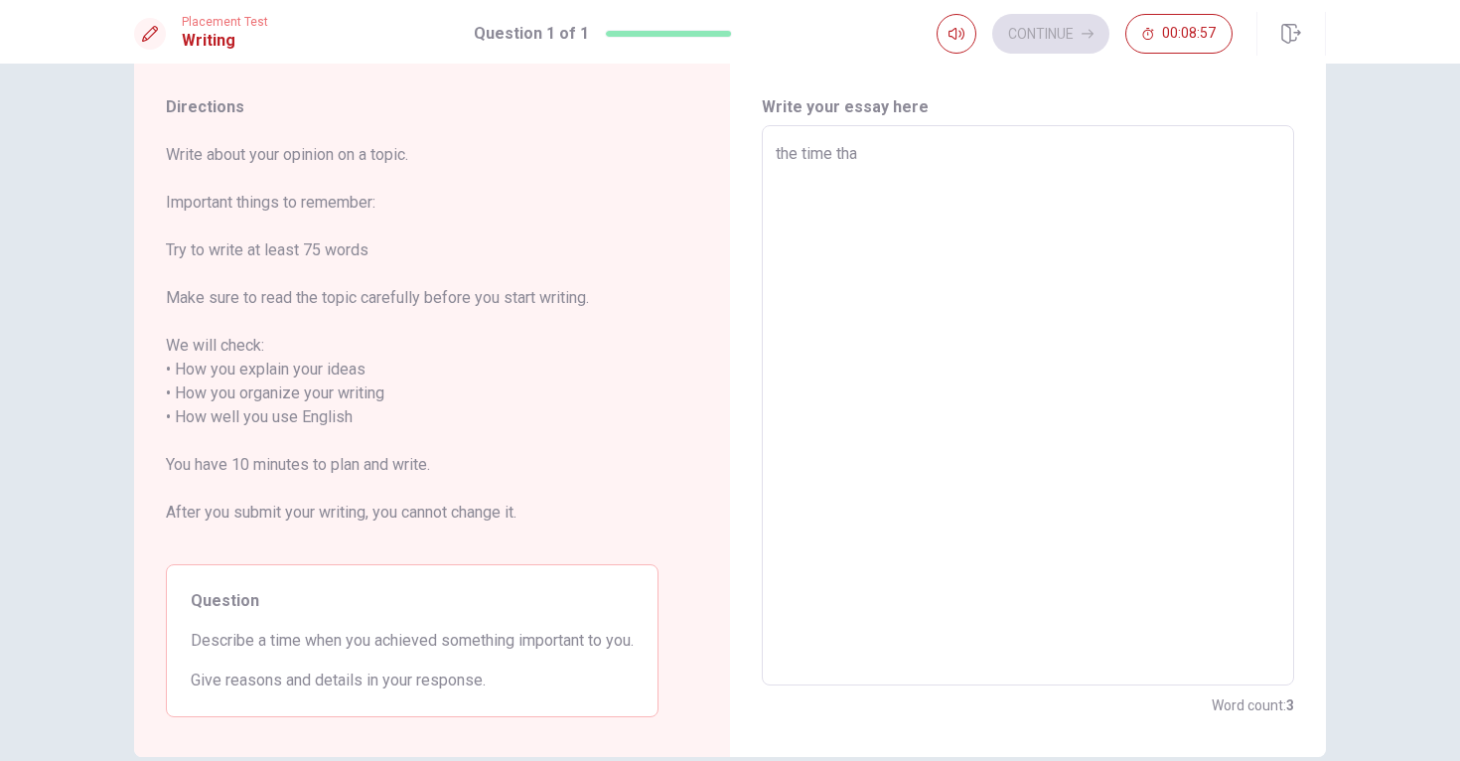
type textarea "the time that"
type textarea "x"
type textarea "the time that"
type textarea "x"
type textarea "the time that i"
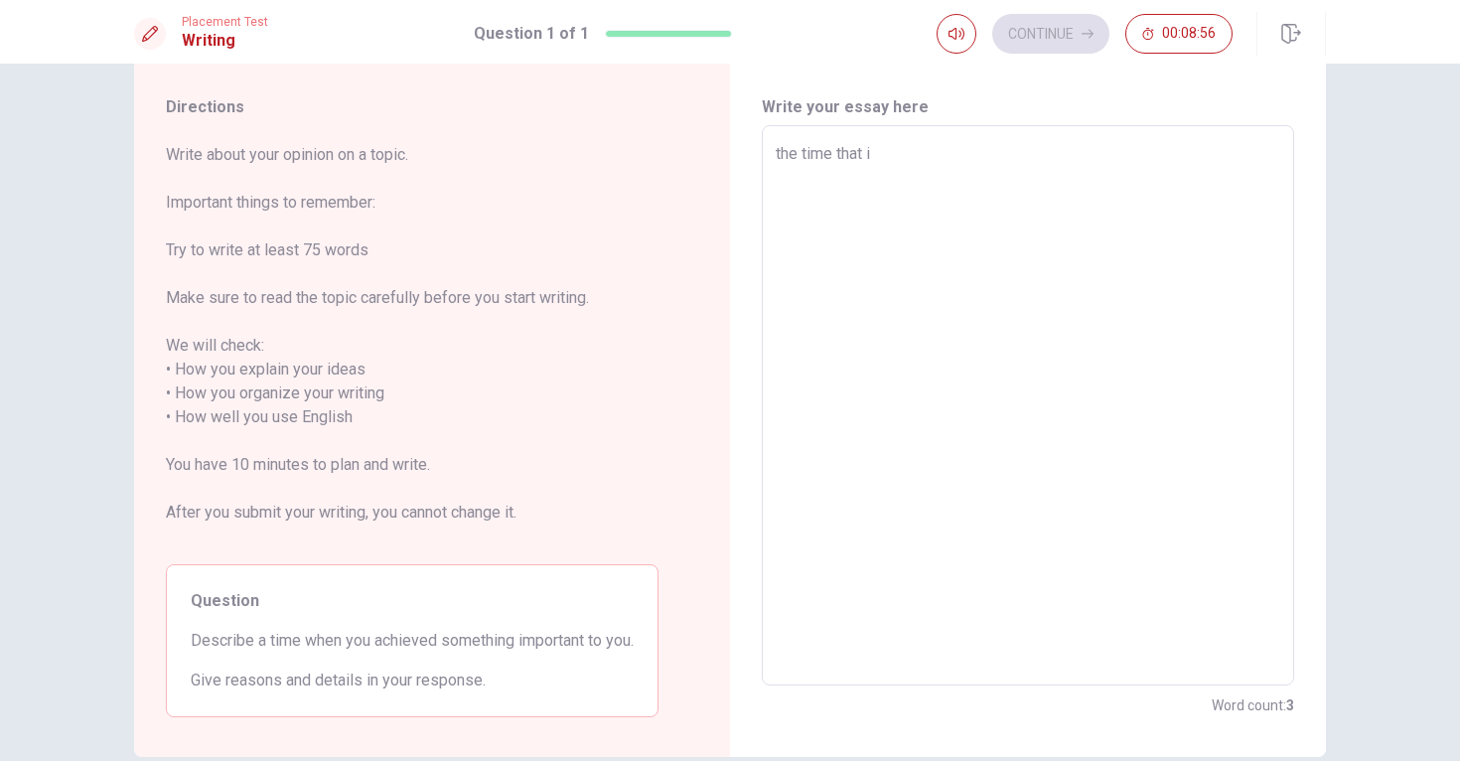
type textarea "x"
type textarea "the time that i"
type textarea "x"
type textarea "the time that i a"
type textarea "x"
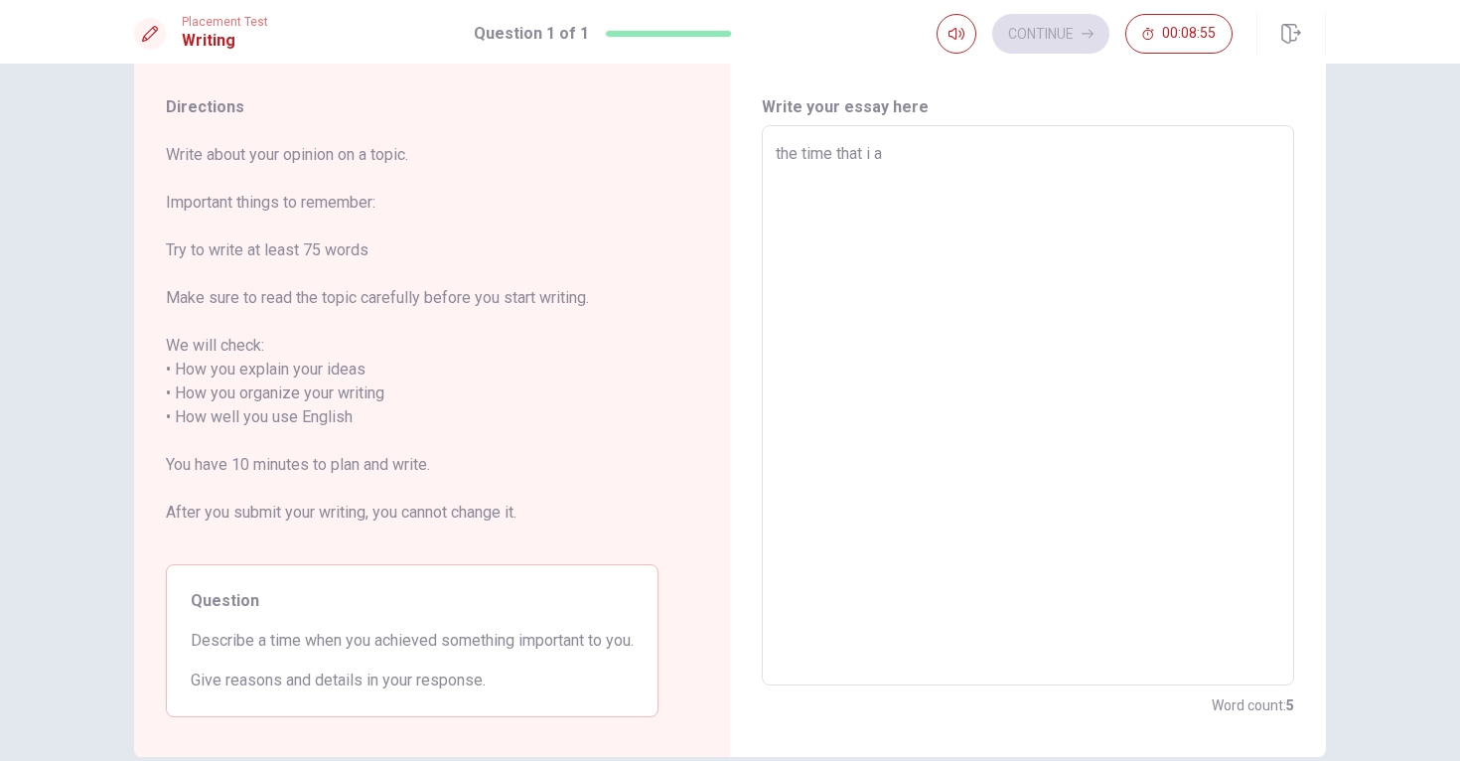
type textarea "the time that i ar"
type textarea "x"
type textarea "the time that i arc"
type textarea "x"
type textarea "the time that i arch"
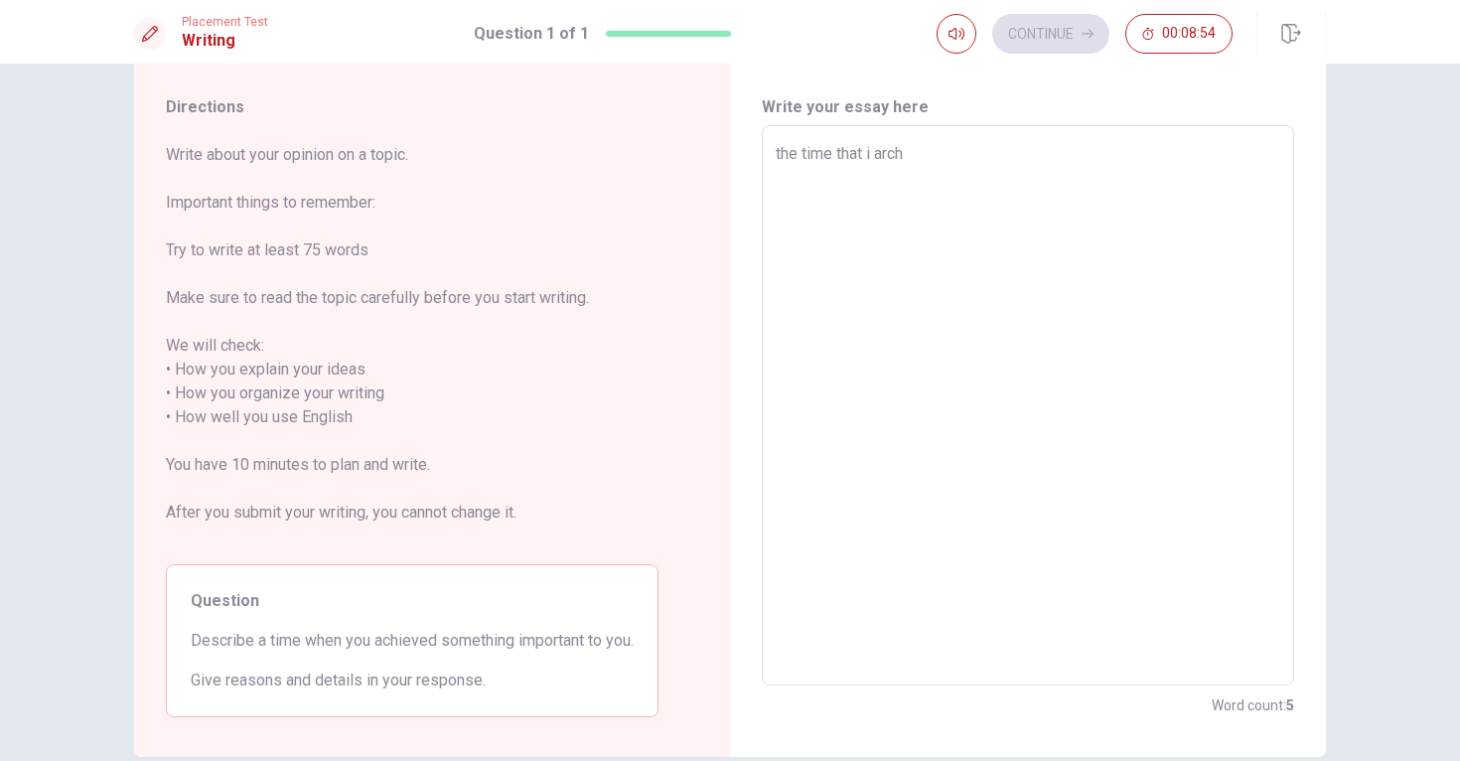
type textarea "x"
type textarea "the time that i archu"
type textarea "x"
type textarea "the time that i arch"
type textarea "x"
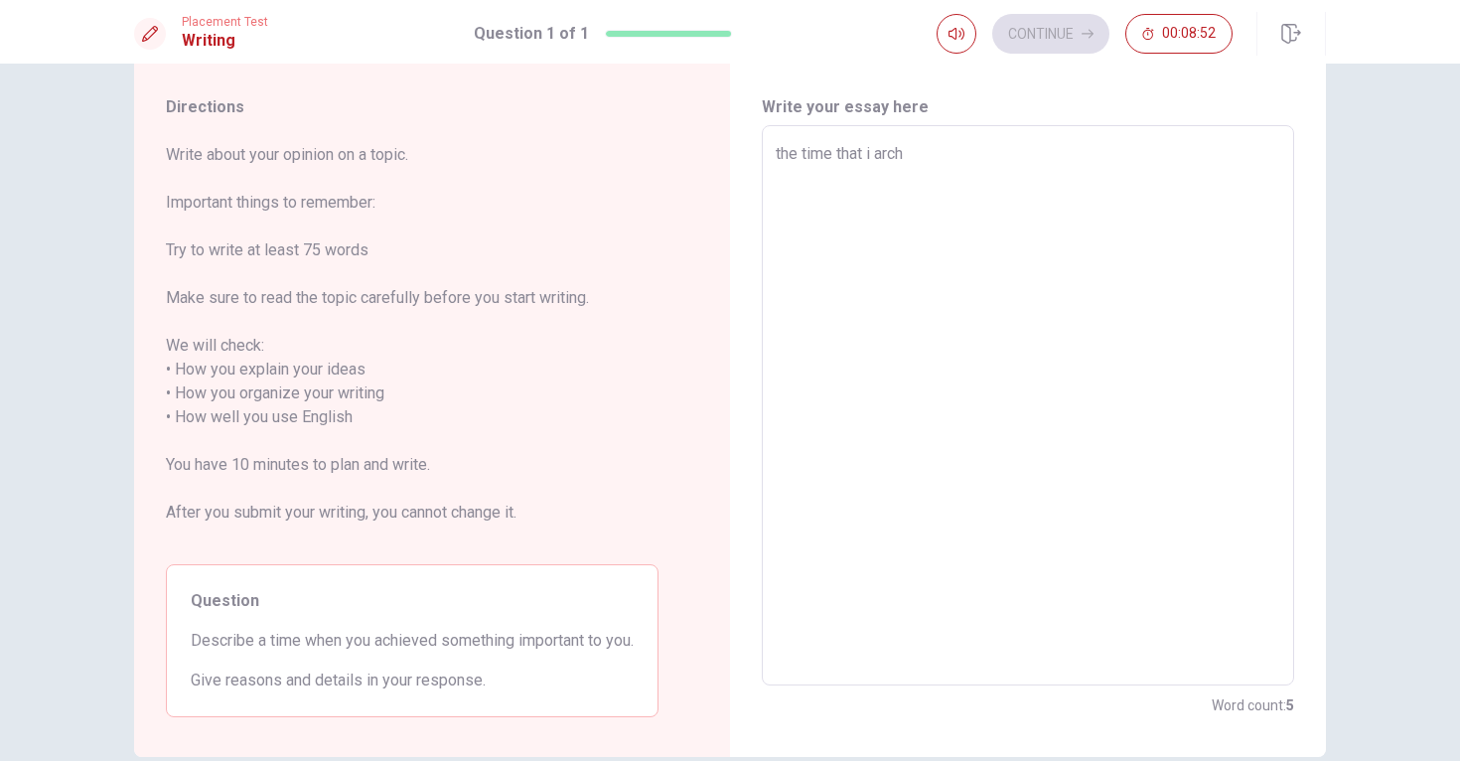
type textarea "the time that i archi"
type textarea "x"
type textarea "the time that i archiv"
type textarea "x"
type textarea "the time that i archive"
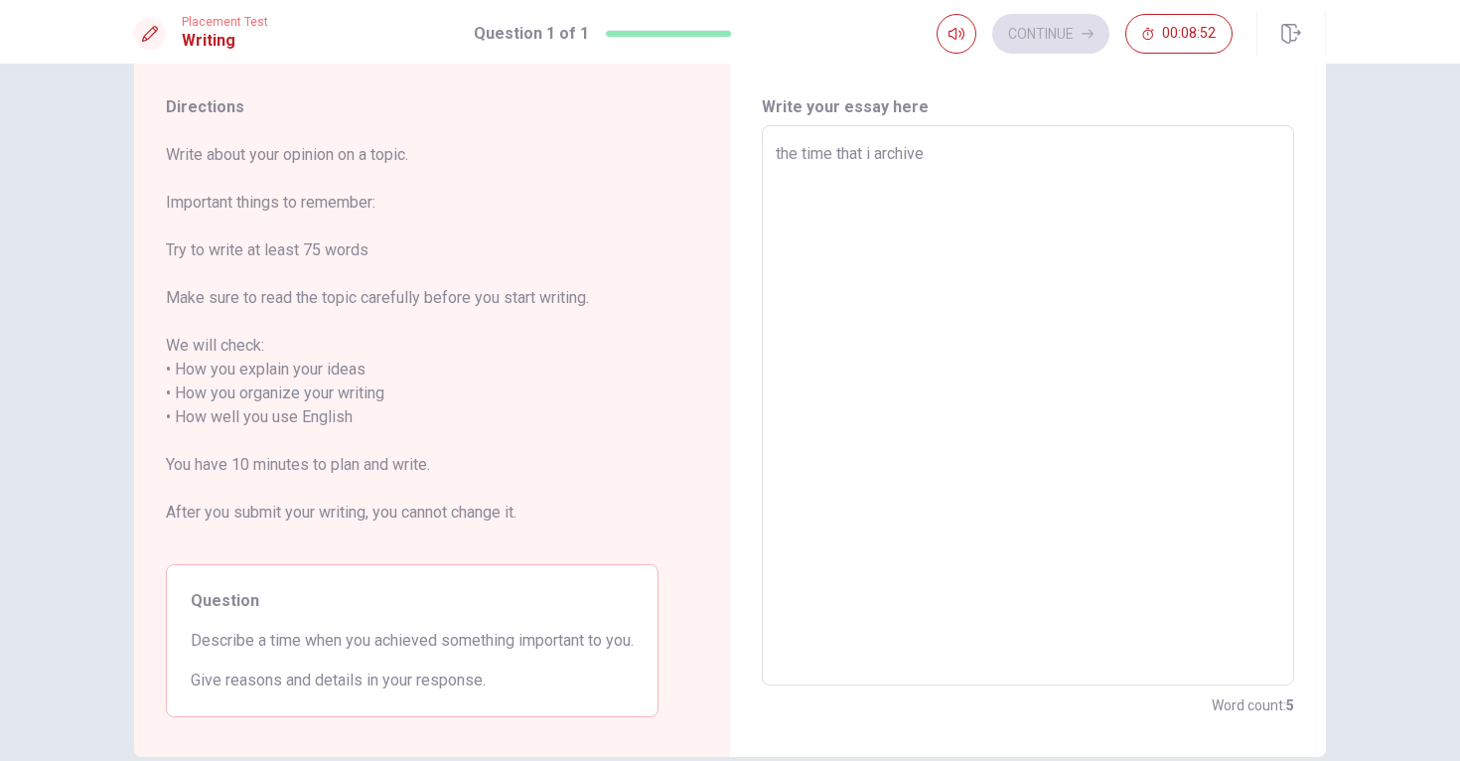
type textarea "x"
type textarea "the time that i archived"
type textarea "x"
type textarea "the time that i archived"
type textarea "x"
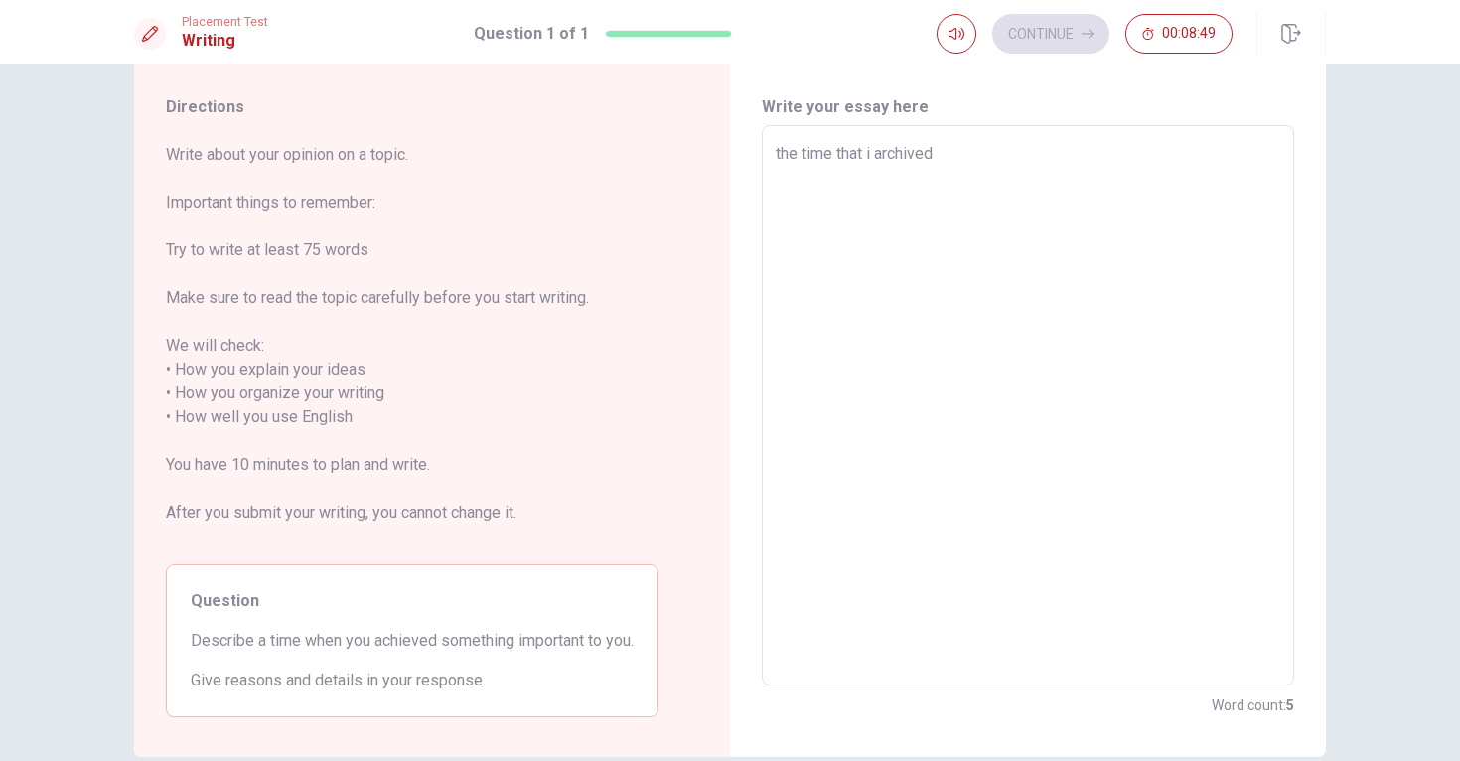
type textarea "the time that i archived i"
type textarea "x"
type textarea "the time that i archived in"
type textarea "x"
type textarea "the time that i archived in"
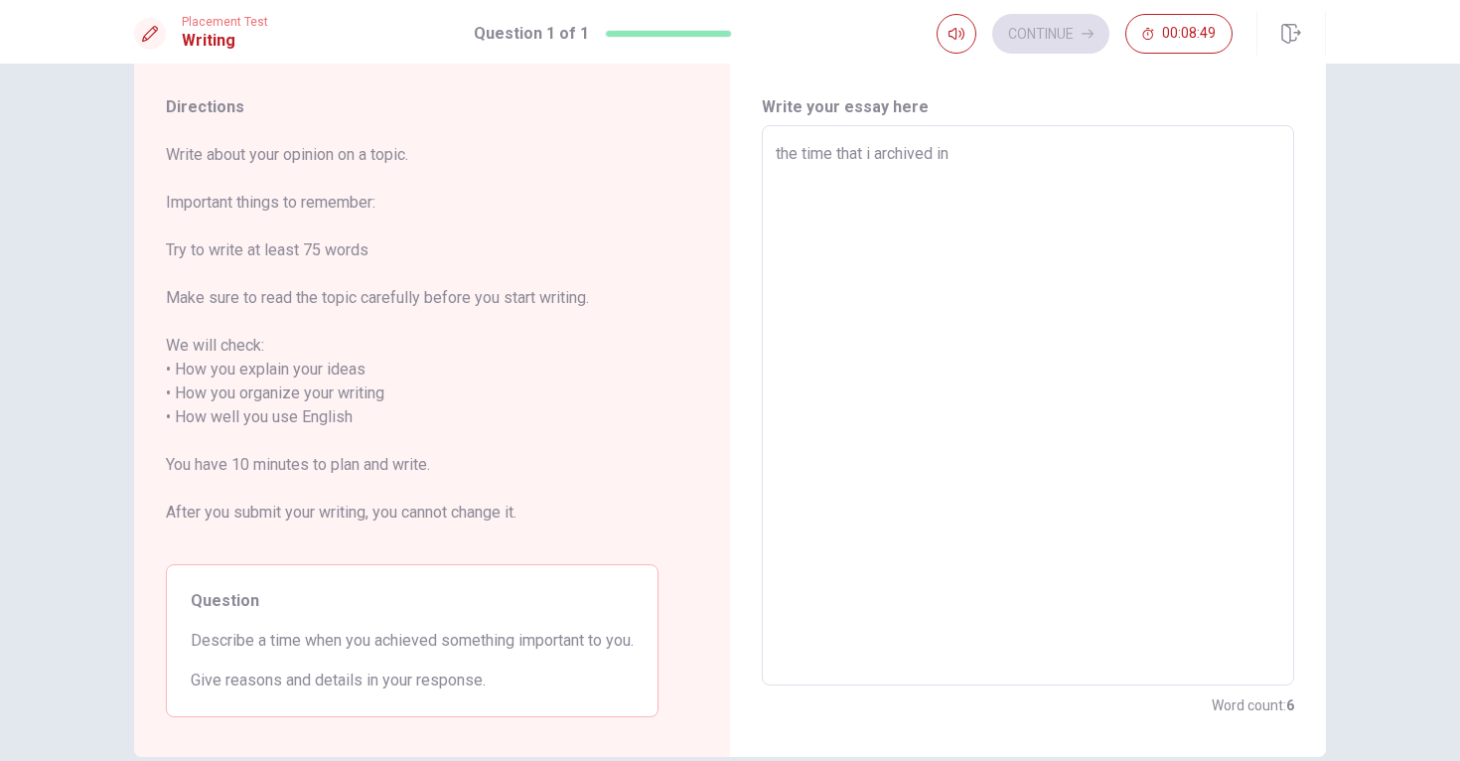
type textarea "x"
type textarea "the time that i archived in m"
type textarea "x"
type textarea "the time that i archived in my"
type textarea "x"
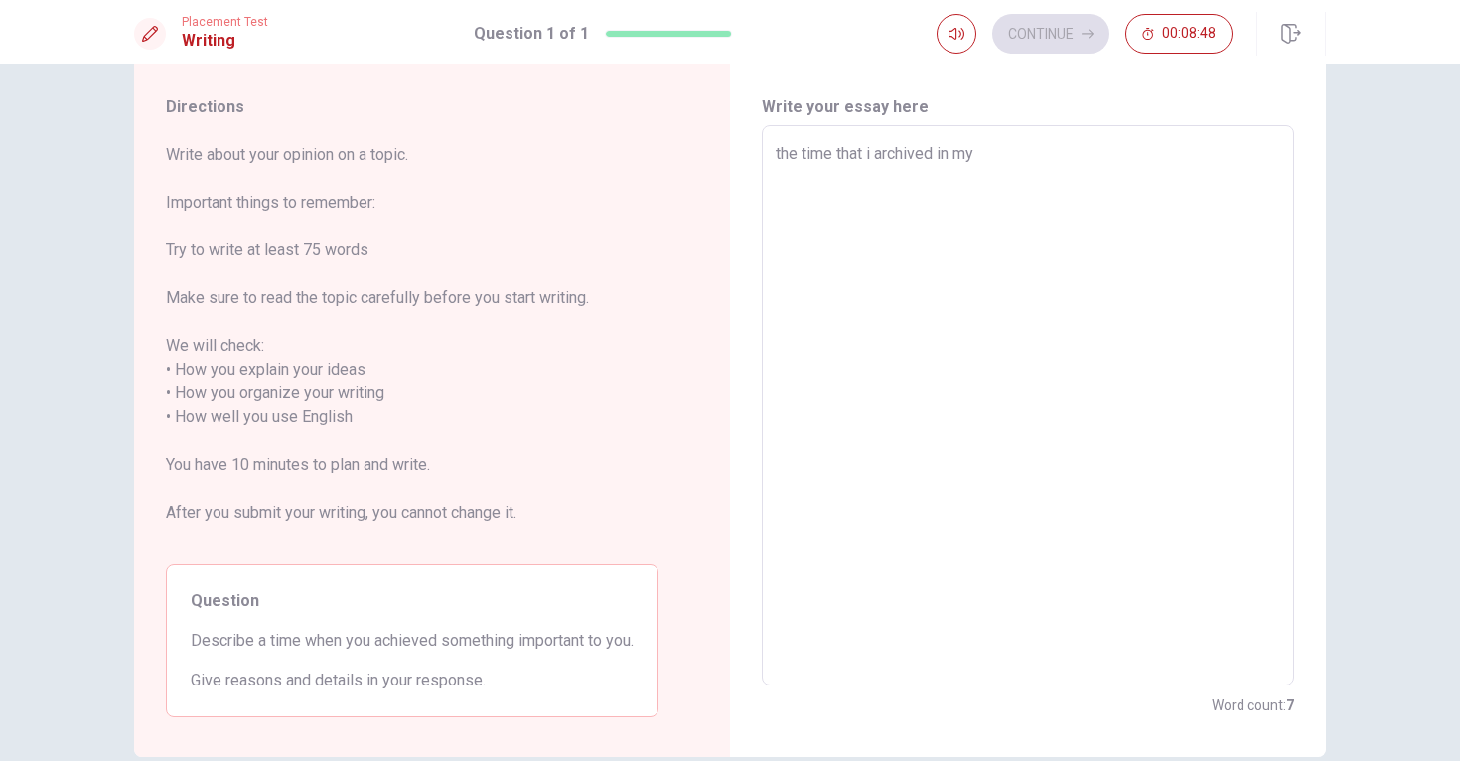
type textarea "the time that i archived in my"
type textarea "x"
type textarea "the time that i archived in my m"
type textarea "x"
type textarea "the time that i archived in my mi"
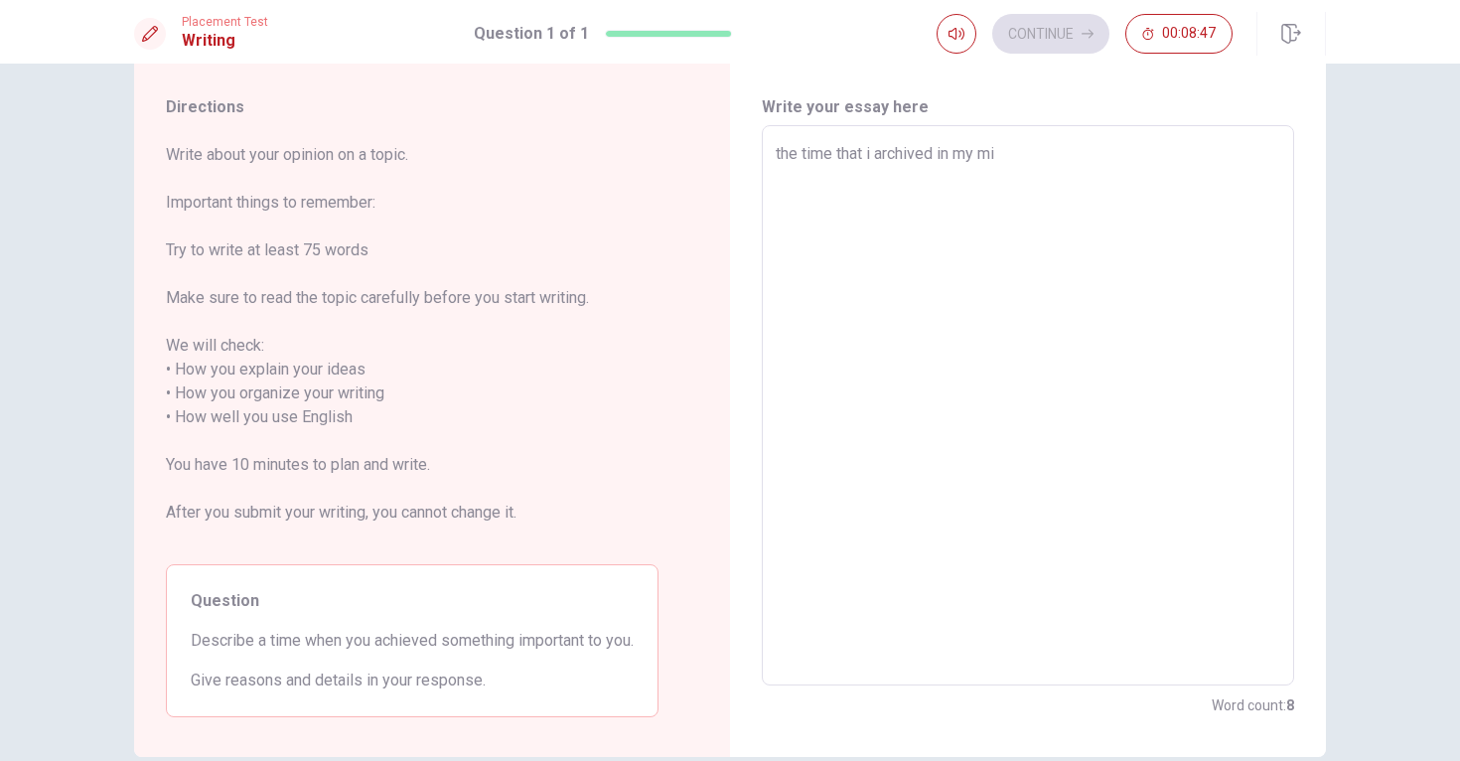
type textarea "x"
type textarea "the time that i archived in my min"
type textarea "x"
type textarea "the time that i archived in my mind"
type textarea "x"
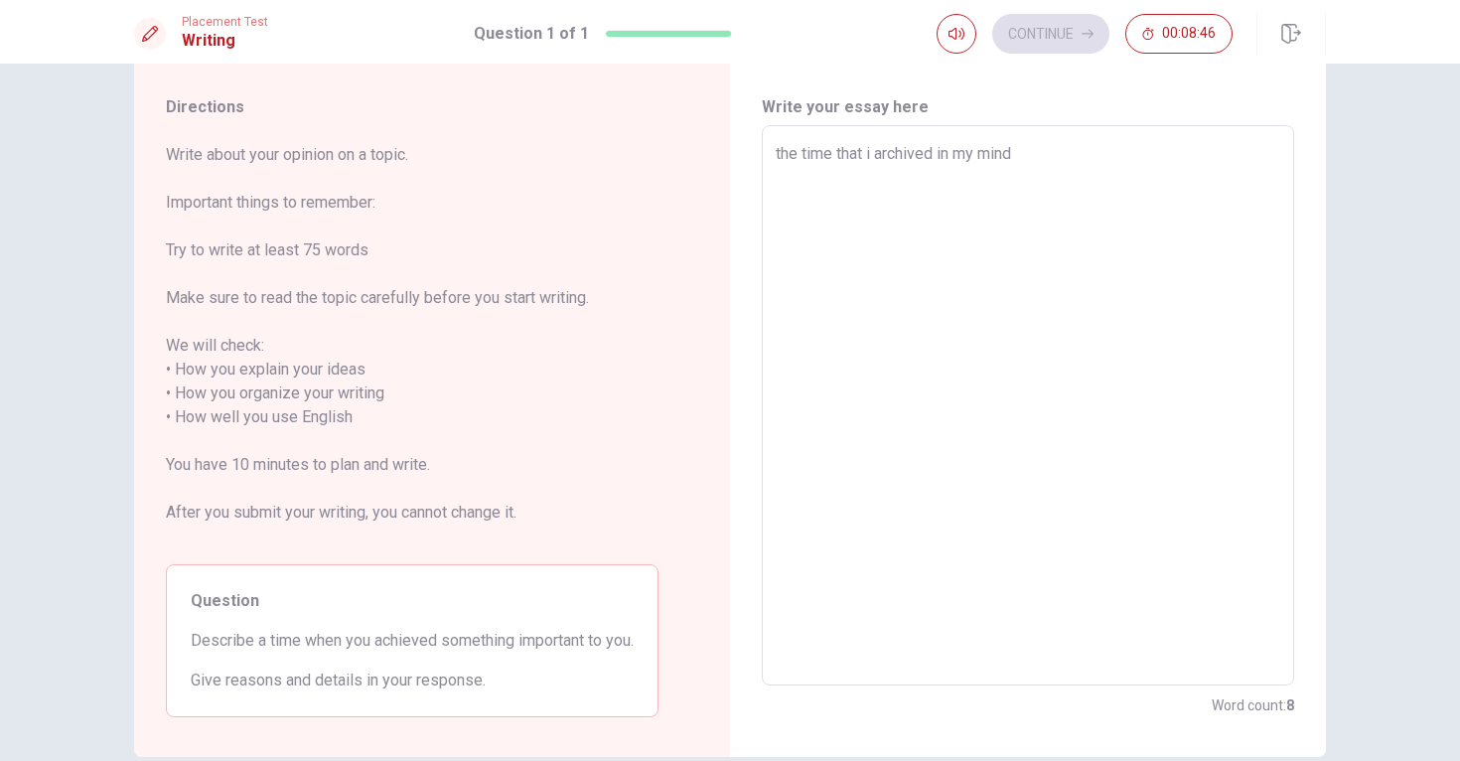
type textarea "the time that i archived in my mind"
type textarea "x"
type textarea "the time that i archived in my mind i"
type textarea "x"
type textarea "the time that i archived in my mind is"
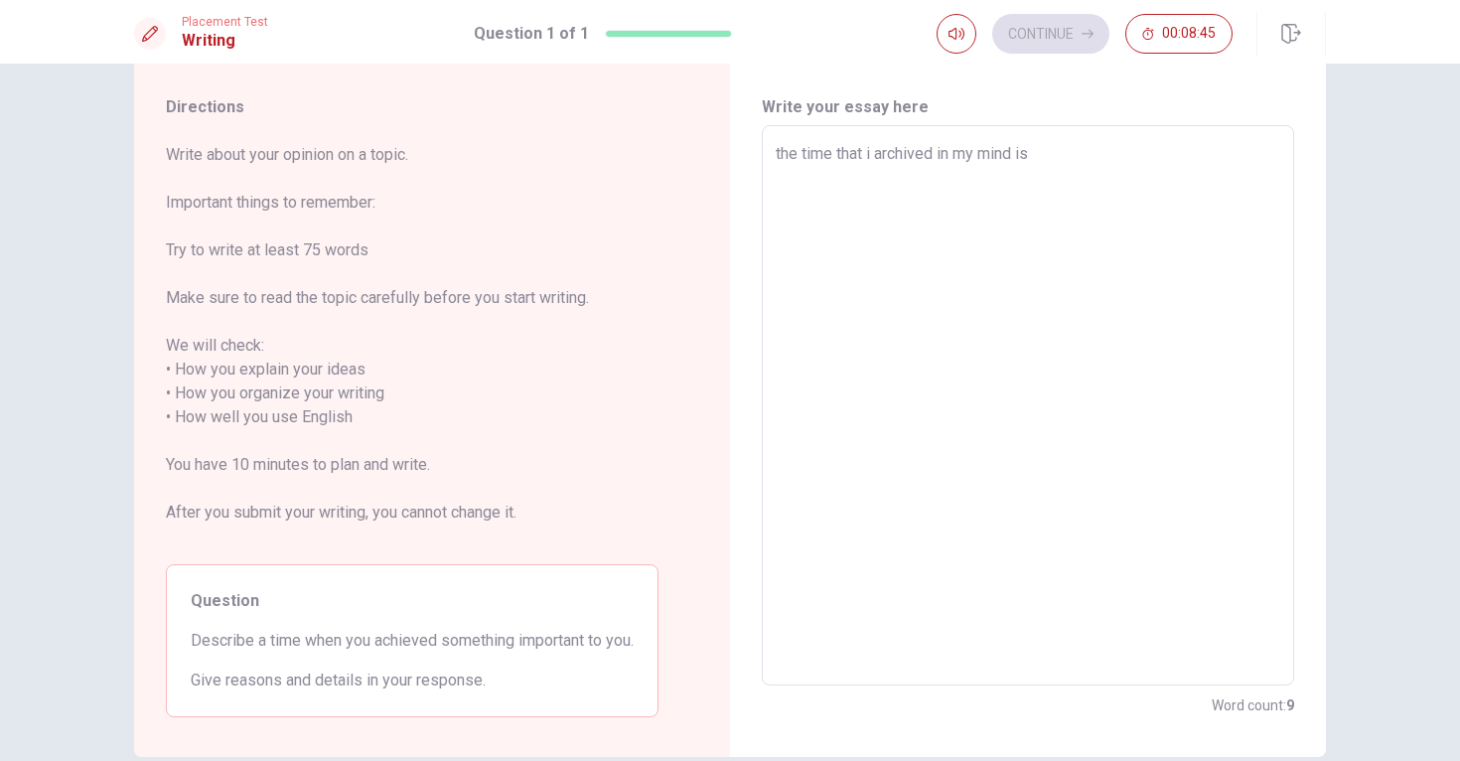
type textarea "x"
type textarea "the time that i archived in my mind is"
type textarea "x"
type textarea "the time that i archived in my mind is w"
type textarea "x"
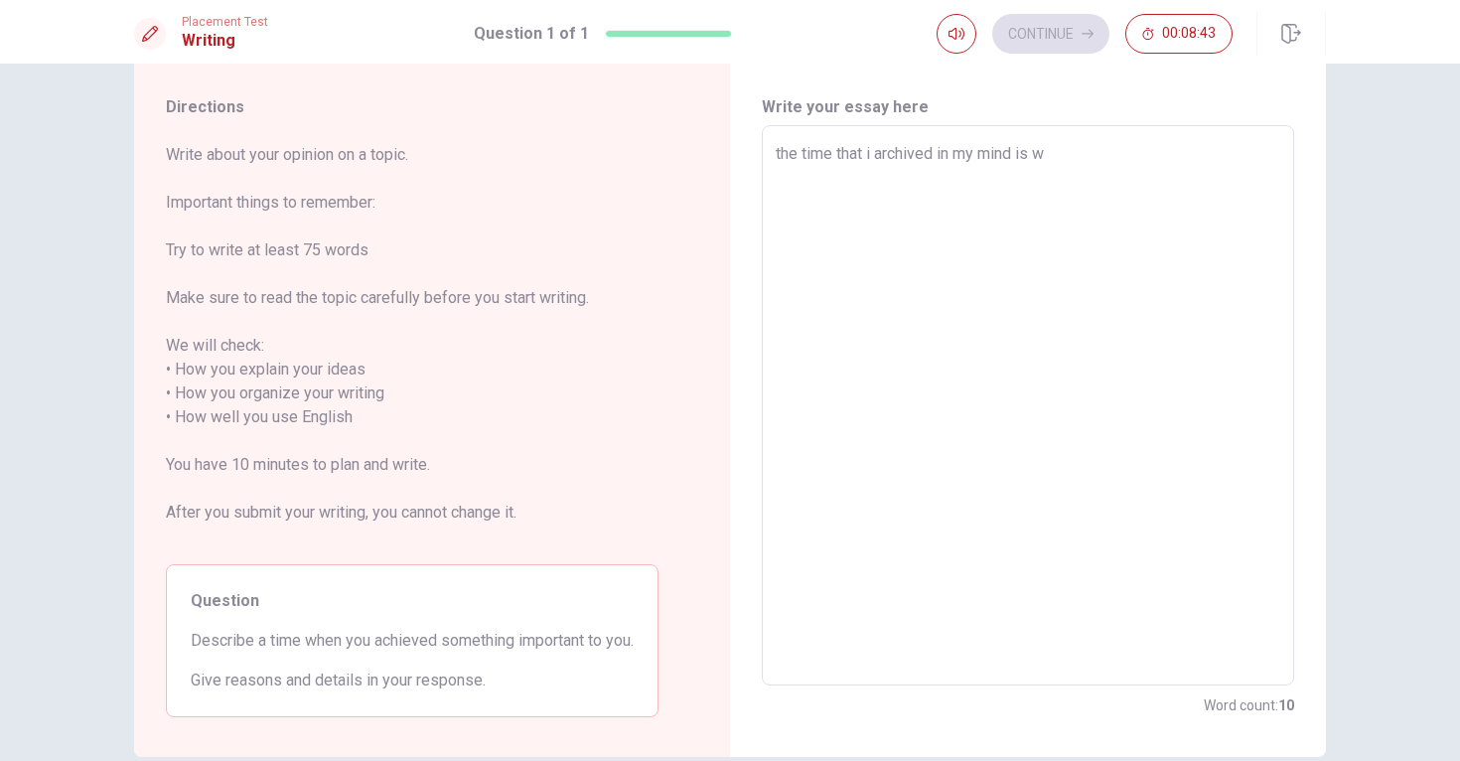
type textarea "the time that i archived in my mind is wh"
type textarea "x"
type textarea "the time that i archived in my mind is whe"
type textarea "x"
type textarea "the time that i archived in my mind is when"
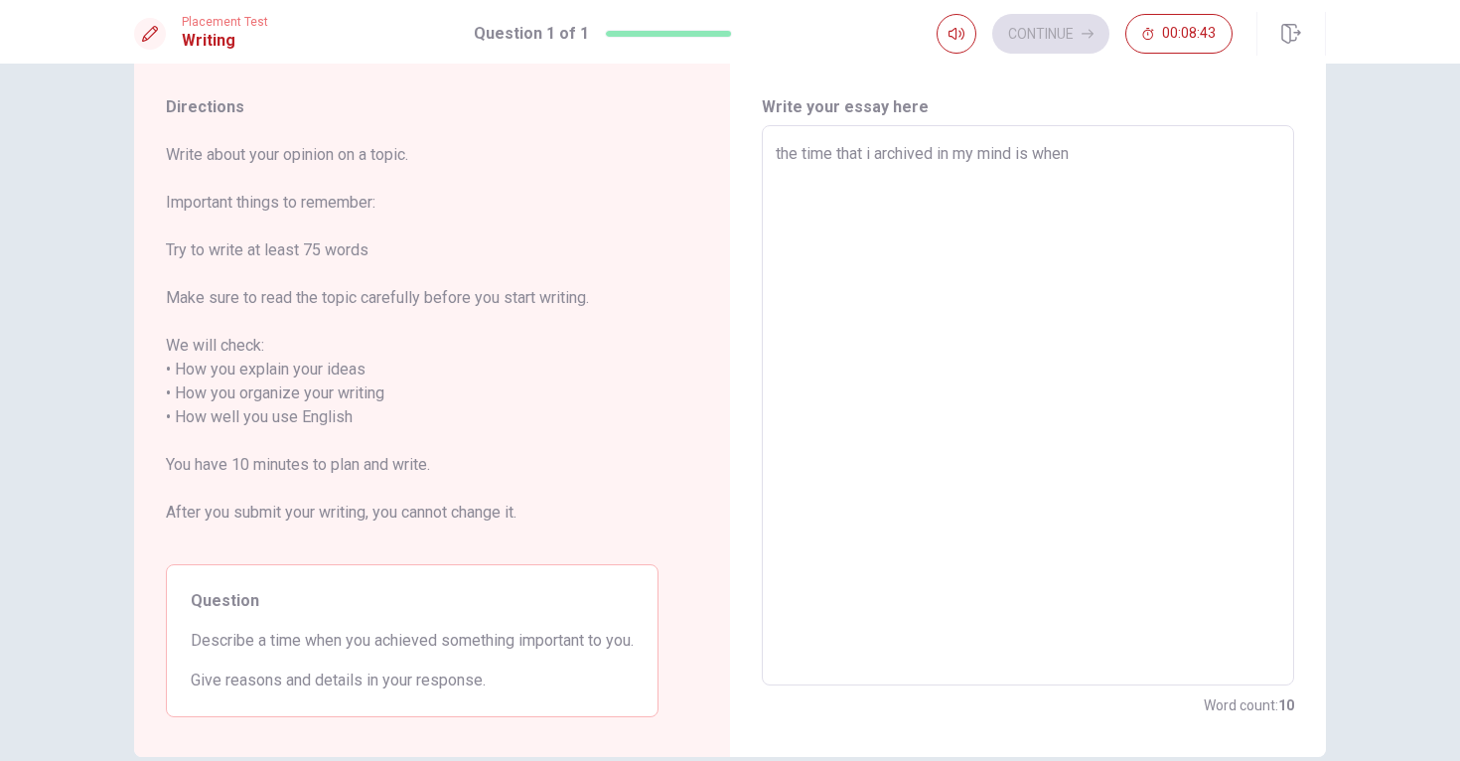
type textarea "x"
type textarea "the time that i archived in my mind is when"
type textarea "x"
type textarea "the time that i archived in my mind is when i"
type textarea "x"
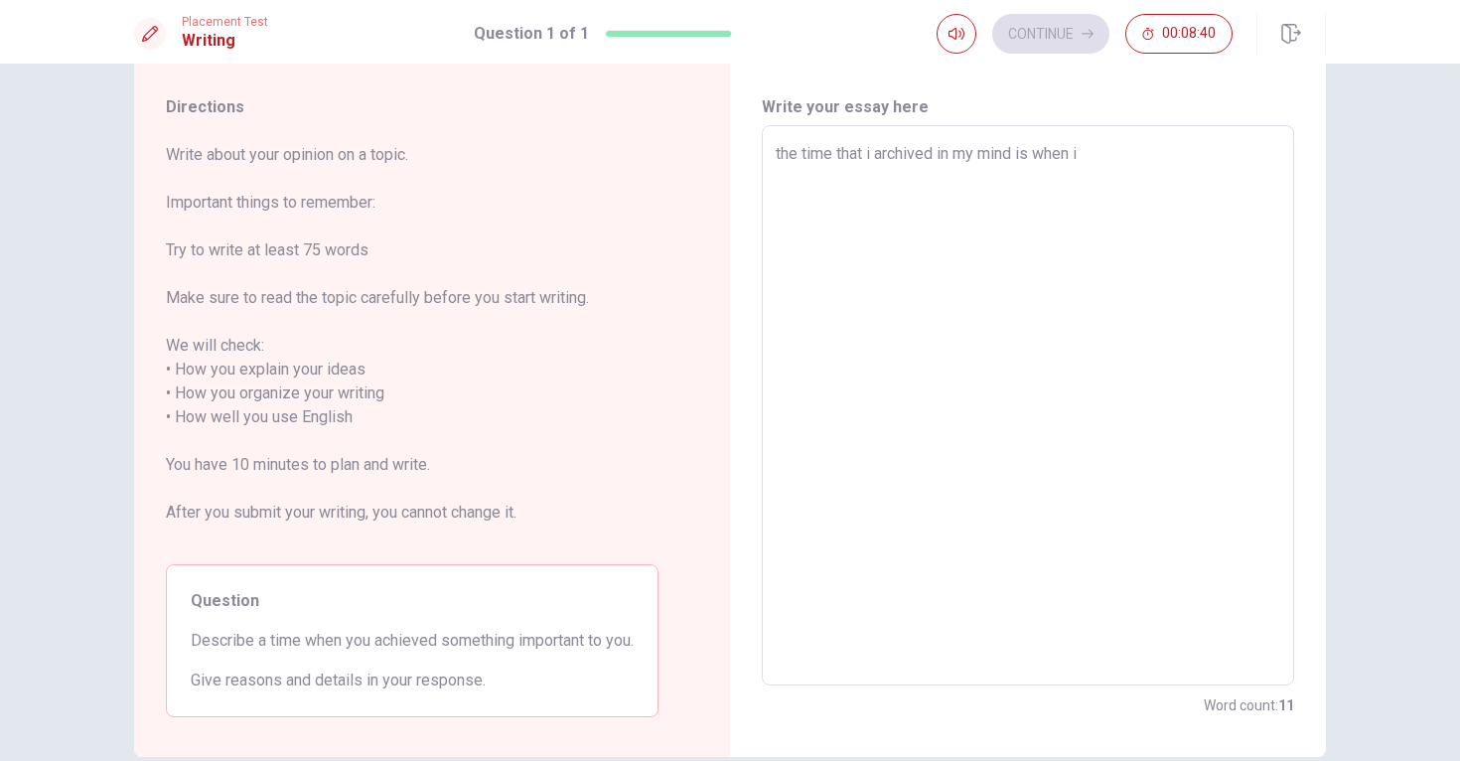
type textarea "the time that i archived in my mind is when i"
type textarea "x"
type textarea "the time that i archived in my mind is when i g"
type textarea "x"
type textarea "the time that i archived in my mind is when i go"
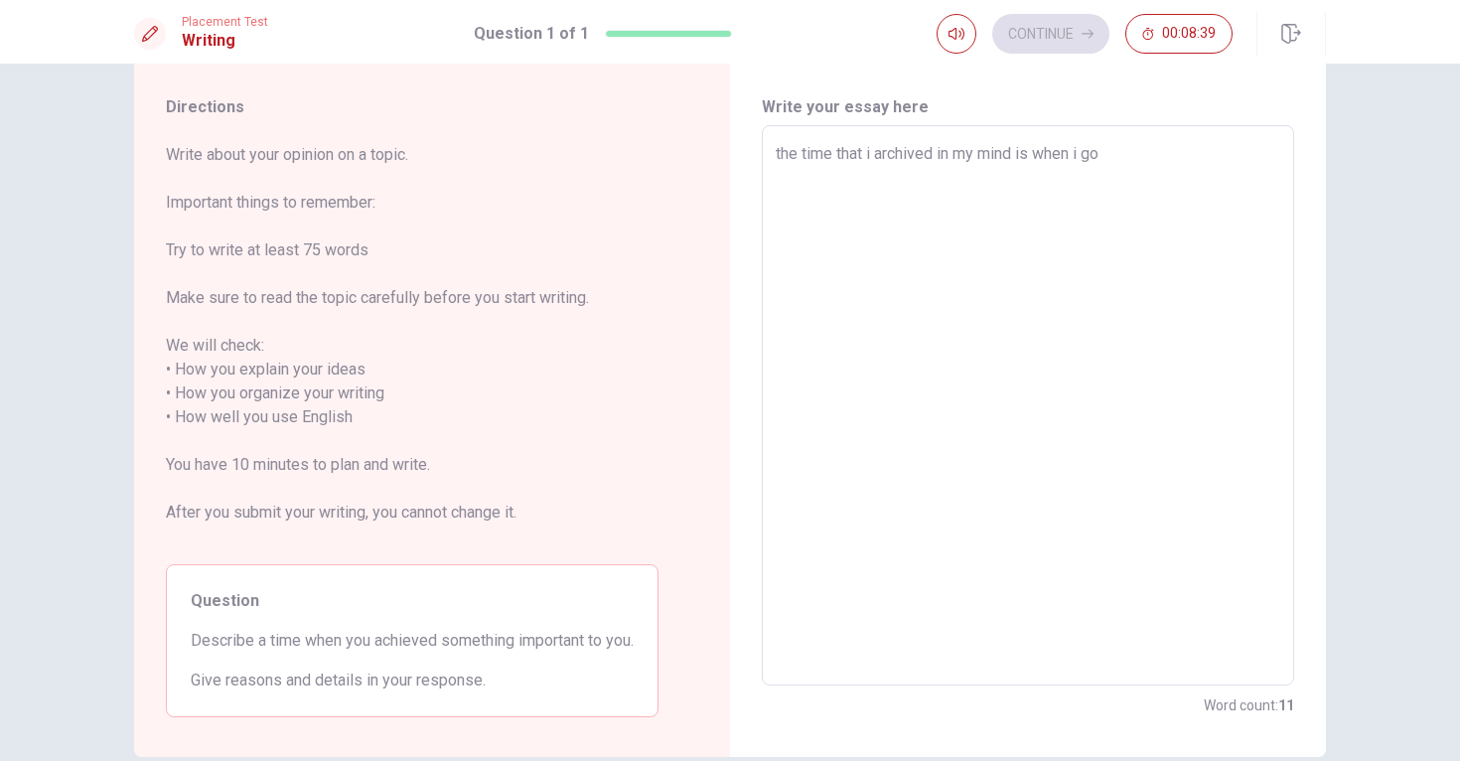
type textarea "x"
type textarea "the time that i archived in my mind is when i got"
type textarea "x"
type textarea "the time that i archived in my mind is when i got"
type textarea "x"
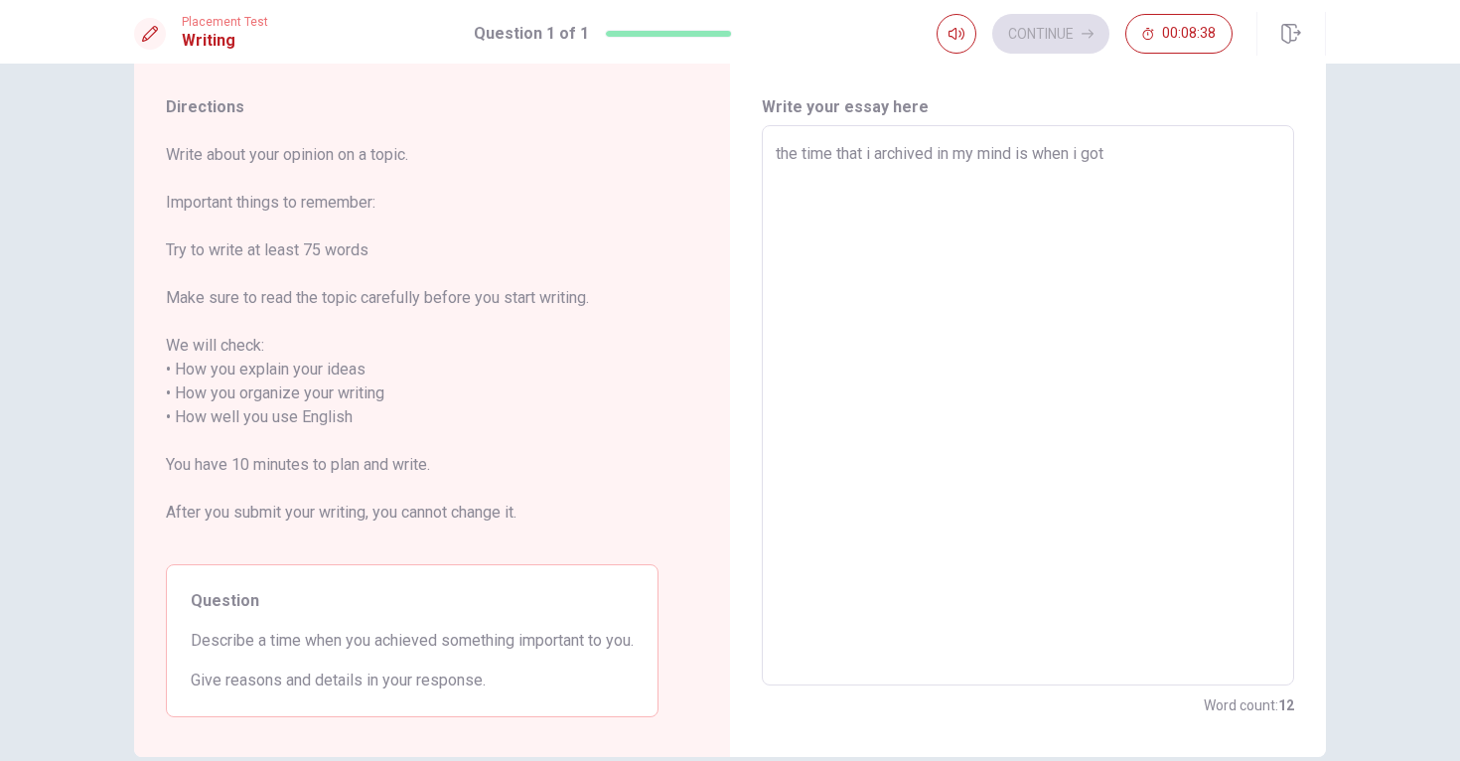
type textarea "the time that i archived in my mind is when i got a"
type textarea "x"
type textarea "the time that i archived in my mind is when i got a"
type textarea "x"
type textarea "the time that i archived in my mind is when i got a n"
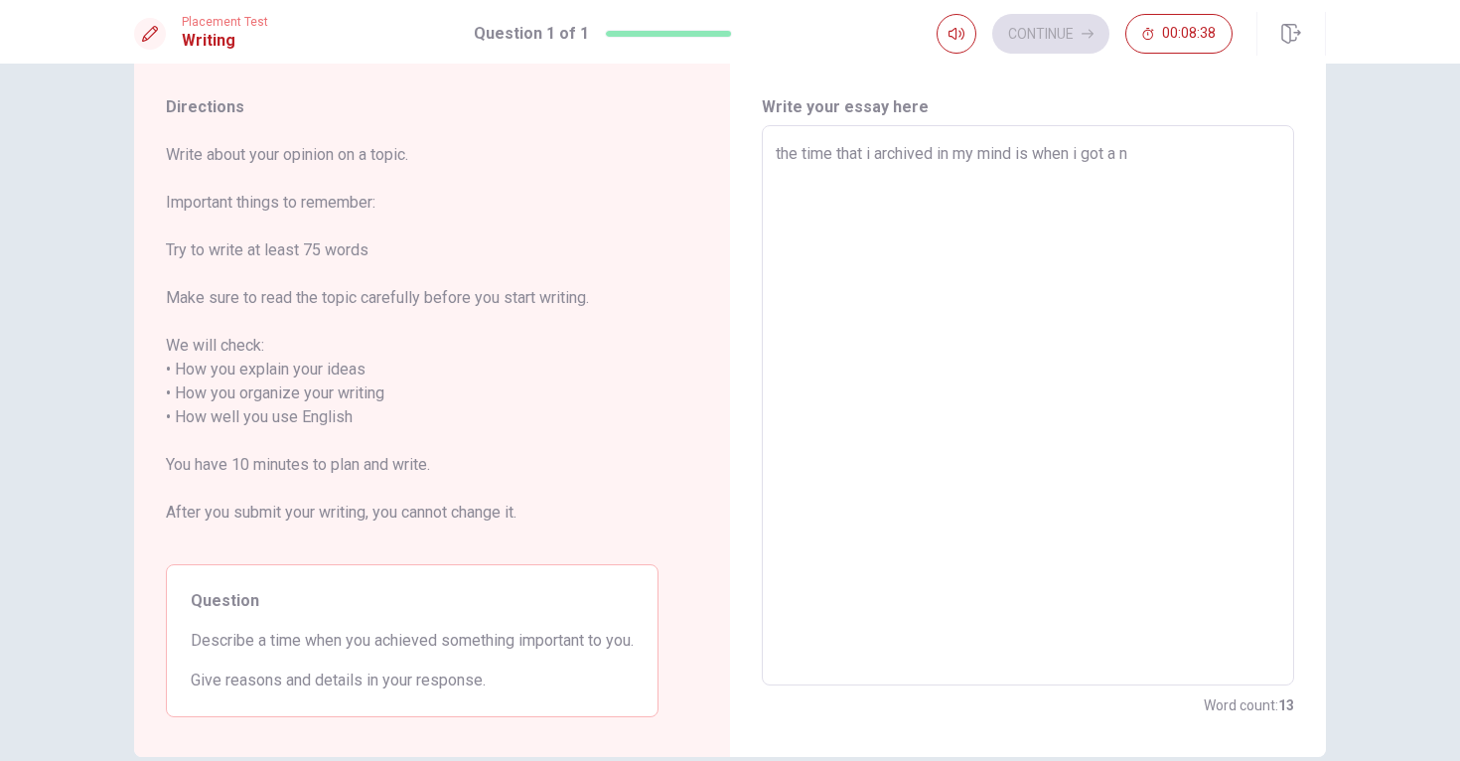
type textarea "x"
type textarea "the time that i archived in my mind is when i got a nu"
type textarea "x"
type textarea "the time that i archived in my mind is when i got a nuw"
type textarea "x"
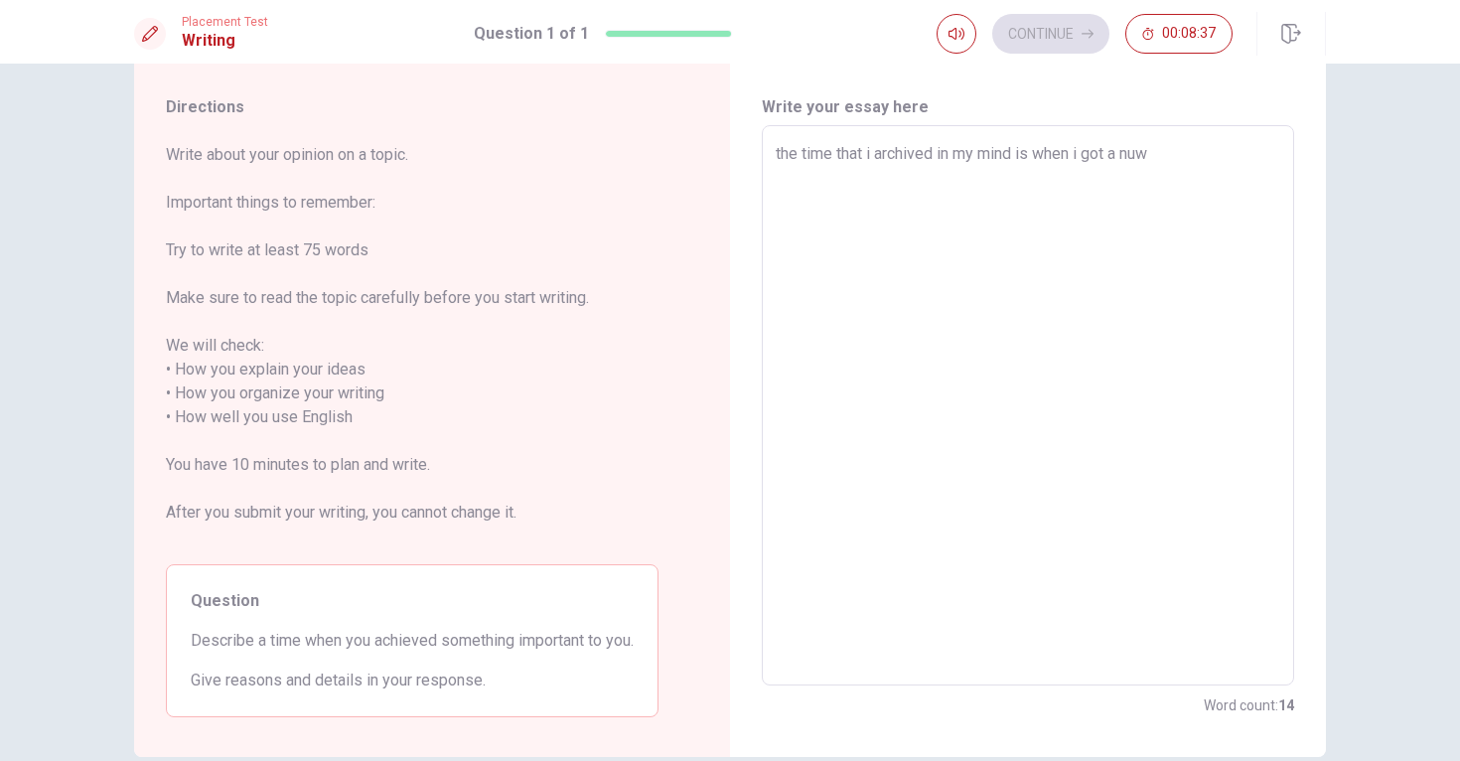
type textarea "the time that i archived in my mind is when i got a nuw"
type textarea "x"
type textarea "the time that i archived in my mind is when i got a nuw"
type textarea "x"
type textarea "the time that i archived in my mind is when i got a nu"
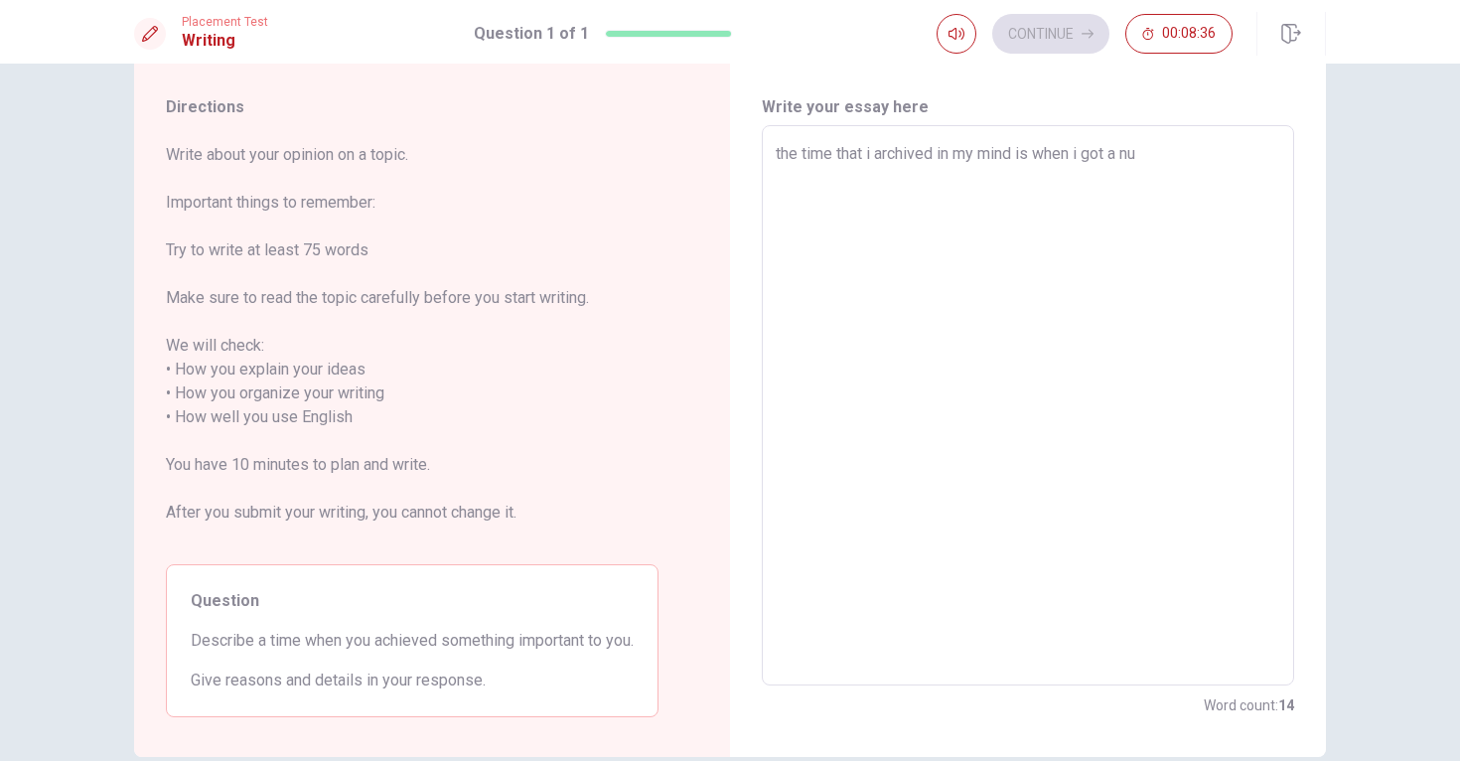
type textarea "x"
type textarea "the time that i archived in my mind is when i got a n"
type textarea "x"
type textarea "the time that i archived in my mind is when i got a ne"
type textarea "x"
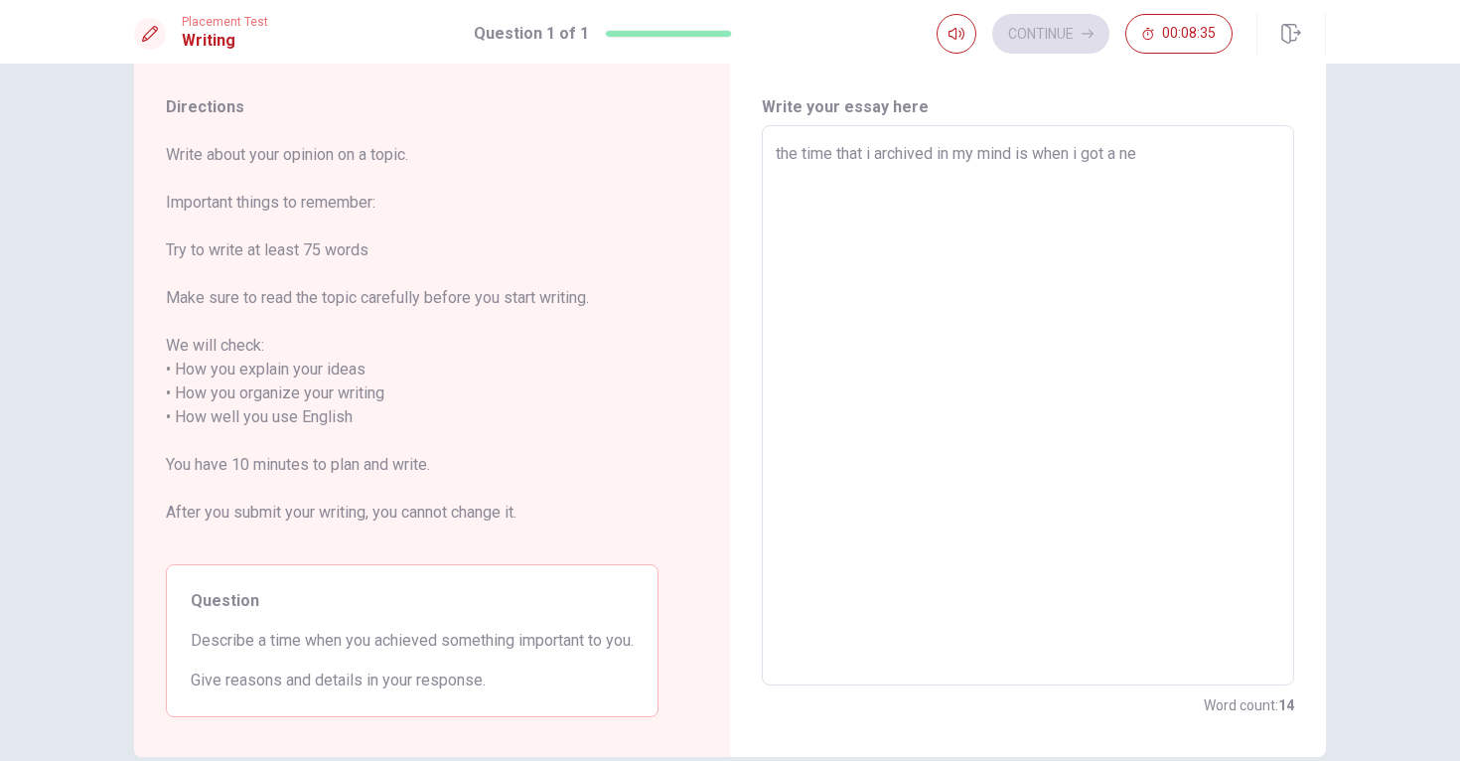
type textarea "the time that i archived in my mind is when i got a net"
type textarea "x"
type textarea "the time that i archived in my mind is when i got a net"
type textarea "x"
type textarea "the time that i archived in my mind is when i got a net"
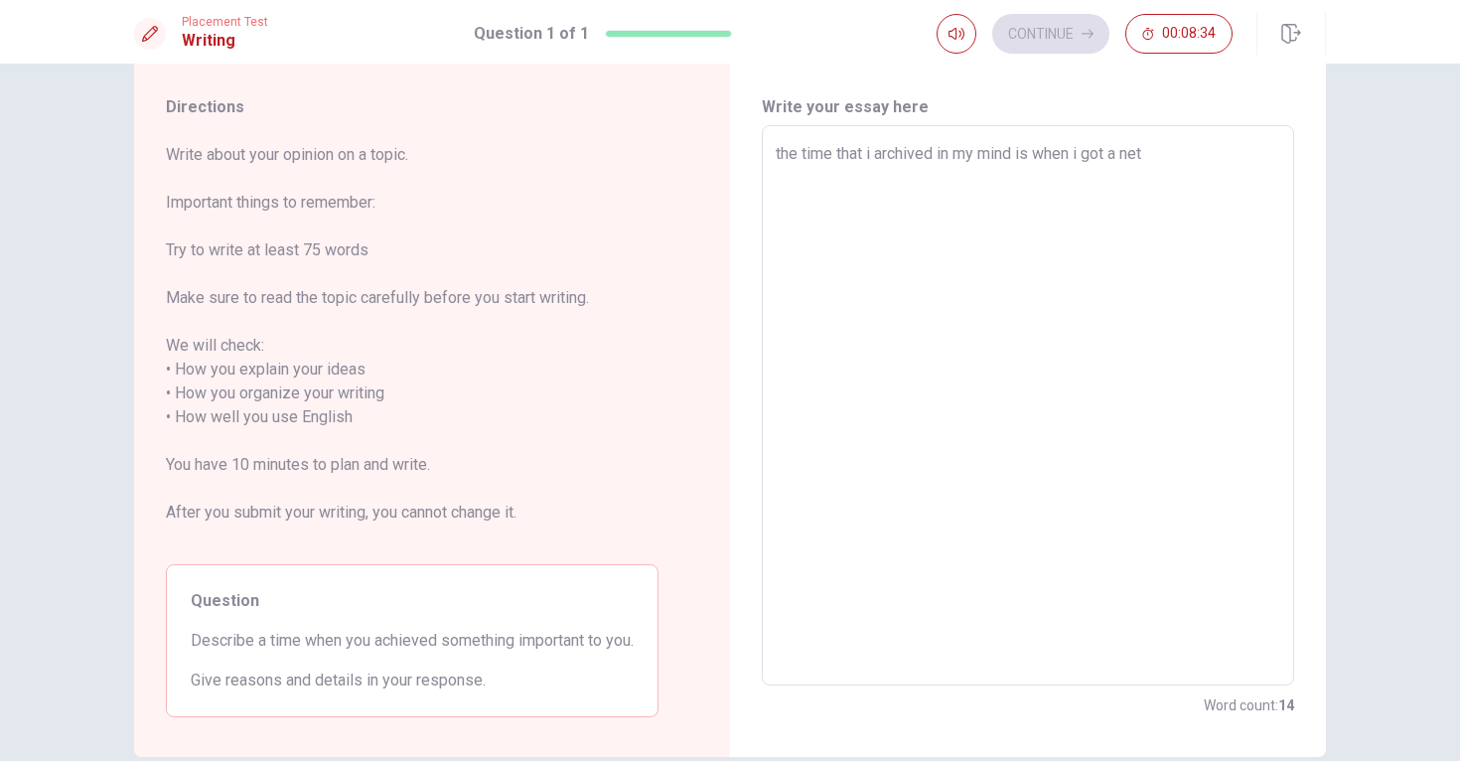
type textarea "x"
type textarea "the time that i archived in my mind is when i got a ne"
type textarea "x"
type textarea "the time that i archived in my mind is when i got a new"
type textarea "x"
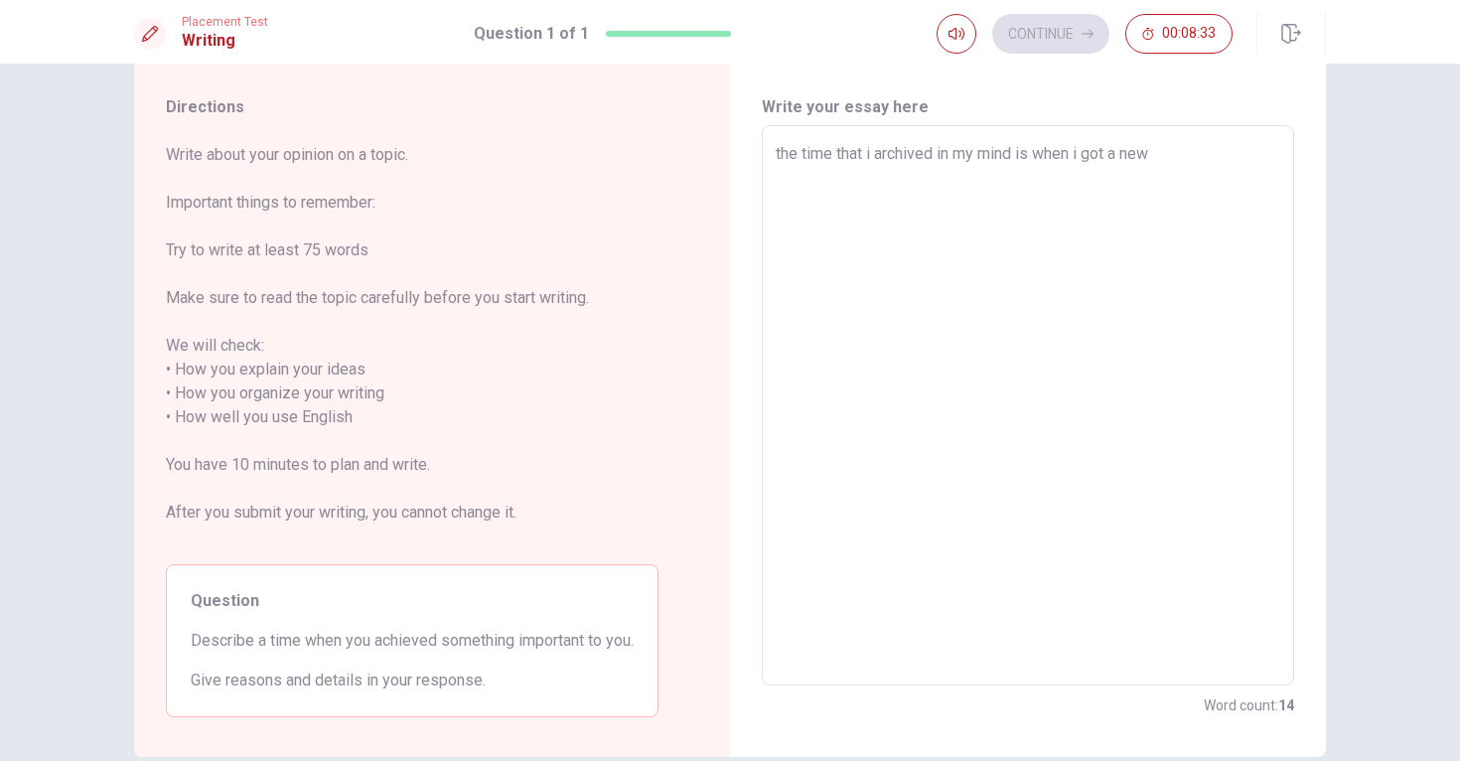
type textarea "the time that i archived in my mind is when i got a new"
type textarea "x"
type textarea "the time that i archived in my mind is when i got a new d"
type textarea "x"
type textarea "the time that i archived in my mind is when i got a new do"
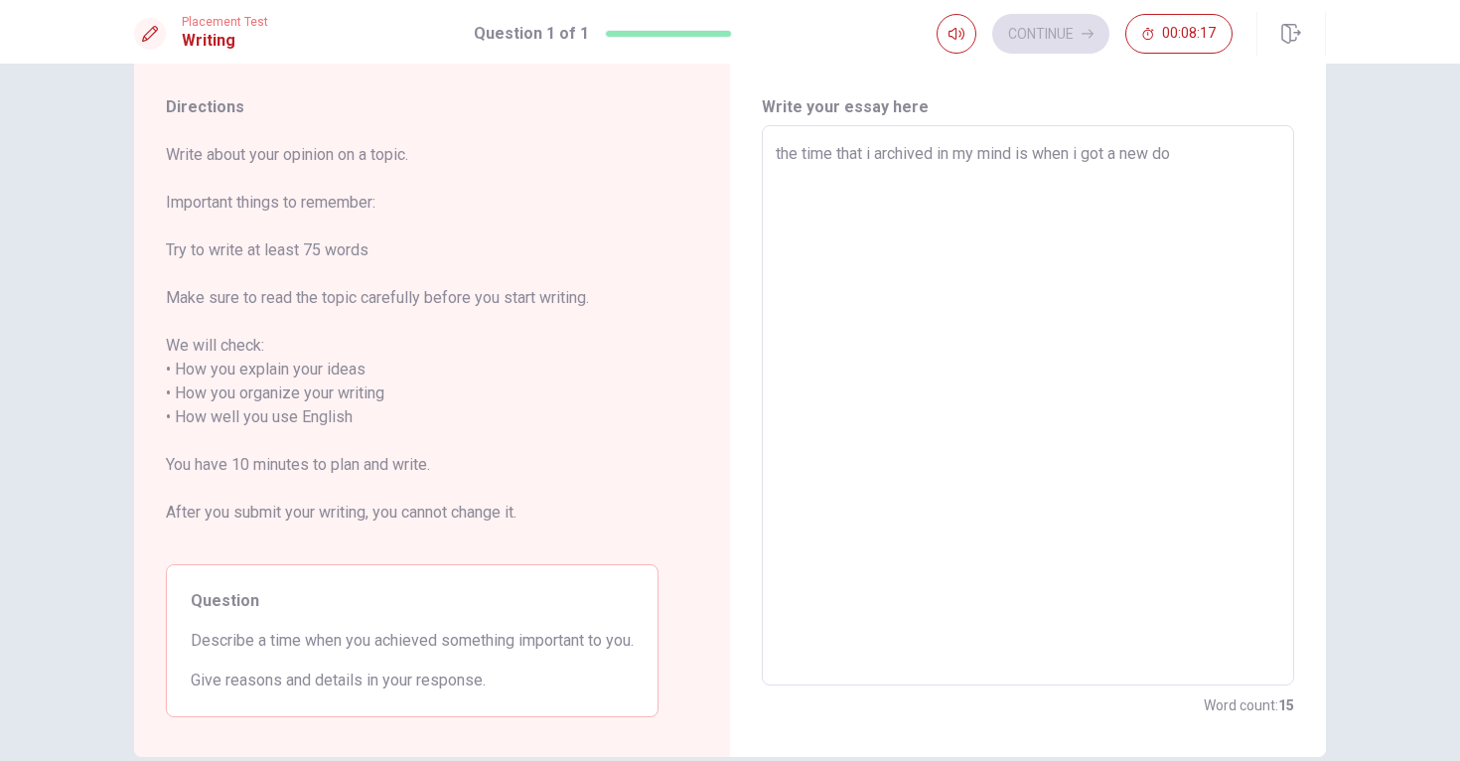
type textarea "x"
type textarea "the time that i archived in my mind is when i got a new dog"
type textarea "x"
type textarea "the time that i archived in my mind is when i got a new dog,"
type textarea "x"
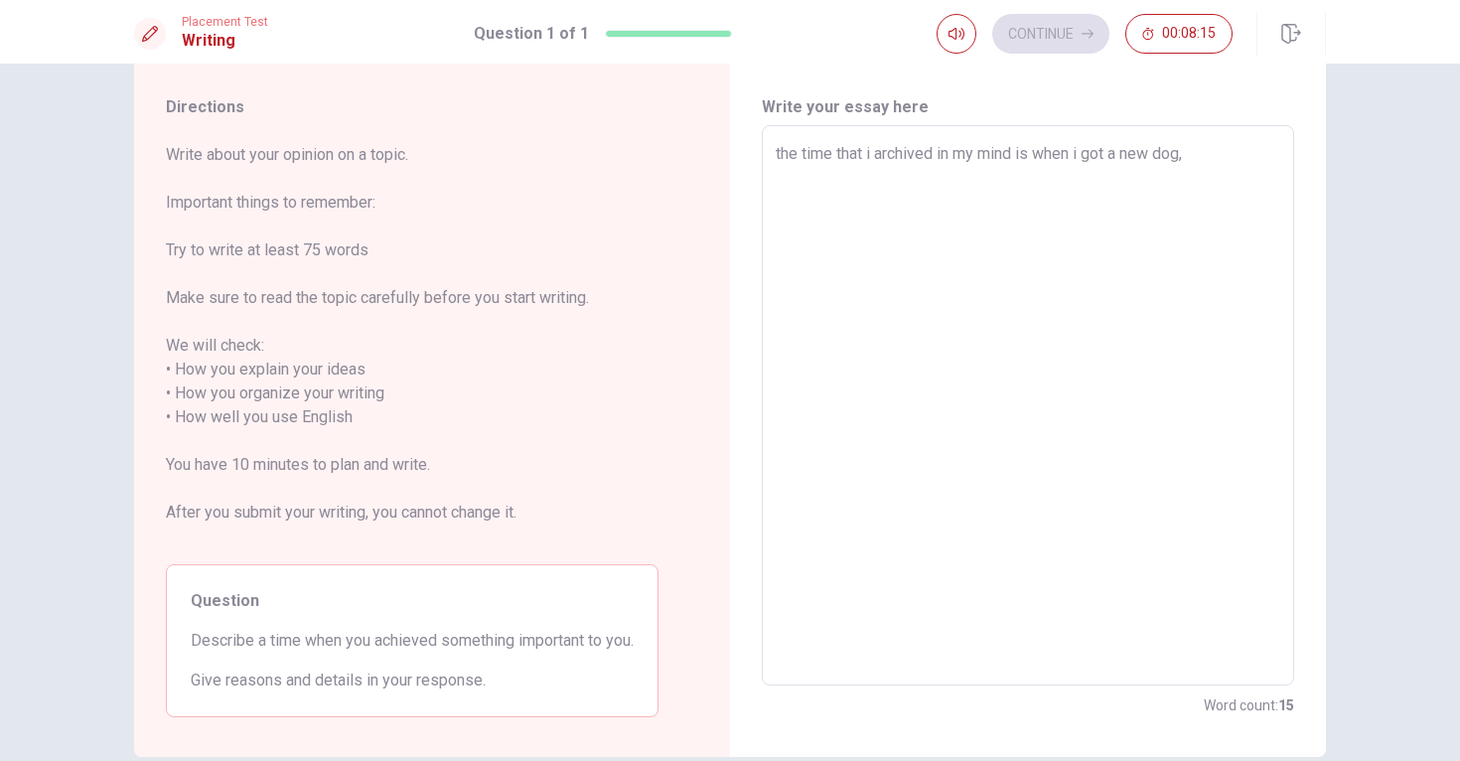
type textarea "the time that i archived in my mind is when i got a new dog,"
type textarea "x"
type textarea "the time that i archived in my mind is when i got a new dog, t"
type textarea "x"
type textarea "the time that i archived in my mind is when i got a new dog, th"
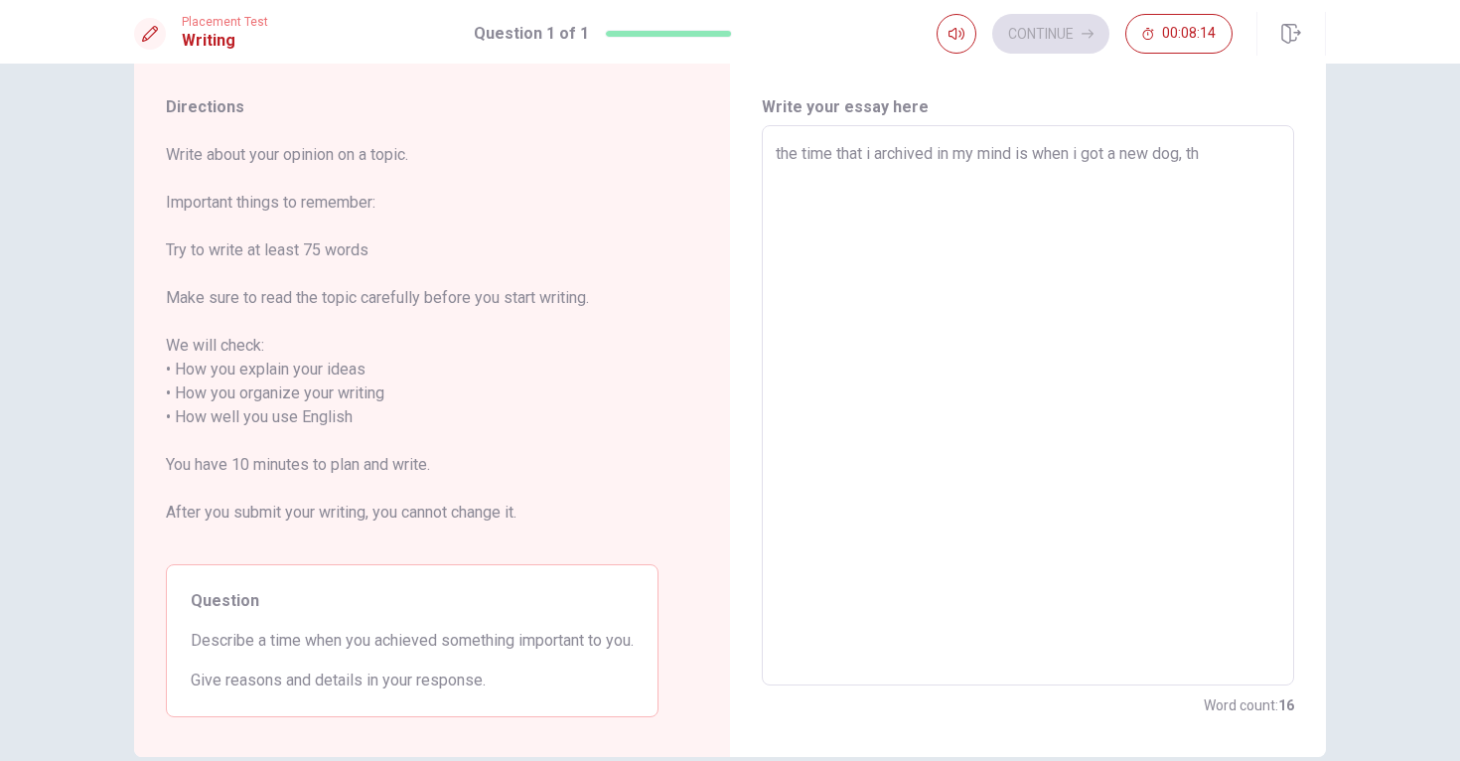
type textarea "x"
type textarea "the time that i archived in my mind is when i got a new dog, thi"
type textarea "x"
type textarea "the time that i archived in my mind is when i got a new dog, this"
type textarea "x"
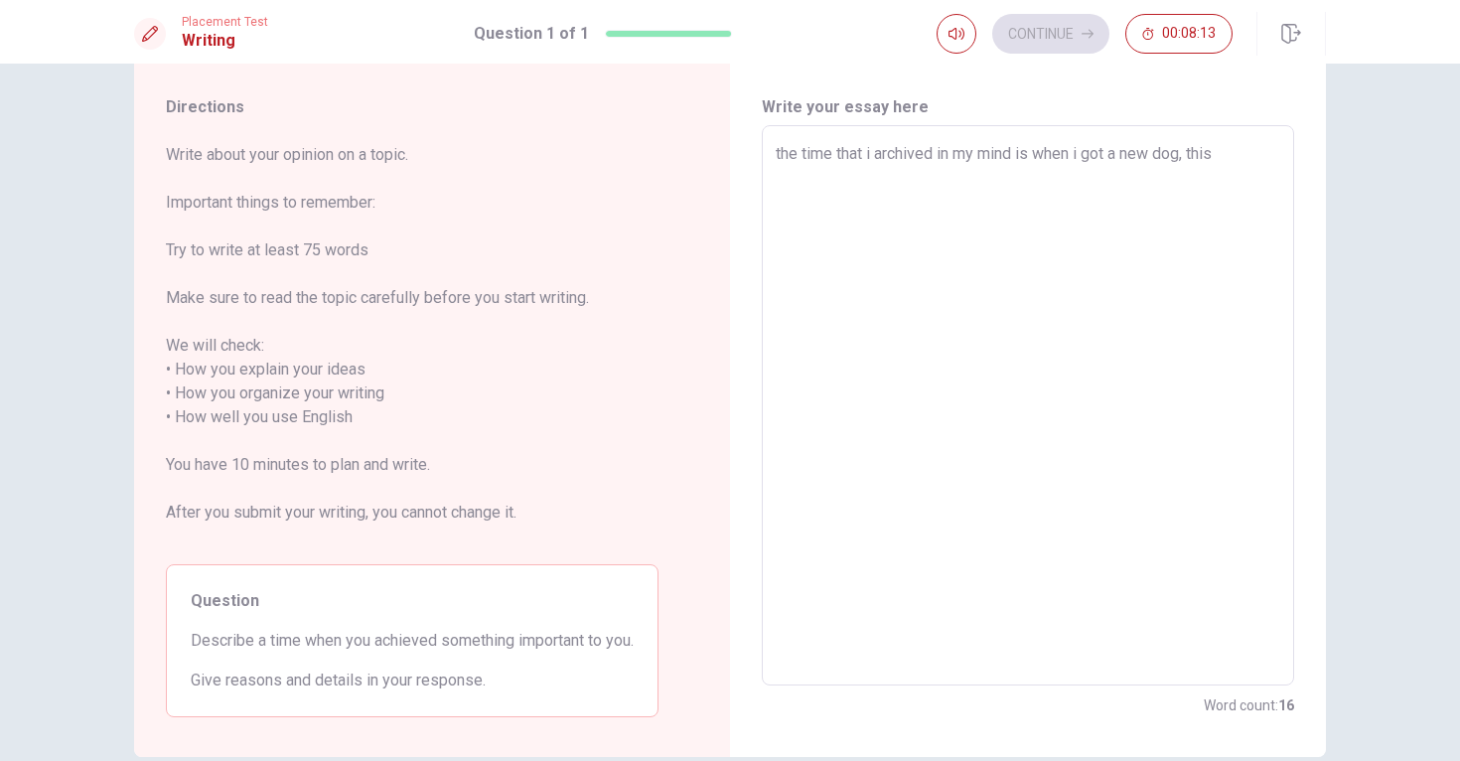
type textarea "the time that i archived in my mind is when i got a new dog, this"
type textarea "x"
type textarea "the time that i archived in my mind is when i got a new dog, this m"
type textarea "x"
type textarea "the time that i archived in my mind is when i got a new dog, this mo"
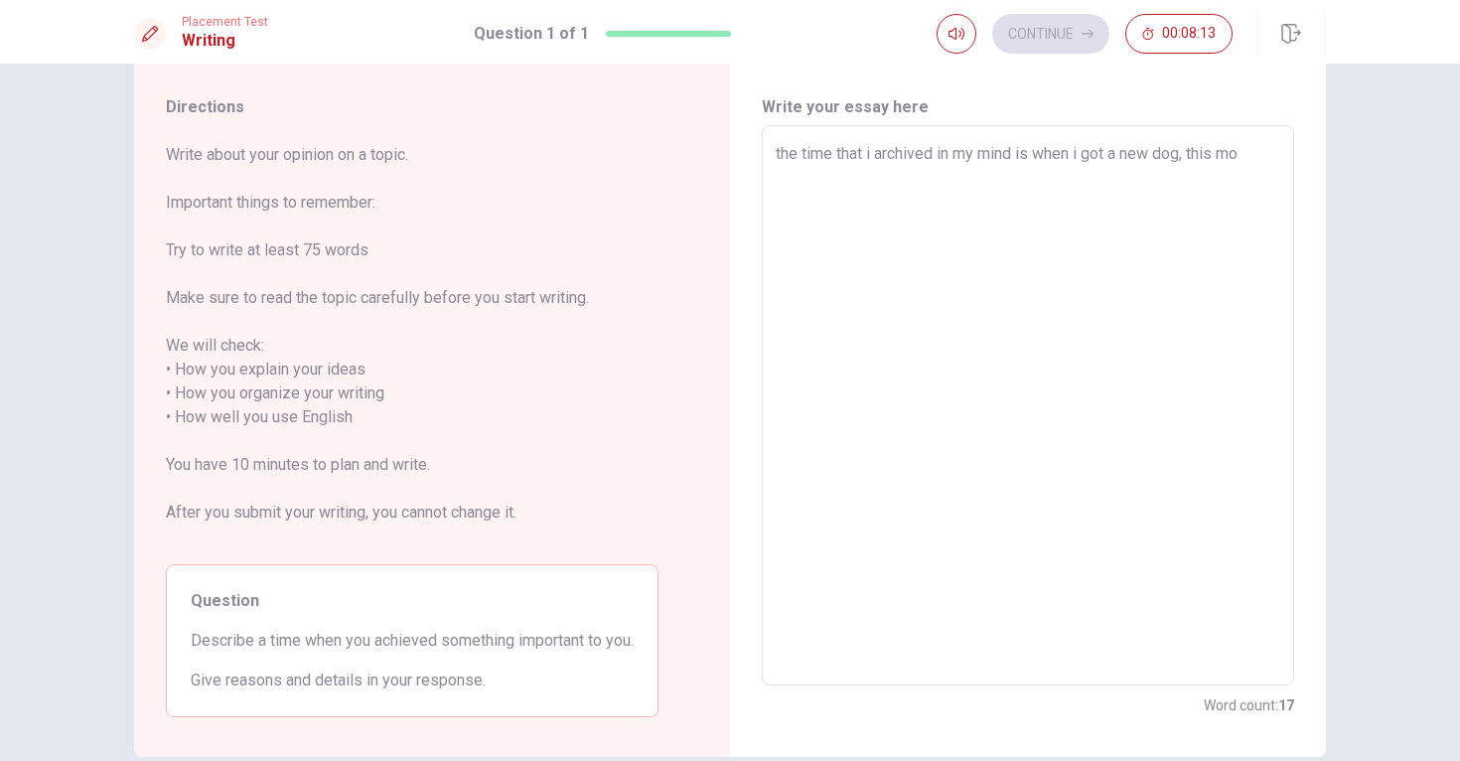
type textarea "x"
type textarea "the time that i archived in my mind is when i got a new dog, this mom"
type textarea "x"
type textarea "the time that i archived in my mind is when i got a new dog, this mome"
type textarea "x"
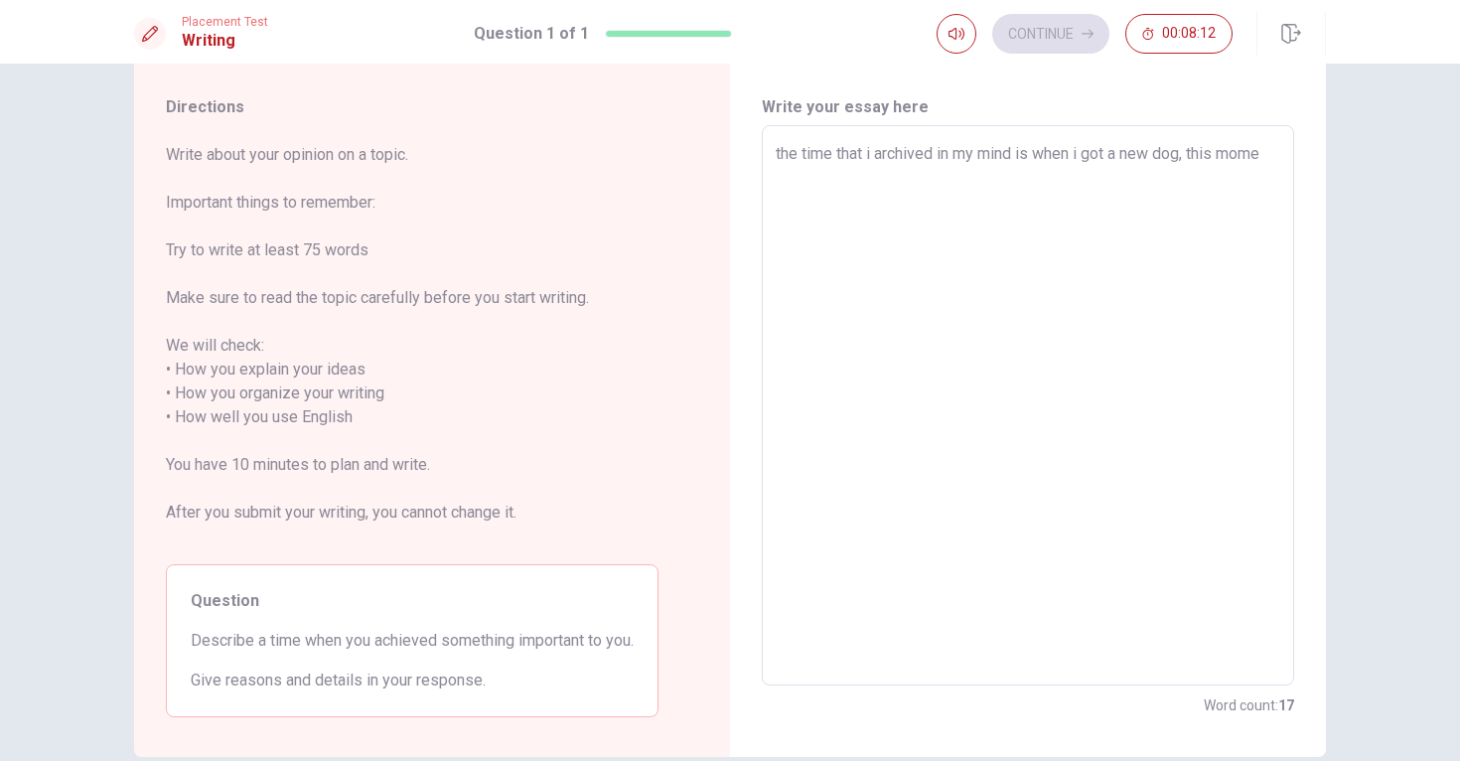
type textarea "the time that i archived in my mind is when i got a new dog, this momen"
type textarea "x"
type textarea "the time that i archived in my mind is when i got a new dog, this moment"
type textarea "x"
type textarea "the time that i archived in my mind is when i got a new dog, this moment"
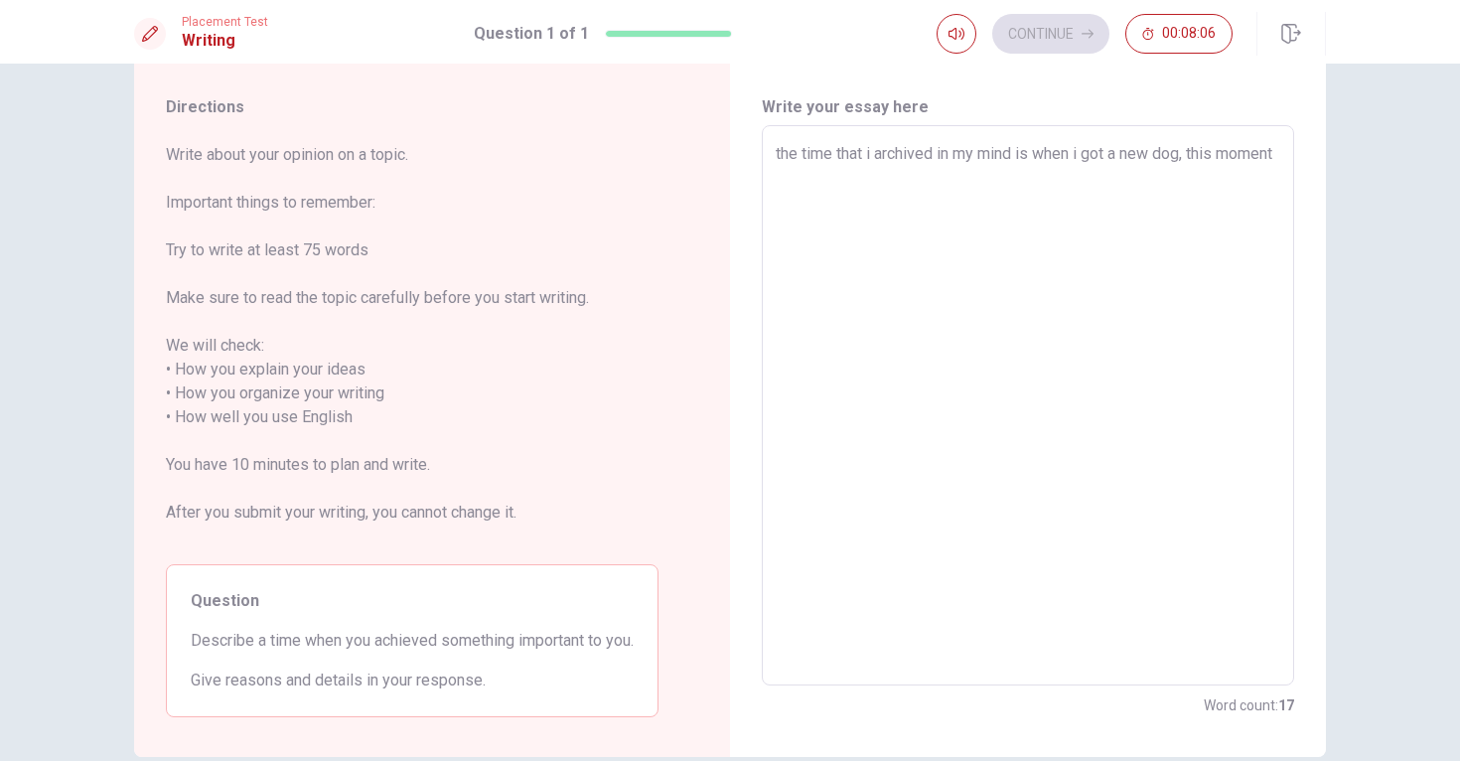
type textarea "x"
type textarea "the time that i archived in my mind is when i got a new dog, this moment i"
type textarea "x"
type textarea "the time that i archived in my mind is when i got a new dog, this moment i"
type textarea "x"
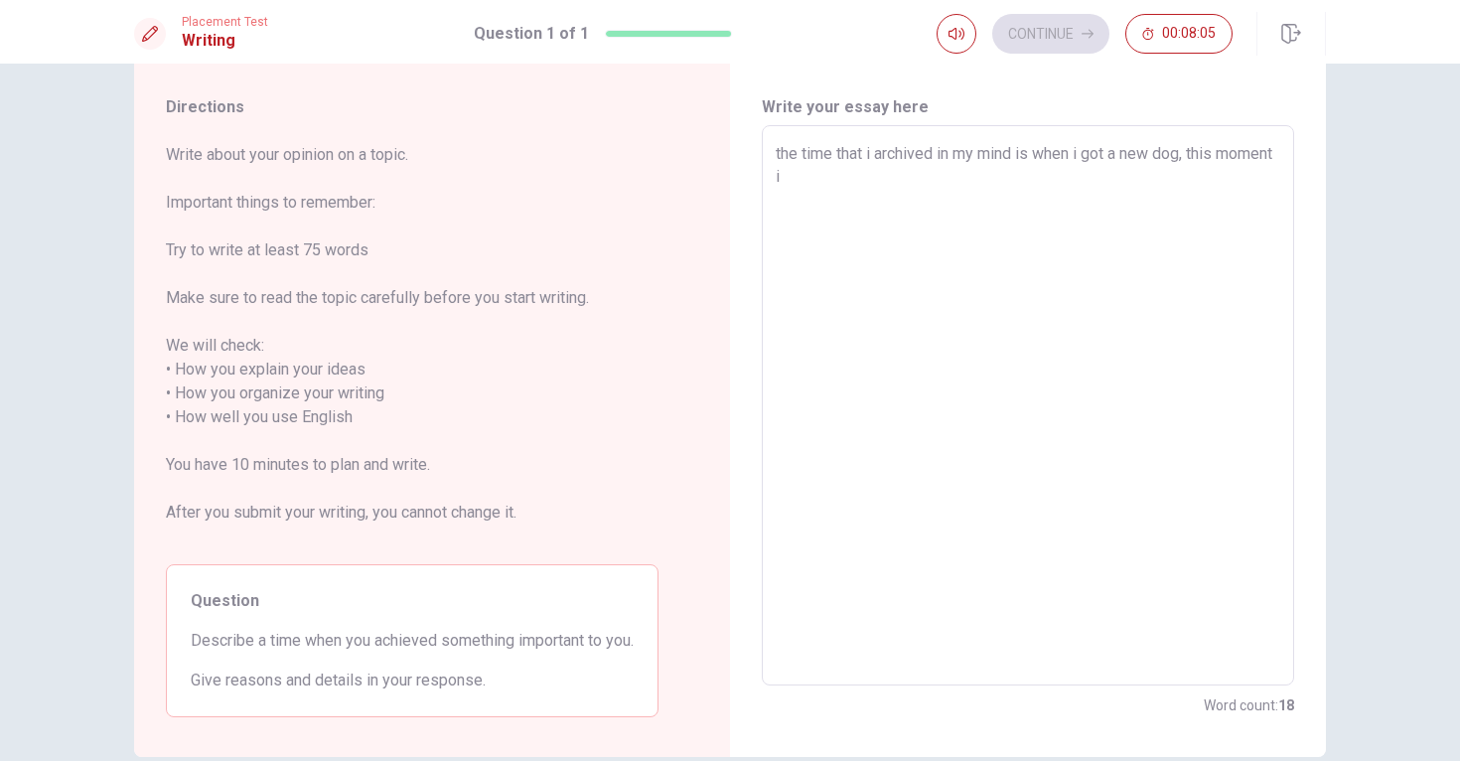
type textarea "the time that i archived in my mind is when i got a new dog, this moment i w"
type textarea "x"
type textarea "the time that i archived in my mind is when i got a new dog, this moment i wa"
type textarea "x"
type textarea "the time that i archived in my mind is when i got a new dog, this moment i was"
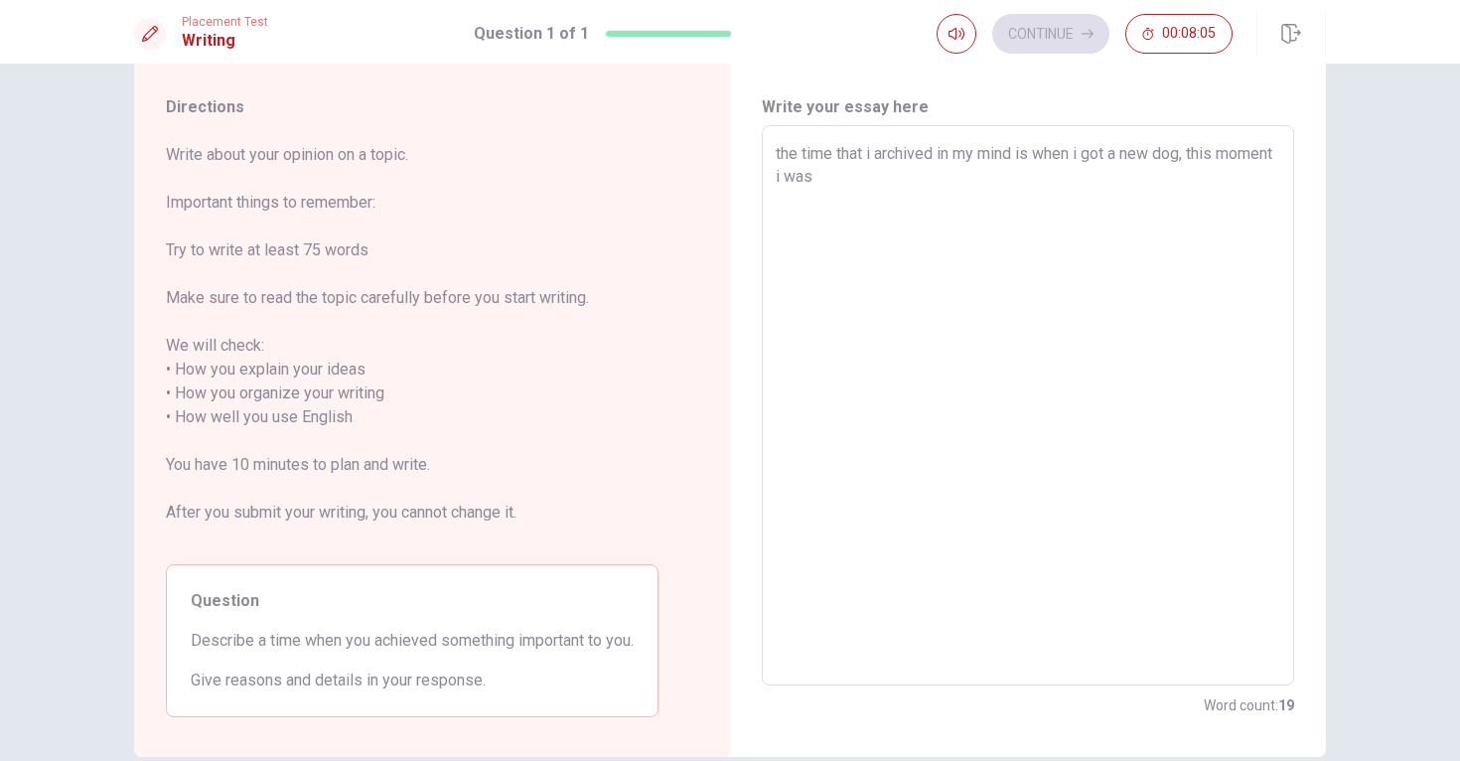
type textarea "x"
type textarea "the time that i archived in my mind is when i got a new dog, this moment i was"
type textarea "x"
type textarea "the time that i archived in my mind is when i got a new dog, this moment i was c"
type textarea "x"
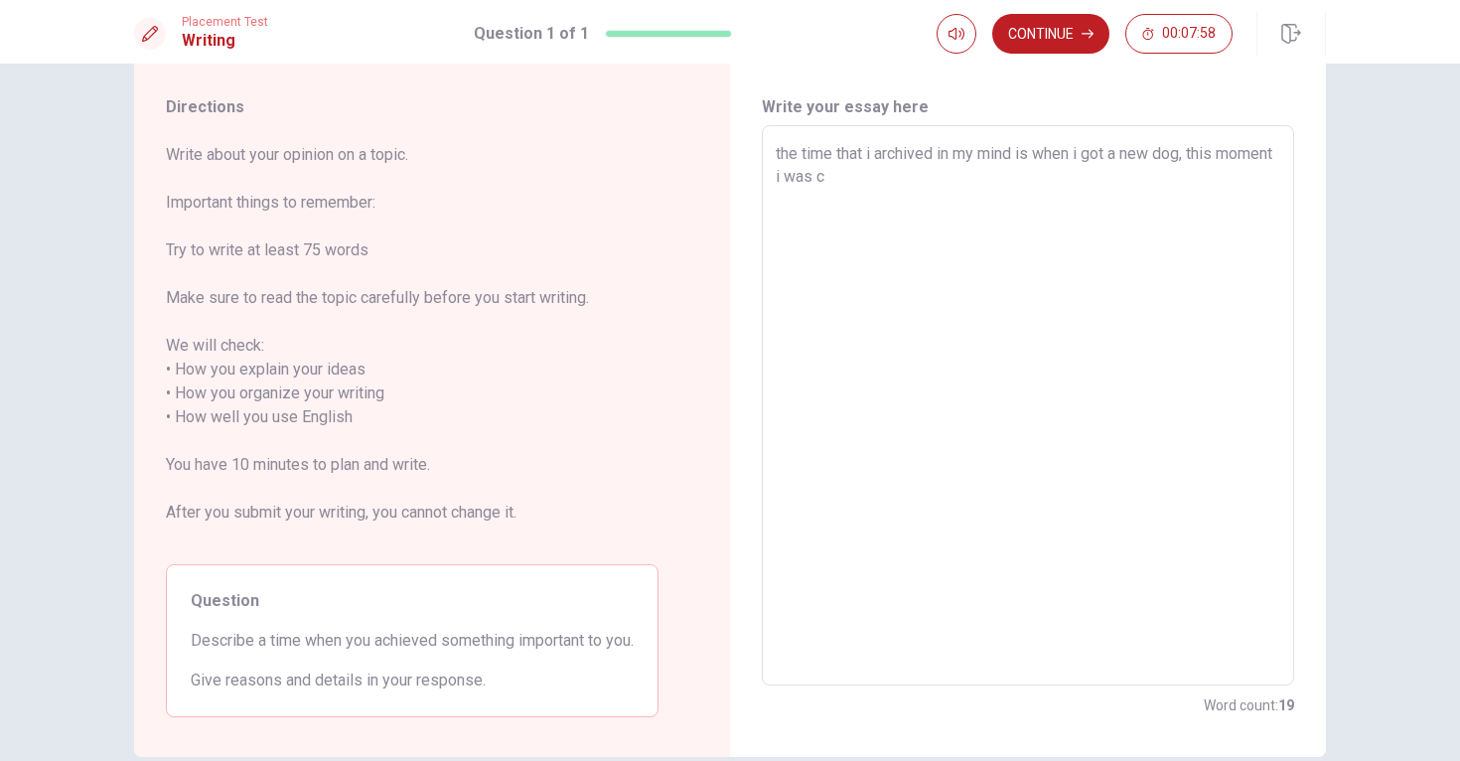
type textarea "the time that i archived in my mind is when i got a new dog, this moment i was …"
type textarea "x"
type textarea "the time that i archived in my mind is when i got a new dog, this moment i was …"
type textarea "x"
type textarea "the time that i archived in my mind is when i got a new dog, this moment i was …"
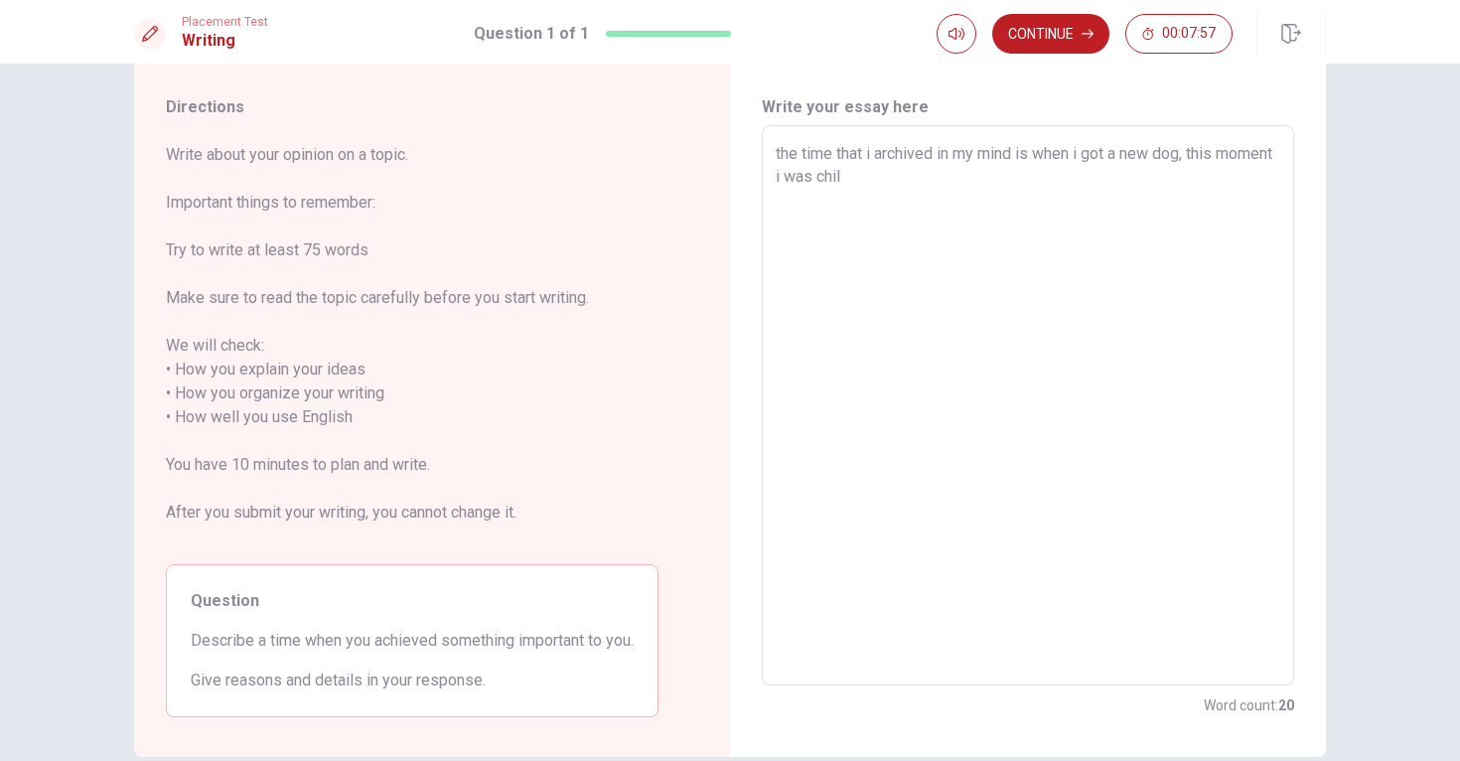
type textarea "x"
type textarea "the time that i archived in my mind is when i got a new dog, this moment i was …"
type textarea "x"
type textarea "the time that i archived in my mind is when i got a new dog, this moment i was …"
type textarea "x"
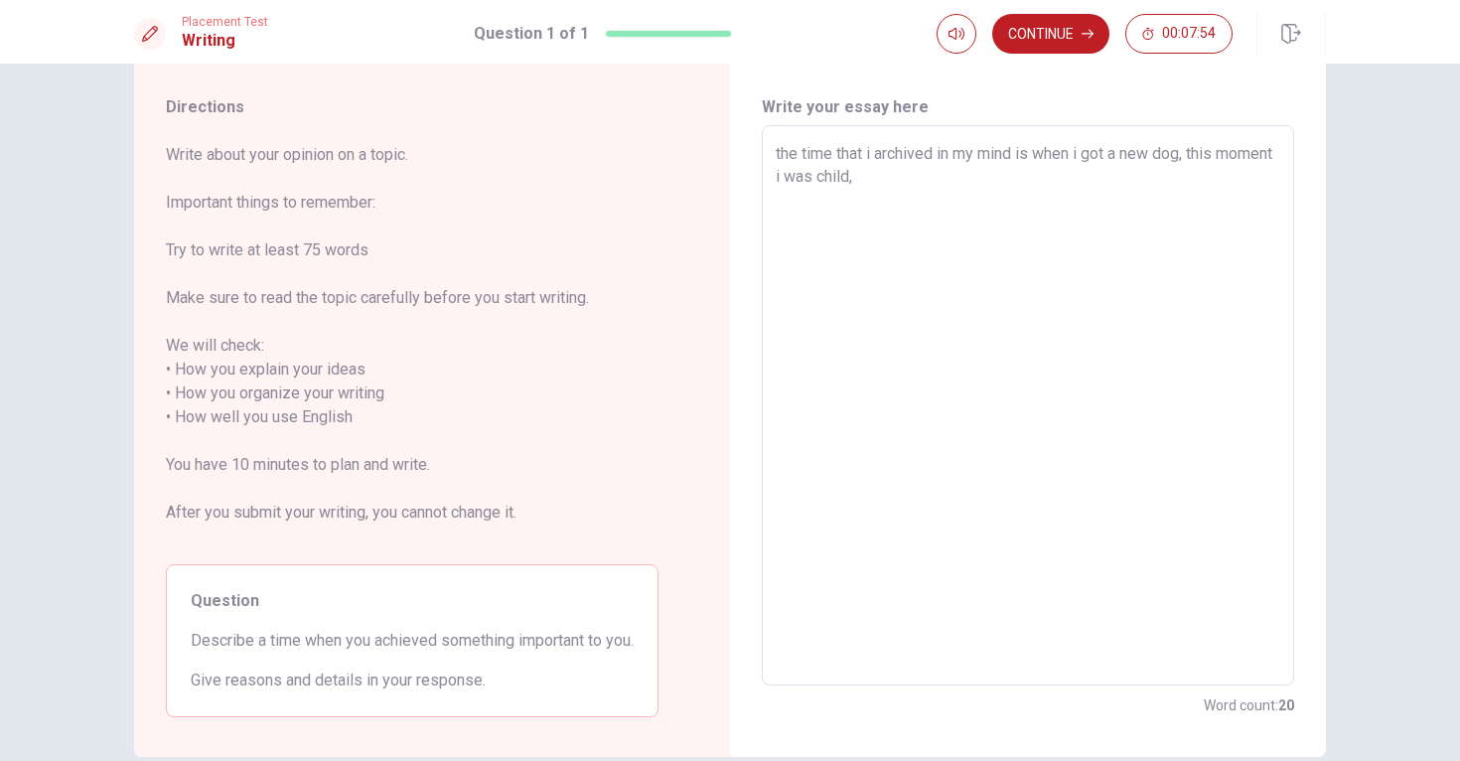
type textarea "the time that i archived in my mind is when i got a new dog, this moment i was …"
type textarea "x"
type textarea "the time that i archived in my mind is when i got a new dog, this moment i was …"
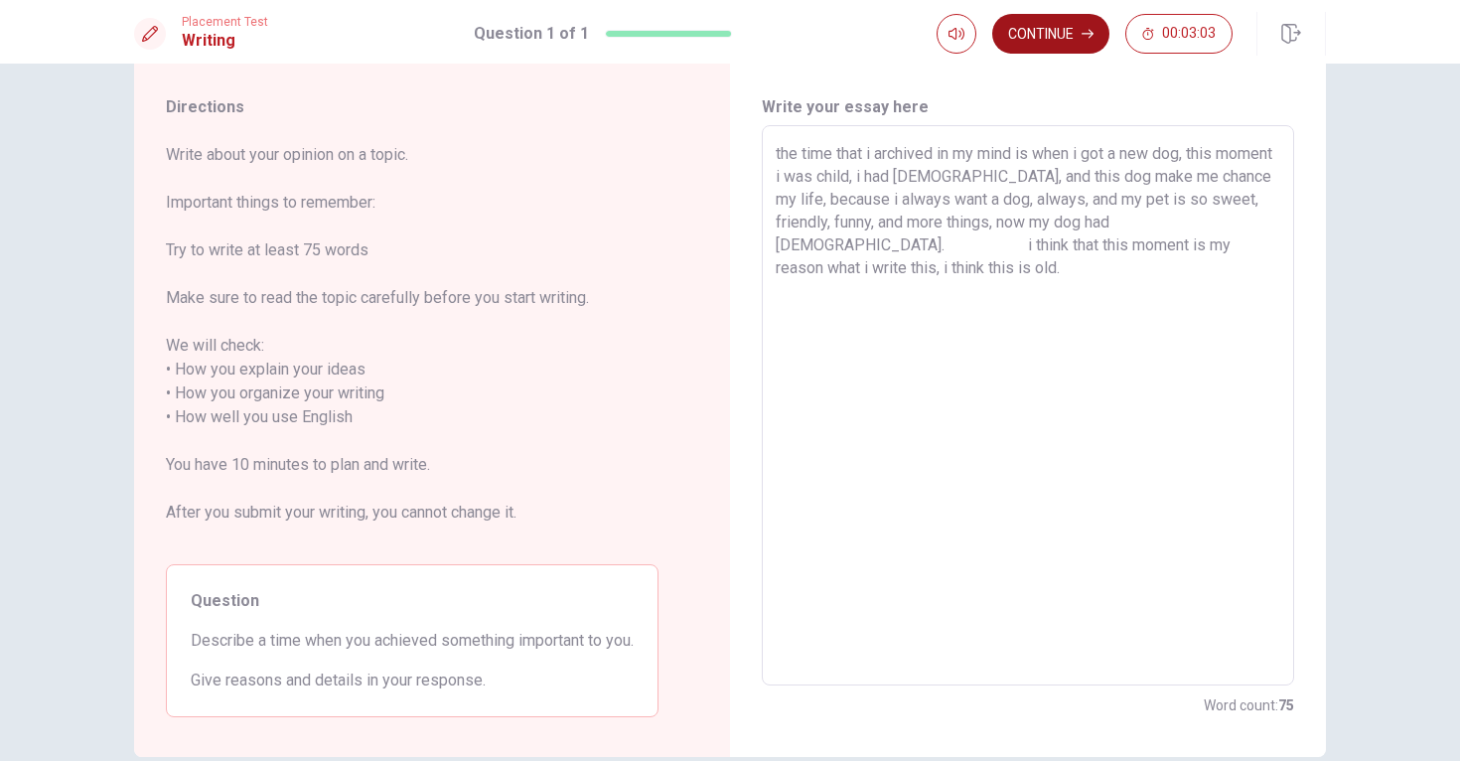
click at [1056, 28] on button "Continue" at bounding box center [1050, 34] width 117 height 40
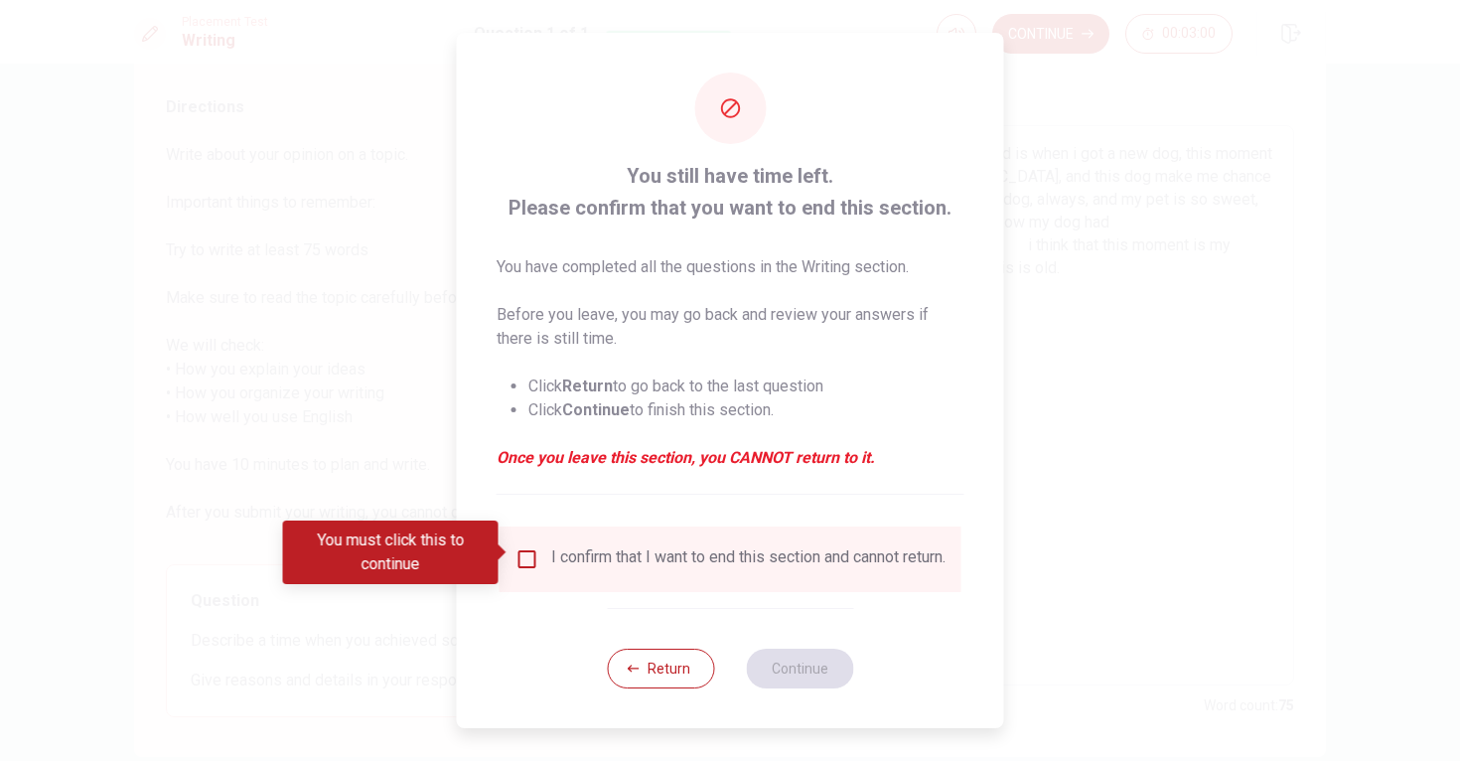
click at [530, 558] on input "You must click this to continue" at bounding box center [528, 559] width 24 height 24
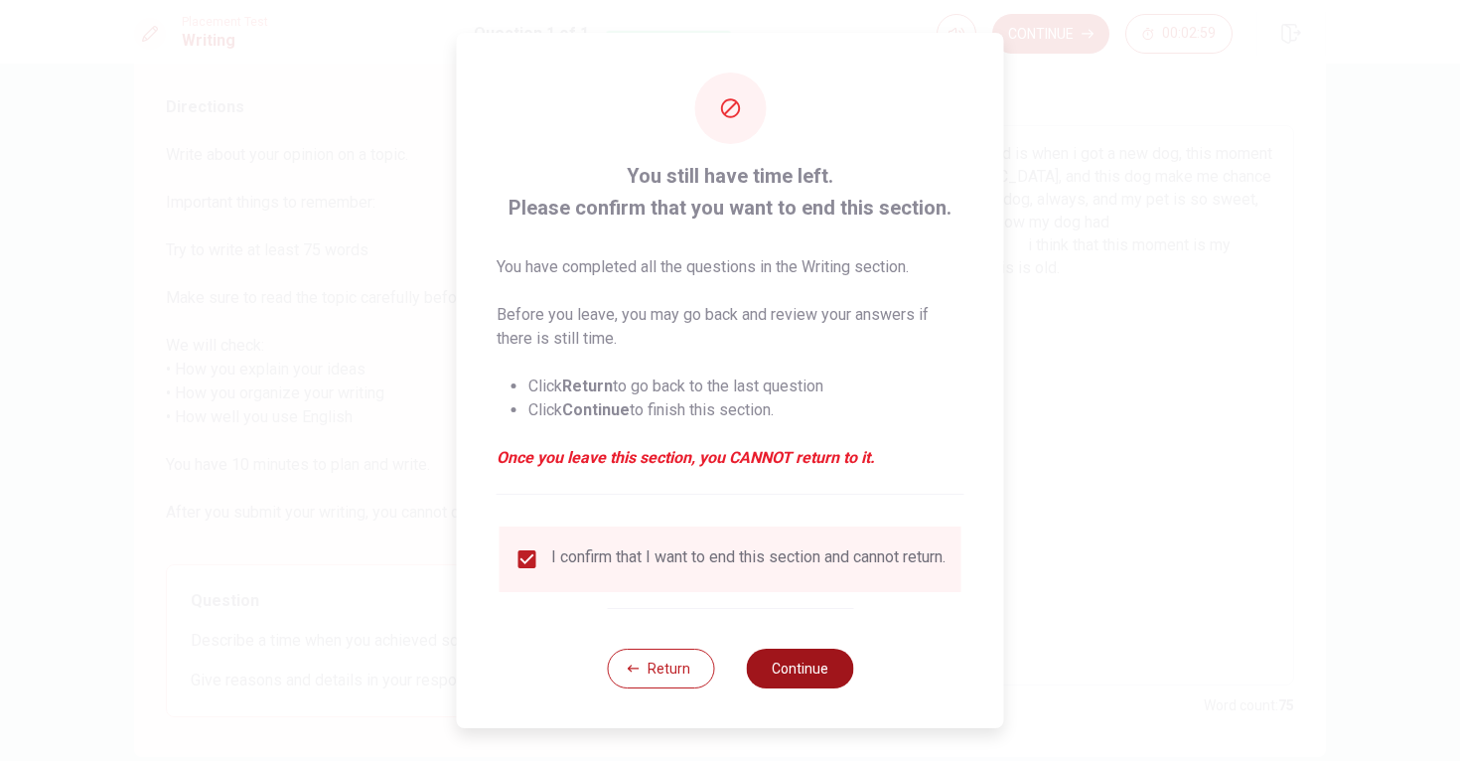
click at [795, 679] on button "Continue" at bounding box center [799, 669] width 107 height 40
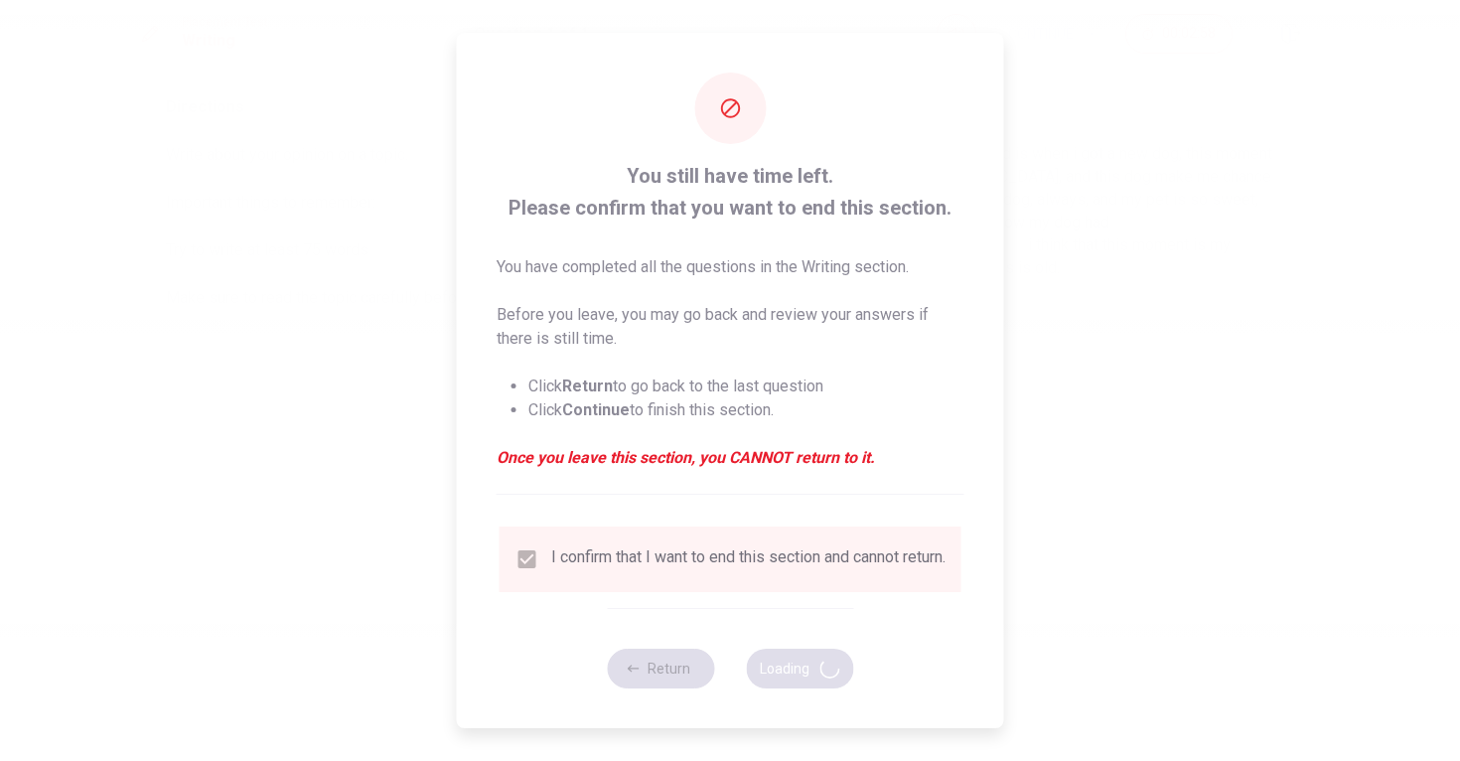
scroll to position [0, 0]
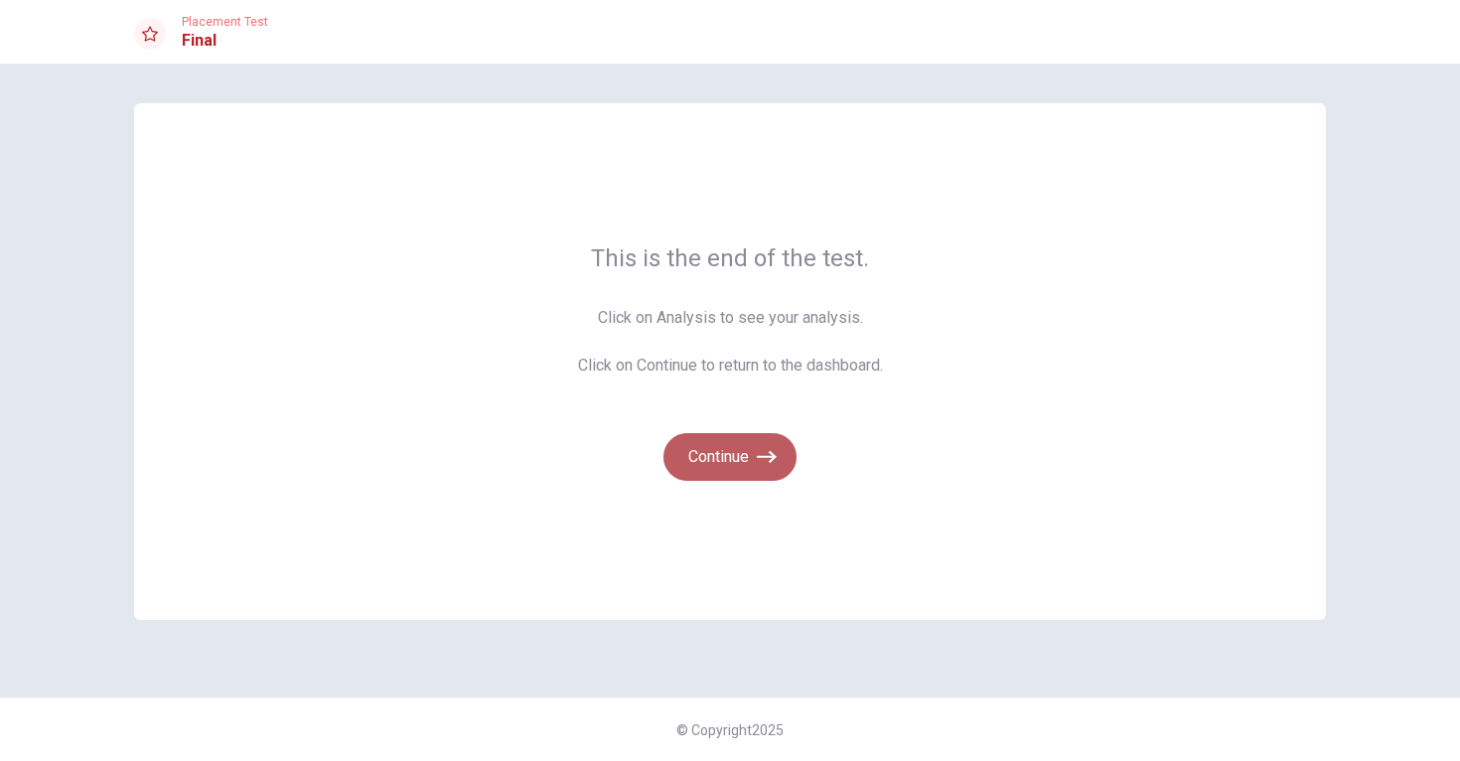
click at [757, 475] on button "Continue" at bounding box center [730, 457] width 133 height 48
